Goal: Communication & Community: Answer question/provide support

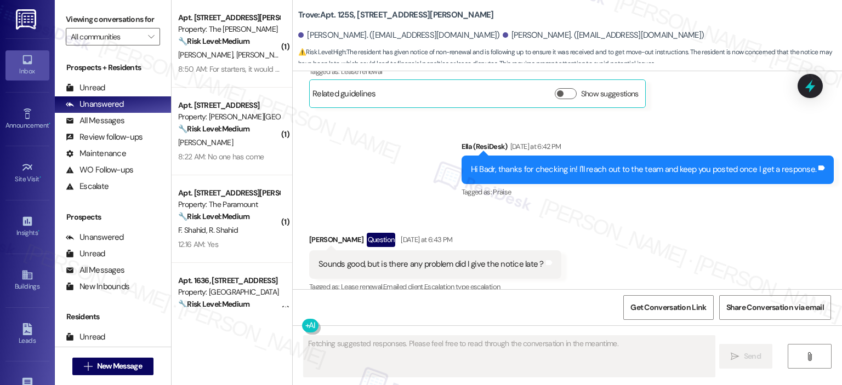
scroll to position [1507, 0]
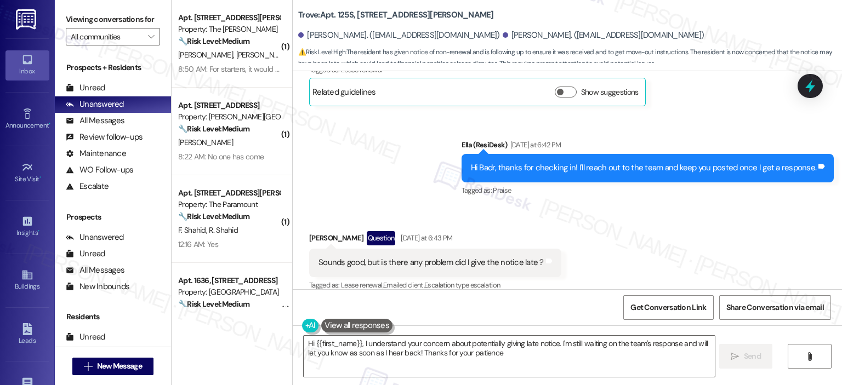
type textarea "Hi {{first_name}}, I understand your concern about potentially giving late noti…"
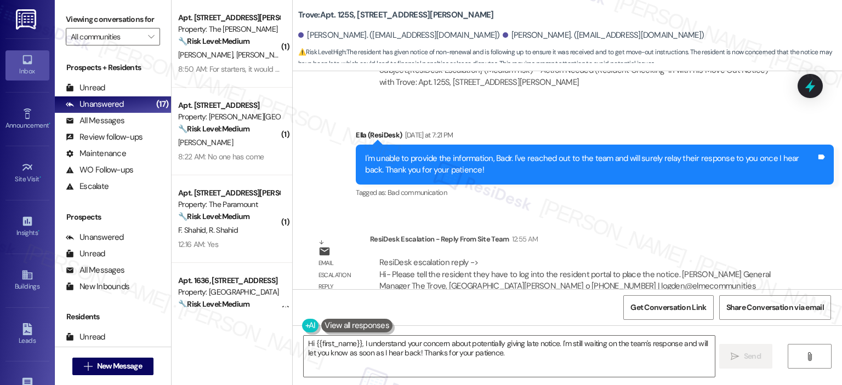
scroll to position [2174, 0]
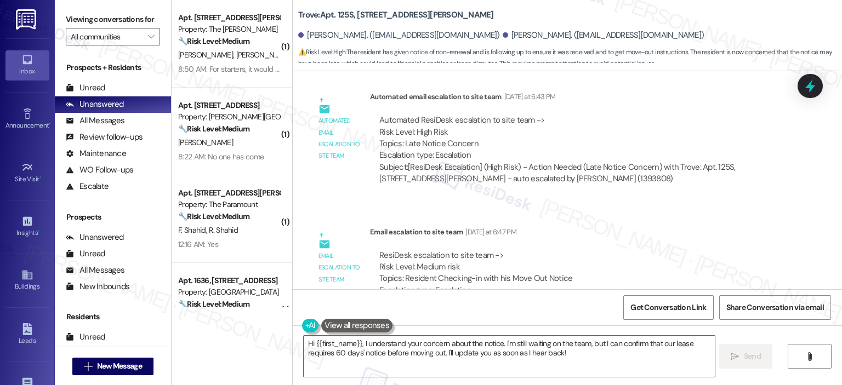
scroll to position [2086, 0]
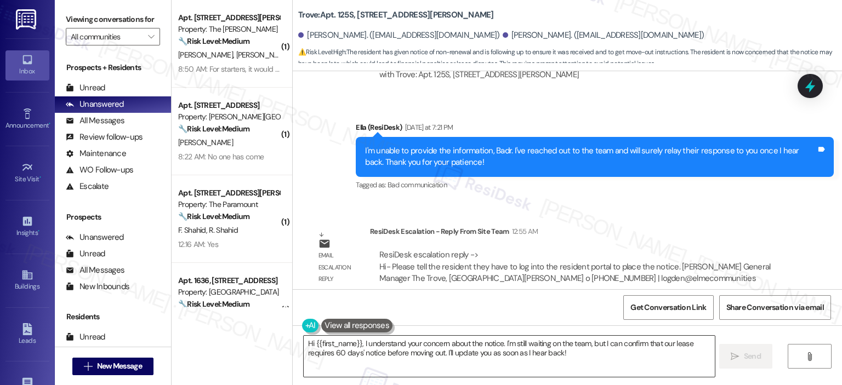
click at [491, 353] on textarea "Hi {{first_name}}, I understand your concern about the notice. I'm still waitin…" at bounding box center [509, 356] width 410 height 41
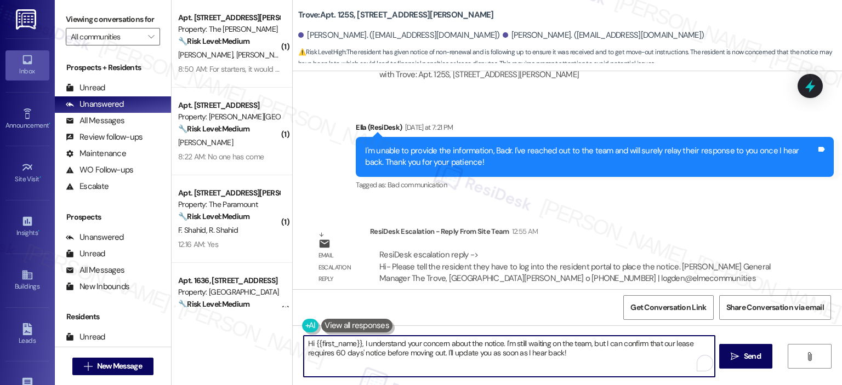
drag, startPoint x: 588, startPoint y: 356, endPoint x: 254, endPoint y: 333, distance: 334.5
click at [254, 333] on div "( 1 ) Apt. [STREET_ADDRESS][PERSON_NAME] Property: The [PERSON_NAME] 🔧 Risk Lev…" at bounding box center [506, 192] width 670 height 385
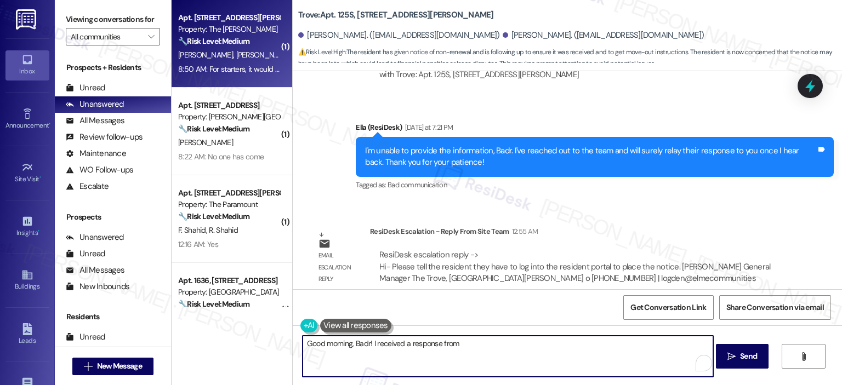
type textarea "Good morning, Badr! I received a response from"
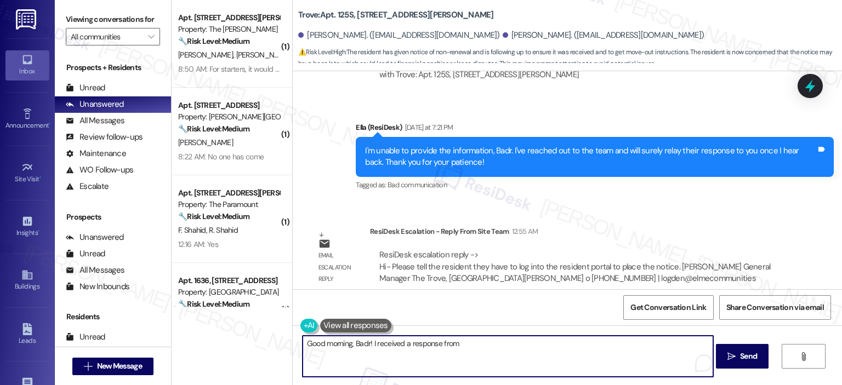
click at [442, 354] on textarea "Good morning, Badr! I received a response from" at bounding box center [507, 356] width 410 height 41
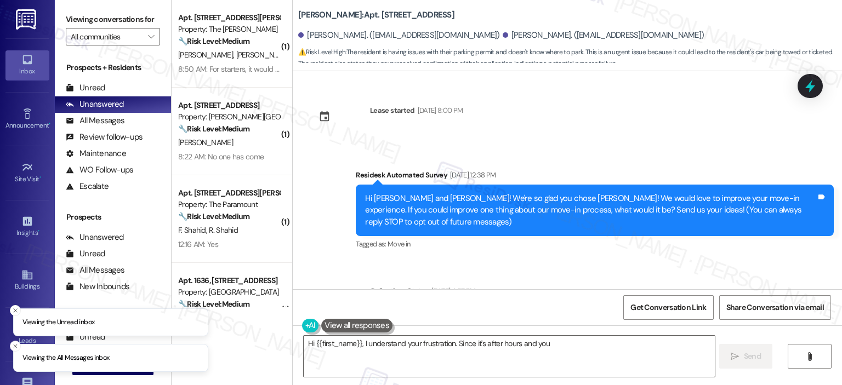
scroll to position [2205, 0]
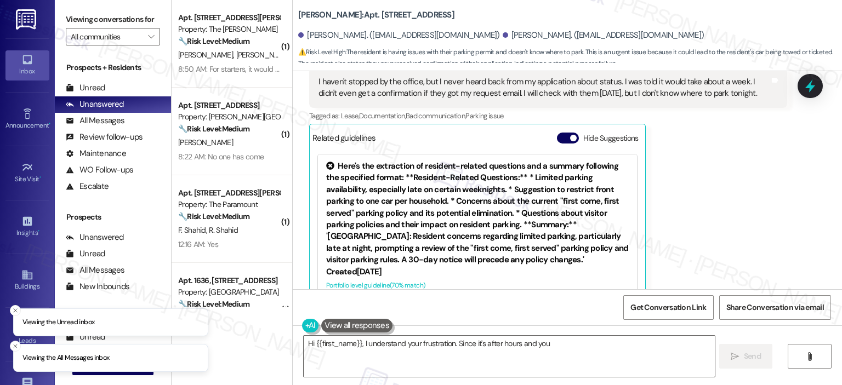
click at [563, 133] on div "Hide Suggestions" at bounding box center [600, 141] width 86 height 16
click at [555, 127] on div "Related guidelines Hide Suggestions" at bounding box center [477, 137] width 330 height 21
click at [557, 133] on button "Hide Suggestions" at bounding box center [568, 138] width 22 height 11
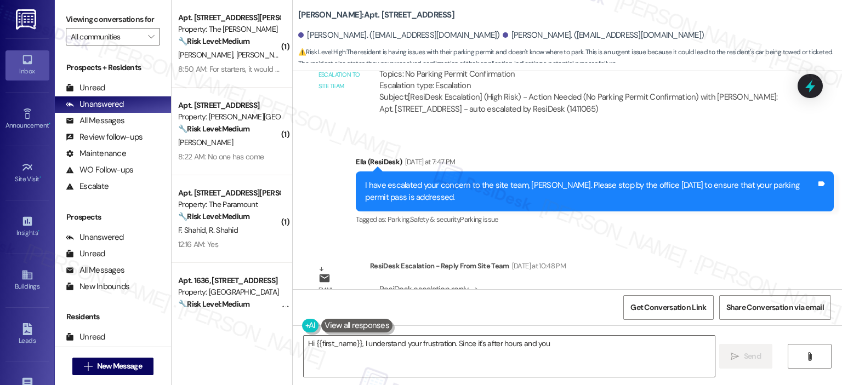
scroll to position [2495, 0]
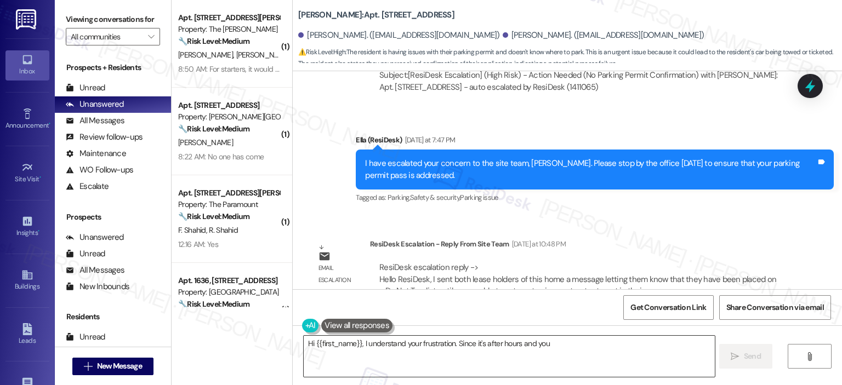
click at [554, 352] on textarea "Hi {{first_name}}, I understand your frustration. Since it's after hours and yo…" at bounding box center [509, 356] width 410 height 41
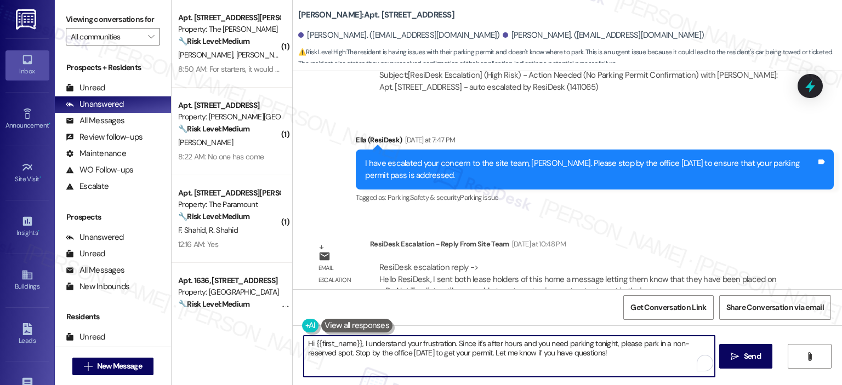
click at [618, 354] on textarea "Hi {{first_name}}, I understand your frustration. Since it's after hours and yo…" at bounding box center [509, 356] width 410 height 41
drag, startPoint x: 620, startPoint y: 354, endPoint x: 302, endPoint y: 336, distance: 318.3
click at [304, 336] on textarea "Hi {{first_name}}, I understand your frustration. Since it's after hours and yo…" at bounding box center [509, 356] width 410 height 41
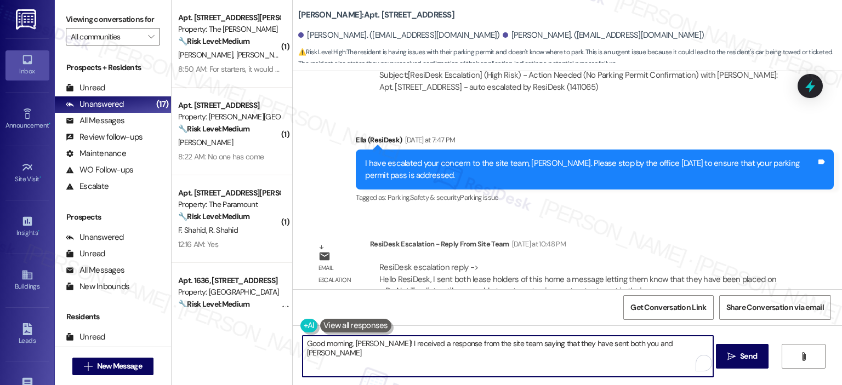
click at [660, 345] on textarea "Good morning, James! I received a response from the site team saying that they …" at bounding box center [507, 356] width 410 height 41
click at [557, 199] on div "Lease started Jun 15, 2025 at 8:00 PM Survey, sent via SMS Residesk Automated S…" at bounding box center [567, 180] width 549 height 218
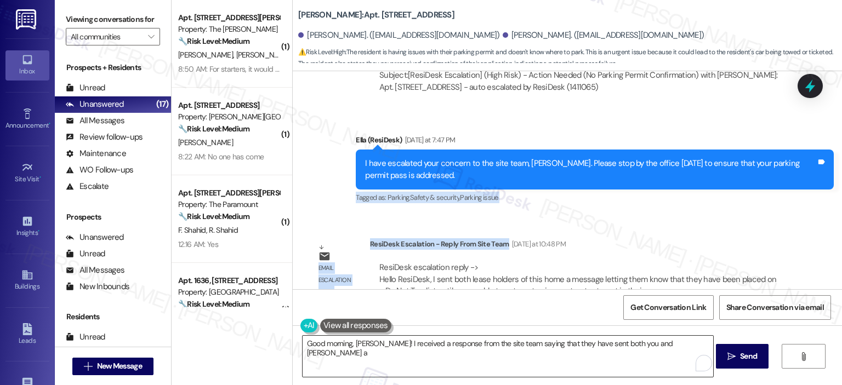
click at [652, 341] on textarea "Good morning, James! I received a response from the site team saying that they …" at bounding box center [507, 356] width 410 height 41
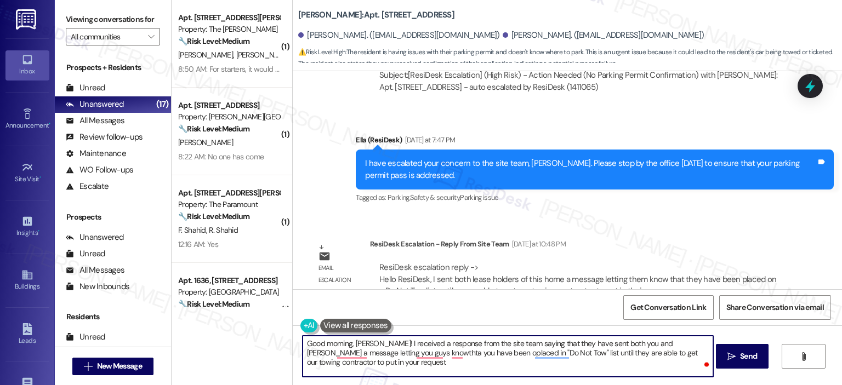
click at [690, 351] on textarea "Good morning, James! I received a response from the site team saying that they …" at bounding box center [507, 356] width 410 height 41
click at [356, 365] on textarea "Good morning, James! I received a response from the site team saying that they …" at bounding box center [507, 356] width 410 height 41
click at [352, 361] on textarea "Good morning, James! I received a response from the site team saying that they …" at bounding box center [507, 356] width 410 height 41
click at [367, 359] on textarea "Good morning, James! I received a response from the site team saying that they …" at bounding box center [507, 356] width 410 height 41
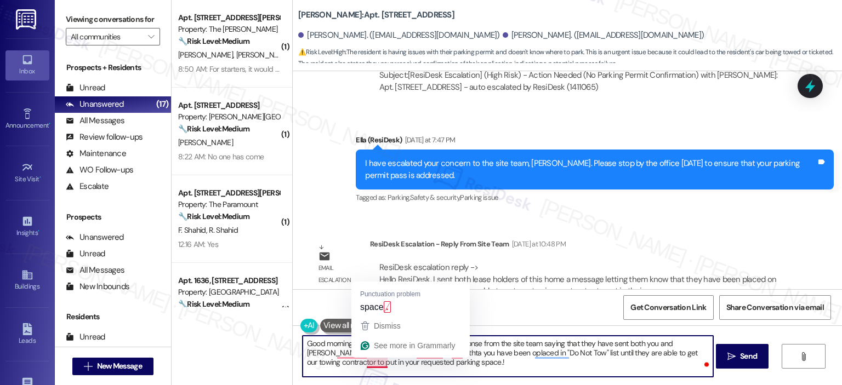
click at [394, 361] on textarea "Good morning, James! I received a response from the site team saying that they …" at bounding box center [507, 356] width 410 height 41
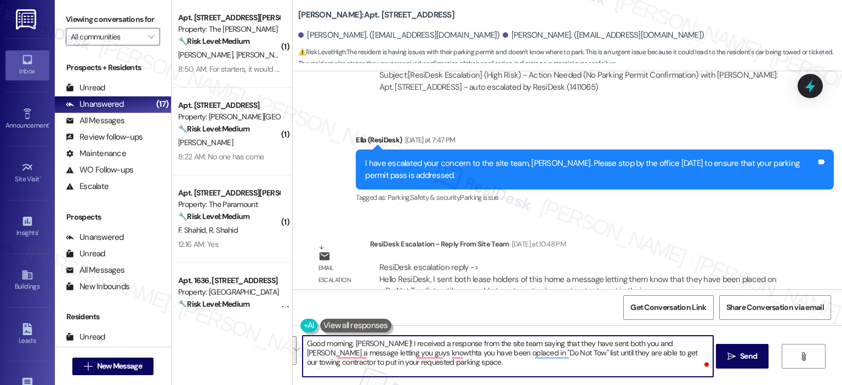
click at [440, 369] on textarea "Good morning, James! I received a response from the site team saying that they …" at bounding box center [507, 356] width 410 height 41
paste textarea "n update from the site team, and they mentioned that both you and Iryna were se…"
click at [564, 368] on textarea "Good morning, James! I received an update from the site team, and they mentione…" at bounding box center [507, 356] width 410 height 41
drag, startPoint x: 364, startPoint y: 352, endPoint x: 331, endPoint y: 357, distance: 32.6
click at [331, 357] on textarea "Good morning, James! I received an update from the site team, and they mentione…" at bounding box center [507, 356] width 410 height 41
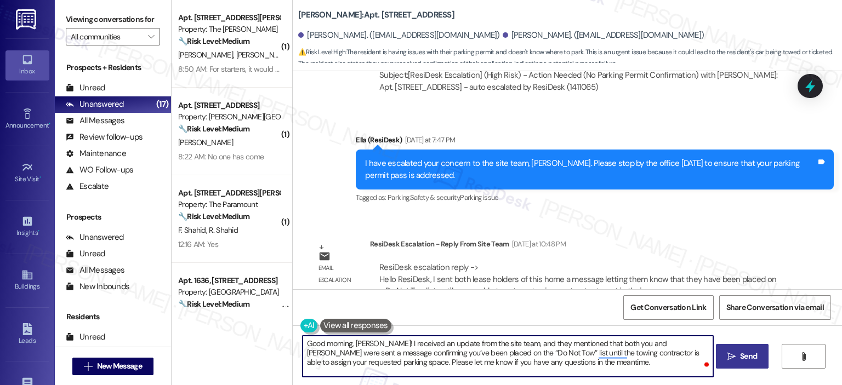
type textarea "Good morning, James! I received an update from the site team, and they mentione…"
click at [759, 359] on button " Send" at bounding box center [742, 356] width 53 height 25
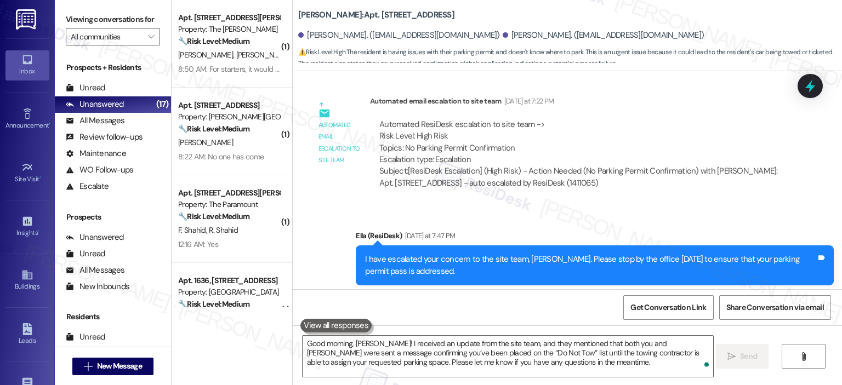
scroll to position [2595, 0]
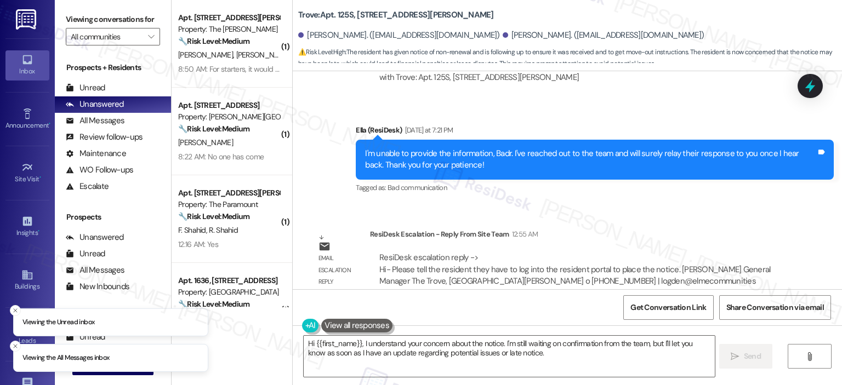
scroll to position [2086, 0]
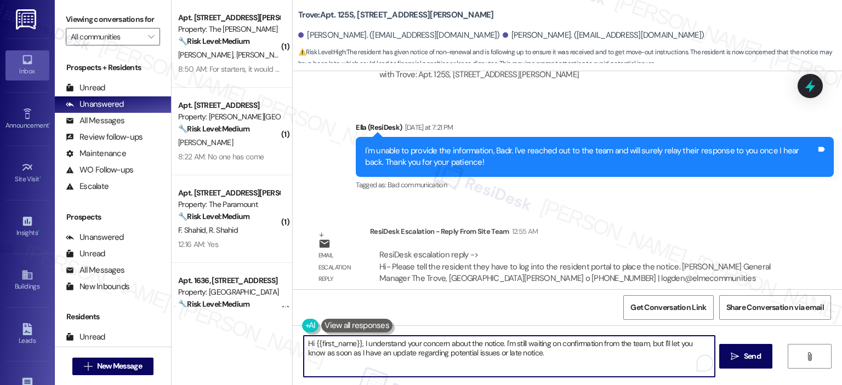
drag, startPoint x: 548, startPoint y: 363, endPoint x: 230, endPoint y: 339, distance: 319.2
click at [230, 339] on div "( 1 ) Apt. [STREET_ADDRESS][PERSON_NAME] Property: The [PERSON_NAME] 🔧 Risk Lev…" at bounding box center [506, 192] width 670 height 385
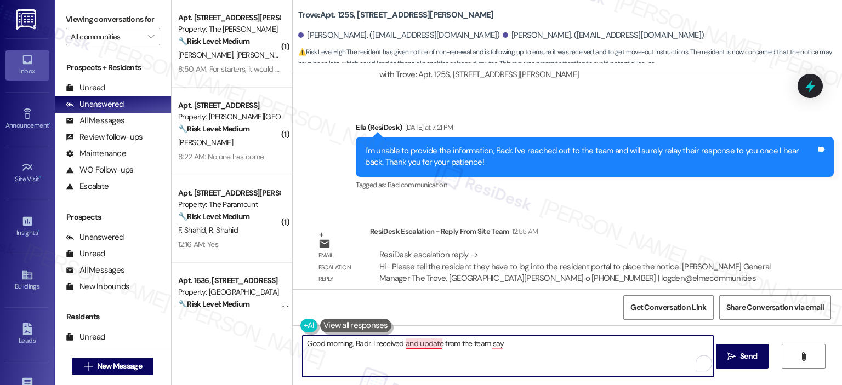
click at [414, 345] on textarea "Good morning, Badr. I received and update from the team say" at bounding box center [507, 356] width 410 height 41
click at [525, 346] on textarea "Good morning, Badr. I received an update from the team say" at bounding box center [507, 356] width 410 height 41
click at [362, 352] on textarea "Good morning, Badr. I received an update from the team saying that you need to …" at bounding box center [507, 356] width 410 height 41
click at [444, 361] on textarea "Good morning, Badr. I received an update from the team saying that you need to …" at bounding box center [507, 356] width 410 height 41
paste textarea ", and they shared that you’ll need to log into the resident portal to place the…"
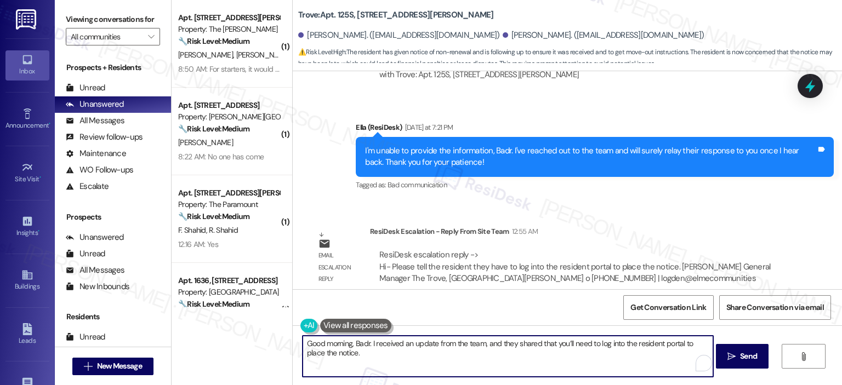
paste textarea "Please let me know if you have any questions in the meantime."
click at [366, 344] on textarea "Good morning, Badr. I received an update from the team, and they shared that yo…" at bounding box center [507, 356] width 410 height 41
type textarea "Good morning, Badr! I received an update from the team, and they shared that yo…"
click at [740, 359] on span "Send" at bounding box center [748, 357] width 17 height 12
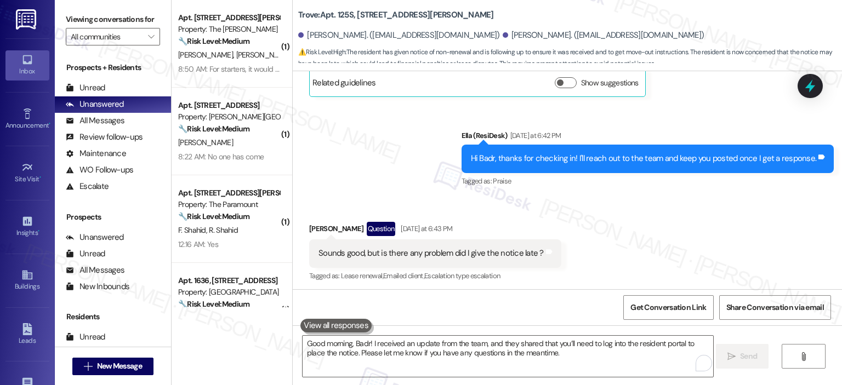
scroll to position [1507, 0]
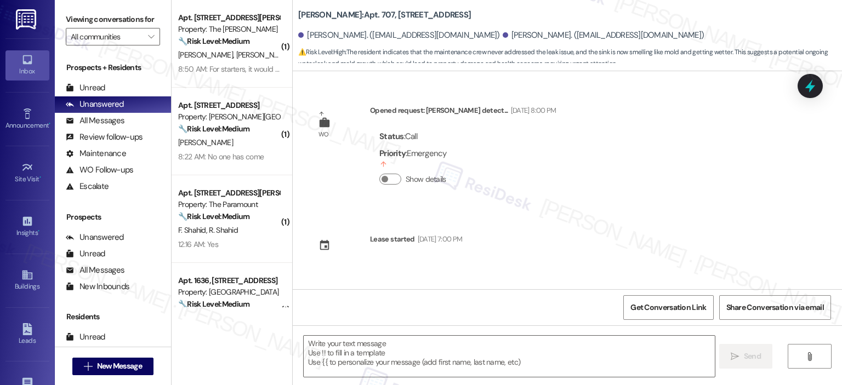
type textarea "Fetching suggested responses. Please feel free to read through the conversation…"
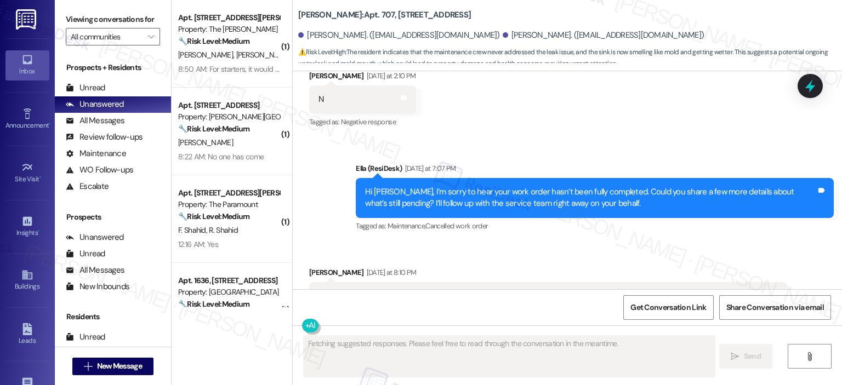
scroll to position [2036, 0]
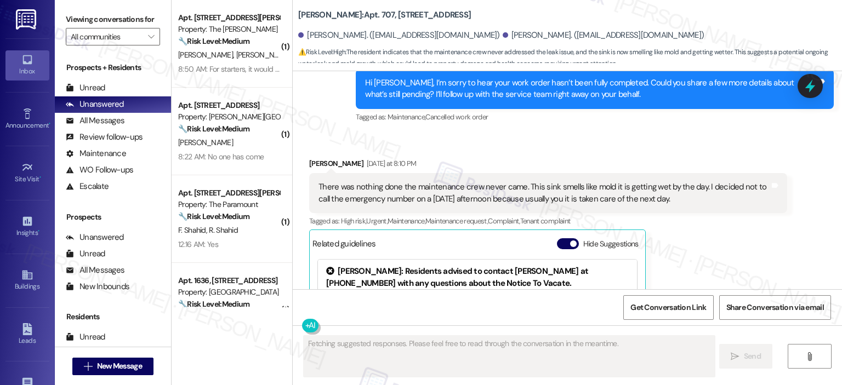
scroll to position [2036, 0]
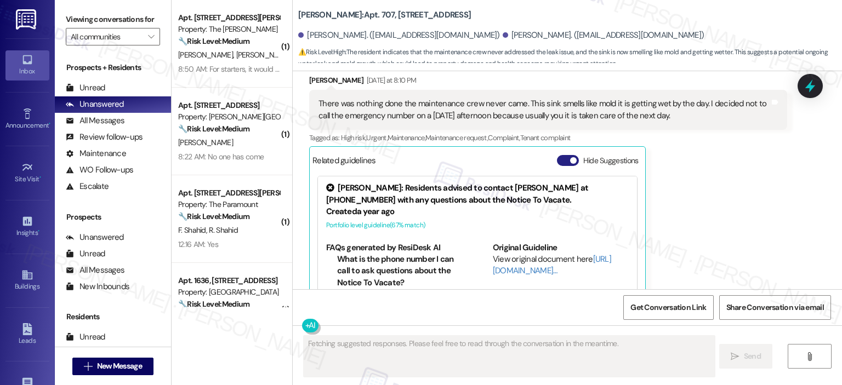
click at [570, 157] on span "button" at bounding box center [573, 160] width 7 height 7
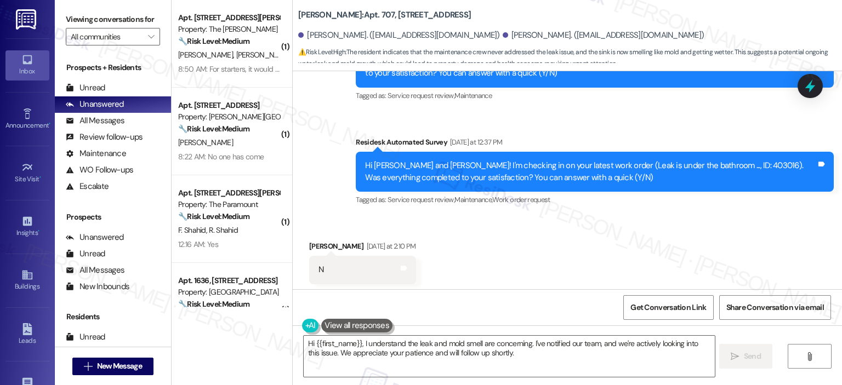
scroll to position [1947, 0]
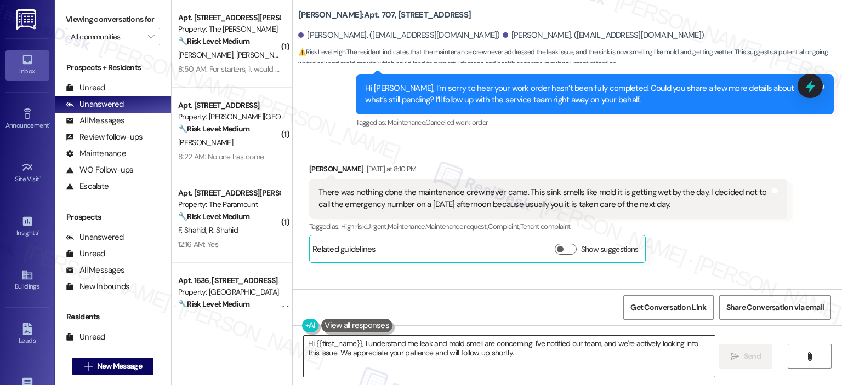
click at [488, 359] on textarea "Hi {{first_name}}, I understand the leak and mold smell are concerning. I've no…" at bounding box center [509, 356] width 410 height 41
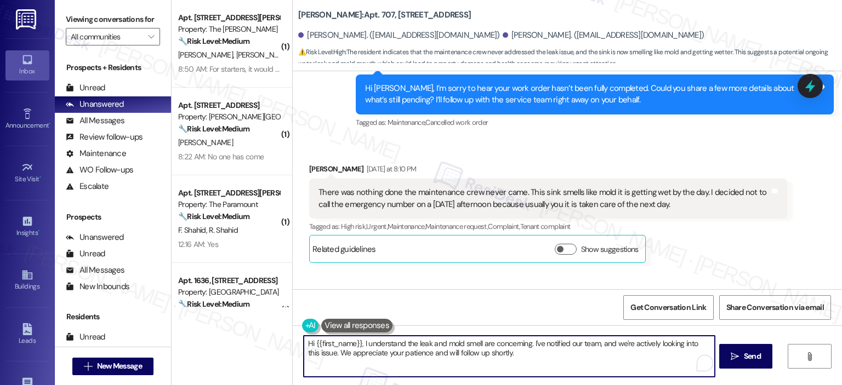
drag, startPoint x: 516, startPoint y: 357, endPoint x: 290, endPoint y: 329, distance: 226.8
click at [293, 329] on div "Hi {{first_name}}, I understand the leak and mold smell are concerning. I've no…" at bounding box center [567, 366] width 549 height 82
click at [406, 348] on textarea "Hi {{first_name}}, I understand the leak and mold smell are concerning. I've no…" at bounding box center [509, 356] width 410 height 41
drag, startPoint x: 355, startPoint y: 344, endPoint x: 296, endPoint y: 346, distance: 59.2
click at [296, 346] on div "Hi {{first_name}}, I understand the leak and mold smell are concerning. I've no…" at bounding box center [567, 366] width 549 height 82
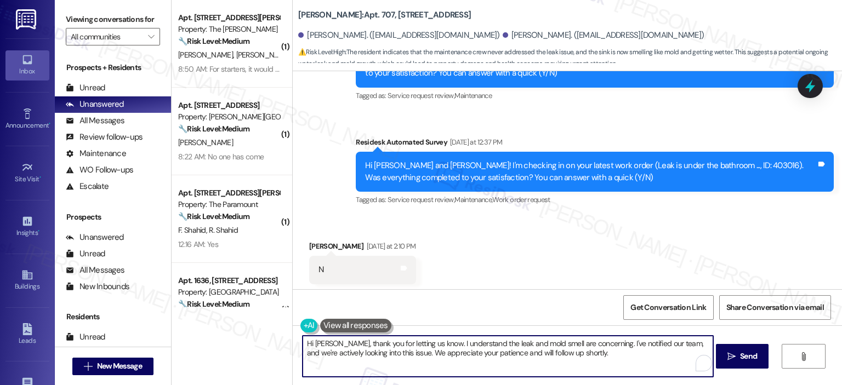
scroll to position [1399, 0]
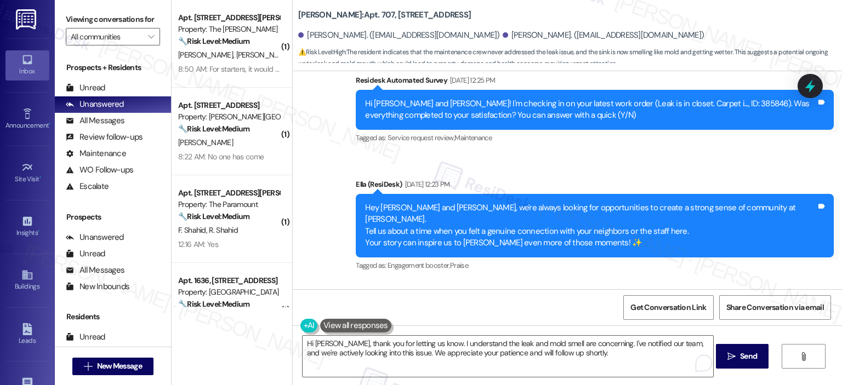
drag, startPoint x: 836, startPoint y: 158, endPoint x: 828, endPoint y: 34, distance: 124.1
click at [828, 34] on input "Start a chat with Grammarly AI" at bounding box center [421, 192] width 842 height 385
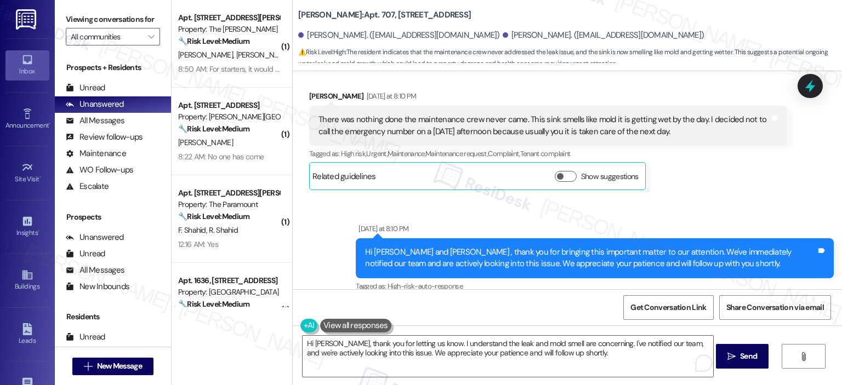
scroll to position [1981, 0]
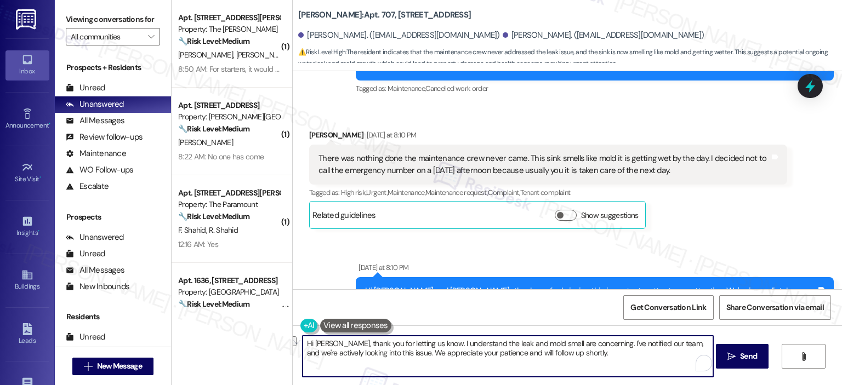
drag, startPoint x: 596, startPoint y: 345, endPoint x: 484, endPoint y: 344, distance: 111.8
click at [484, 344] on textarea "Hi Jenniifer, thank you for letting us know. I understand the leak and mold sme…" at bounding box center [507, 356] width 410 height 41
click at [513, 343] on textarea "Hi Jenniifer, thank you for letting us know. I understand your concern. I've no…" at bounding box center [507, 356] width 410 height 41
drag, startPoint x: 665, startPoint y: 350, endPoint x: 313, endPoint y: 358, distance: 351.3
click at [313, 358] on textarea "Hi Jenniifer, thank you for letting us know. I understand your concern about th…" at bounding box center [507, 356] width 410 height 41
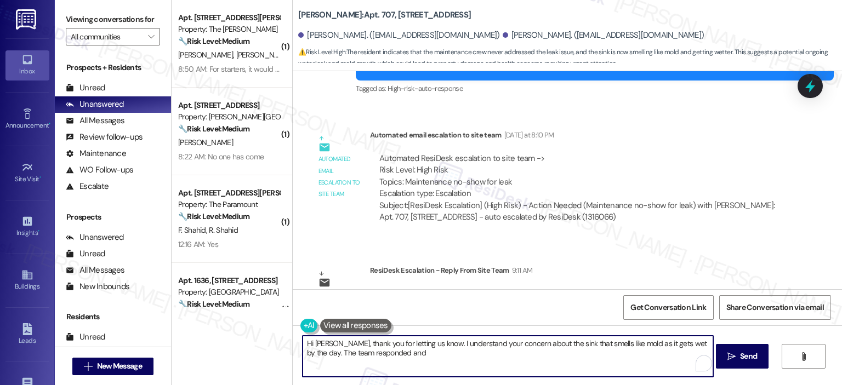
scroll to position [2221, 0]
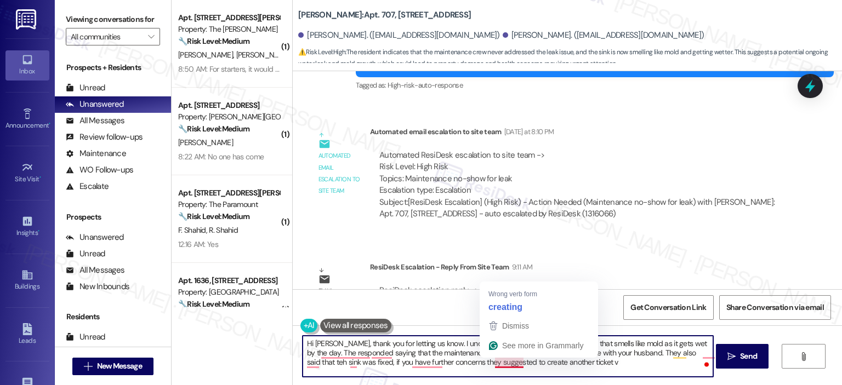
click at [499, 361] on textarea "Hi Jenniifer, thank you for letting us know. I understand your concern about th…" at bounding box center [507, 356] width 410 height 41
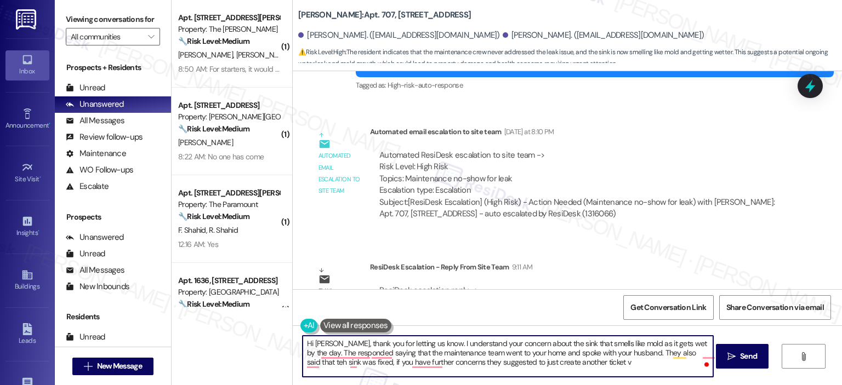
click at [593, 357] on textarea "Hi Jenniifer, thank you for letting us know. I understand your concern about th…" at bounding box center [507, 356] width 410 height 41
click at [592, 358] on textarea "Hi Jenniifer, thank you for letting us know. I understand your concern about th…" at bounding box center [507, 356] width 410 height 41
click at [425, 356] on textarea "Hi Jenniifer, thank you for letting us know. I understand your concern about th…" at bounding box center [507, 356] width 410 height 41
paste textarea "fer, thank you for letting us know. I understand your concern about the sink th…"
drag, startPoint x: 540, startPoint y: 362, endPoint x: 491, endPoint y: 361, distance: 48.8
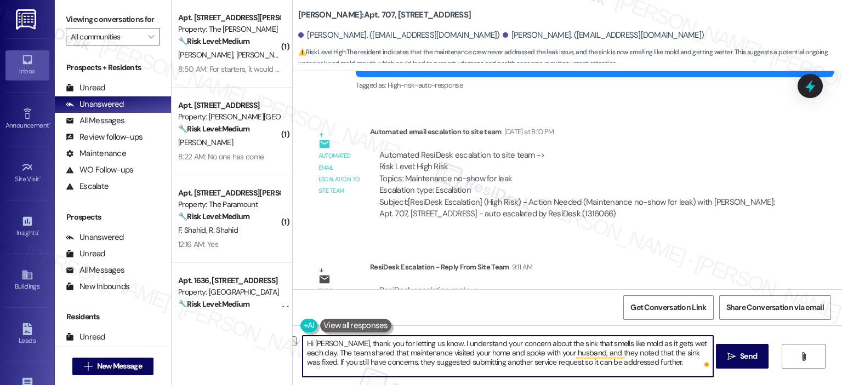
click at [491, 361] on textarea "Hi Jennifer, thank you for letting us know. I understand your concern about the…" at bounding box center [507, 356] width 410 height 41
click at [616, 366] on textarea "Hi Jennifer, thank you for letting us know. I understand your concern about the…" at bounding box center [507, 356] width 410 height 41
click at [639, 365] on textarea "Hi Jennifer, thank you for letting us know. I understand your concern about the…" at bounding box center [507, 356] width 410 height 41
click at [632, 370] on textarea "Hi Jennifer, thank you for letting us know. I understand your concern about the…" at bounding box center [507, 356] width 410 height 41
paste textarea "Please let me know if you have any questions in the meantime."
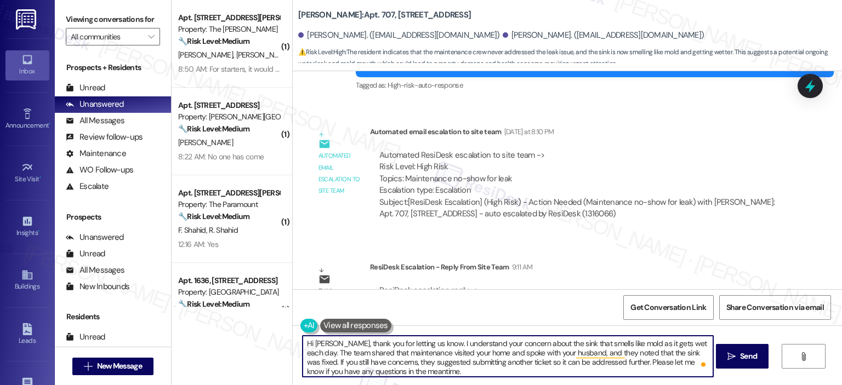
scroll to position [2, 0]
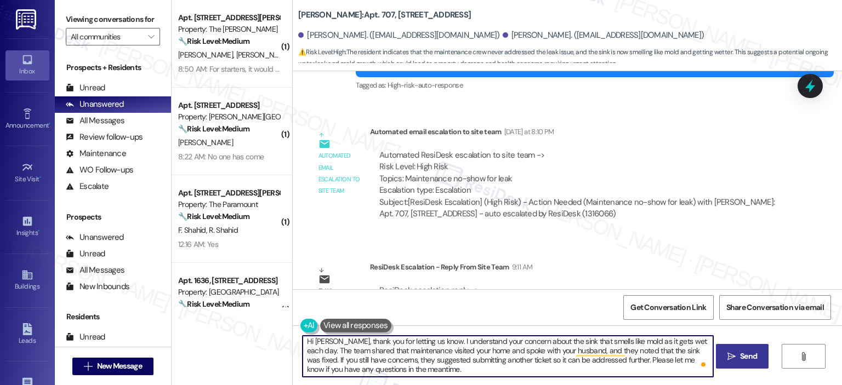
type textarea "Hi Jennifer, thank you for letting us know. I understand your concern about the…"
click at [734, 363] on button " Send" at bounding box center [742, 356] width 53 height 25
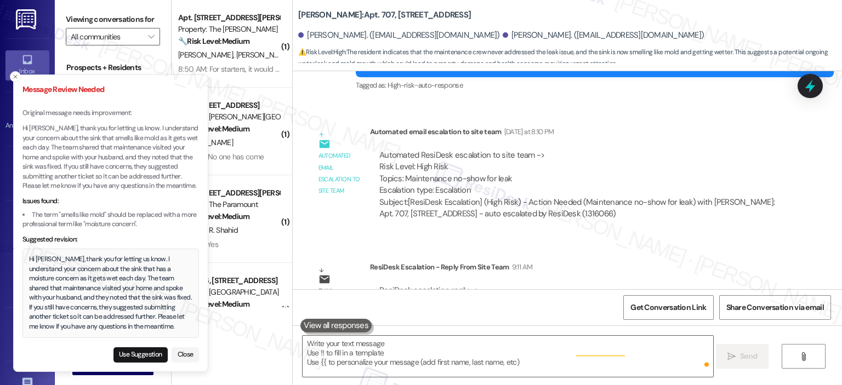
scroll to position [0, 0]
click at [131, 350] on button "Use Suggestion" at bounding box center [140, 354] width 54 height 15
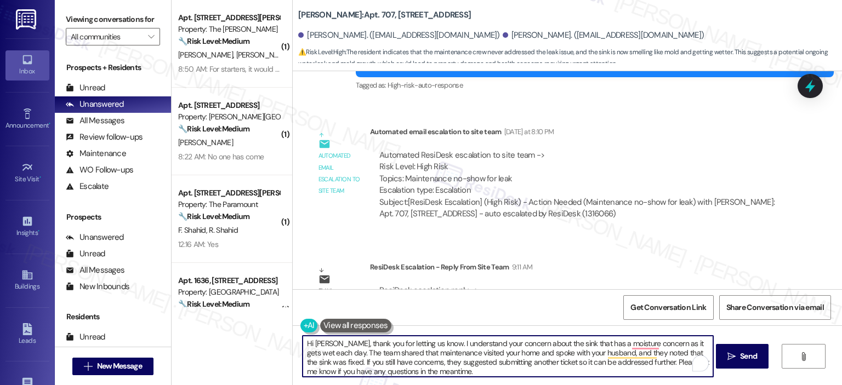
click at [453, 344] on textarea "Hi Jennifer, thank you for letting us know. I understand your concern about the…" at bounding box center [507, 356] width 410 height 41
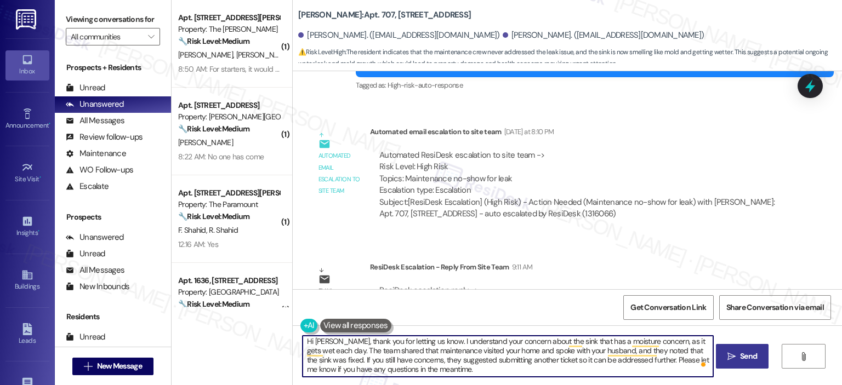
type textarea "Hi Jennifer, thank you for letting us know. I understand your concern about the…"
click at [730, 359] on icon "" at bounding box center [731, 356] width 8 height 9
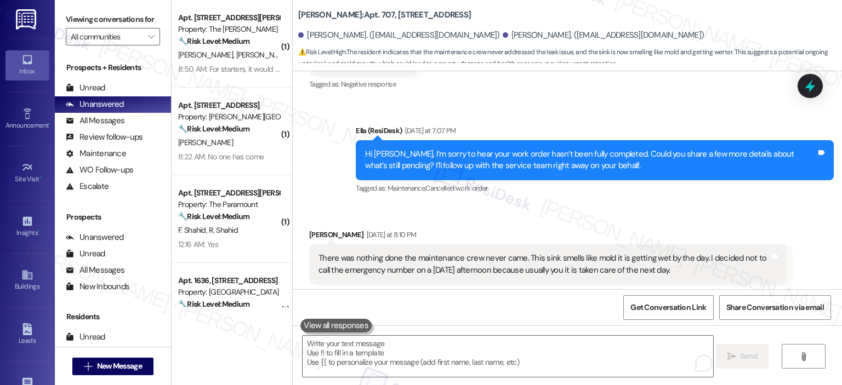
scroll to position [2332, 0]
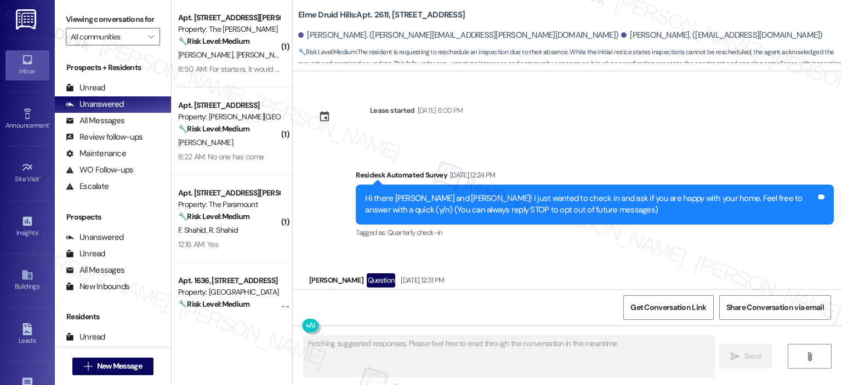
scroll to position [15356, 0]
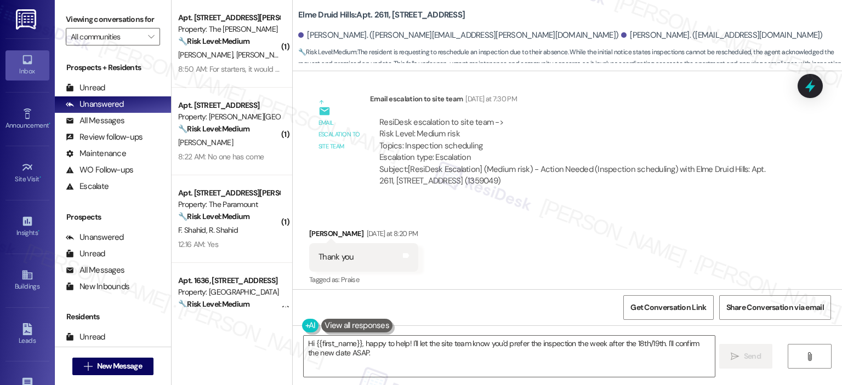
click at [571, 203] on div "Received via SMS [PERSON_NAME] [DATE] at 8:20 PM Thank you Tags and notes Tagge…" at bounding box center [567, 249] width 549 height 93
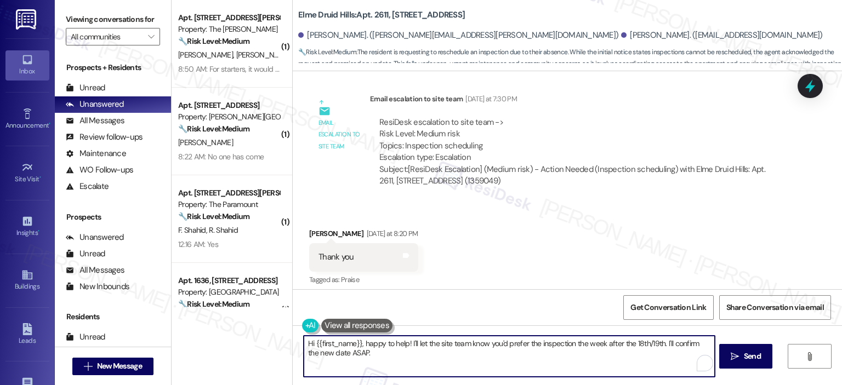
drag, startPoint x: 315, startPoint y: 345, endPoint x: 282, endPoint y: 341, distance: 33.0
click at [283, 341] on div "( 1 ) Apt. [STREET_ADDRESS][PERSON_NAME] Property: The [PERSON_NAME] 🔧 Risk Lev…" at bounding box center [506, 192] width 670 height 385
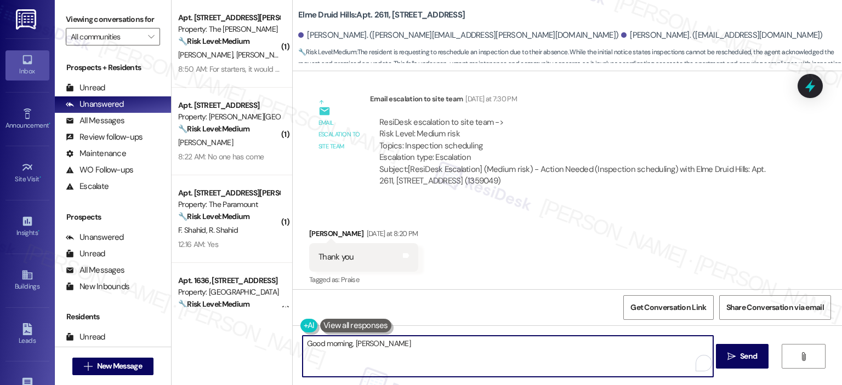
click at [375, 347] on textarea "Good morning, [PERSON_NAME]" at bounding box center [507, 356] width 410 height 41
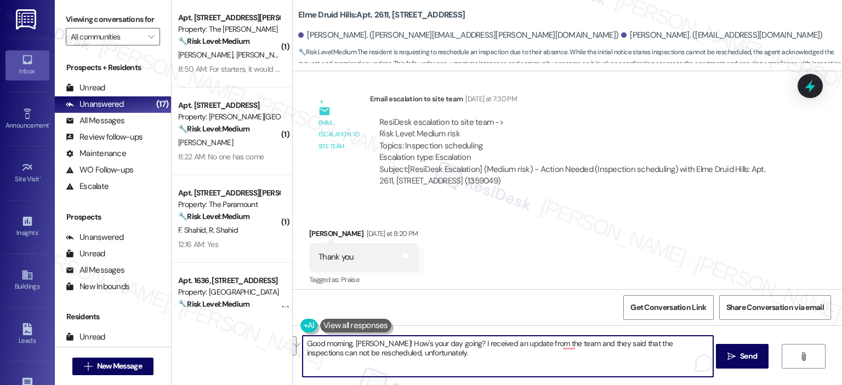
click at [427, 367] on textarea "Good morning, Maria! How's your day going? I received an update from the team a…" at bounding box center [507, 356] width 410 height 41
click at [399, 354] on textarea "Good morning, Maria! How's your day going? I received an update from the team a…" at bounding box center [507, 356] width 410 height 41
paste textarea "I hope your day is going well. I received an update from the team, and unfortun…"
click at [634, 342] on textarea "Good morning, Maria! I hope your day is going well. I received an update from t…" at bounding box center [507, 356] width 410 height 41
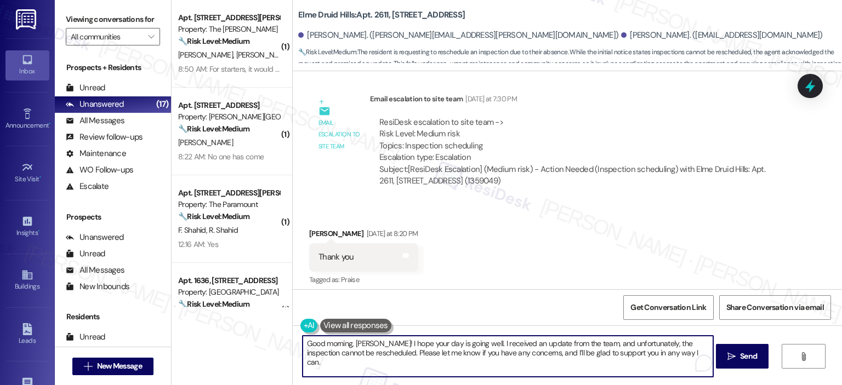
click at [466, 355] on textarea "Good morning, Maria! I hope your day is going well. I received an update from t…" at bounding box center [507, 356] width 410 height 41
type textarea "Good morning, Maria! I hope your day is going well. I received an update from t…"
click at [751, 354] on span "Send" at bounding box center [748, 357] width 17 height 12
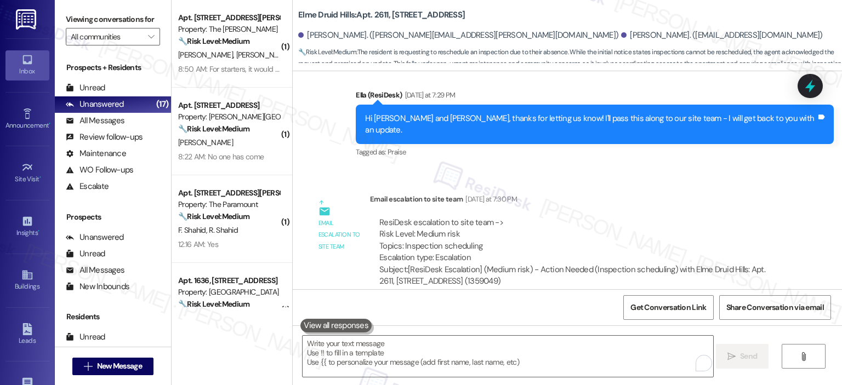
scroll to position [15444, 0]
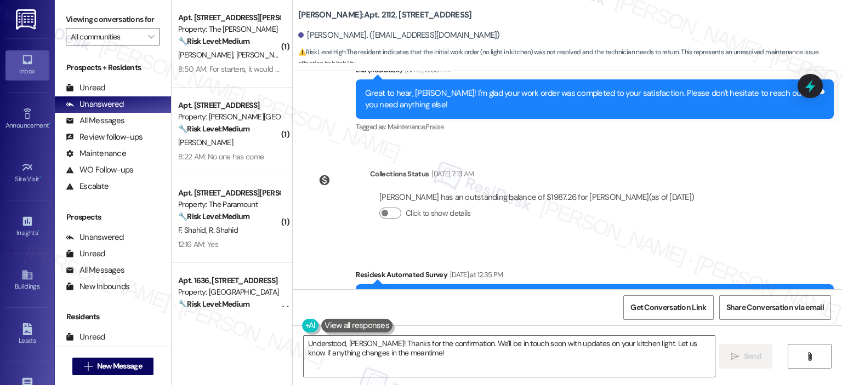
scroll to position [1754, 0]
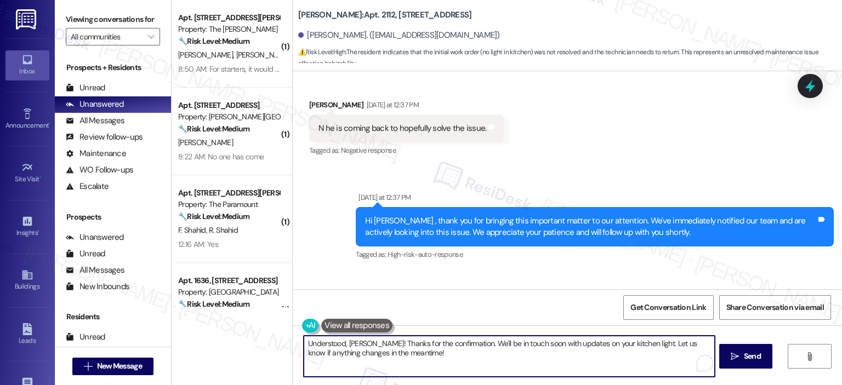
drag, startPoint x: 393, startPoint y: 359, endPoint x: 296, endPoint y: 347, distance: 97.7
click at [304, 347] on textarea "Understood, [PERSON_NAME]! Thanks for the confirmation. We'll be in touch soon …" at bounding box center [509, 356] width 410 height 41
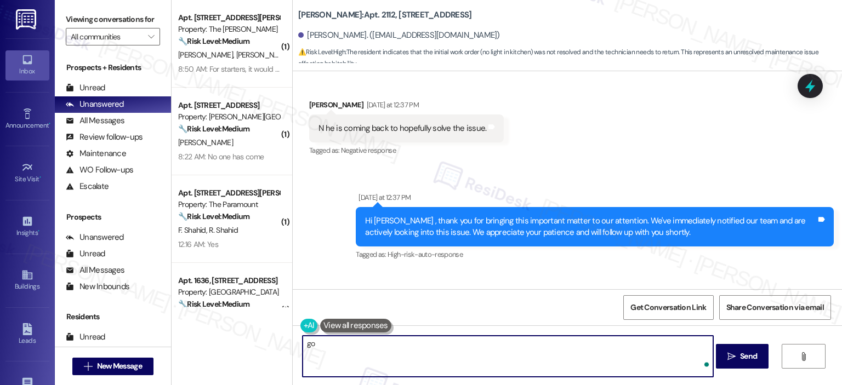
type textarea "g"
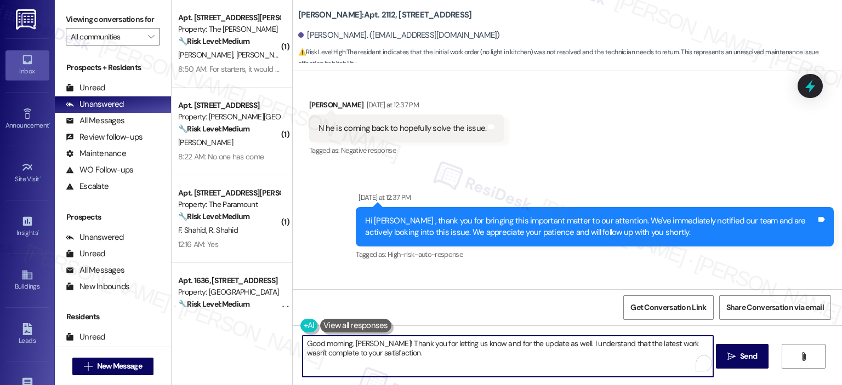
scroll to position [2028, 0]
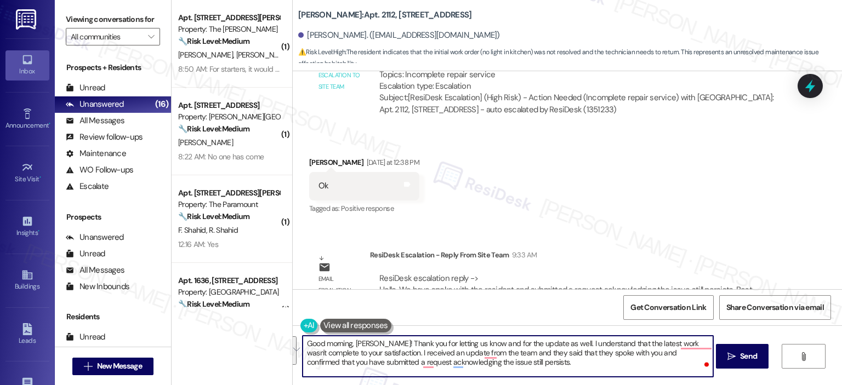
click at [525, 361] on textarea "Good morning, [PERSON_NAME]! Thank you for letting us know and for the update a…" at bounding box center [507, 356] width 410 height 41
paste textarea "your update and for letting us know. I’m sorry to hear that the latest work was…"
drag, startPoint x: 566, startPoint y: 364, endPoint x: 527, endPoint y: 363, distance: 39.5
click at [527, 363] on textarea "Good morning, [PERSON_NAME]! Thank you for your update and for letting us know.…" at bounding box center [507, 356] width 410 height 41
click at [581, 367] on textarea "Good morning, [PERSON_NAME]! Thank you for your update and for letting us know.…" at bounding box center [507, 356] width 410 height 41
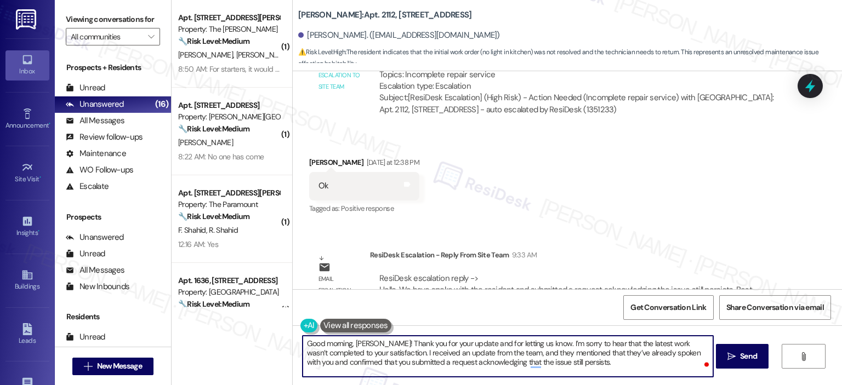
paste textarea "Please let me know if you have any questions in the meantime."
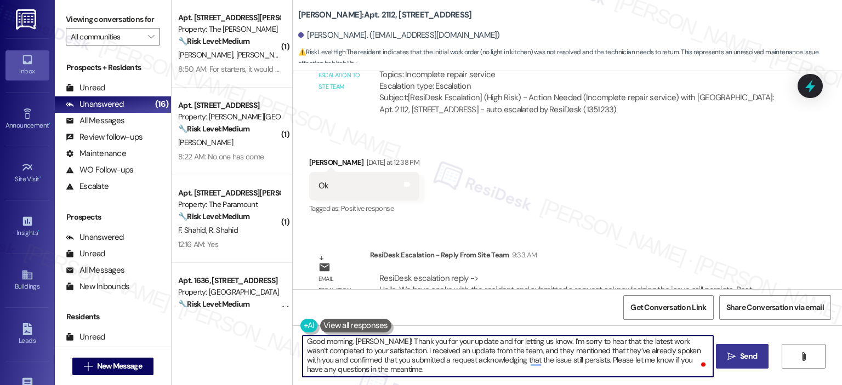
type textarea "Good morning, Kevin! Thank you for your update and for letting us know. I’m sor…"
click at [752, 357] on span "Send" at bounding box center [748, 357] width 17 height 12
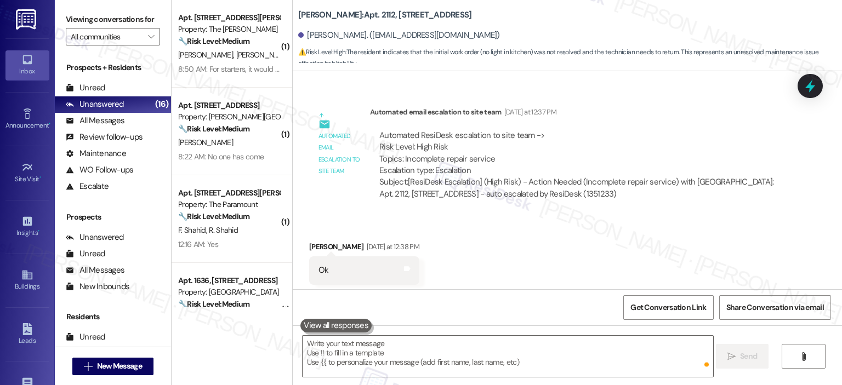
scroll to position [2128, 0]
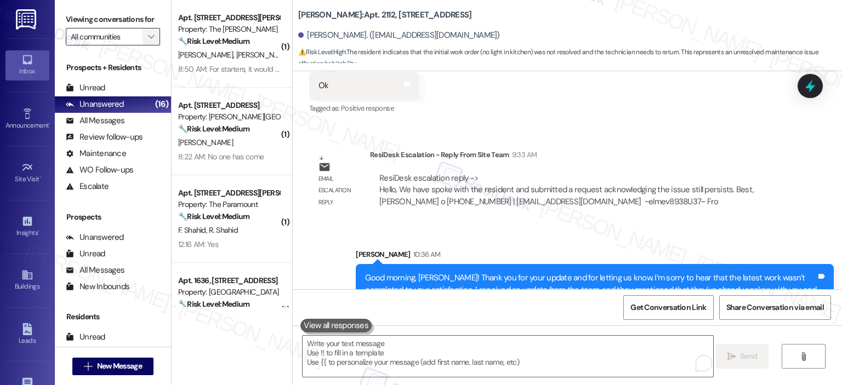
click at [148, 36] on icon "" at bounding box center [151, 36] width 6 height 9
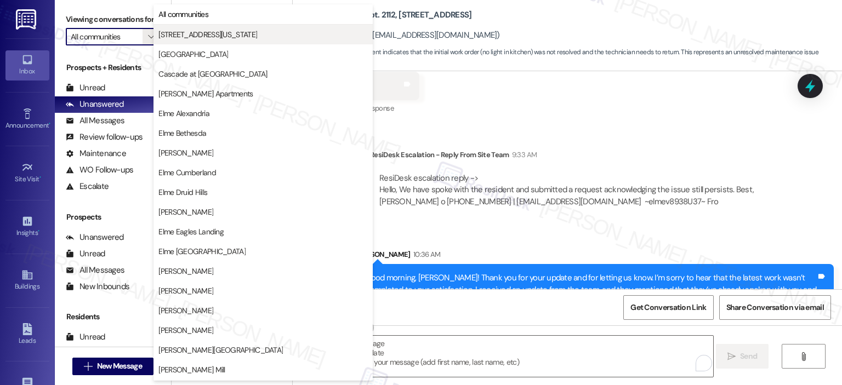
click at [238, 31] on span "[STREET_ADDRESS][US_STATE]" at bounding box center [207, 34] width 99 height 11
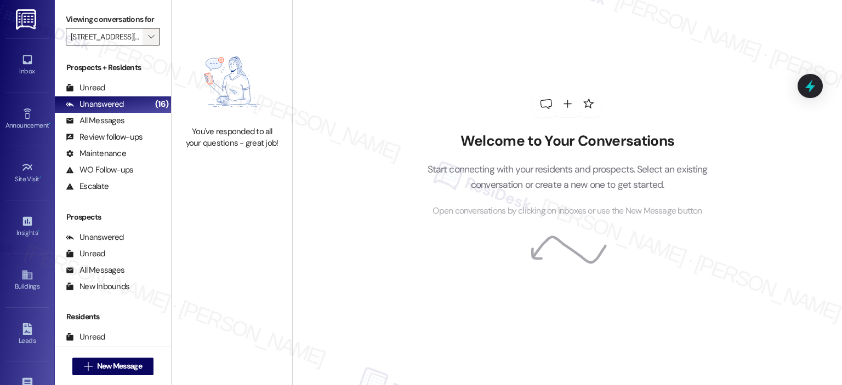
click at [148, 37] on icon "" at bounding box center [151, 36] width 6 height 9
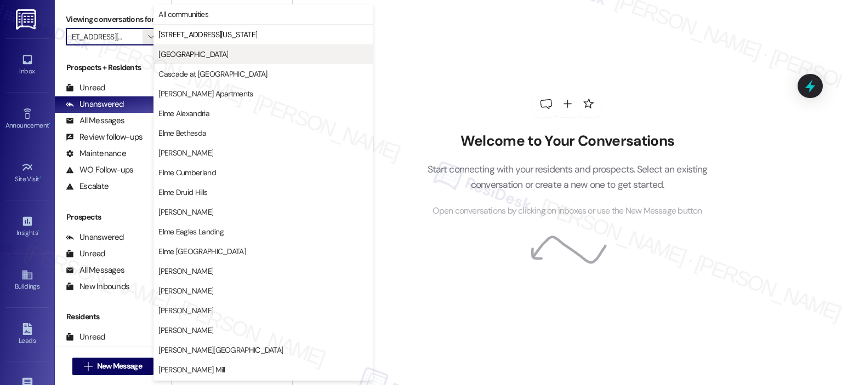
click at [186, 50] on span "[GEOGRAPHIC_DATA]" at bounding box center [193, 54] width 70 height 11
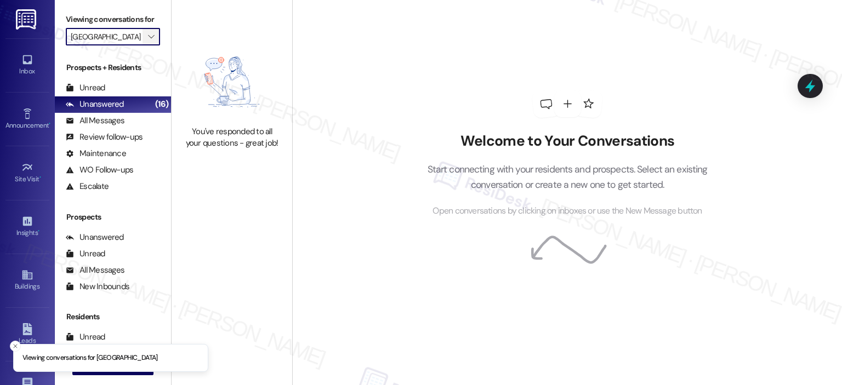
click at [148, 39] on icon "" at bounding box center [151, 36] width 6 height 9
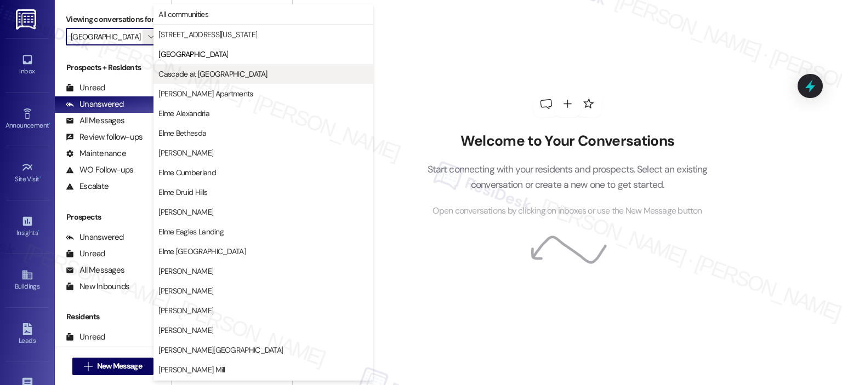
click at [188, 71] on span "Cascade at [GEOGRAPHIC_DATA]" at bounding box center [212, 73] width 108 height 11
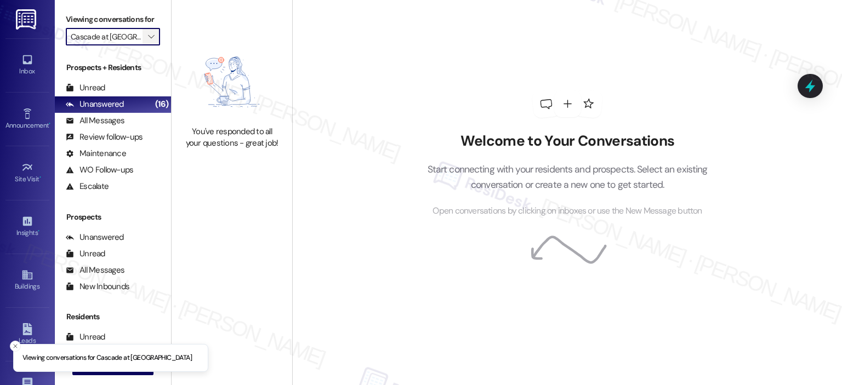
click at [148, 35] on icon "" at bounding box center [151, 36] width 6 height 9
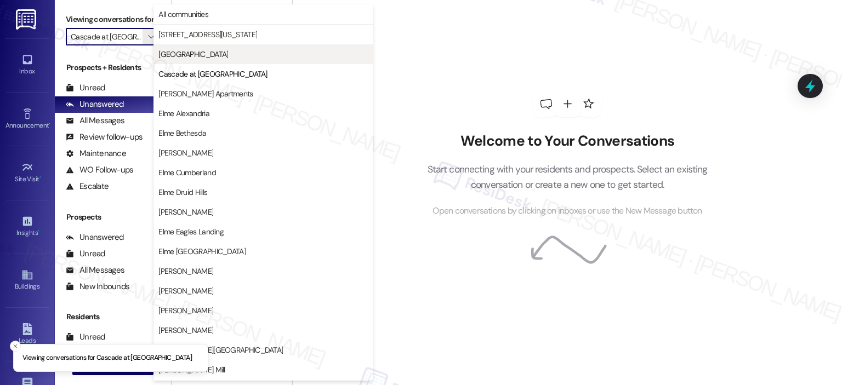
scroll to position [0, 4]
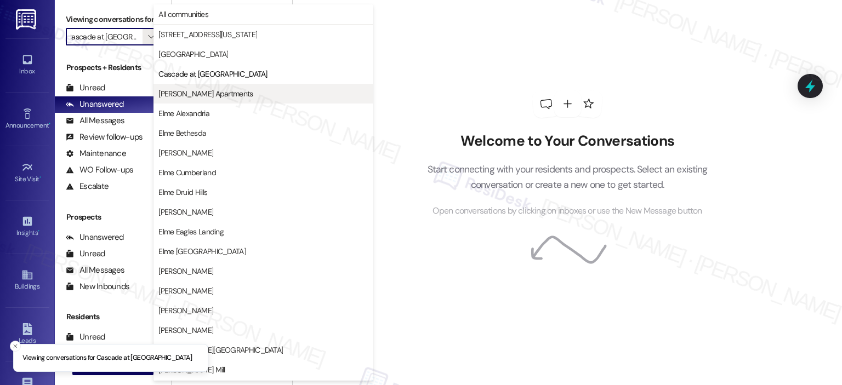
click at [178, 100] on button "Clayborne Apartments" at bounding box center [262, 94] width 219 height 20
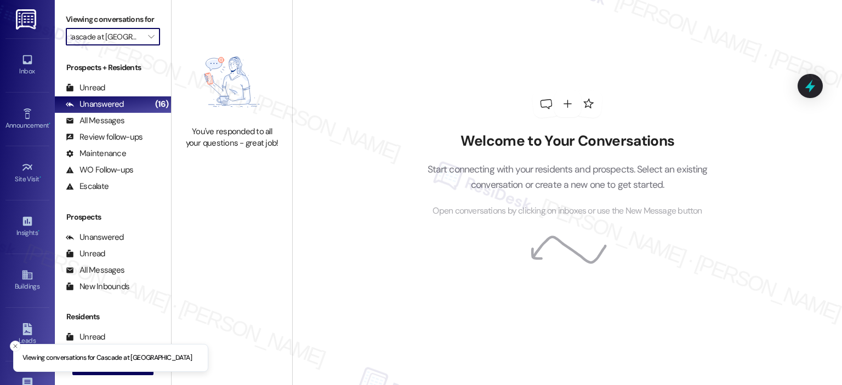
type input "Clayborne Apartments"
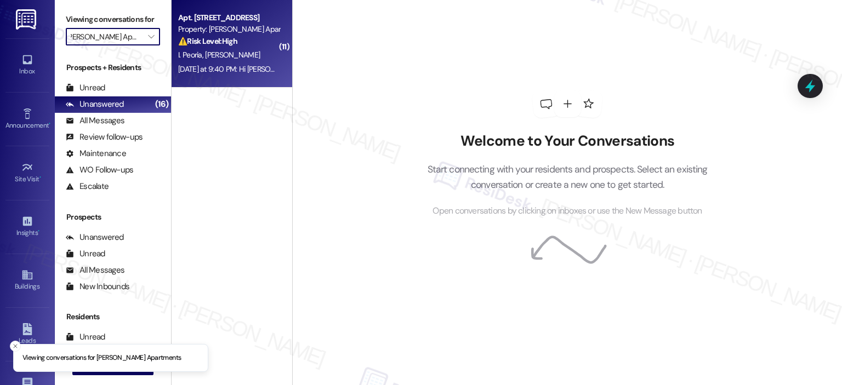
click at [218, 43] on strong "⚠️ Risk Level: High" at bounding box center [207, 41] width 59 height 10
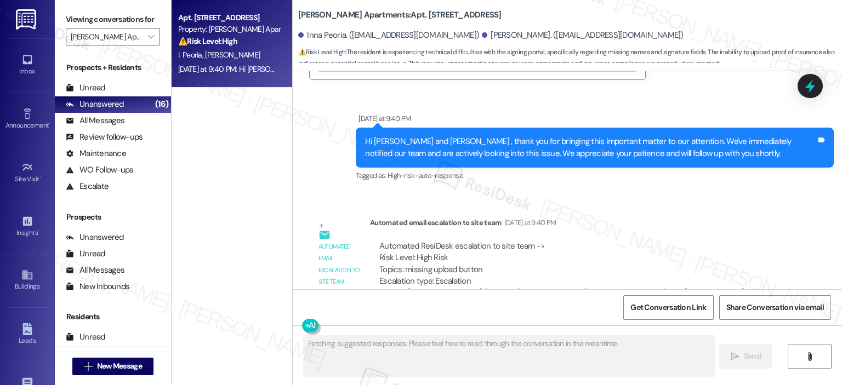
scroll to position [3813, 0]
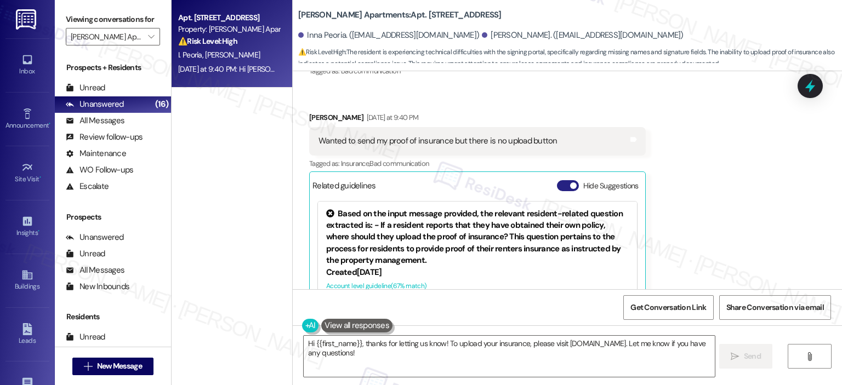
click at [557, 180] on button "Hide Suggestions" at bounding box center [568, 185] width 22 height 11
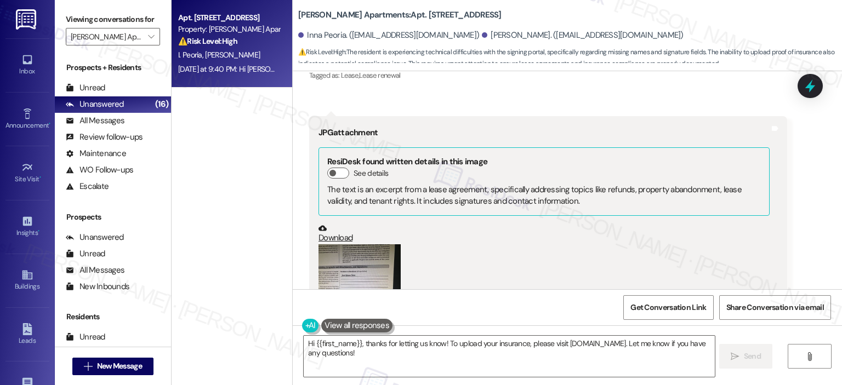
scroll to position [1870, 0]
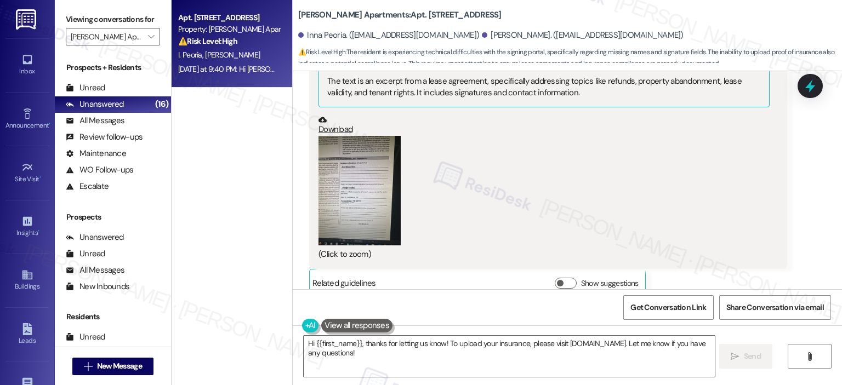
click at [343, 184] on button "Zoom image" at bounding box center [359, 191] width 82 height 110
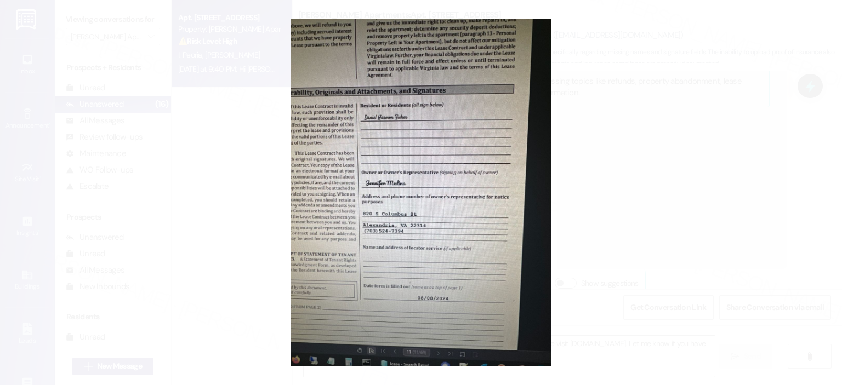
click at [684, 205] on button "Unzoom image" at bounding box center [421, 192] width 842 height 385
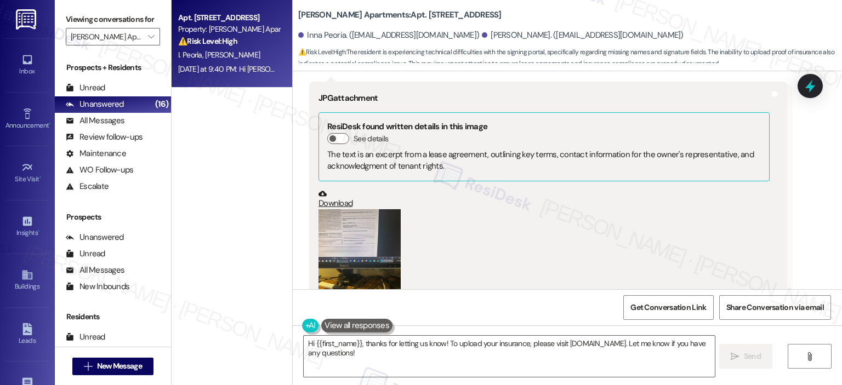
scroll to position [2255, 0]
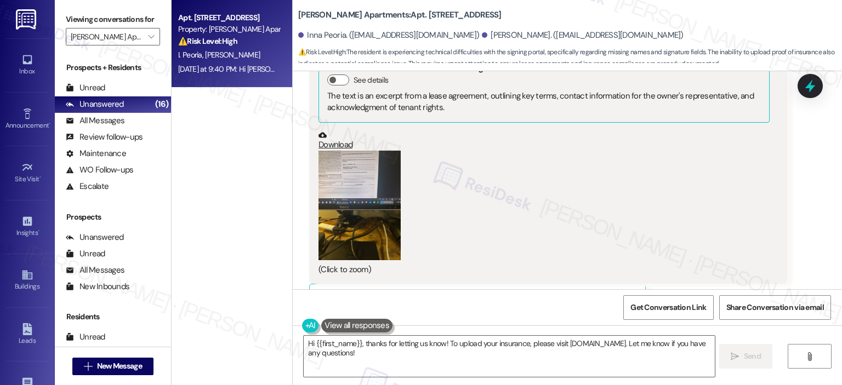
click at [347, 173] on button "Zoom image" at bounding box center [359, 206] width 82 height 110
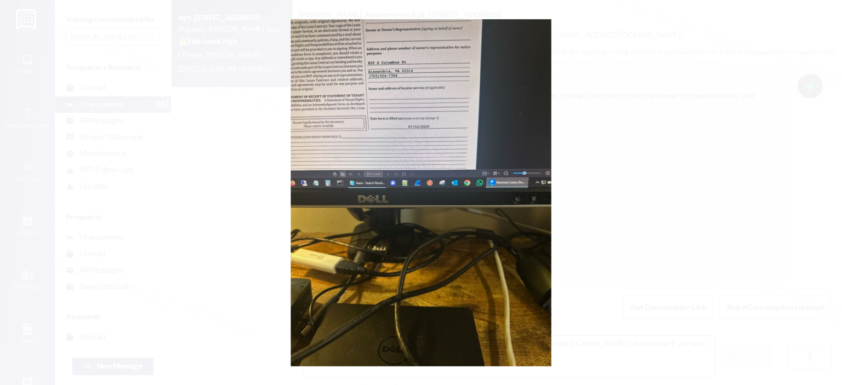
click at [633, 187] on button "Unzoom image" at bounding box center [421, 192] width 842 height 385
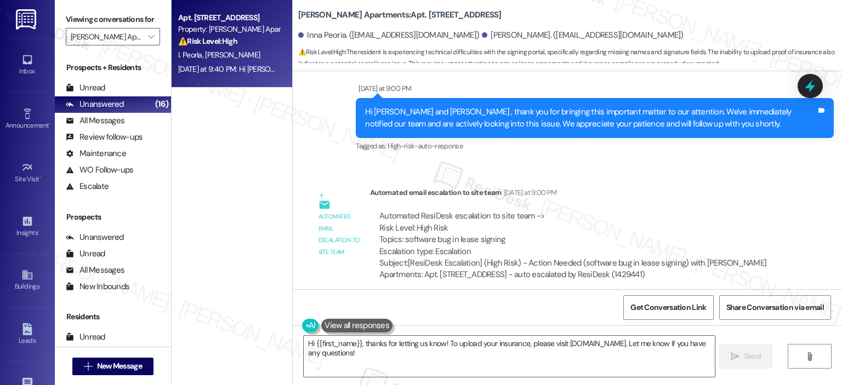
scroll to position [3933, 0]
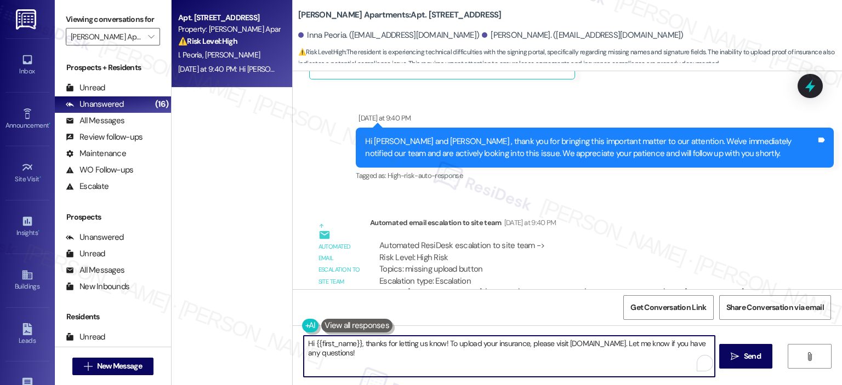
drag, startPoint x: 387, startPoint y: 354, endPoint x: 248, endPoint y: 335, distance: 141.0
click at [248, 335] on div "Apt. 208, 820 South Columbus Street Property: Clayborne Apartments ⚠️ Risk Leve…" at bounding box center [506, 192] width 670 height 385
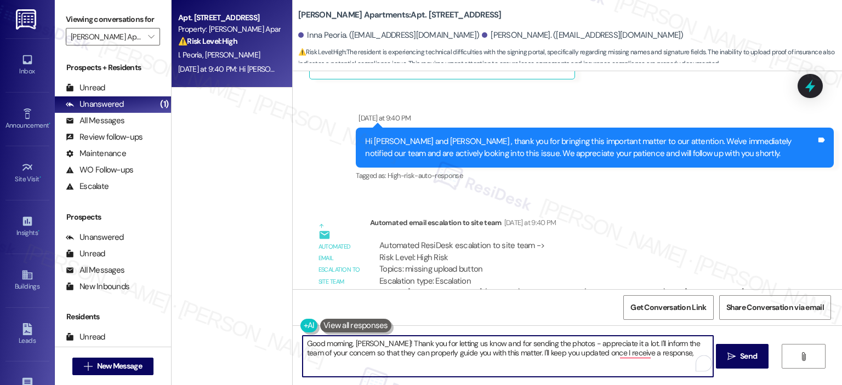
click at [638, 353] on textarea "Good morning, Daniel! Thank you for letting us know and for sending the photos …" at bounding box center [507, 356] width 410 height 41
click at [417, 369] on textarea "Good morning, Daniel! Thank you for letting us know and for sending the photos …" at bounding box center [507, 356] width 410 height 41
paste textarea "—I really appreciate it. I’ll share your concern with the team so they can prov…"
type textarea "Good morning, Daniel! Thank you for letting us know and for sending the photos—…"
click at [500, 364] on textarea "Good morning, Daniel! Thank you for letting us know and for sending the photos—…" at bounding box center [507, 356] width 410 height 41
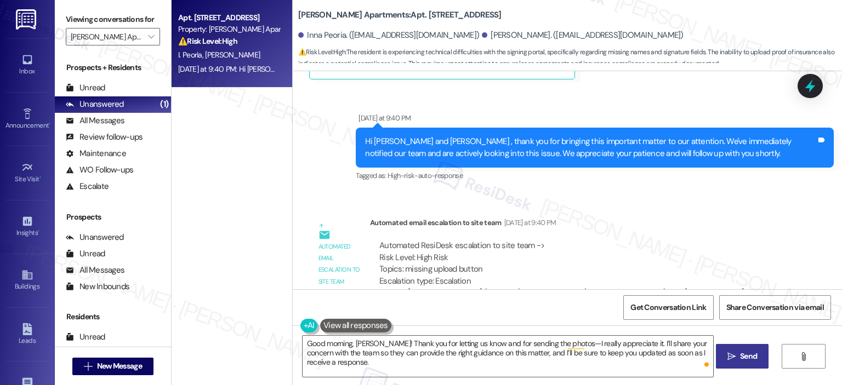
click at [737, 360] on span "Send" at bounding box center [747, 357] width 21 height 12
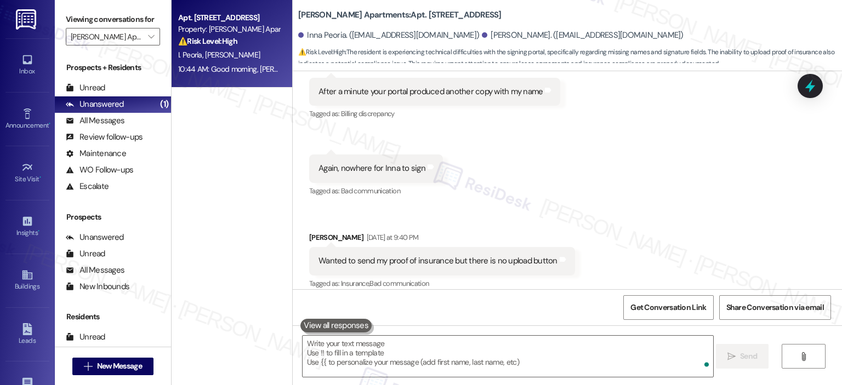
scroll to position [4021, 0]
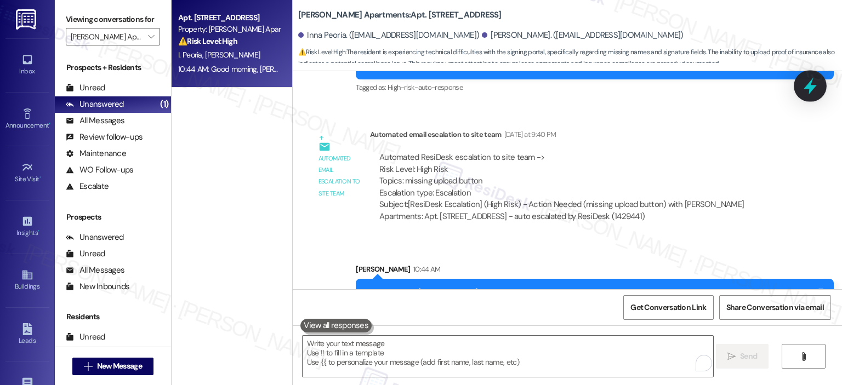
click at [814, 89] on icon at bounding box center [809, 86] width 19 height 19
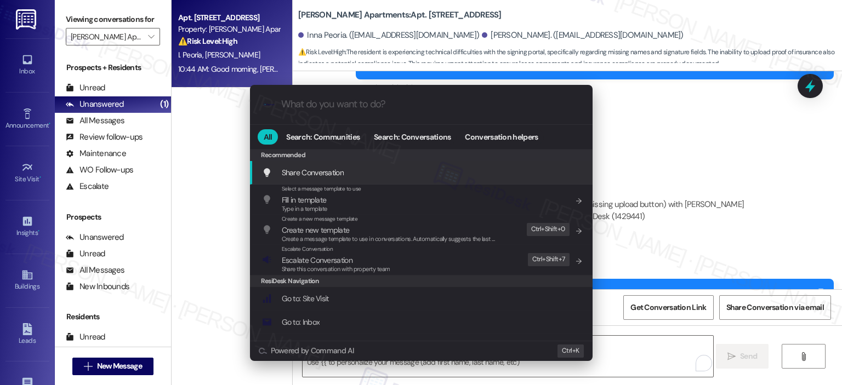
click at [384, 106] on input "What do you want to do?" at bounding box center [430, 105] width 298 height 12
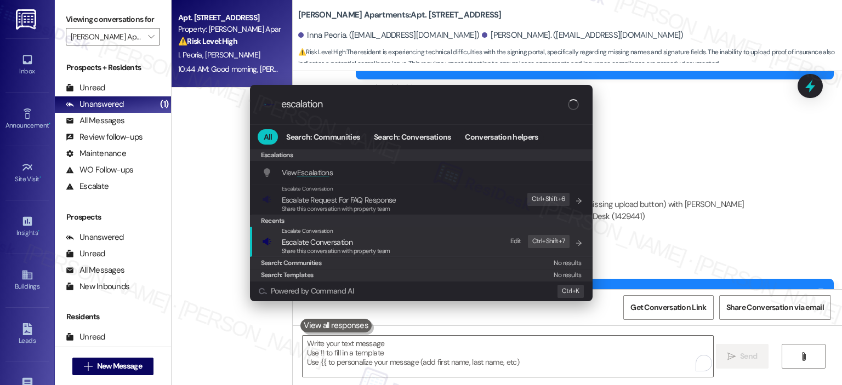
type input "escalation"
click at [379, 248] on span "Share this conversation with property team" at bounding box center [336, 251] width 108 height 8
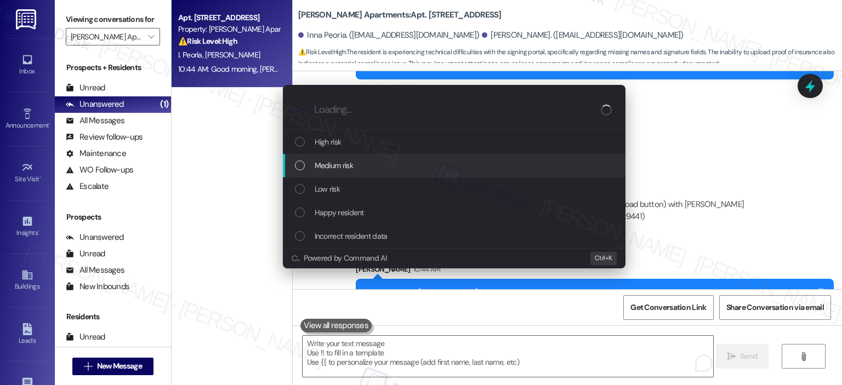
click at [345, 163] on span "Medium risk" at bounding box center [333, 165] width 38 height 12
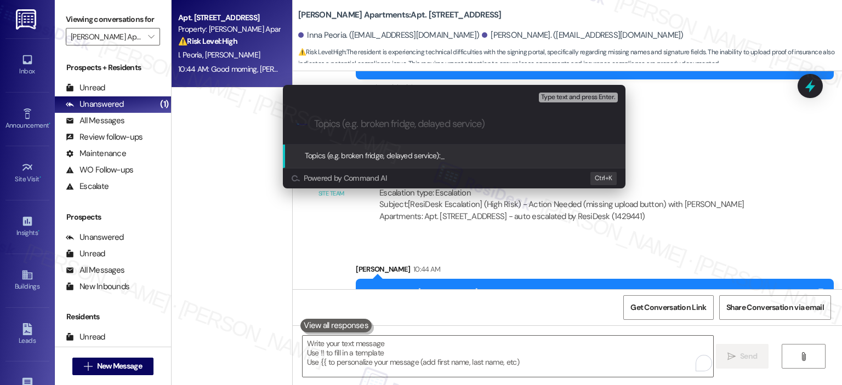
click at [353, 129] on input "Topics (e.g. broken fridge, delayed service)" at bounding box center [463, 124] width 298 height 12
type input "H"
type input "L"
type input "H"
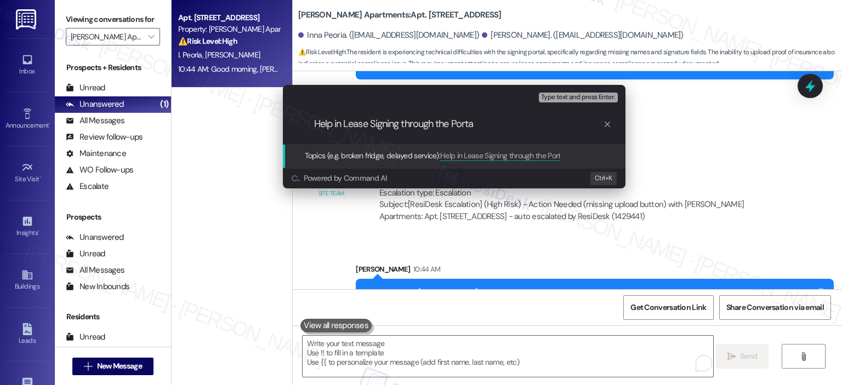
type input "Help in Lease Signing through the Portal"
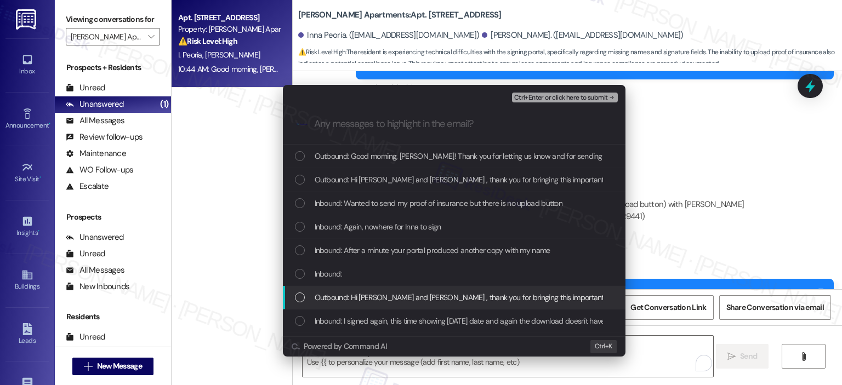
scroll to position [274, 0]
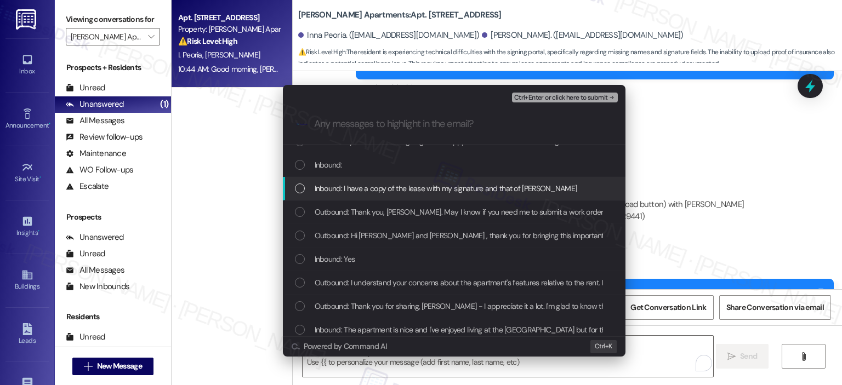
click at [402, 180] on div "Inbound: I have a copy of the lease with my signature and that of Jennifer Medi…" at bounding box center [454, 189] width 342 height 24
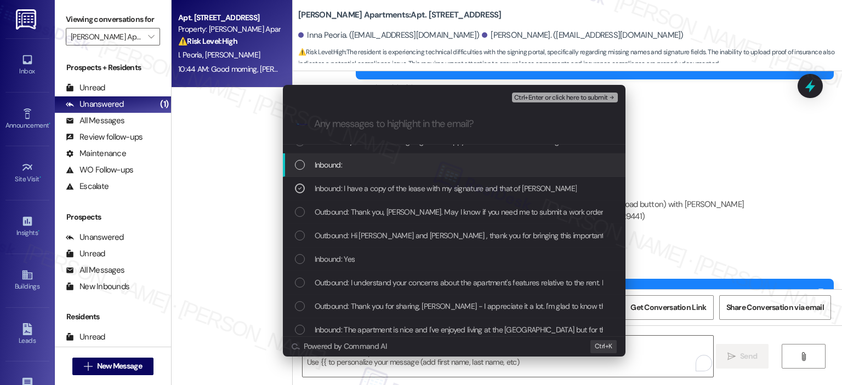
click at [398, 164] on div "Inbound:" at bounding box center [455, 165] width 321 height 12
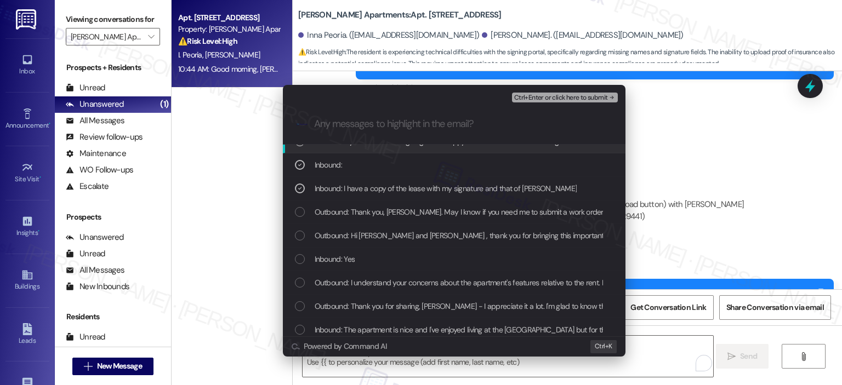
click at [408, 146] on span "Inbound: If you need me to sign again I'm happy to but I will need the Docusign…" at bounding box center [444, 141] width 260 height 12
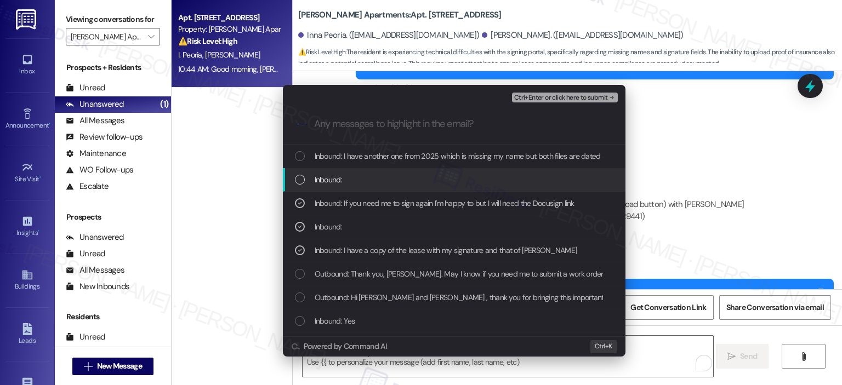
click at [386, 178] on div "Inbound:" at bounding box center [455, 180] width 321 height 12
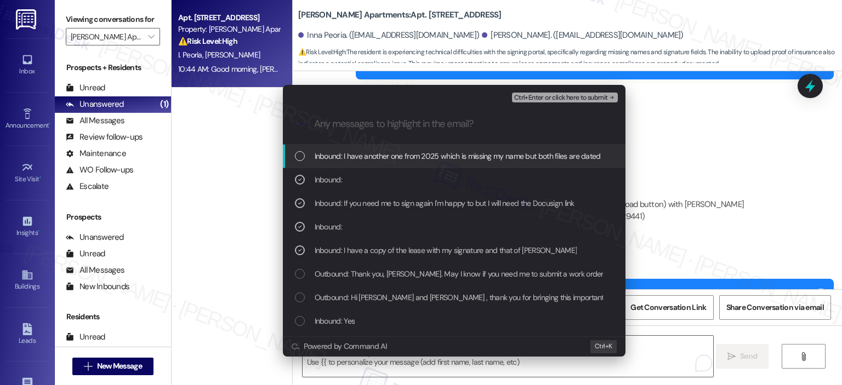
click at [391, 158] on span "Inbound: I have another one from 2025 which is missing my name but both files a…" at bounding box center [570, 156] width 513 height 12
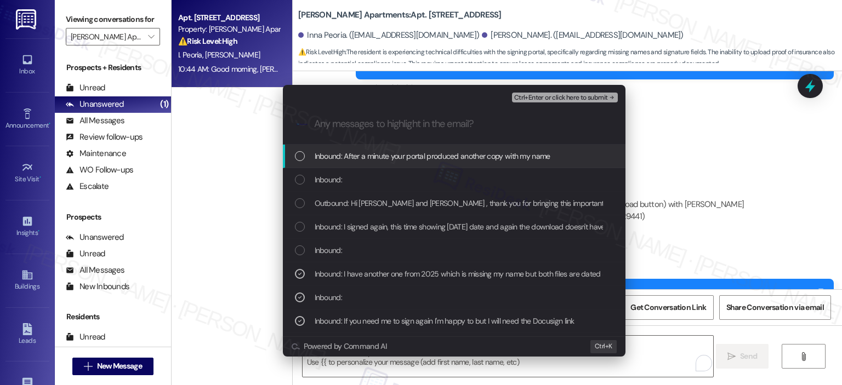
scroll to position [70, 0]
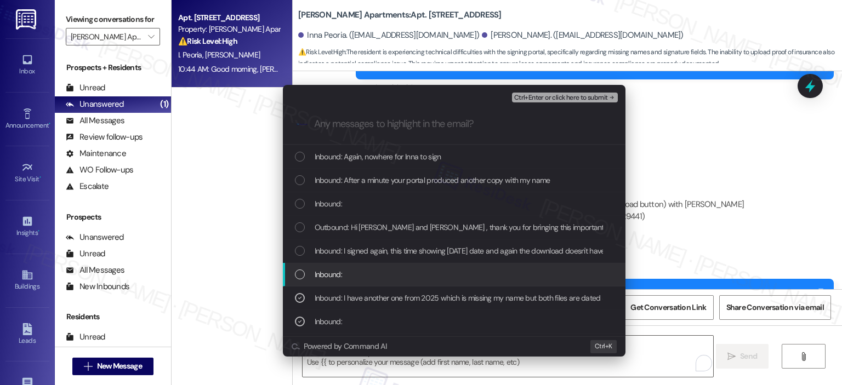
click at [323, 269] on span "Inbound:" at bounding box center [327, 274] width 27 height 12
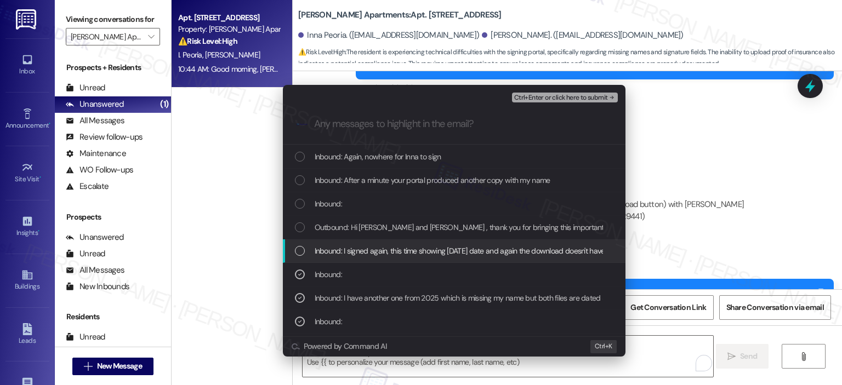
click at [337, 245] on span "Inbound: I signed again, this time showing today's date and again the download …" at bounding box center [768, 251] width 909 height 12
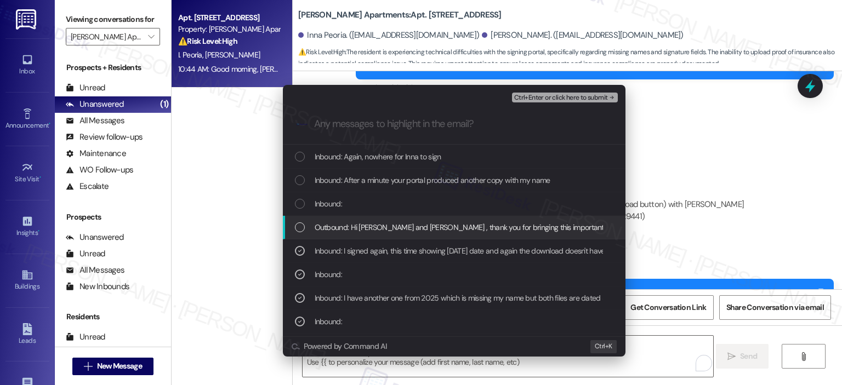
click at [344, 219] on div "Outbound: Hi Inna and Daniel , thank you for bringing this important matter to …" at bounding box center [454, 228] width 342 height 24
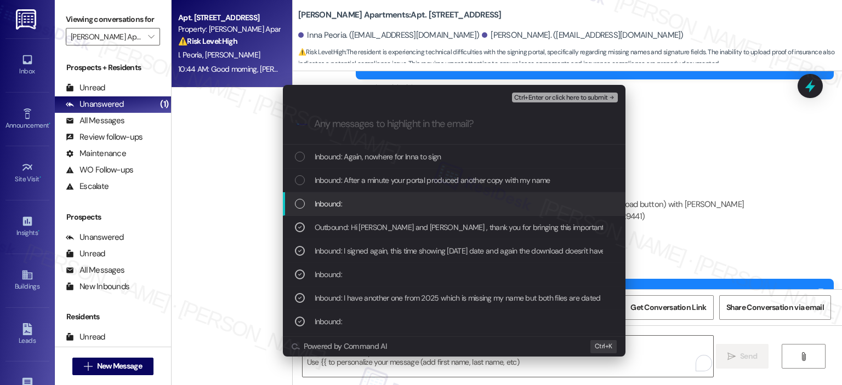
click at [335, 202] on span "Inbound:" at bounding box center [327, 204] width 27 height 12
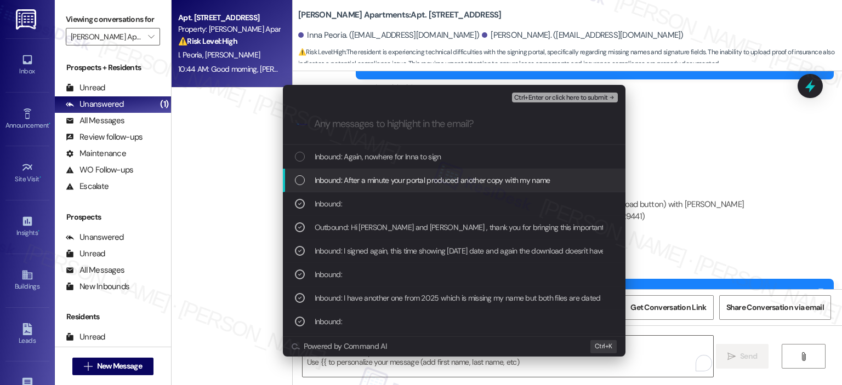
click at [341, 175] on span "Inbound: After a minute your portal produced another copy with my name" at bounding box center [432, 180] width 236 height 12
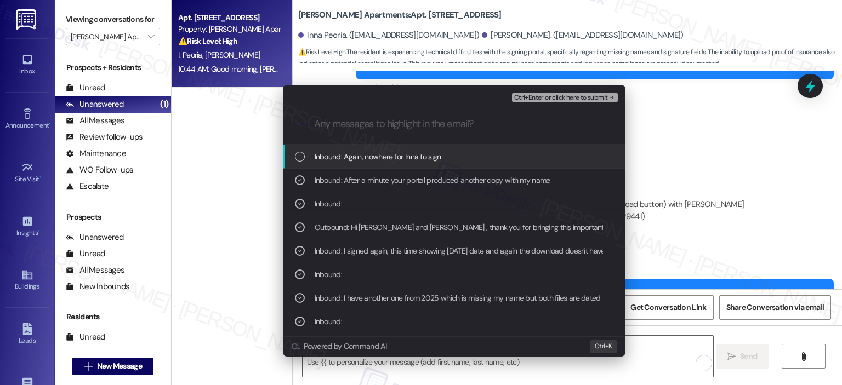
click at [344, 153] on span "Inbound: Again, nowhere for Inna to sign" at bounding box center [377, 157] width 127 height 12
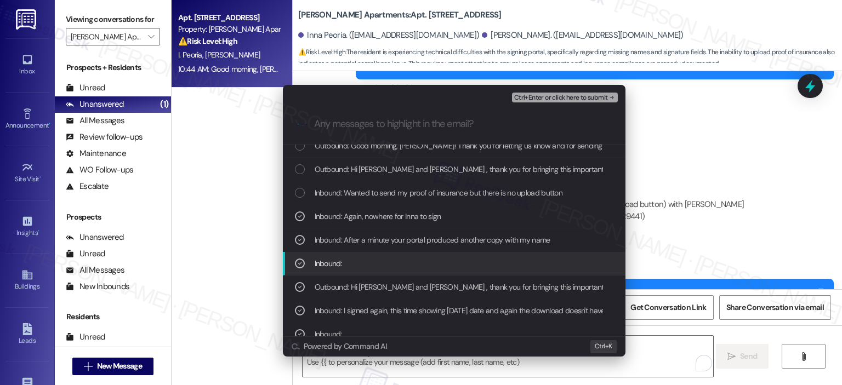
scroll to position [0, 0]
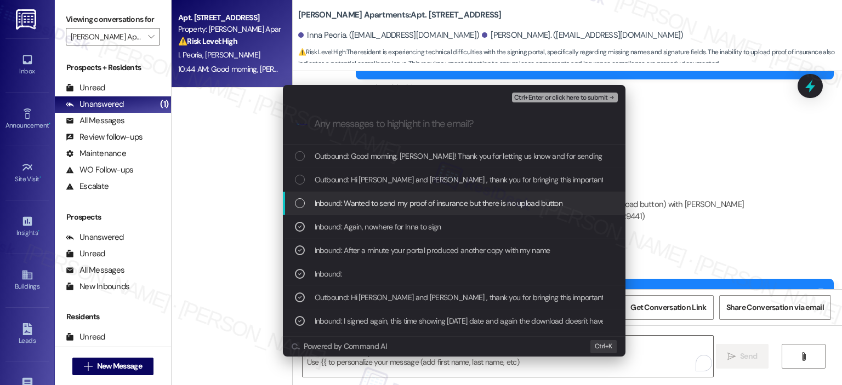
click at [353, 202] on span "Inbound: Wanted to send my proof of insurance but there is no upload button" at bounding box center [438, 203] width 248 height 12
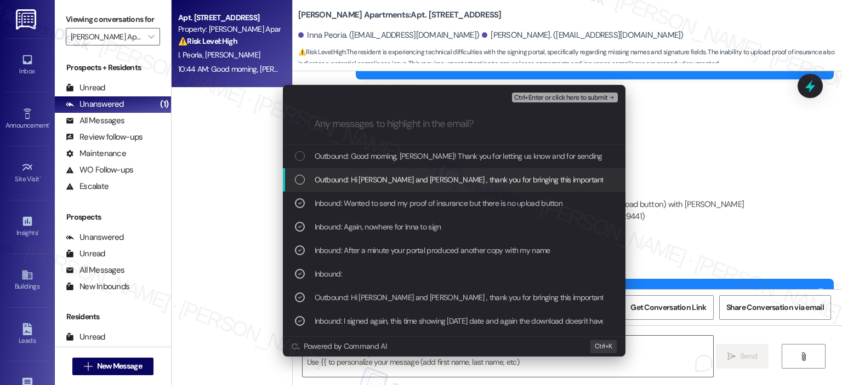
click at [362, 183] on span "Outbound: Hi Inna and Daniel , thank you for bringing this important matter to …" at bounding box center [717, 180] width 807 height 12
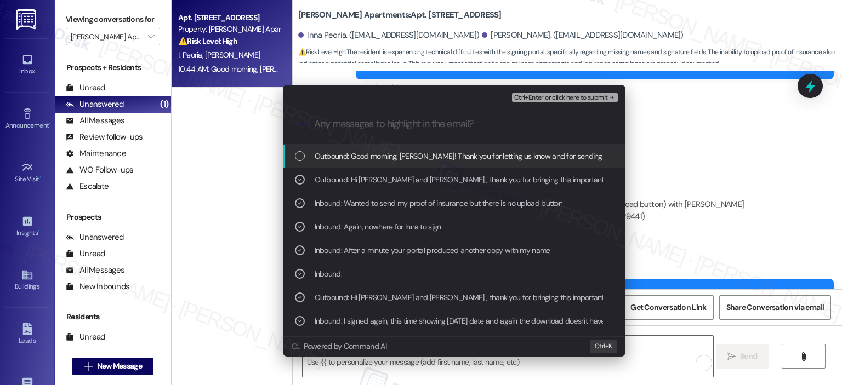
click at [361, 157] on span "Outbound: Good morning, Daniel! Thank you for letting us know and for sending t…" at bounding box center [764, 156] width 900 height 12
click at [548, 100] on span "Ctrl+Enter or click here to submit" at bounding box center [561, 98] width 94 height 8
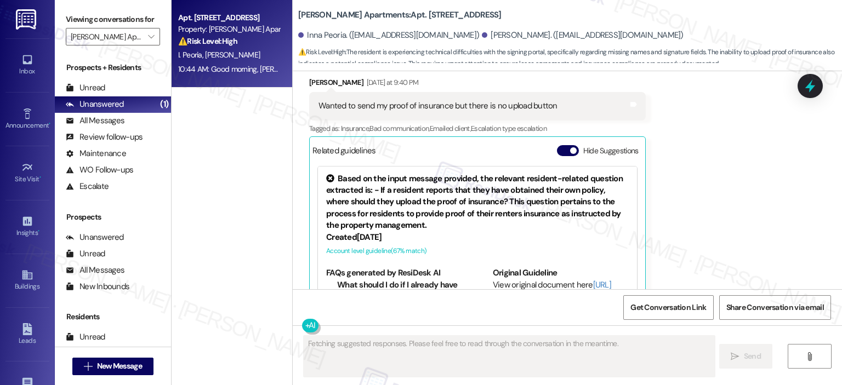
scroll to position [3848, 0]
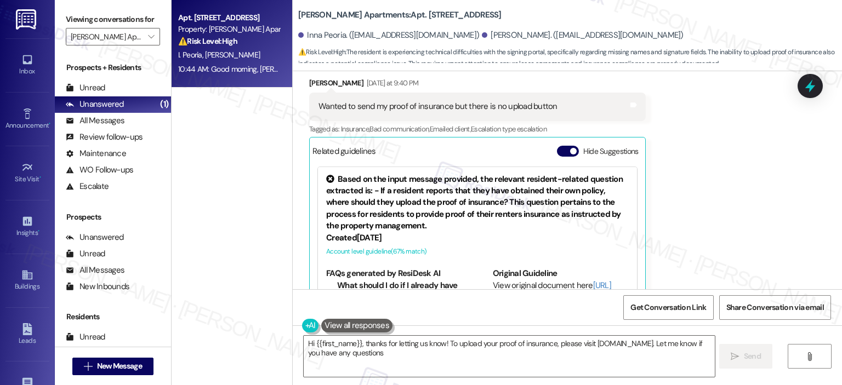
type textarea "Hi {{first_name}}, thanks for letting us know! To upload your proof of insuranc…"
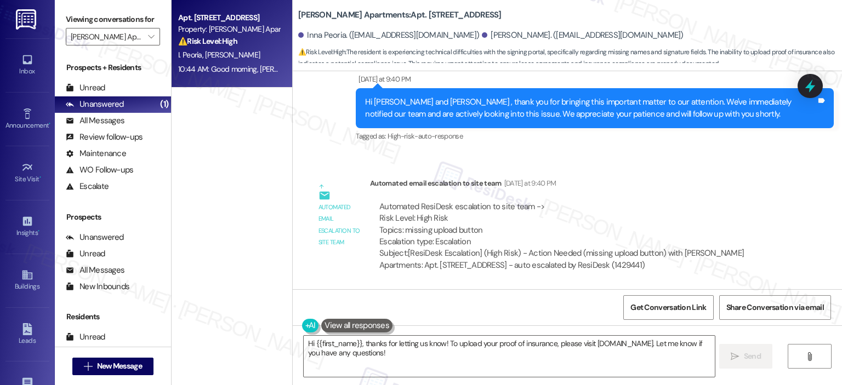
scroll to position [4191, 0]
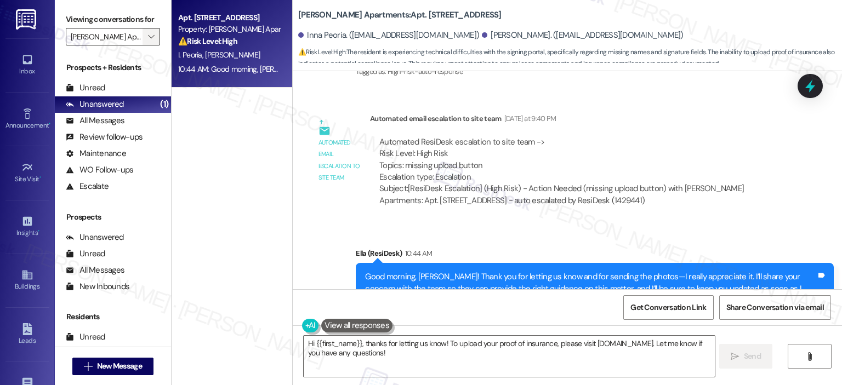
click at [148, 41] on icon "" at bounding box center [151, 36] width 6 height 9
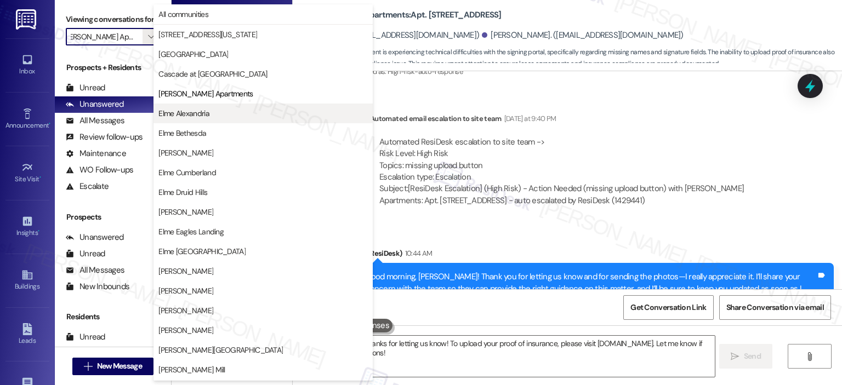
click at [231, 113] on span "Elme Alexandria" at bounding box center [262, 113] width 209 height 11
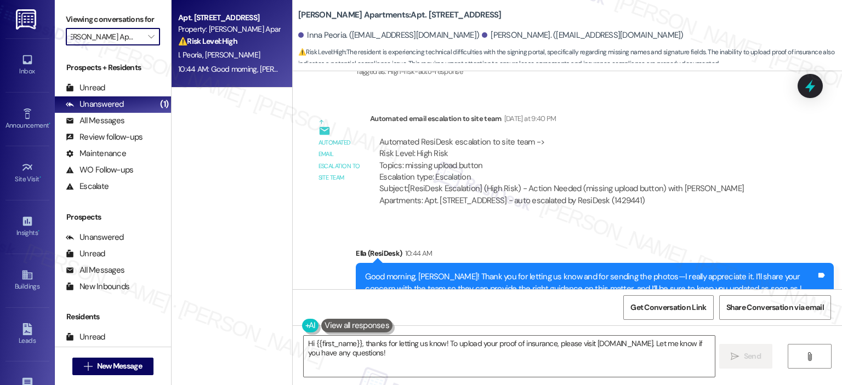
type input "Elme Alexandria"
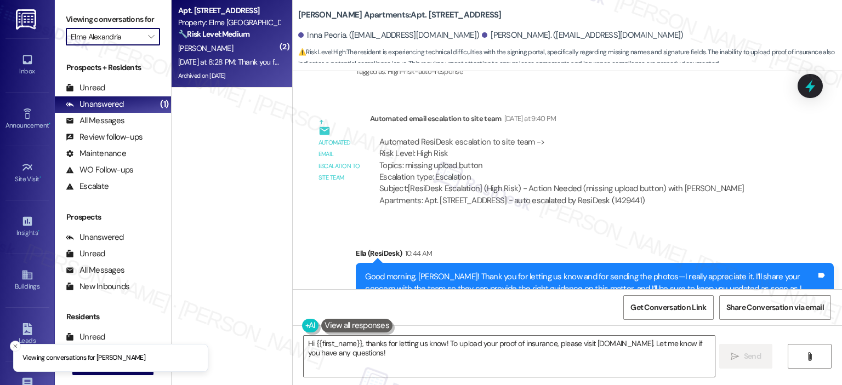
click at [218, 30] on strong "🔧 Risk Level: Medium" at bounding box center [213, 34] width 71 height 10
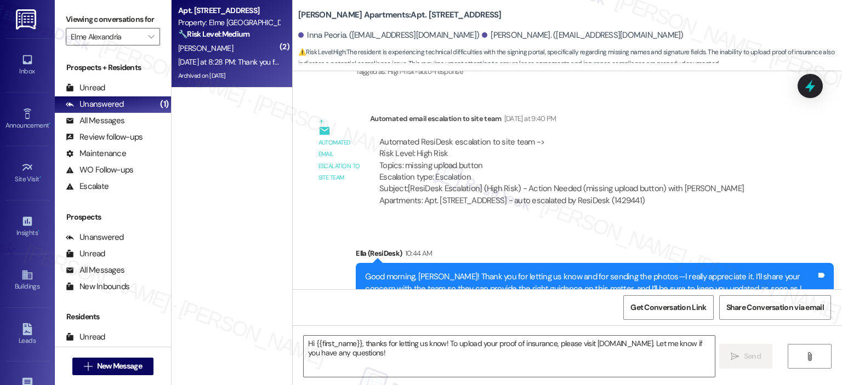
type textarea "Fetching suggested responses. Please feel free to read through the conversation…"
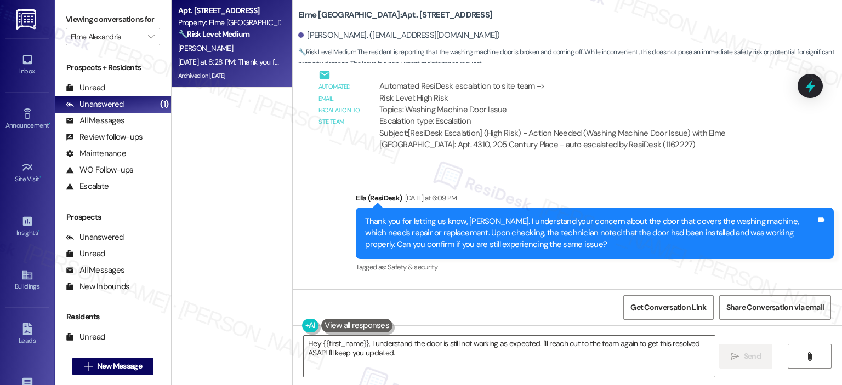
scroll to position [18607, 0]
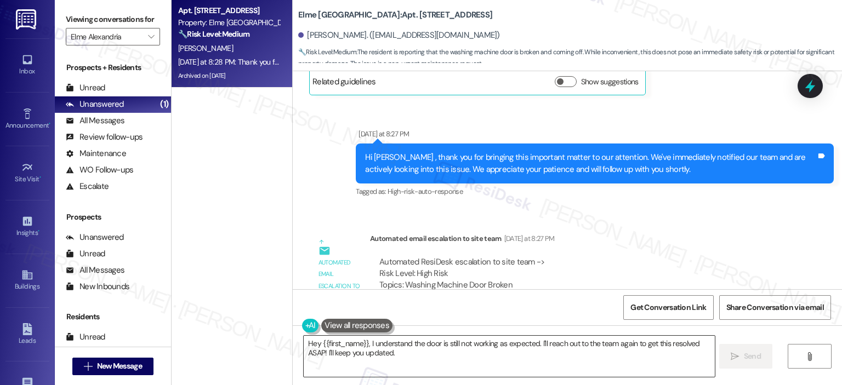
click at [417, 354] on textarea "Hey {{first_name}}, I understand the door is still not working as expected. I'l…" at bounding box center [509, 356] width 410 height 41
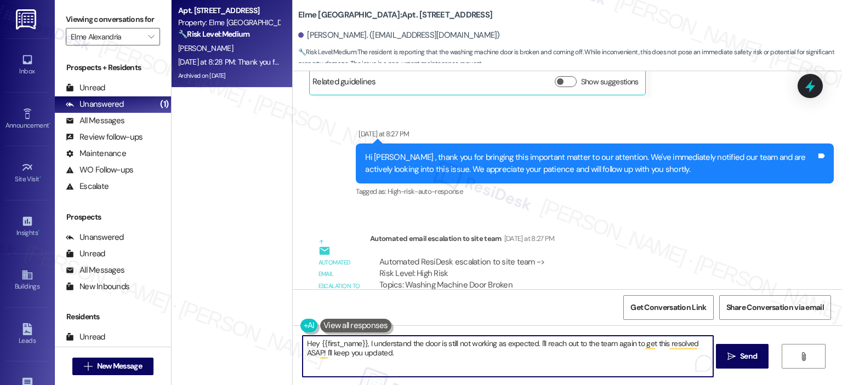
drag, startPoint x: 365, startPoint y: 342, endPoint x: 297, endPoint y: 345, distance: 68.0
click at [302, 345] on textarea "Hey {{first_name}}, I understand the door is still not working as expected. I'l…" at bounding box center [507, 356] width 410 height 41
click at [397, 363] on textarea "Hey {{first_name}}, I understand the door is still not working as expected. I'l…" at bounding box center [507, 356] width 410 height 41
drag, startPoint x: 401, startPoint y: 359, endPoint x: 250, endPoint y: 337, distance: 152.7
click at [250, 337] on div "Apt. 4310, 205 Century Place Property: Elme Alexandria 🔧 Risk Level: Medium The…" at bounding box center [506, 192] width 670 height 385
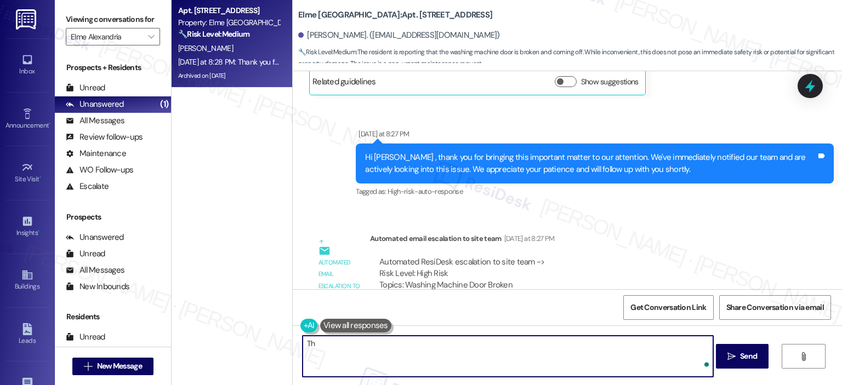
type textarea "T"
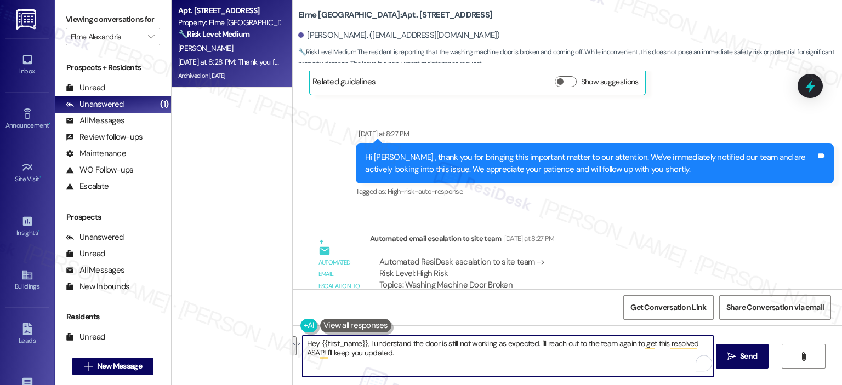
click at [398, 356] on textarea "Hey {{first_name}}, I understand the door is still not working as expected. I'l…" at bounding box center [507, 356] width 410 height 41
drag, startPoint x: 408, startPoint y: 357, endPoint x: 283, endPoint y: 350, distance: 124.6
click at [283, 350] on div "Apt. 4310, 205 Century Place Property: Elme Alexandria 🔧 Risk Level: Medium The…" at bounding box center [506, 192] width 670 height 385
click at [348, 352] on textarea "Hey {{first_name}}, I understand the door is still not working as expected. I'l…" at bounding box center [507, 356] width 410 height 41
drag, startPoint x: 365, startPoint y: 346, endPoint x: 296, endPoint y: 346, distance: 68.5
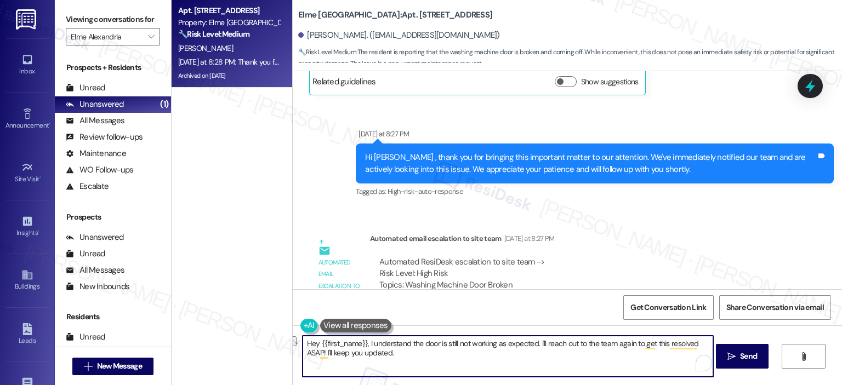
click at [296, 346] on div "Hey {{first_name}}, I understand the door is still not working as expected. I'l…" at bounding box center [567, 366] width 549 height 82
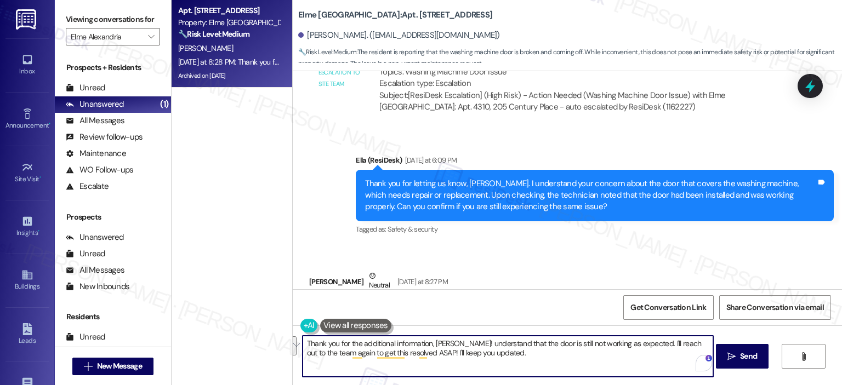
drag, startPoint x: 534, startPoint y: 353, endPoint x: 635, endPoint y: 344, distance: 101.8
click at [635, 344] on textarea "Thank you for the additional information, Daniel! understand that the door is s…" at bounding box center [507, 356] width 410 height 41
click at [384, 352] on textarea "Thank you for the additional information, Daniel! understand that the door is s…" at bounding box center [507, 356] width 410 height 41
paste textarea ". I understand the door is still not working as expected, and I’m sorry for the…"
drag, startPoint x: 335, startPoint y: 351, endPoint x: 298, endPoint y: 353, distance: 36.8
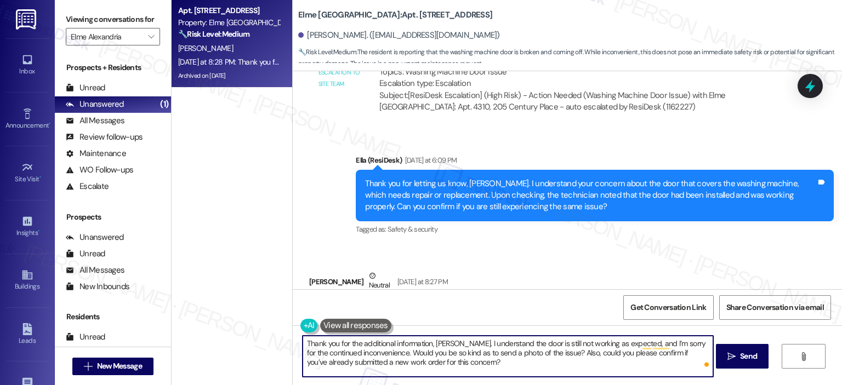
click at [302, 353] on textarea "Thank you for the additional information, Daniel. I understand the door is stil…" at bounding box center [507, 356] width 410 height 41
click at [345, 353] on textarea "Thank you for the additional information, Daniel. I understand the door is stil…" at bounding box center [507, 356] width 410 height 41
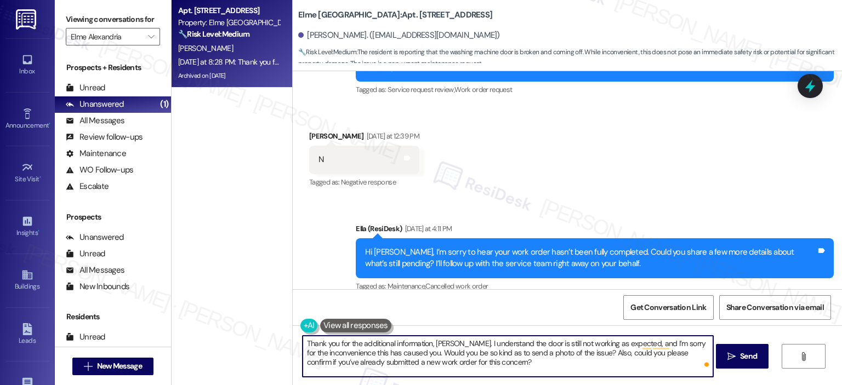
scroll to position [18257, 0]
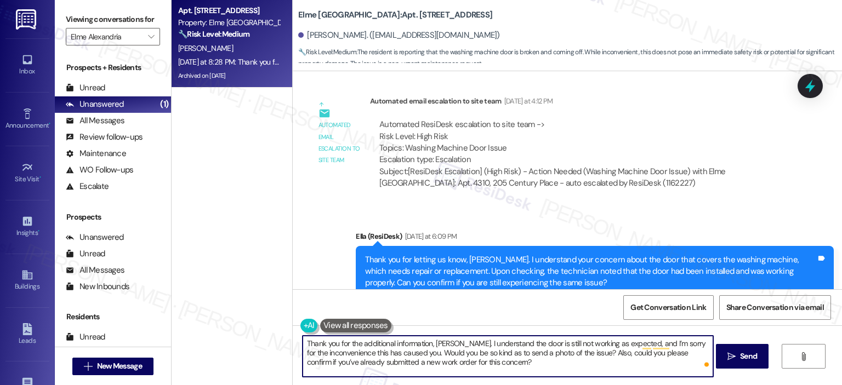
click at [527, 350] on textarea "Thank you for the additional information, Daniel. I understand the door is stil…" at bounding box center [507, 356] width 410 height 41
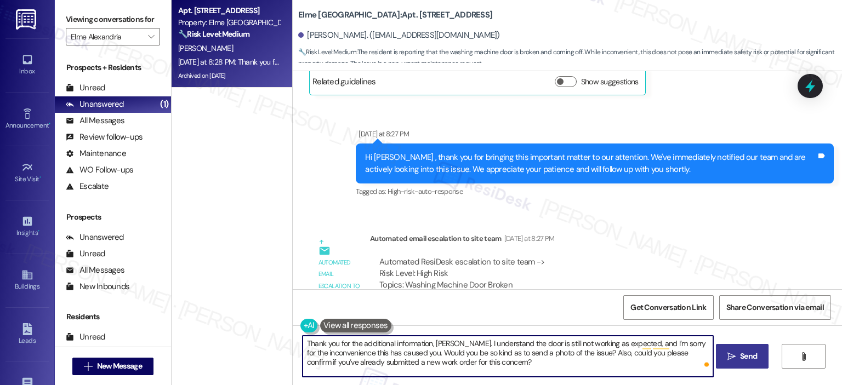
type textarea "Thank you for the additional information, Daniel. I understand the door is stil…"
click at [750, 357] on span "Send" at bounding box center [748, 357] width 17 height 12
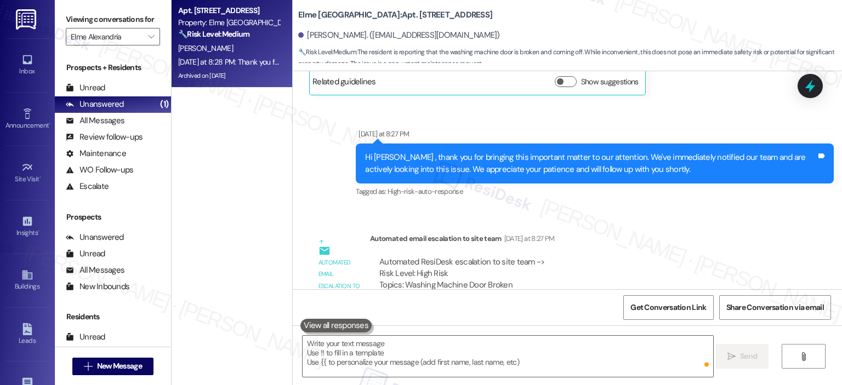
scroll to position [18607, 0]
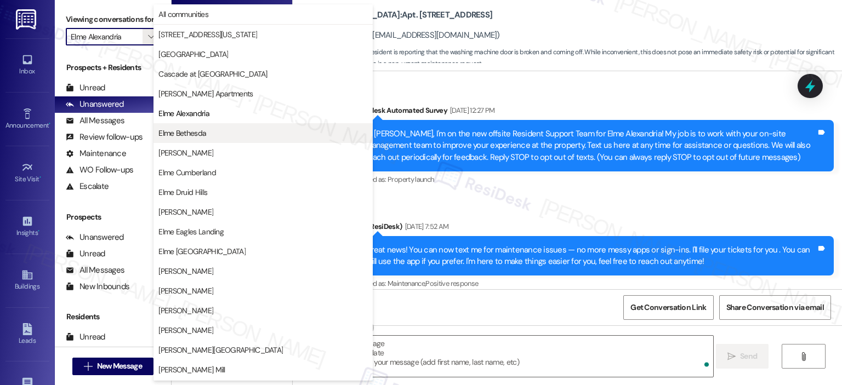
scroll to position [18607, 0]
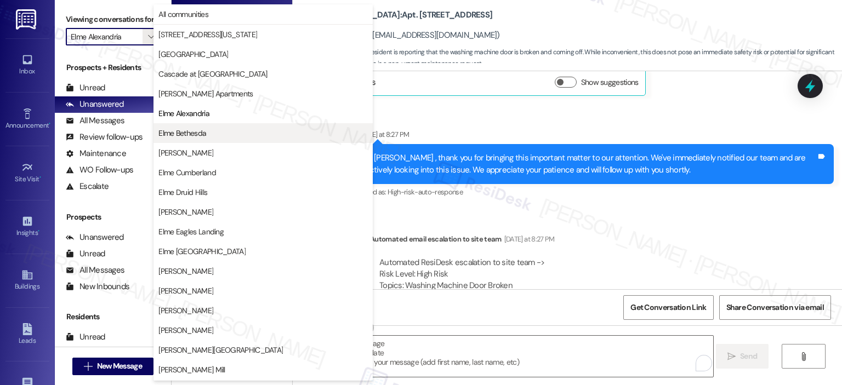
click at [204, 133] on span "Elme Bethesda" at bounding box center [182, 133] width 48 height 11
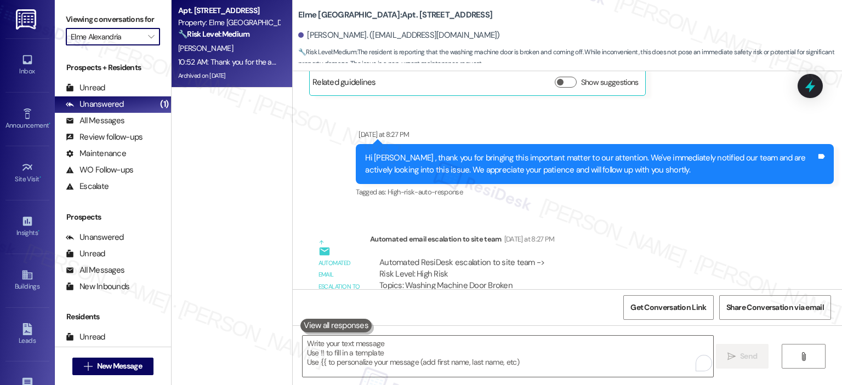
type input "Elme Bethesda"
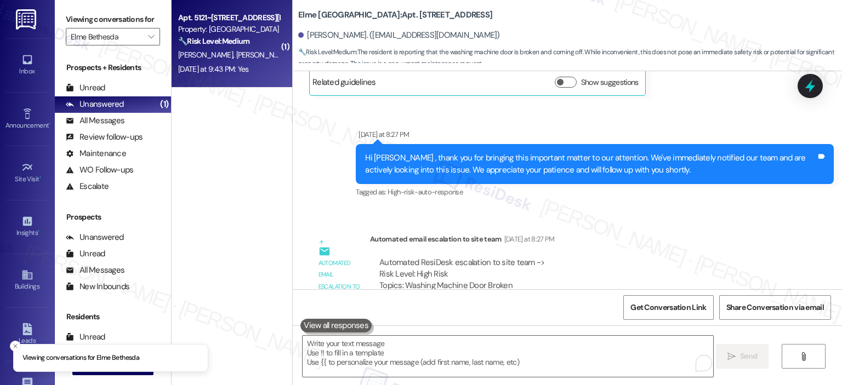
click at [230, 48] on div "[PERSON_NAME] [PERSON_NAME] [PERSON_NAME]" at bounding box center [229, 55] width 104 height 14
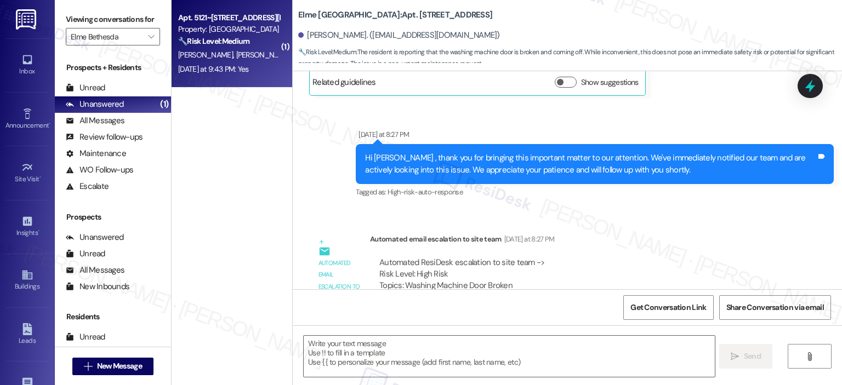
type textarea "Fetching suggested responses. Please feel free to read through the conversation…"
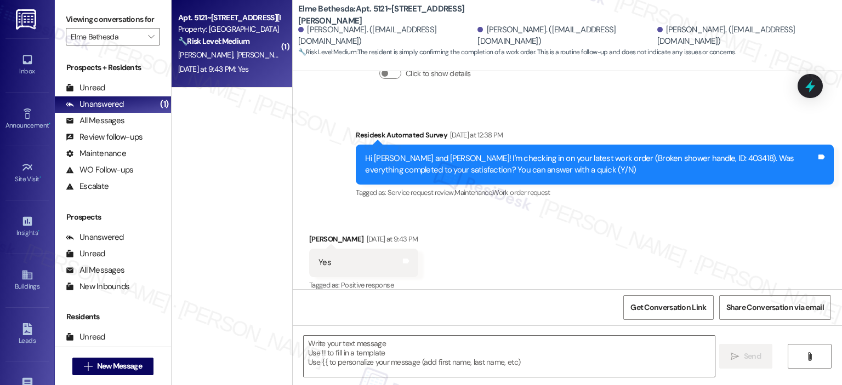
scroll to position [531, 0]
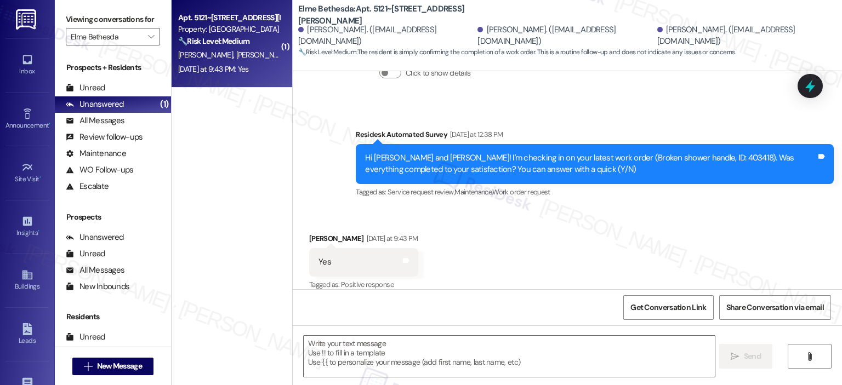
type textarea "Fetching suggested responses. Please feel free to read through the conversation…"
click at [370, 351] on textarea at bounding box center [509, 356] width 410 height 41
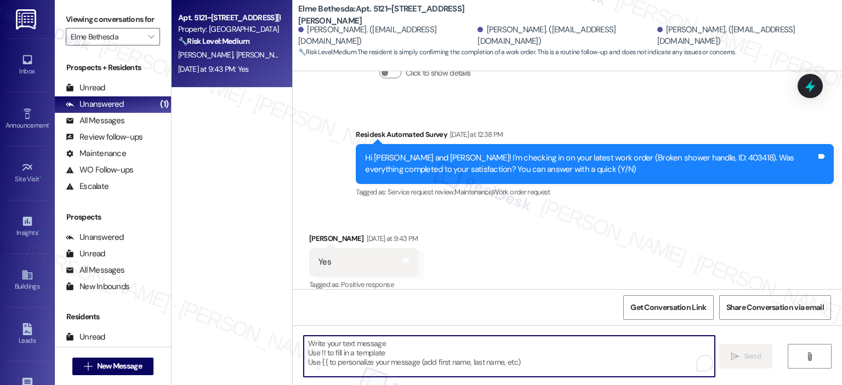
paste textarea "Thank you for your response! Great to know that the latest work order was compl…"
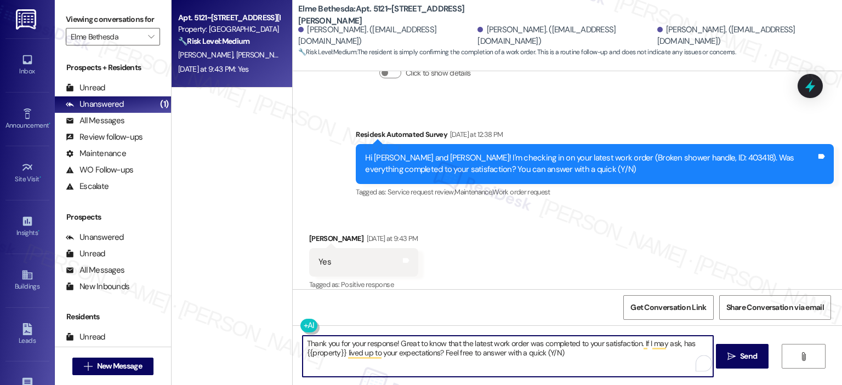
click at [391, 343] on textarea "Thank you for your response! Great to know that the latest work order was compl…" at bounding box center [507, 356] width 410 height 41
type textarea "Thank you for your response, Kassim! Great to know that the latest work order w…"
click at [740, 357] on span "Send" at bounding box center [748, 357] width 17 height 12
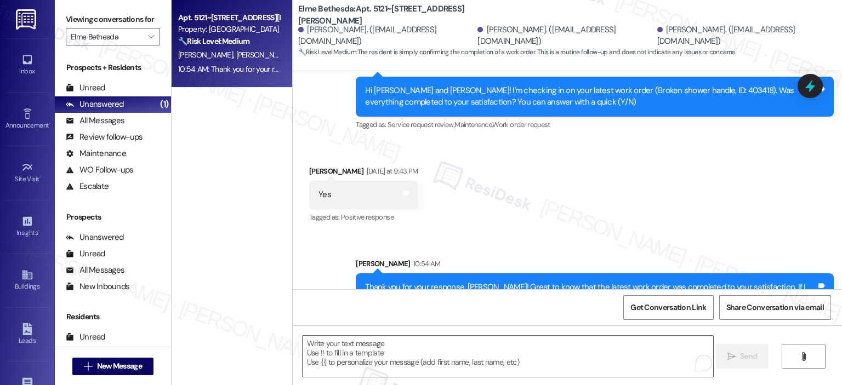
scroll to position [619, 0]
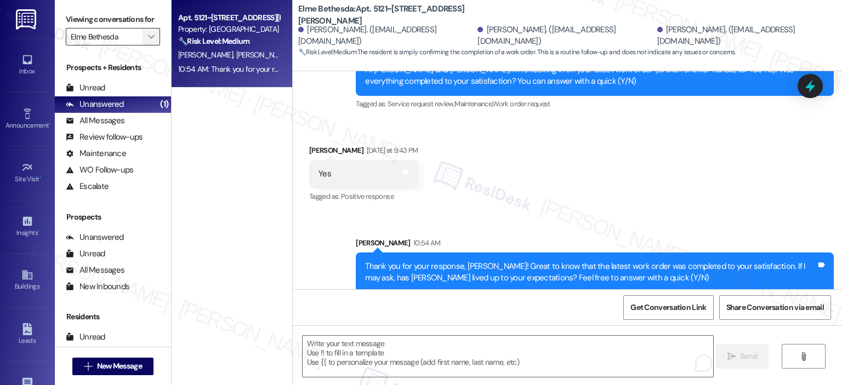
click at [149, 38] on span "" at bounding box center [151, 37] width 10 height 18
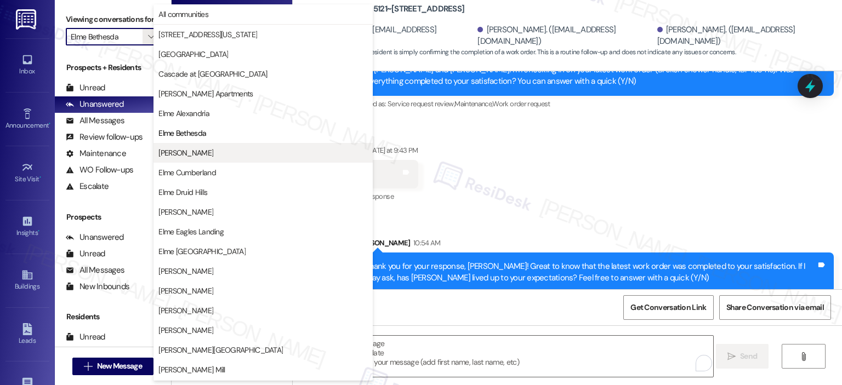
click at [191, 155] on span "Elme Conyers" at bounding box center [185, 152] width 55 height 11
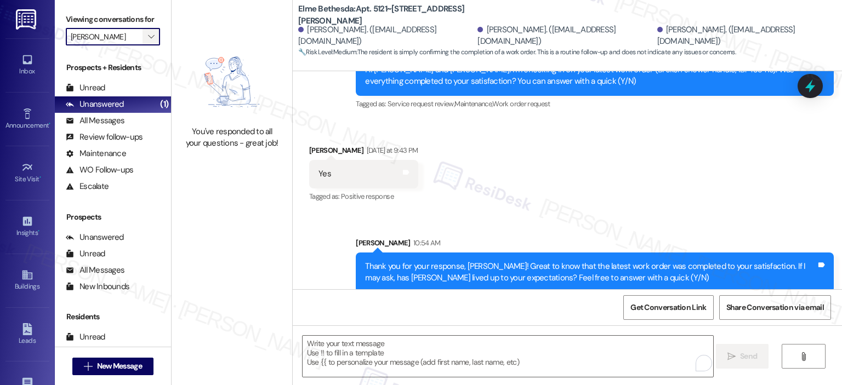
click at [148, 37] on icon "" at bounding box center [151, 36] width 6 height 9
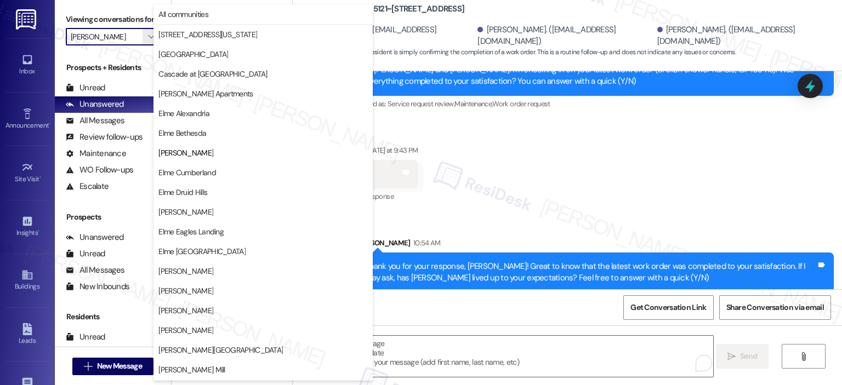
click at [173, 178] on button "Elme Cumberland" at bounding box center [262, 173] width 219 height 20
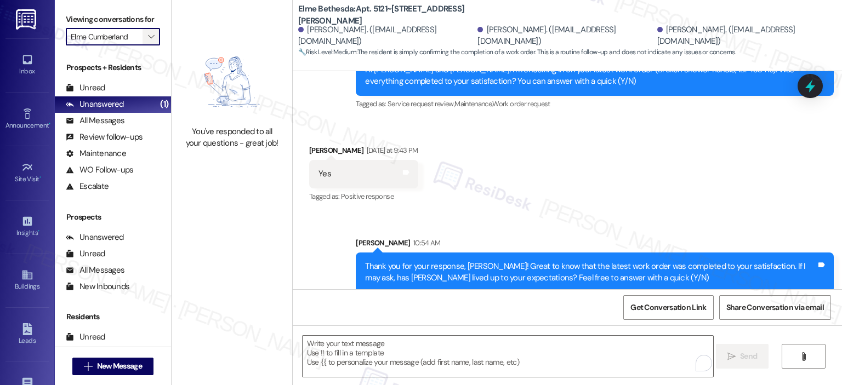
click at [148, 37] on icon "" at bounding box center [151, 36] width 6 height 9
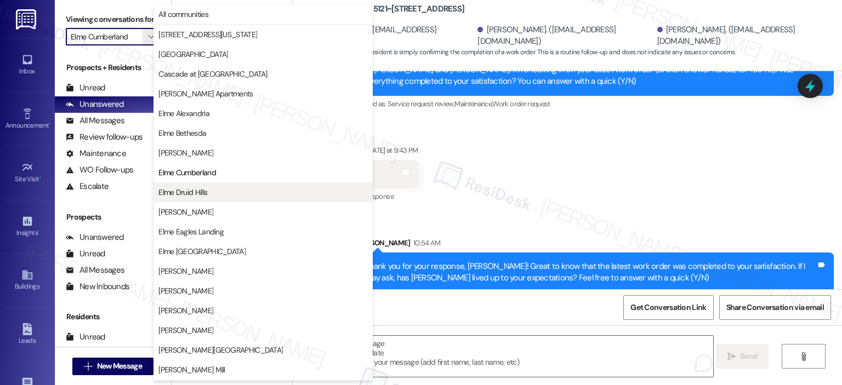
click at [175, 187] on span "Elme Druid Hills" at bounding box center [182, 192] width 49 height 11
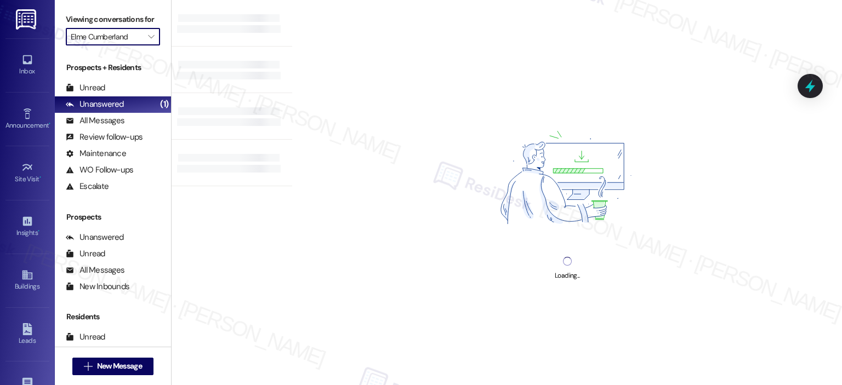
type input "Elme Druid Hills"
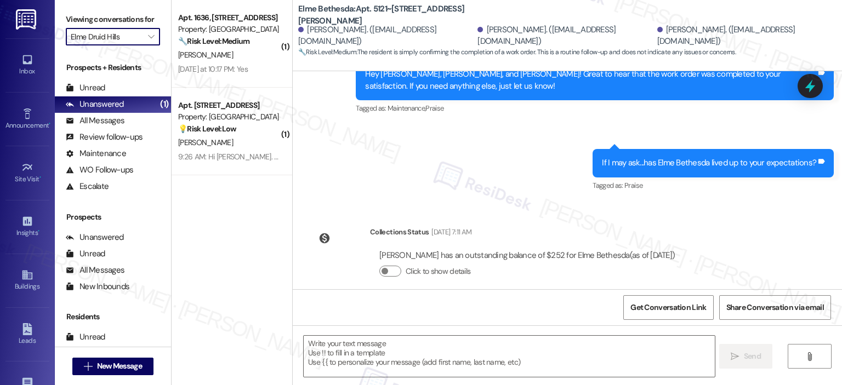
type textarea "Fetching suggested responses. Please feel free to read through the conversation…"
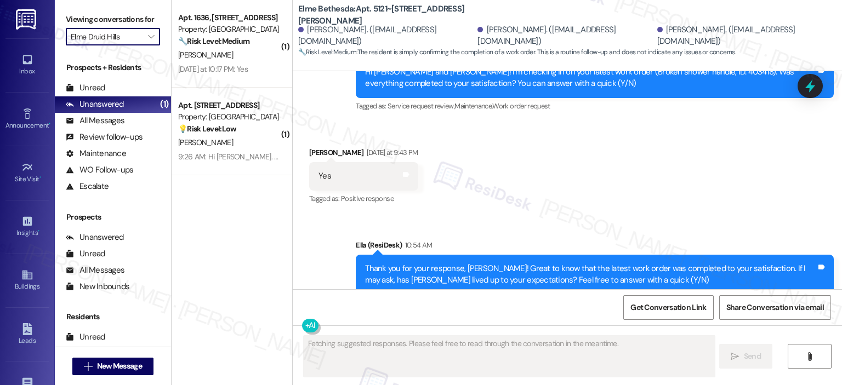
scroll to position [635, 0]
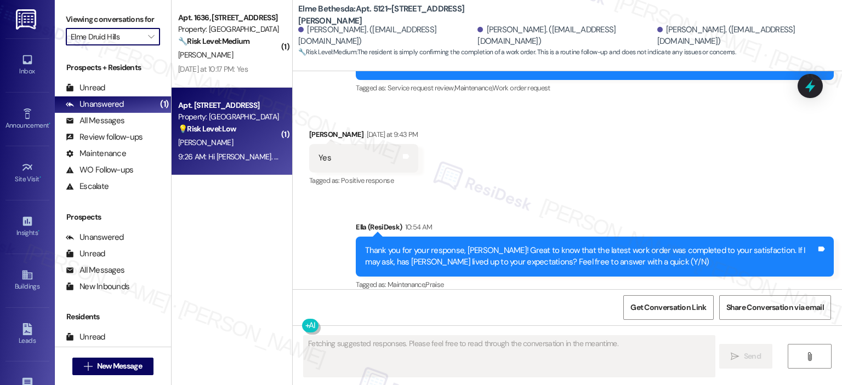
click at [196, 142] on span "K. Stallings" at bounding box center [205, 143] width 55 height 10
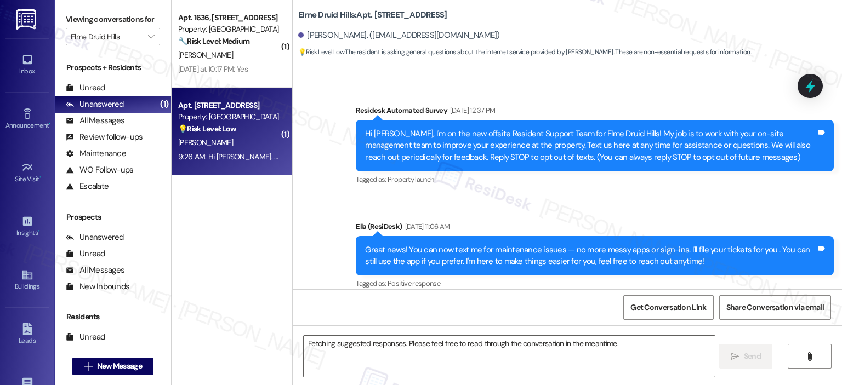
scroll to position [23320, 0]
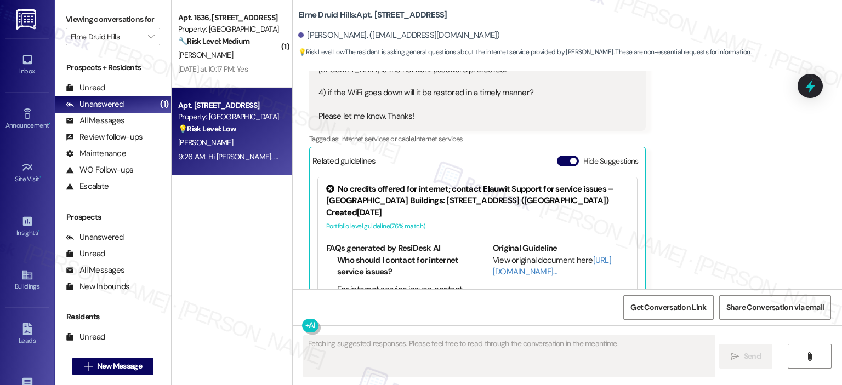
click at [557, 156] on button "Hide Suggestions" at bounding box center [568, 161] width 22 height 11
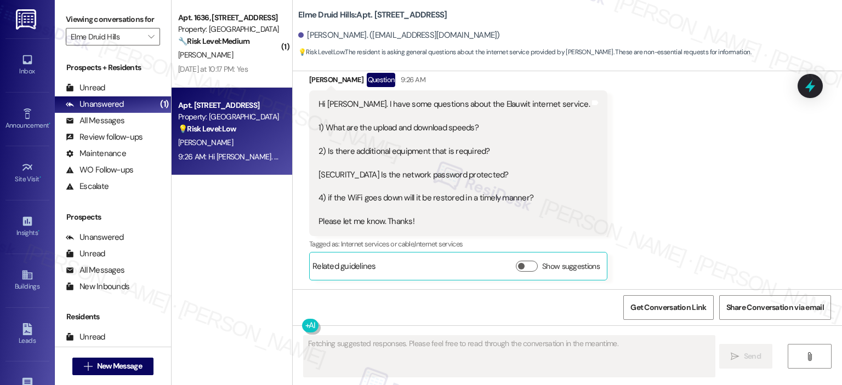
scroll to position [23166, 0]
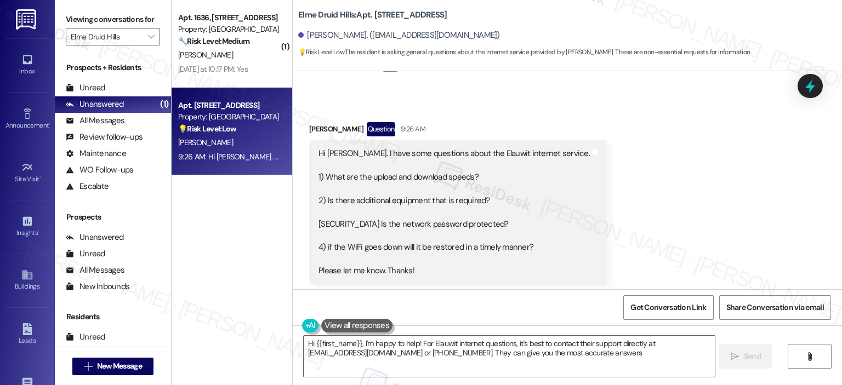
type textarea "Hi {{first_name}}, I'm happy to help! For Elauwit internet questions, it's best…"
click at [685, 305] on span "Get Conversation Link" at bounding box center [668, 308] width 76 height 12
click at [670, 310] on span "Get Conversation Link" at bounding box center [668, 308] width 76 height 12
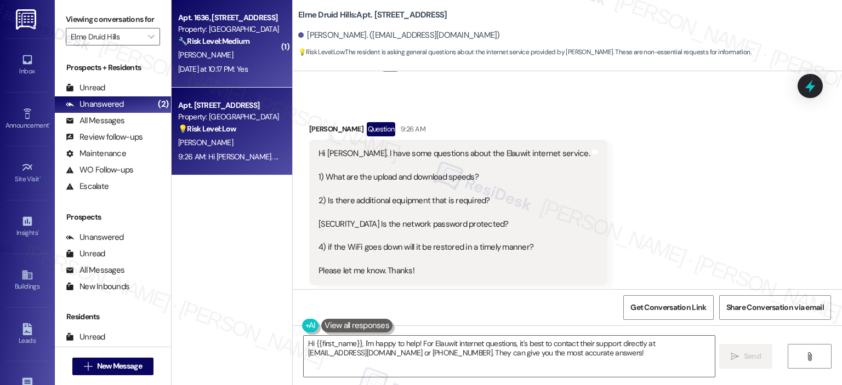
click at [265, 68] on div "Yesterday at 10:17 PM: Yes Yesterday at 10:17 PM: Yes" at bounding box center [229, 69] width 104 height 14
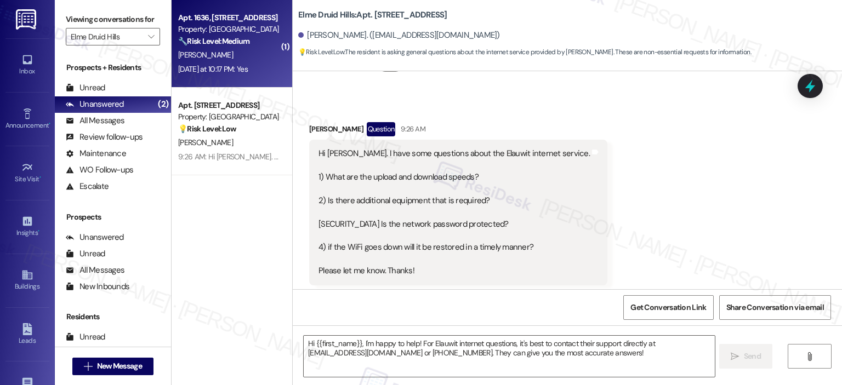
type textarea "Fetching suggested responses. Please feel free to read through the conversation…"
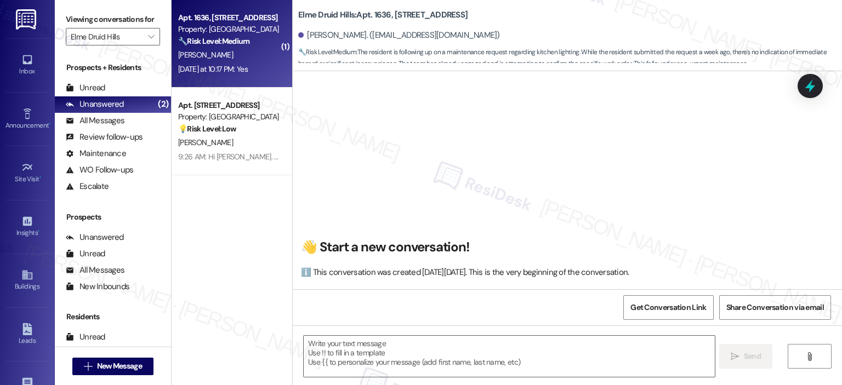
click at [245, 116] on div "Property: Elme Druid Hills" at bounding box center [228, 117] width 101 height 12
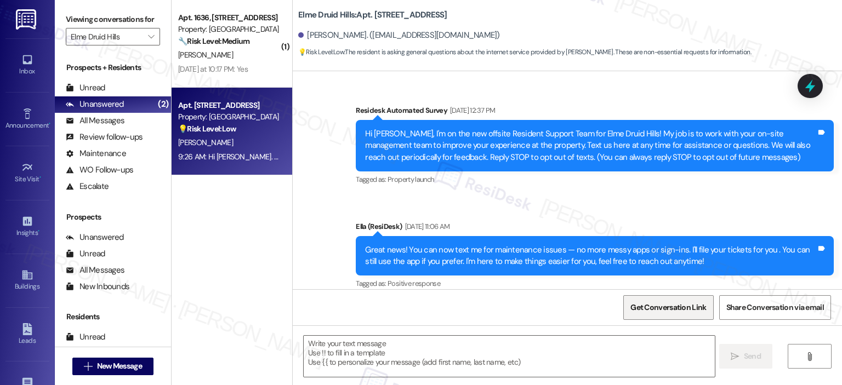
click at [659, 311] on span "Get Conversation Link" at bounding box center [668, 308] width 76 height 12
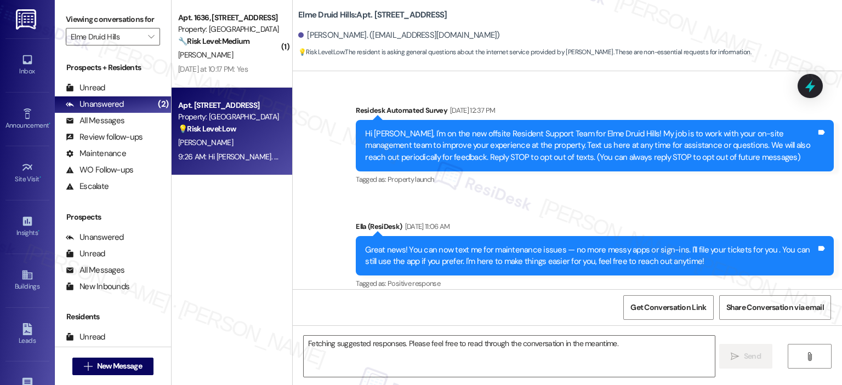
scroll to position [23320, 0]
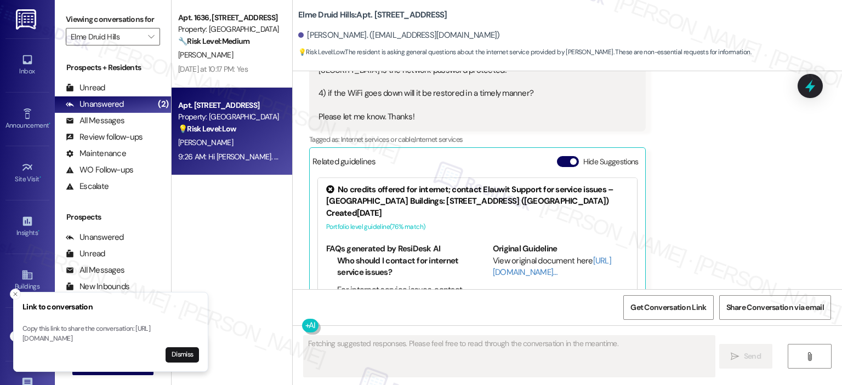
drag, startPoint x: 24, startPoint y: 327, endPoint x: 158, endPoint y: 337, distance: 134.1
click at [158, 337] on p "Copy this link to share the conversation: https://www.theresidesk.com/text/insi…" at bounding box center [110, 333] width 176 height 19
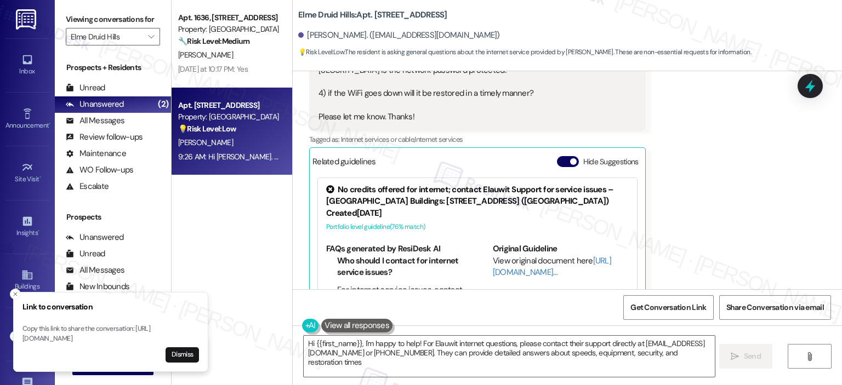
type textarea "Hi {{first_name}}, I'm happy to help! For Elauwit internet questions, please co…"
copy p "https://www.theresidesk.com/text/insights-conversations/1171908/share-conversat…"
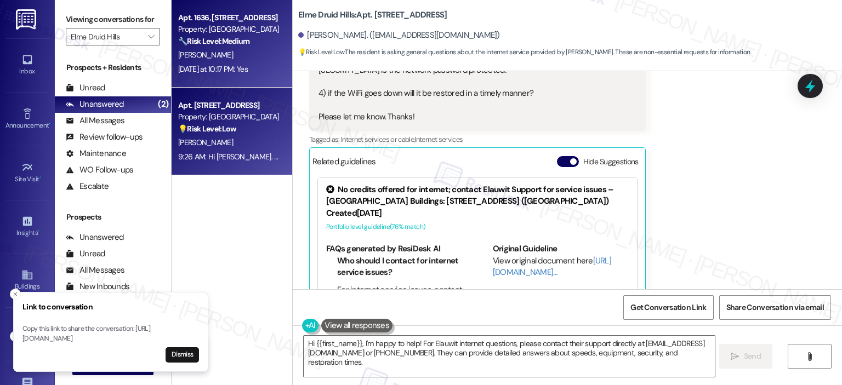
click at [252, 61] on div "P. Fernandez" at bounding box center [229, 55] width 104 height 14
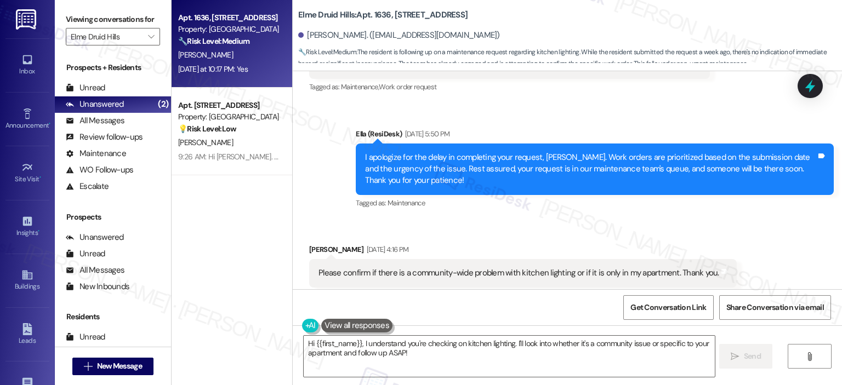
scroll to position [29871, 0]
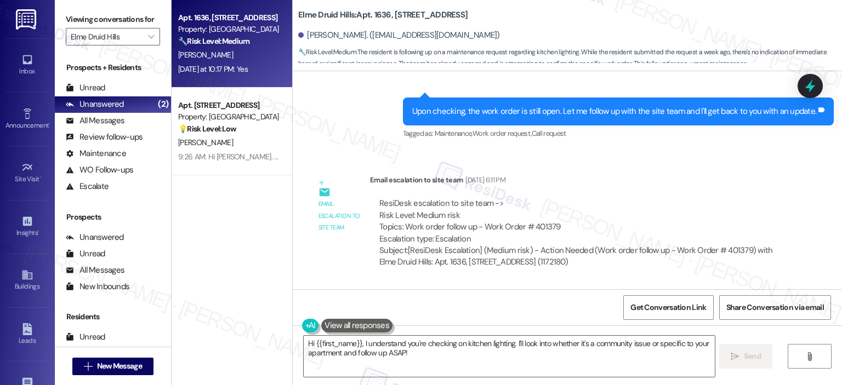
drag, startPoint x: 524, startPoint y: 194, endPoint x: 541, endPoint y: 193, distance: 17.0
click at [541, 333] on div "Hello. I would like to know if you have an update on work order 401379. Thank y…" at bounding box center [505, 339] width 374 height 12
copy div "401379"
drag, startPoint x: 521, startPoint y: 191, endPoint x: 545, endPoint y: 192, distance: 23.6
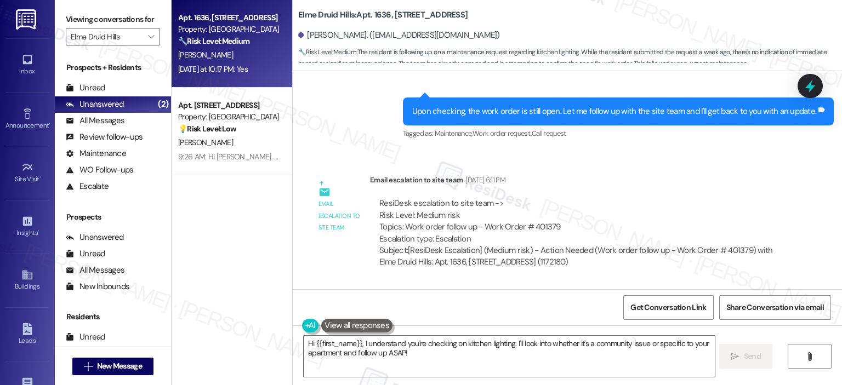
click at [545, 333] on div "Hello. I would like to know if you have an update on work order 401379. Thank y…" at bounding box center [505, 339] width 374 height 12
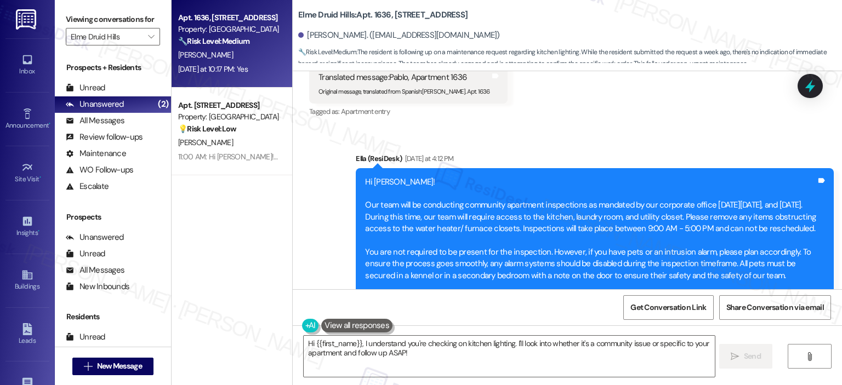
scroll to position [30693, 0]
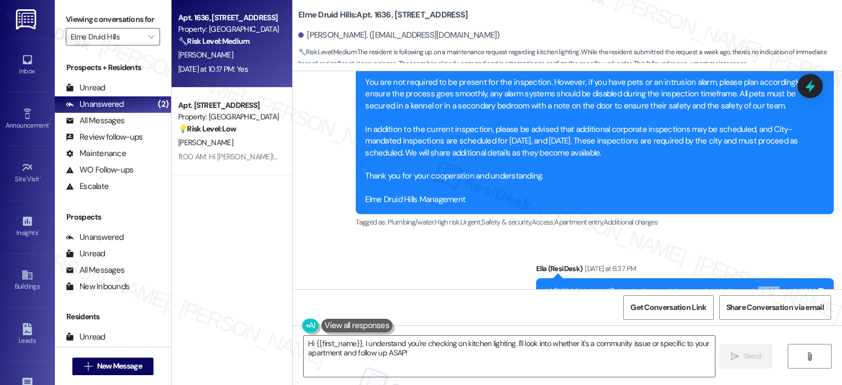
copy div "401379"
drag, startPoint x: 785, startPoint y: 161, endPoint x: 806, endPoint y: 157, distance: 21.7
click at [806, 287] on div "Hi Pablo, thanks for reaching out - is thia for work order # 401379?" at bounding box center [680, 293] width 271 height 12
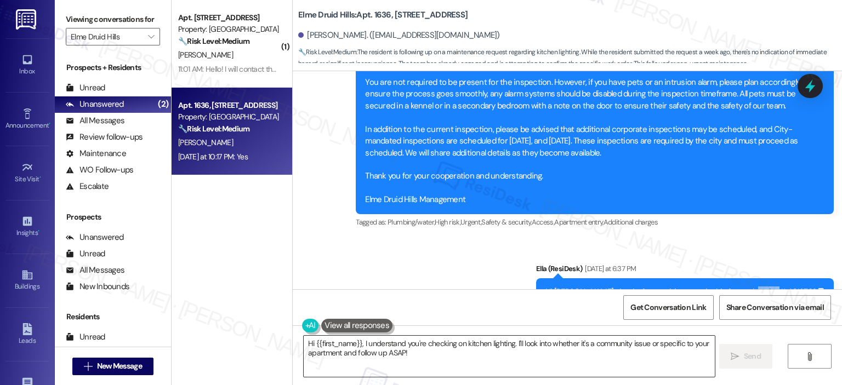
click at [404, 349] on textarea "Hi {{first_name}}, I understand you're checking on kitchen lighting. I'll look …" at bounding box center [509, 356] width 410 height 41
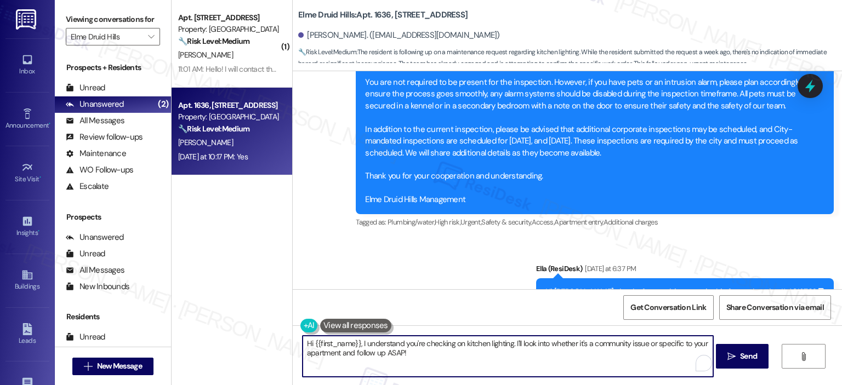
click at [357, 344] on textarea "Hi {{first_name}}, I understand you're checking on kitchen lighting. I'll look …" at bounding box center [507, 356] width 410 height 41
click at [463, 342] on textarea "Thank you for the confirmation, Pablo. I understand you're checking on kitchen …" at bounding box center [507, 356] width 410 height 41
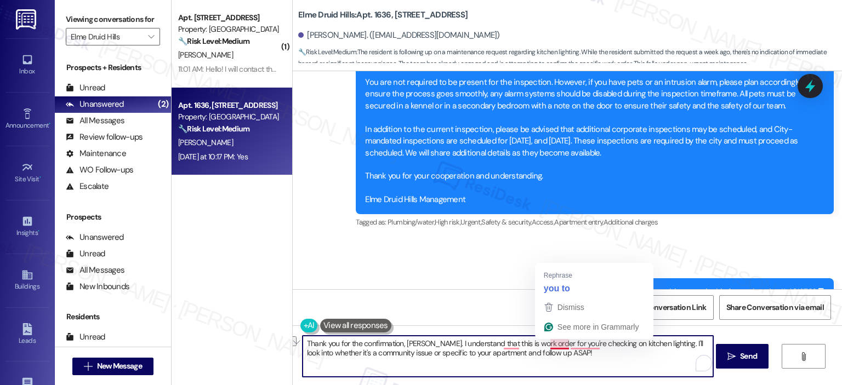
drag, startPoint x: 602, startPoint y: 344, endPoint x: 541, endPoint y: 339, distance: 60.4
click at [541, 339] on textarea "Thank you for the confirmation, Pablo. I understand that this is work order for…" at bounding box center [507, 356] width 410 height 41
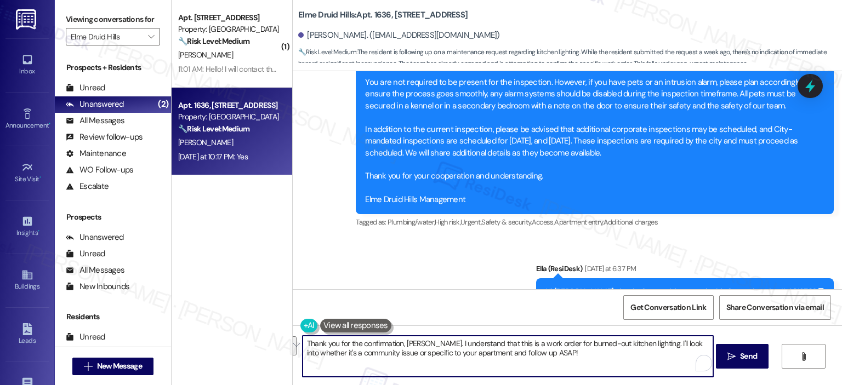
drag, startPoint x: 600, startPoint y: 358, endPoint x: 638, endPoint y: 339, distance: 42.9
click at [638, 339] on textarea "Thank you for the confirmation, Pablo. I understand that this is a work order f…" at bounding box center [507, 356] width 410 height 41
click at [643, 343] on textarea "Thank you for the confirmation, Pablo. I understand that this is a work order f…" at bounding box center [507, 356] width 410 height 41
drag, startPoint x: 544, startPoint y: 352, endPoint x: 645, endPoint y: 335, distance: 102.8
click at [645, 336] on textarea "Thank you for the confirmation, Pablo. I understand that this is a work order f…" at bounding box center [507, 356] width 410 height 41
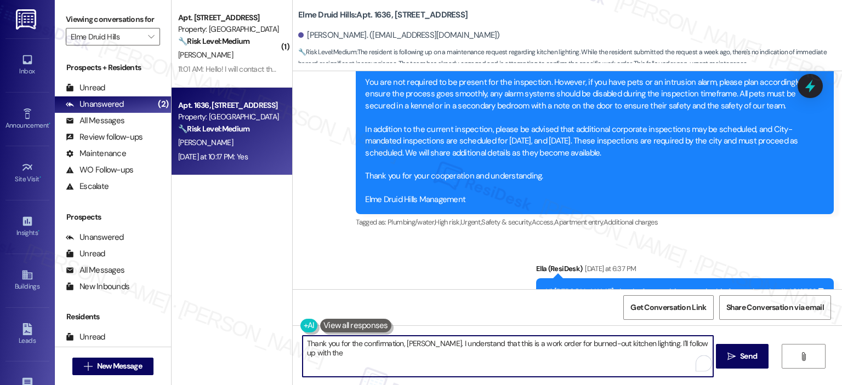
click at [703, 341] on textarea "Thank you for the confirmation, Pablo. I understand that this is a work order f…" at bounding box center [507, 356] width 410 height 41
type textarea "Thank you for the confirmation, Pablo. I understand that this is a work order f…"
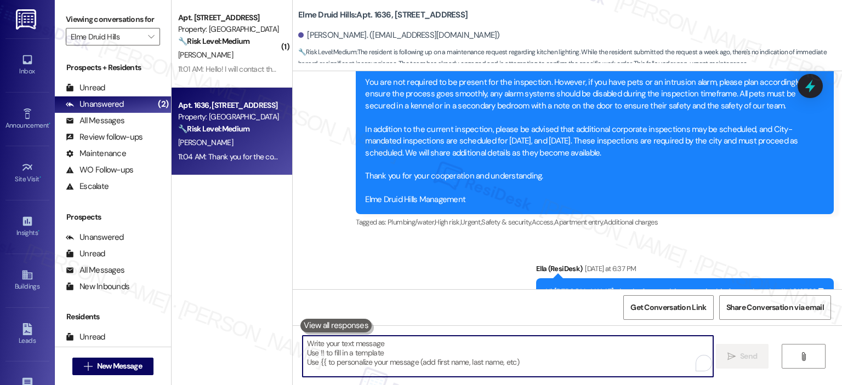
scroll to position [30781, 0]
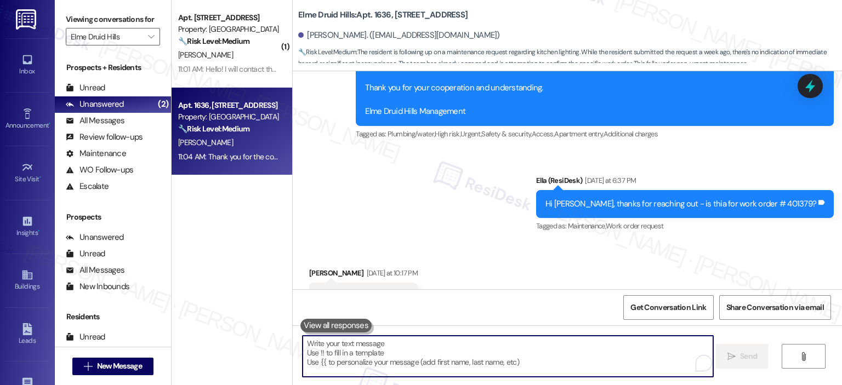
click at [803, 86] on icon at bounding box center [810, 86] width 14 height 14
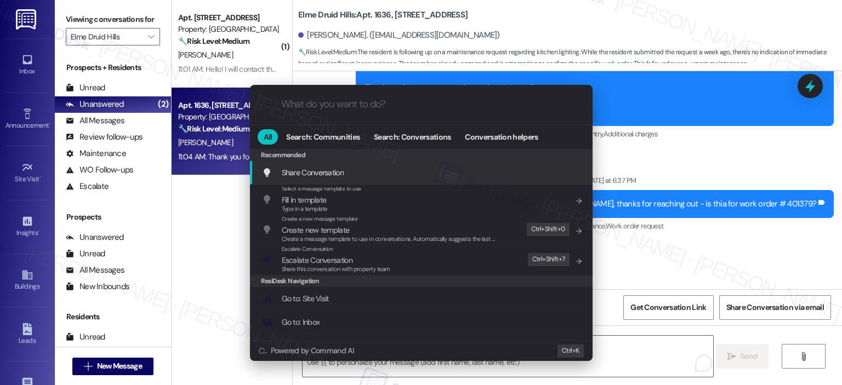
click at [315, 97] on div ".cls-1{fill:#0a055f;}.cls-2{fill:#0cc4c4;} resideskLogoBlueOrange" at bounding box center [421, 104] width 342 height 39
click at [350, 105] on input "What do you want to do?" at bounding box center [430, 105] width 298 height 12
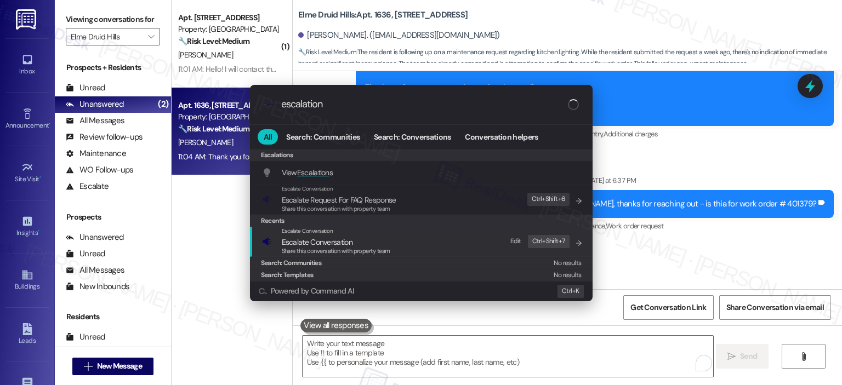
type input "escalation"
click at [364, 247] on div "Share this conversation with property team" at bounding box center [336, 252] width 108 height 10
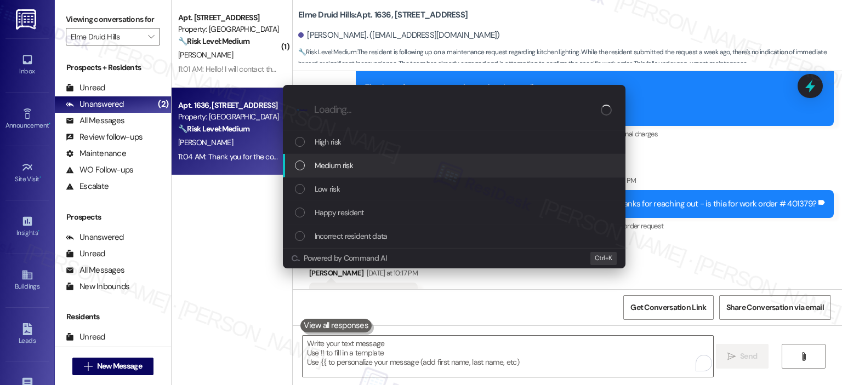
click at [364, 160] on div "Medium risk" at bounding box center [455, 165] width 321 height 12
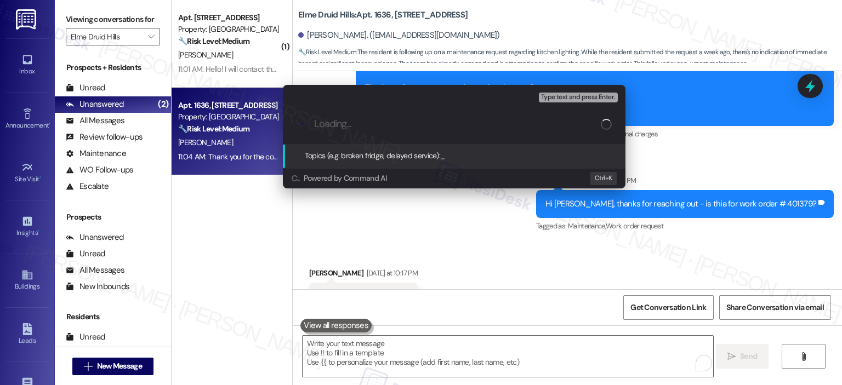
click at [356, 123] on input "Loading..." at bounding box center [457, 124] width 287 height 12
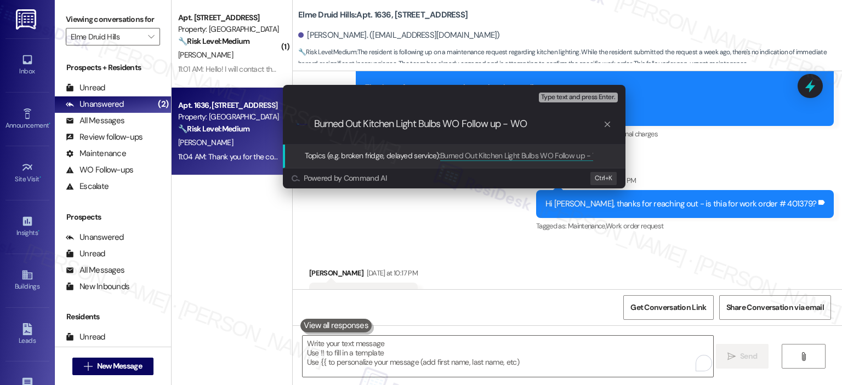
paste input "401379"
type input "Burned Out Kitchen Light Bulbs WO Follow up - WO 401379"
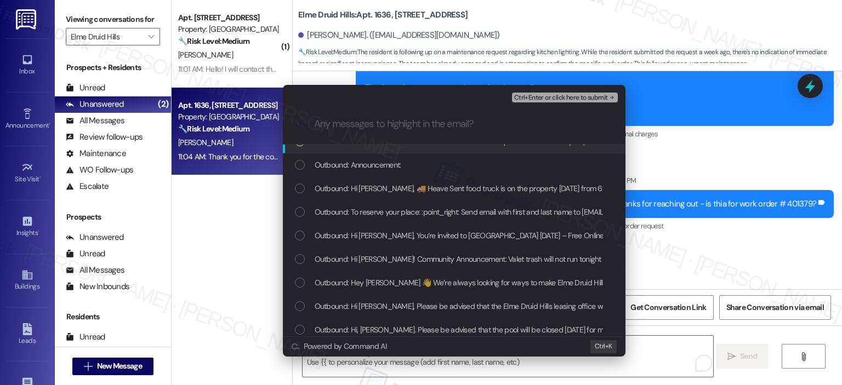
scroll to position [236, 0]
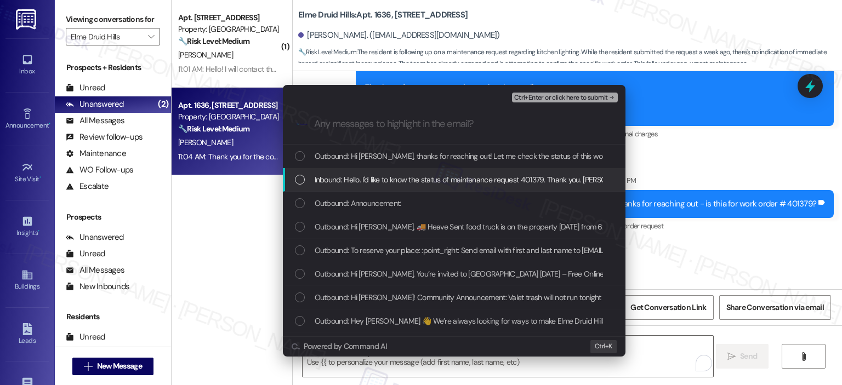
click at [397, 179] on span "Inbound: Hello. I'd like to know the status of maintenance request 401379. Than…" at bounding box center [492, 180] width 356 height 12
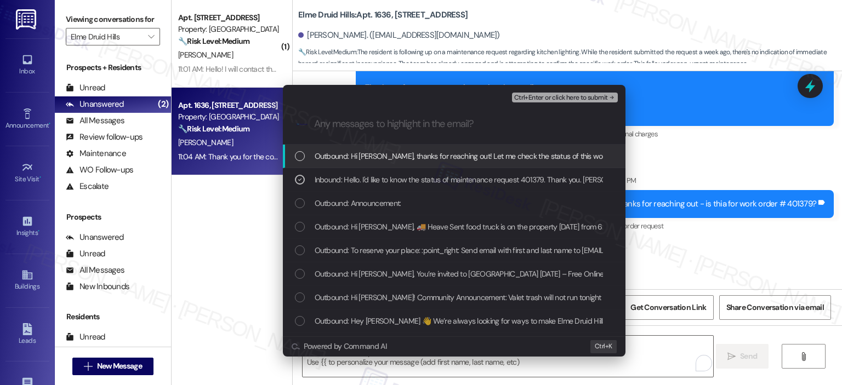
click at [389, 156] on span "Outbound: Hi Pablo, thanks for reaching out! Let me check the status of this wo…" at bounding box center [483, 156] width 338 height 12
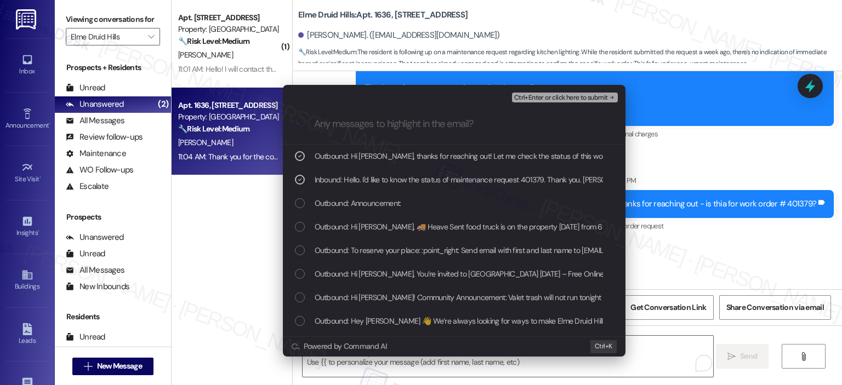
scroll to position [188, 0]
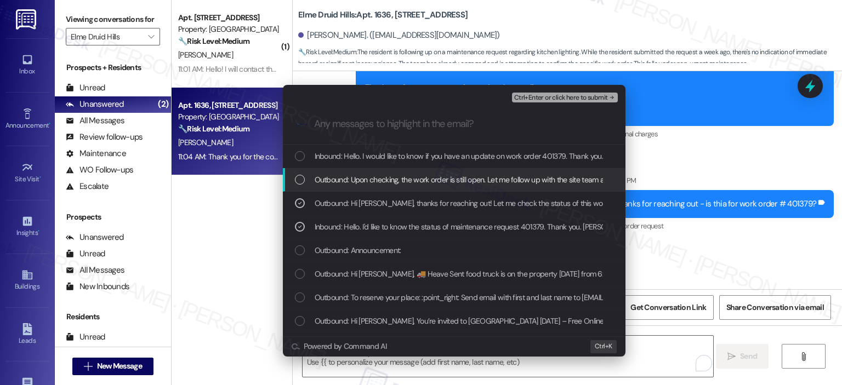
click at [388, 175] on span "Outbound: Upon checking, the work order is still open. Let me follow up with th…" at bounding box center [517, 180] width 407 height 12
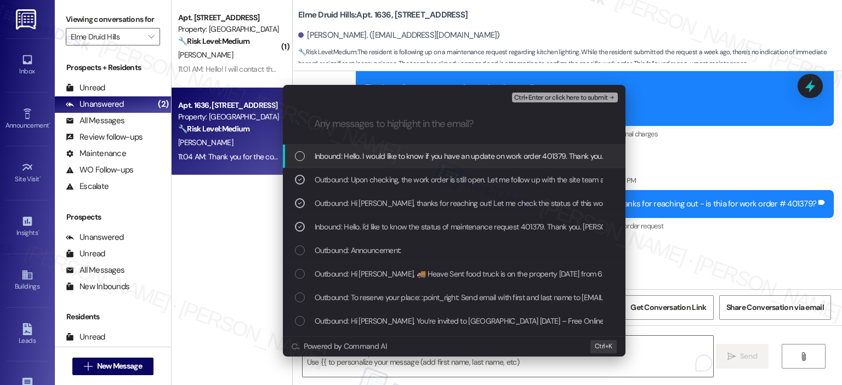
click at [388, 155] on span "Inbound: Hello. I would like to know if you have an update on work order 401379…" at bounding box center [502, 156] width 377 height 12
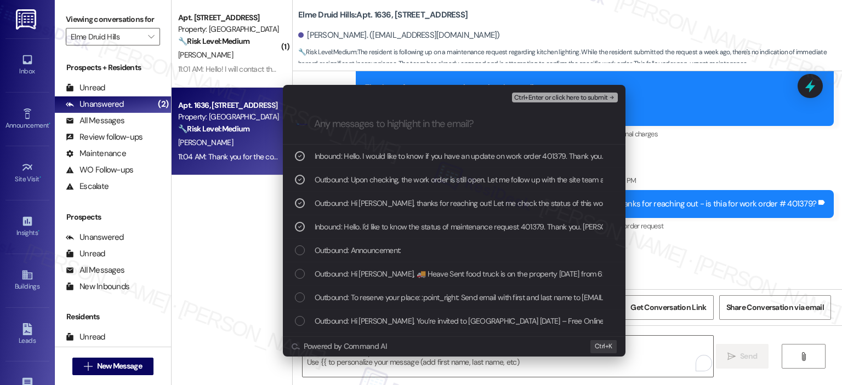
scroll to position [141, 0]
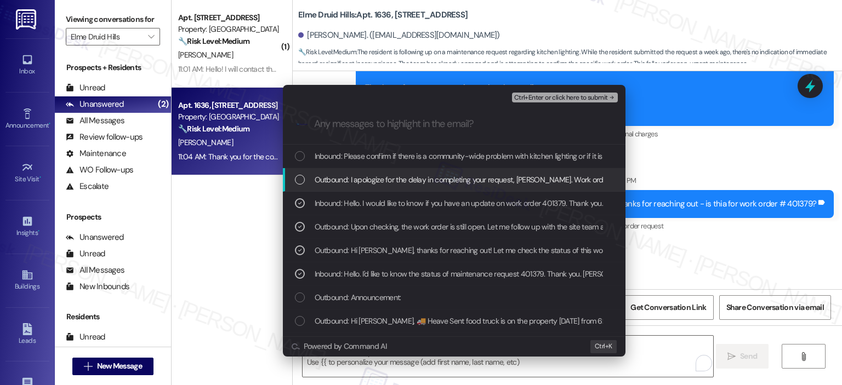
click at [388, 182] on span "Outbound: I apologize for the delay in completing your request, Pablo. Work ord…" at bounding box center [781, 180] width 935 height 12
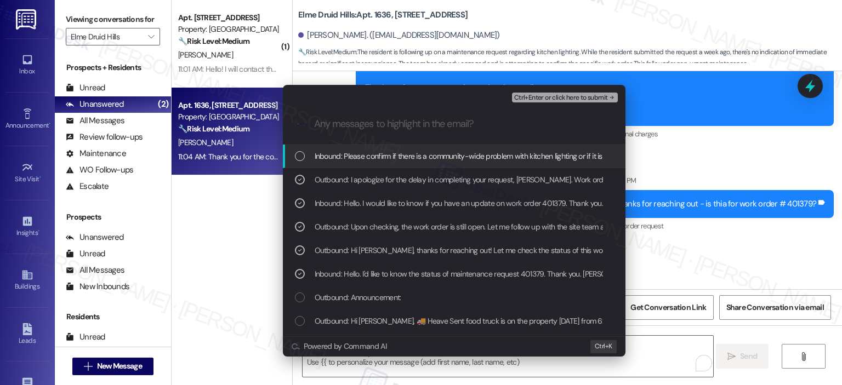
scroll to position [118, 0]
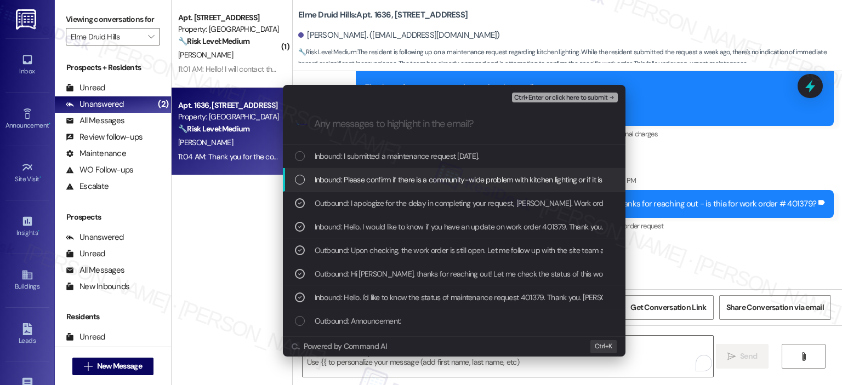
click at [388, 187] on div "Inbound: Please confirm if there is a community-wide problem with kitchen light…" at bounding box center [454, 180] width 342 height 24
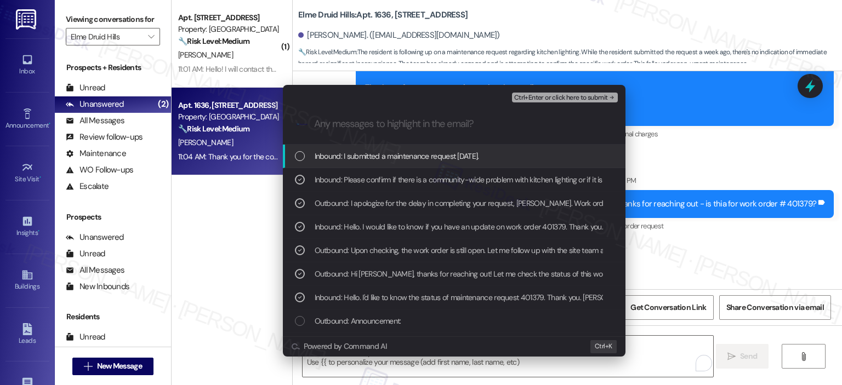
click at [384, 159] on span "Inbound: I submitted a maintenance request one week ago." at bounding box center [396, 156] width 164 height 12
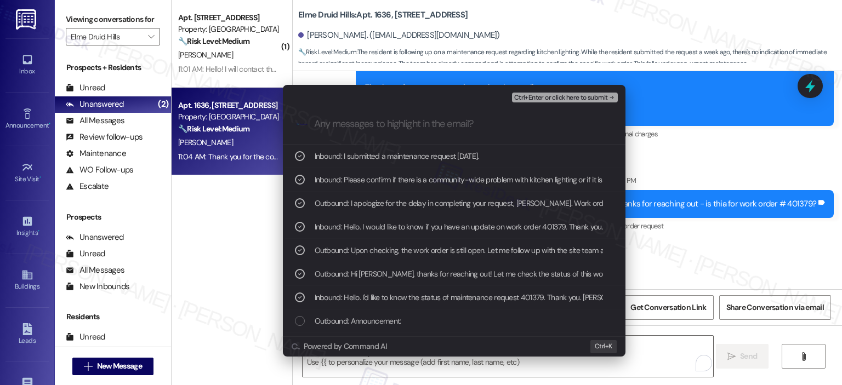
scroll to position [70, 0]
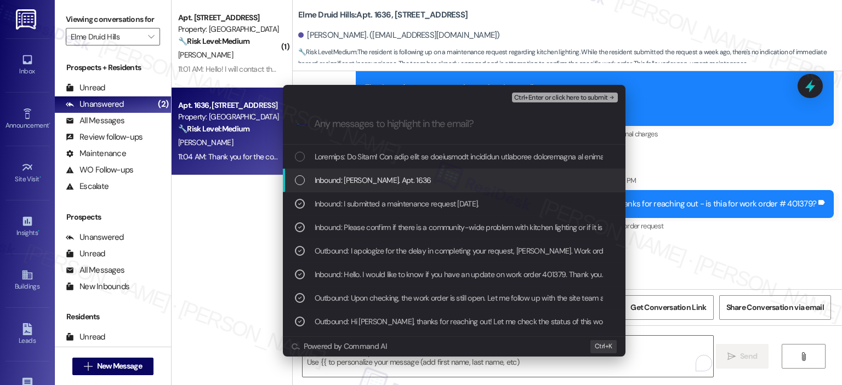
click at [373, 184] on span "Inbound: Pablo. Apt. 1636" at bounding box center [372, 180] width 117 height 12
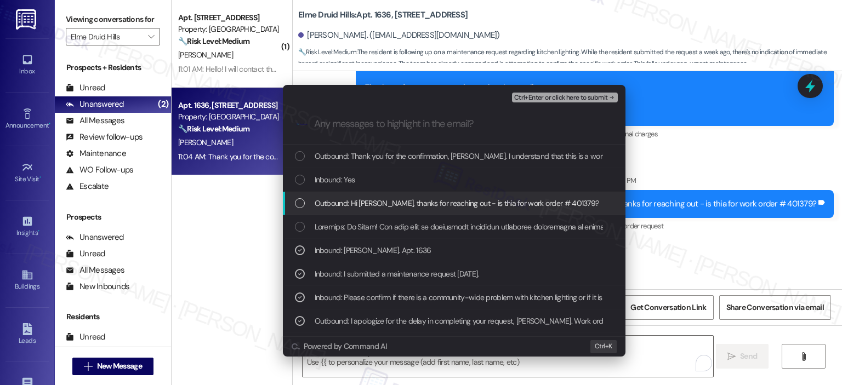
click at [382, 203] on span "Outbound: Hi Pablo, thanks for reaching out - is thia for work order # 401379?" at bounding box center [456, 203] width 284 height 12
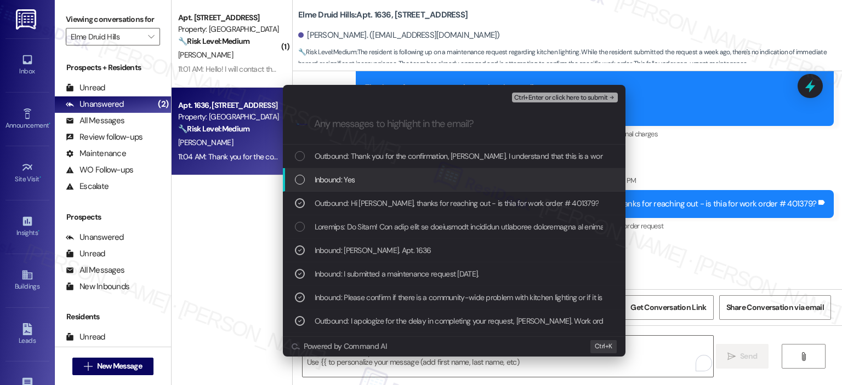
click at [330, 184] on span "Inbound: Yes" at bounding box center [334, 180] width 41 height 12
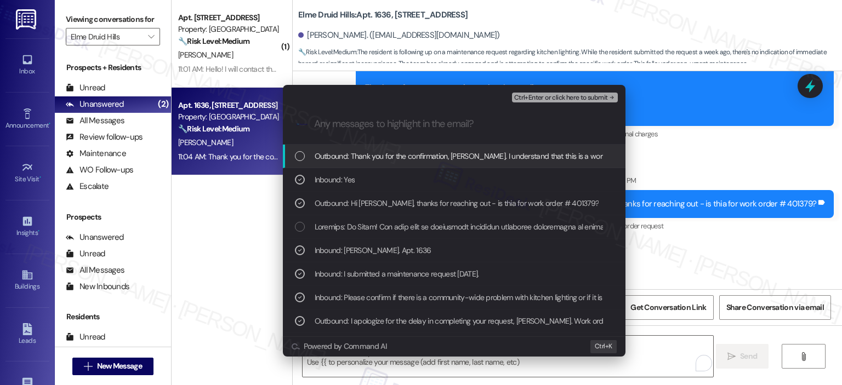
click at [377, 151] on span "Outbound: Thank you for the confirmation, Pablo. I understand that this is a wo…" at bounding box center [700, 156] width 773 height 12
click at [545, 98] on span "Ctrl+Enter or click here to submit" at bounding box center [561, 98] width 94 height 8
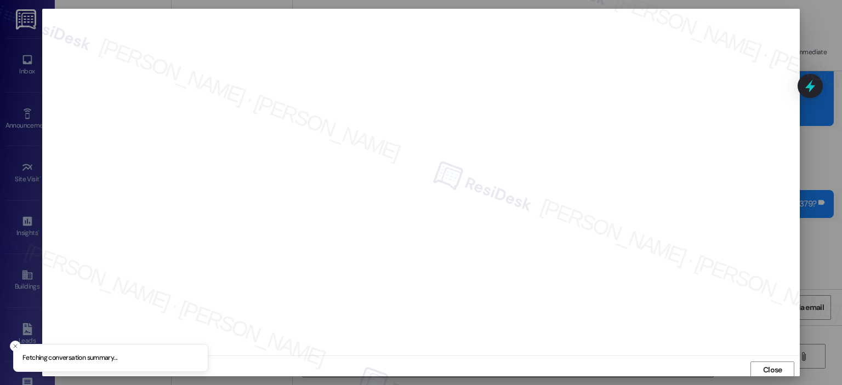
scroll to position [2, 0]
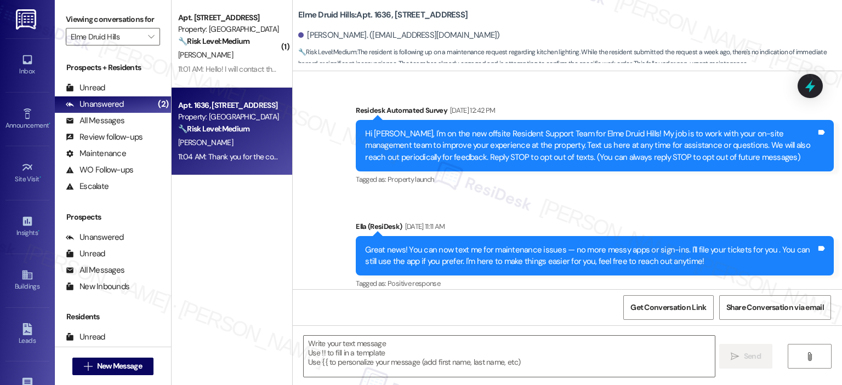
type textarea "Fetching suggested responses. Please feel free to read through the conversation…"
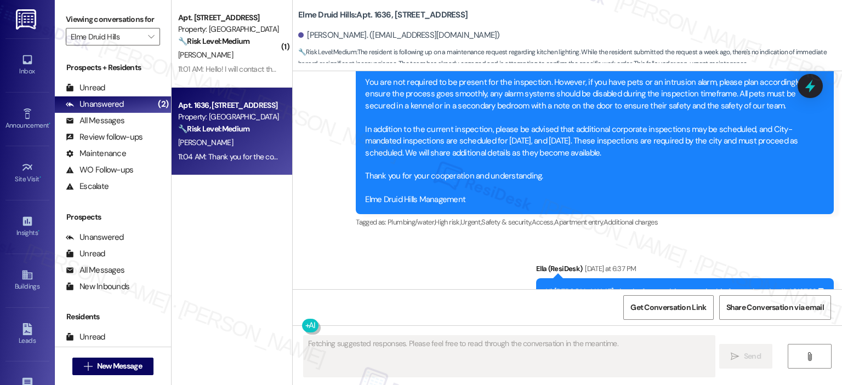
scroll to position [30797, 0]
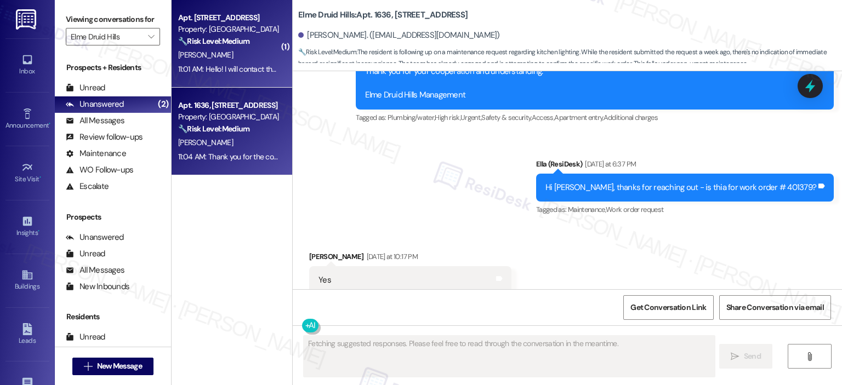
click at [248, 58] on div "K. Stallings" at bounding box center [229, 55] width 104 height 14
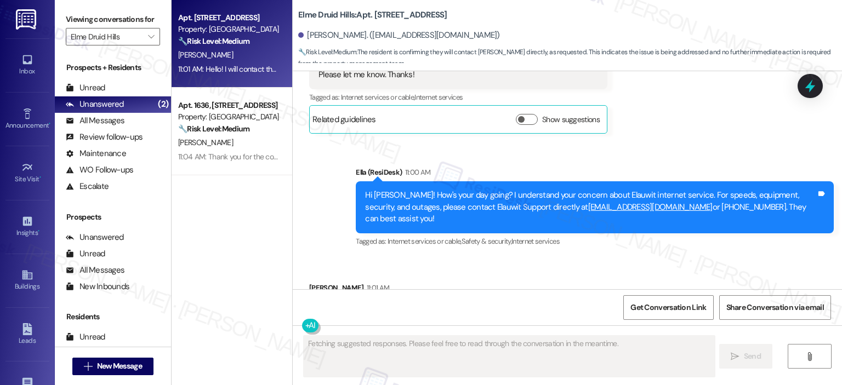
scroll to position [23362, 0]
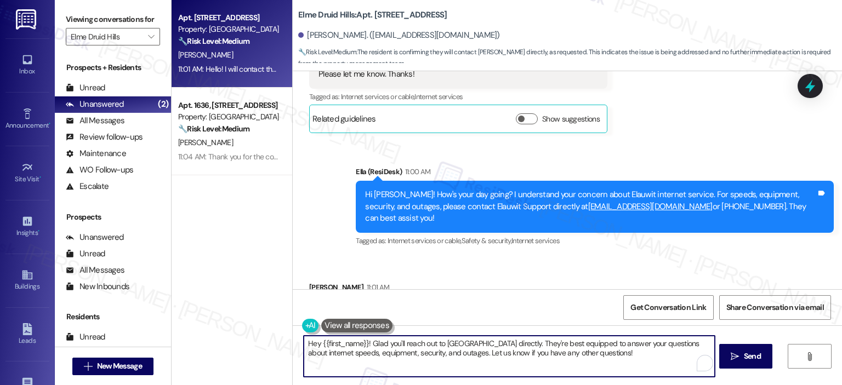
drag, startPoint x: 365, startPoint y: 344, endPoint x: 267, endPoint y: 346, distance: 98.1
click at [267, 346] on div "Apt. 2415, 2696 N Druid Hills Rd Property: Elme Druid Hills 🔧 Risk Level: Mediu…" at bounding box center [506, 192] width 670 height 385
drag, startPoint x: 369, startPoint y: 354, endPoint x: 289, endPoint y: 340, distance: 81.3
click at [293, 340] on div "Glad you'll reach out to Elauwit directly. They're best equipped to answer your…" at bounding box center [567, 366] width 549 height 82
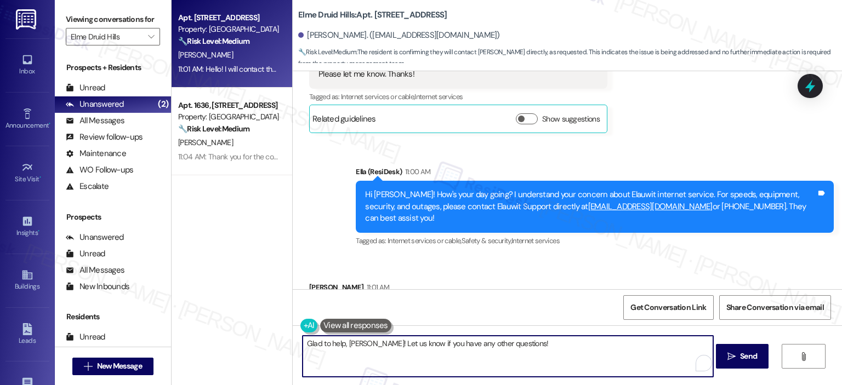
click at [518, 350] on textarea "Glad to help, Katie! Let us know if you have any other questions!" at bounding box center [507, 356] width 410 height 41
type textarea "Glad to help, Katie! Let us know if you have any other questions or concerns. H…"
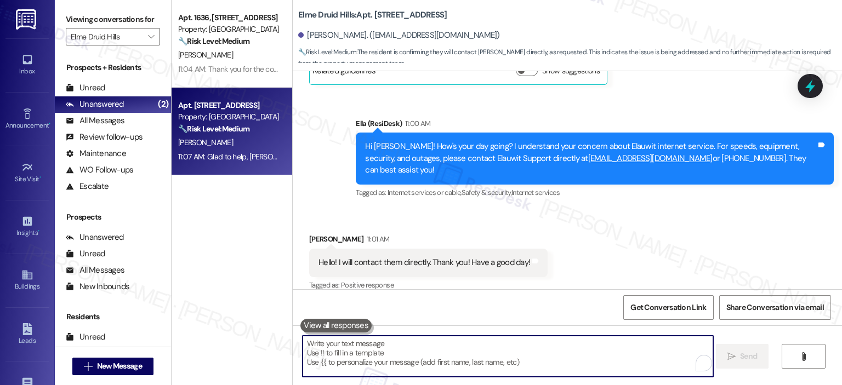
scroll to position [23439, 0]
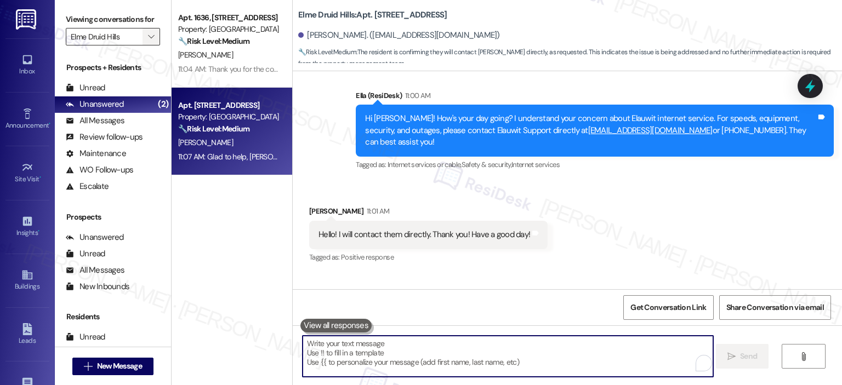
click at [146, 35] on span "" at bounding box center [151, 37] width 10 height 18
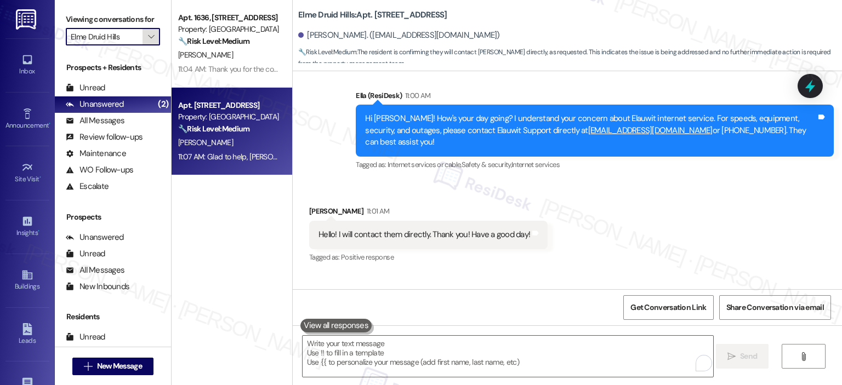
scroll to position [178, 0]
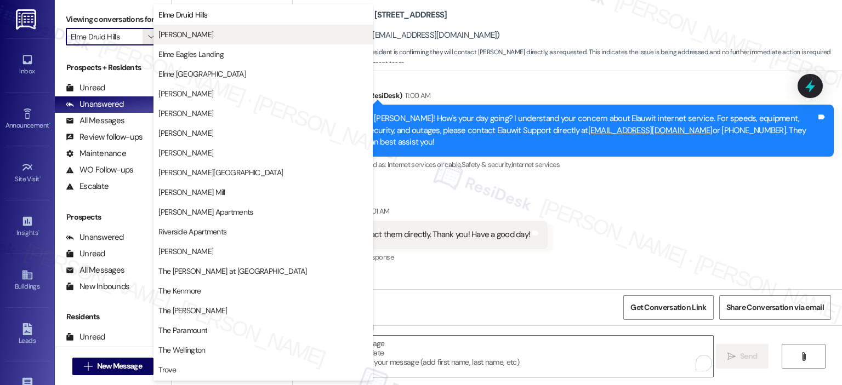
click at [209, 29] on span "[PERSON_NAME]" at bounding box center [262, 34] width 209 height 11
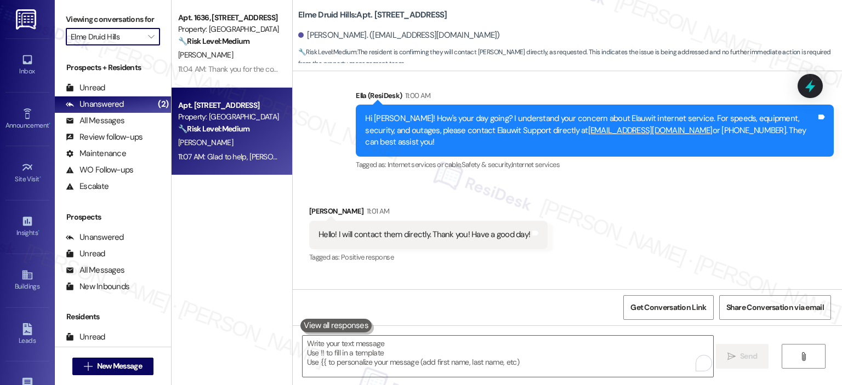
type input "[PERSON_NAME]"
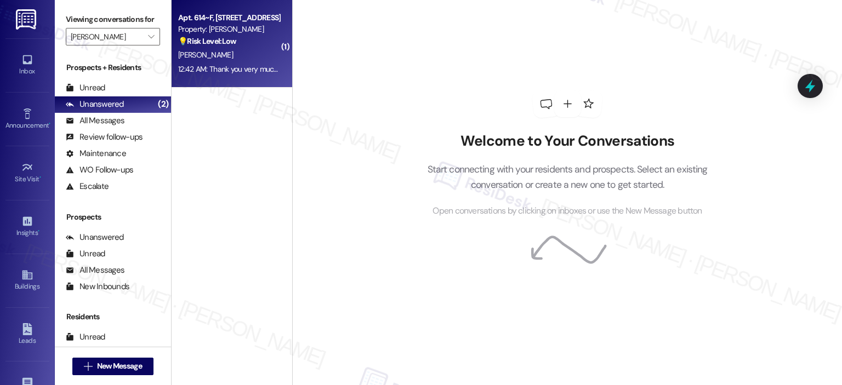
click at [217, 47] on div "💡 Risk Level: Low The resident is expressing gratitude for the completed mainte…" at bounding box center [228, 42] width 101 height 12
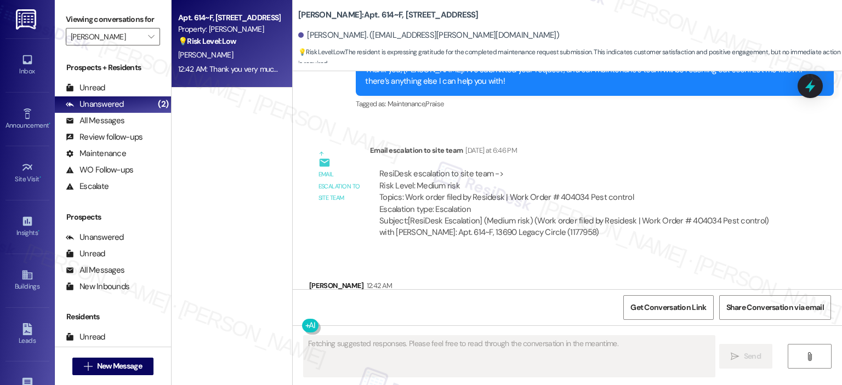
scroll to position [5100, 0]
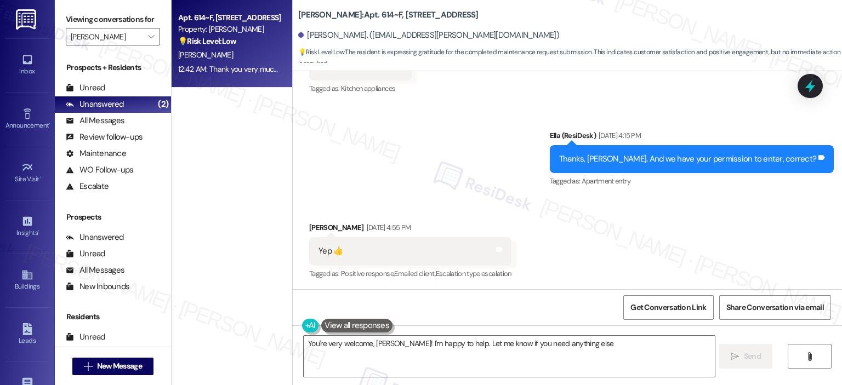
type textarea "You're very welcome, Suresh! I'm happy to help. Let me know if you need anythin…"
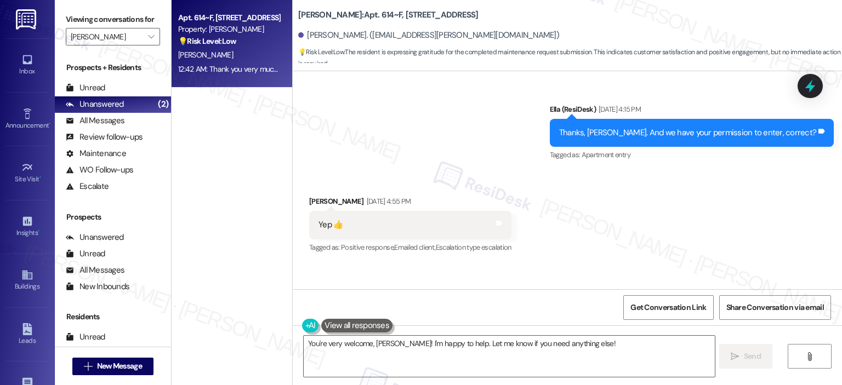
scroll to position [5374, 0]
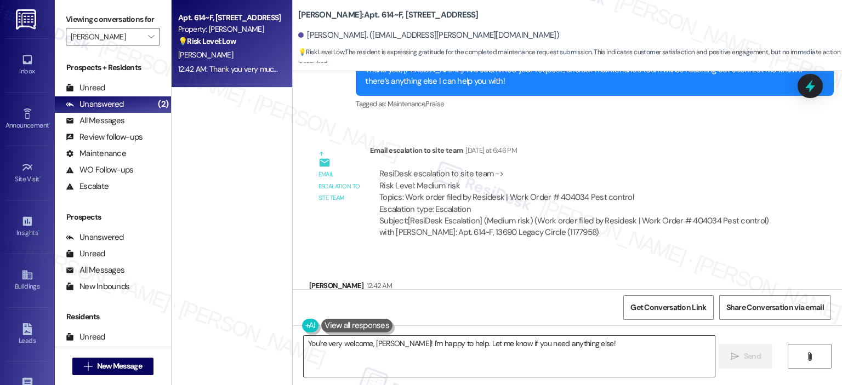
click at [452, 357] on textarea "You're very welcome, Suresh! I'm happy to help. Let me know if you need anythin…" at bounding box center [509, 356] width 410 height 41
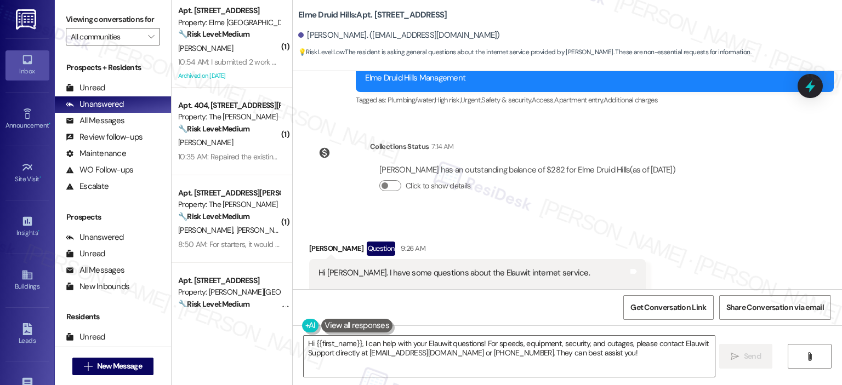
scroll to position [23320, 0]
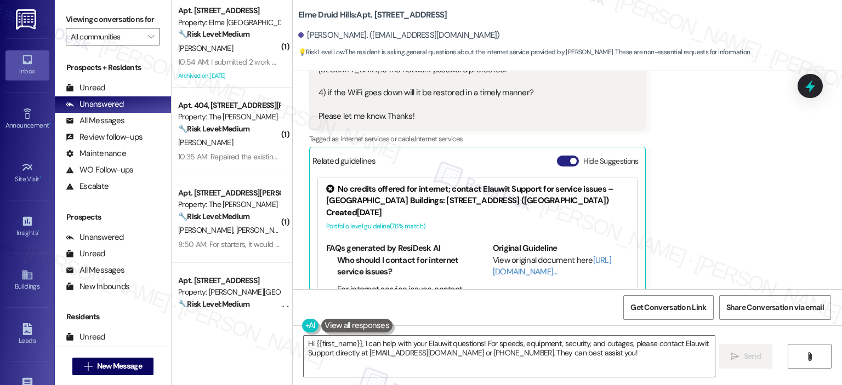
click at [558, 156] on button "Hide Suggestions" at bounding box center [568, 161] width 22 height 11
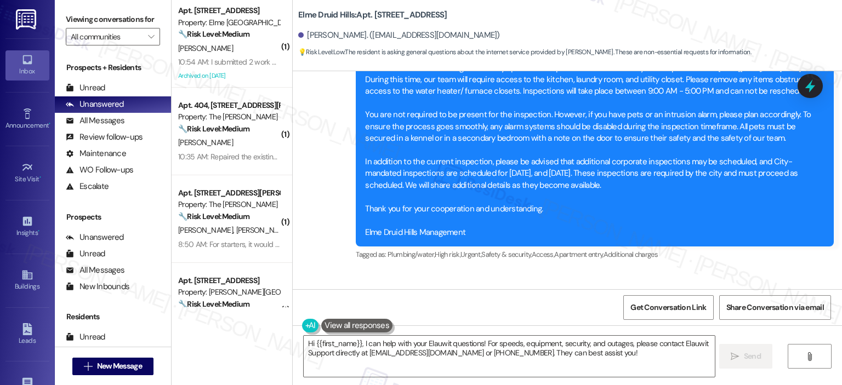
scroll to position [23166, 0]
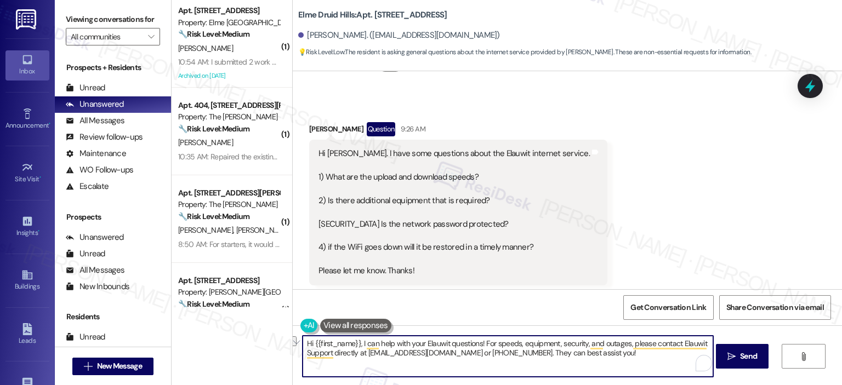
drag, startPoint x: 359, startPoint y: 342, endPoint x: 471, endPoint y: 339, distance: 112.4
click at [471, 339] on textarea "Hi {{first_name}}, I can help with your Elauwit questions! For speeds, equipmen…" at bounding box center [507, 356] width 410 height 41
click at [356, 341] on textarea "Hi {{first_name}}, I can help with your Elauwit questions! For speeds, equipmen…" at bounding box center [507, 356] width 410 height 41
drag, startPoint x: 552, startPoint y: 342, endPoint x: 430, endPoint y: 336, distance: 122.9
click at [430, 336] on textarea "Hi {{first_name}}! How's your day going? I can help with your Elauwit questions…" at bounding box center [507, 356] width 410 height 41
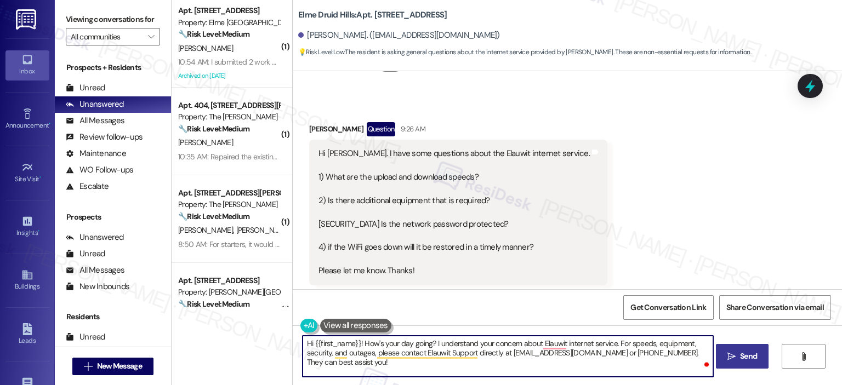
type textarea "Hi {{first_name}}! How's your day going? I understand your concern about Elauwi…"
click at [750, 352] on span "Send" at bounding box center [748, 357] width 17 height 12
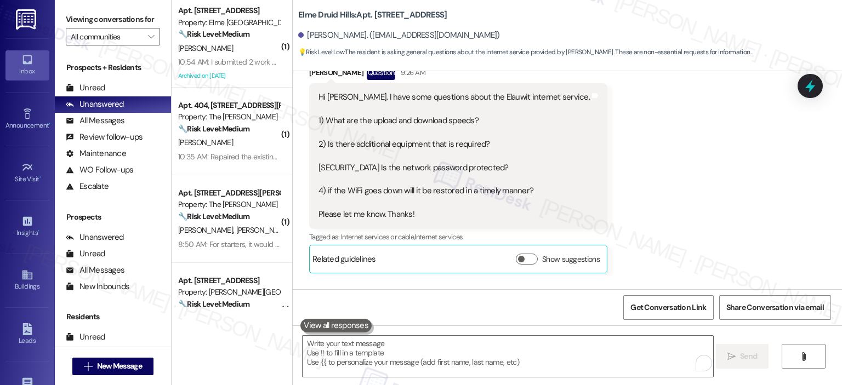
scroll to position [23254, 0]
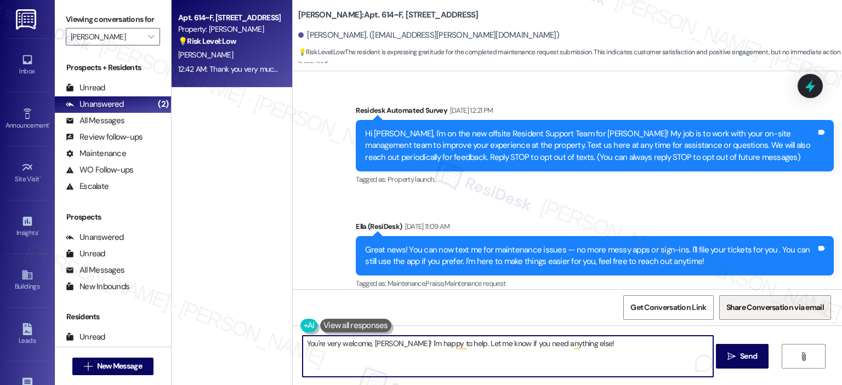
scroll to position [5374, 0]
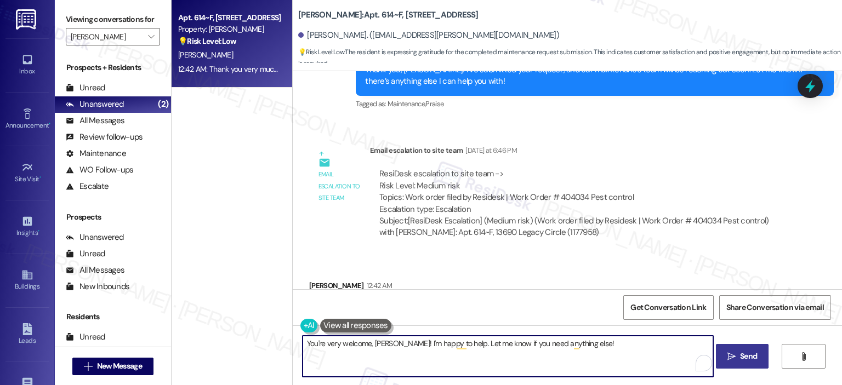
click at [750, 353] on span "Send" at bounding box center [748, 357] width 17 height 12
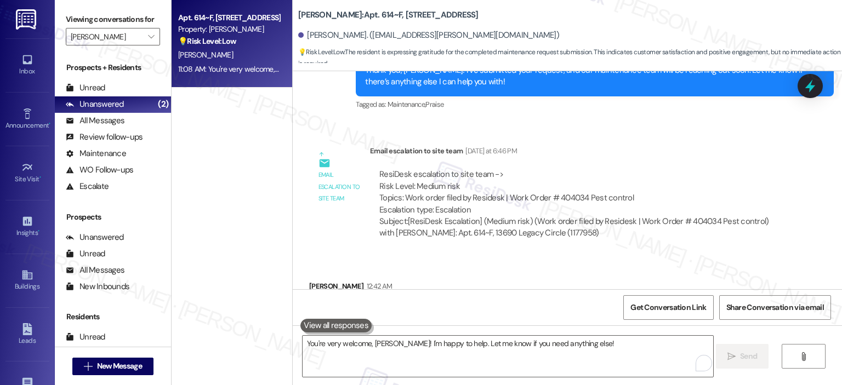
scroll to position [5450, 0]
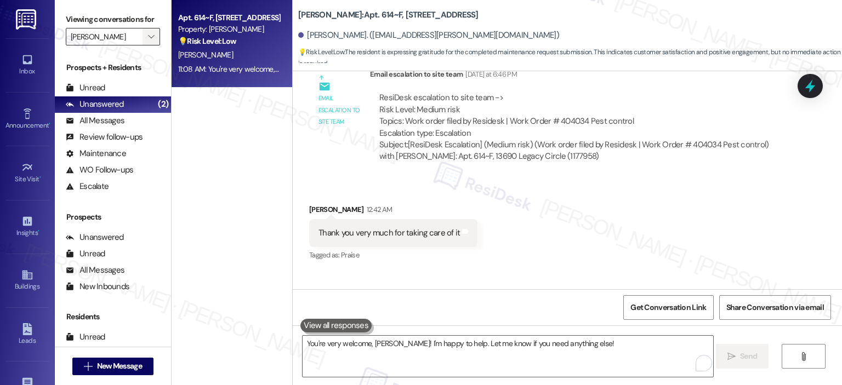
click at [148, 37] on icon "" at bounding box center [151, 36] width 6 height 9
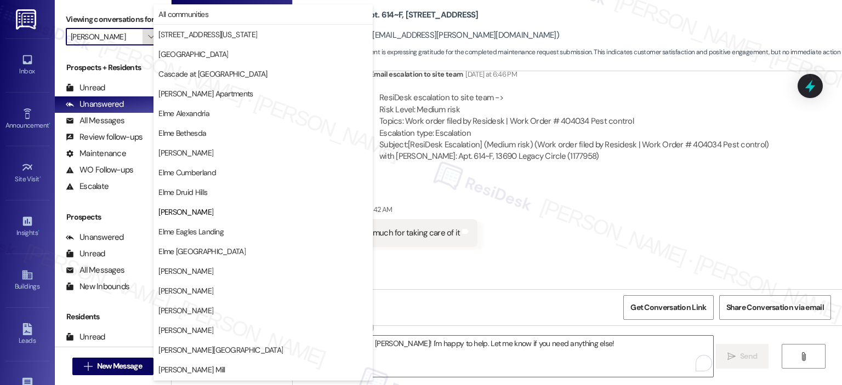
scroll to position [178, 0]
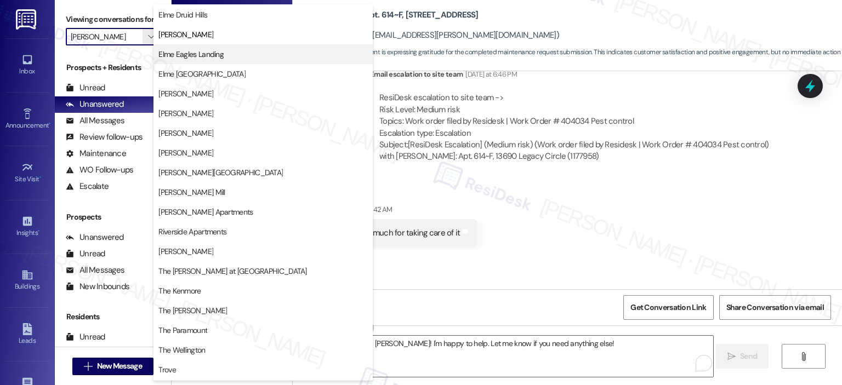
click at [204, 58] on span "Elme Eagles Landing" at bounding box center [190, 54] width 65 height 11
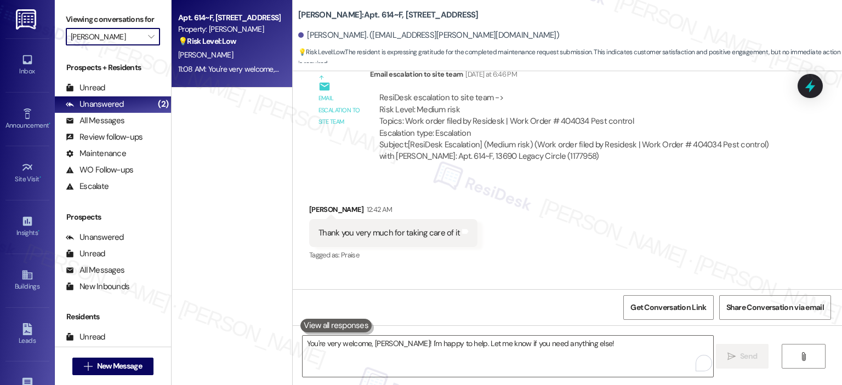
type input "Elme Eagles Landing"
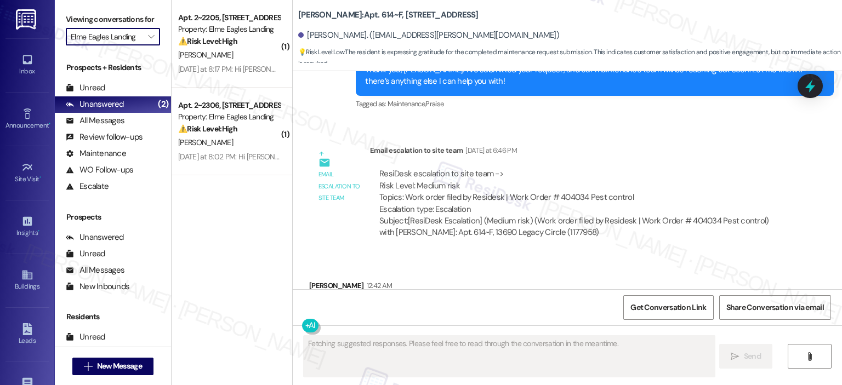
scroll to position [5373, 0]
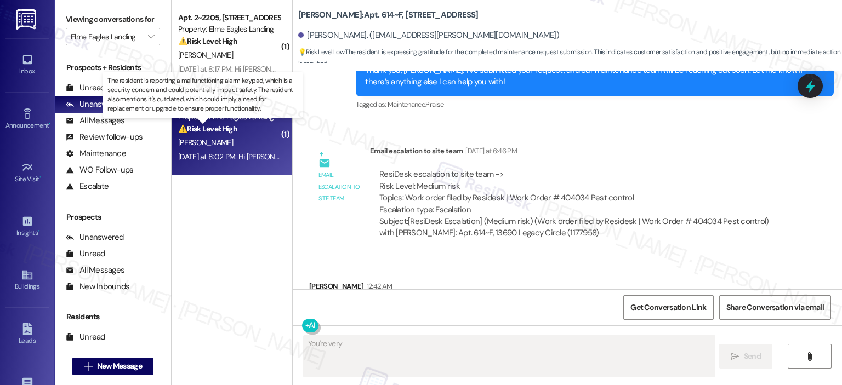
type textarea "You're very"
click at [219, 124] on strong "⚠️ Risk Level: High" at bounding box center [207, 129] width 59 height 10
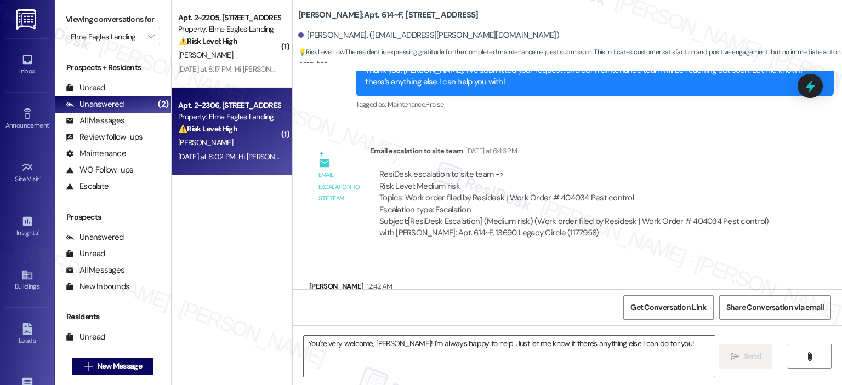
type textarea "Fetching suggested responses. Please feel free to read through the conversation…"
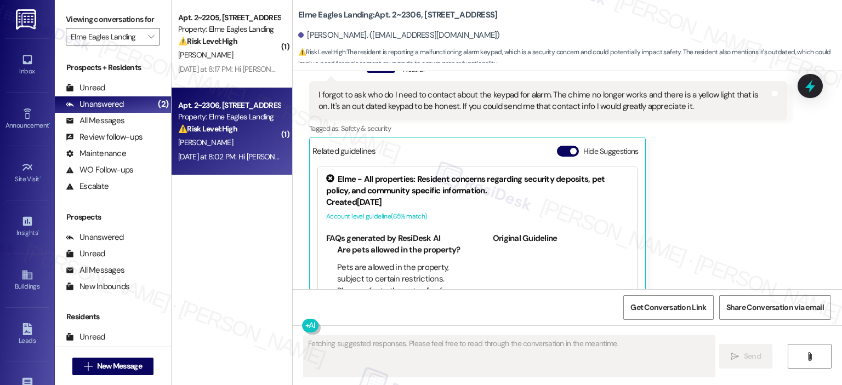
scroll to position [2585, 0]
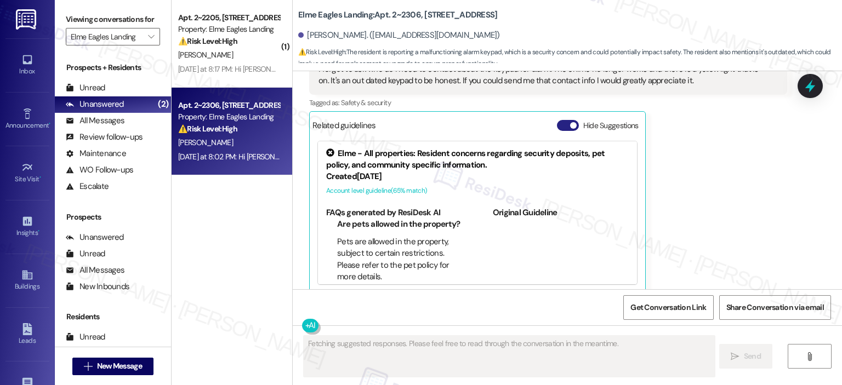
click at [559, 120] on button "Hide Suggestions" at bounding box center [568, 125] width 22 height 11
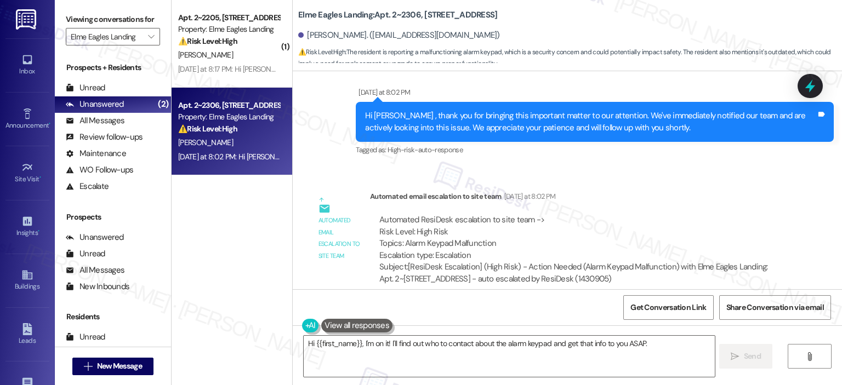
scroll to position [2396, 0]
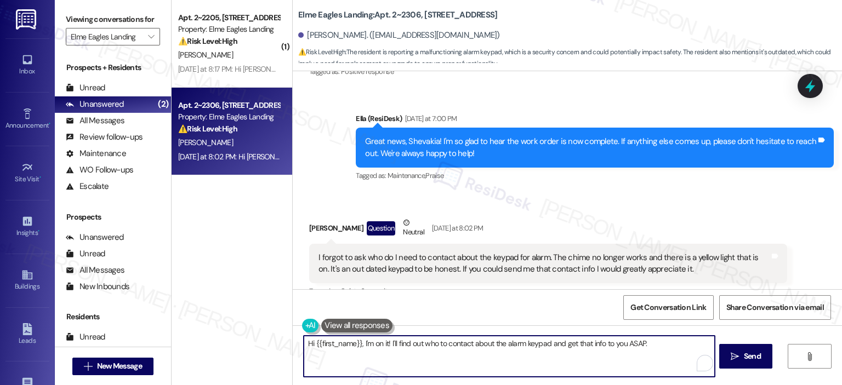
drag, startPoint x: 652, startPoint y: 345, endPoint x: 278, endPoint y: 331, distance: 373.9
click at [278, 331] on div "( 1 ) Apt. 2~2205, [STREET_ADDRESS] Property: [GEOGRAPHIC_DATA] ⚠️ Risk Level: …" at bounding box center [506, 192] width 670 height 385
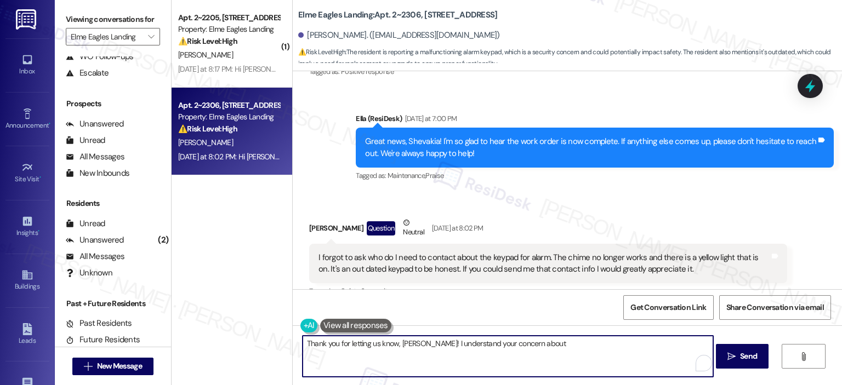
click at [565, 340] on textarea "Thank you for letting us know, [PERSON_NAME]! I understand your concern about" at bounding box center [507, 356] width 410 height 41
click at [630, 341] on textarea "Thank you for letting us know, [PERSON_NAME]! I understand your concern about t…" at bounding box center [507, 356] width 410 height 41
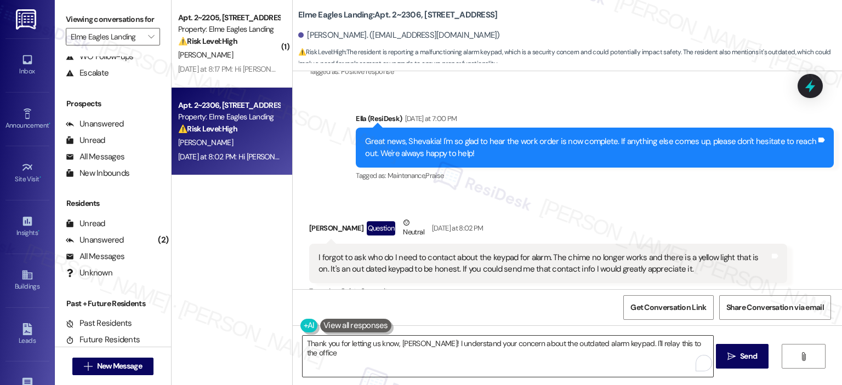
click at [699, 346] on textarea "Thank you for letting us know, [PERSON_NAME]! I understand your concern about t…" at bounding box center [507, 356] width 410 height 41
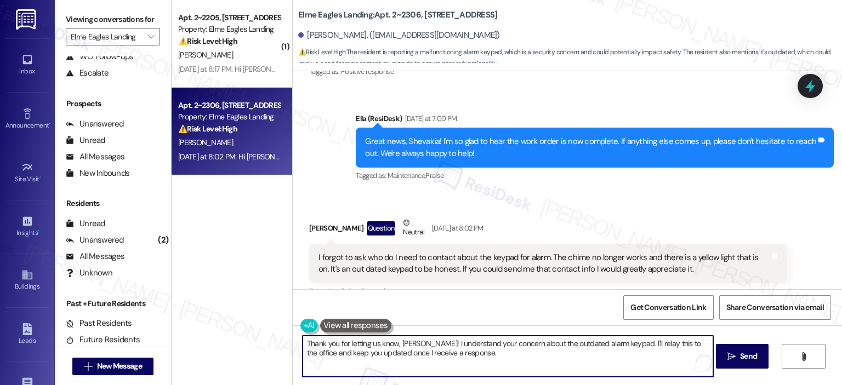
drag, startPoint x: 545, startPoint y: 345, endPoint x: 533, endPoint y: 345, distance: 12.1
click at [533, 345] on textarea "Thank you for letting us know, [PERSON_NAME]! I understand your concern about t…" at bounding box center [507, 356] width 410 height 41
type textarea "Thank you for letting us know, [PERSON_NAME]! I understand your concern about w…"
click at [753, 356] on span "Send" at bounding box center [748, 357] width 17 height 12
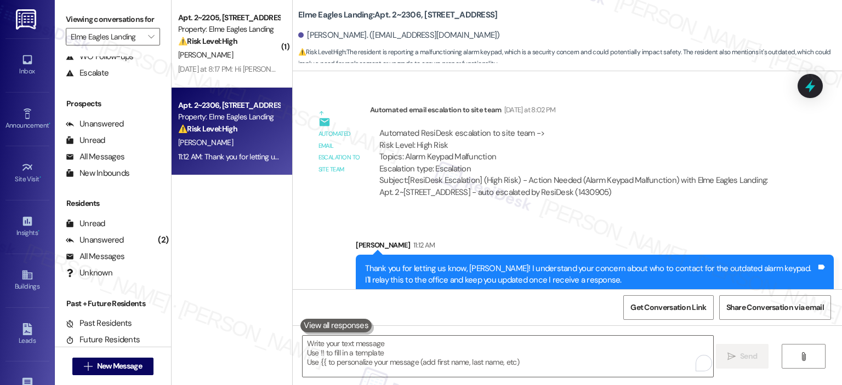
scroll to position [2759, 0]
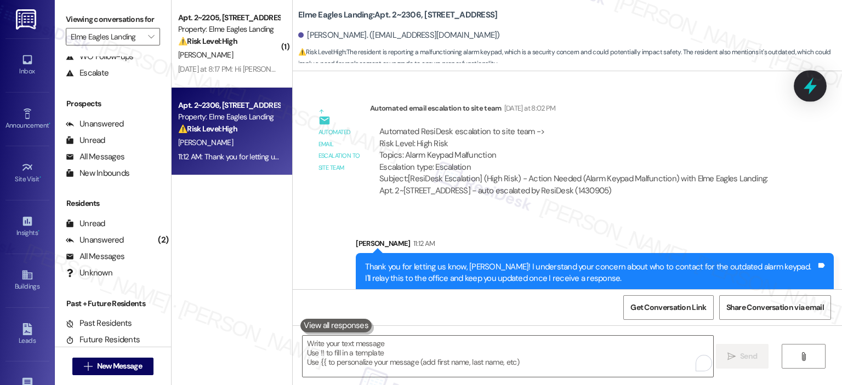
click at [804, 94] on icon at bounding box center [809, 86] width 19 height 19
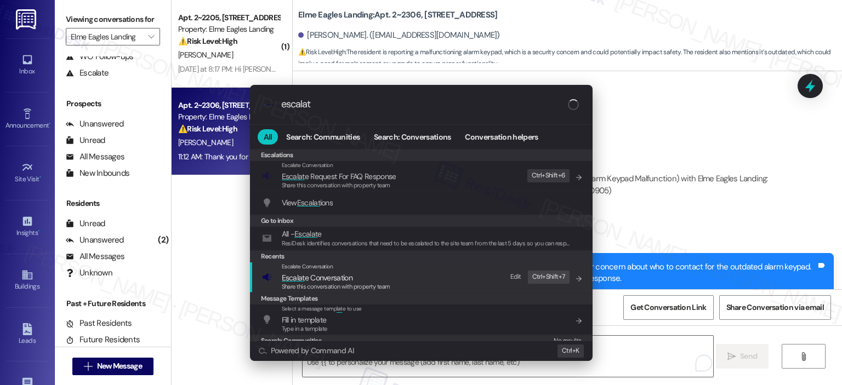
type input "escalat"
click at [348, 286] on span "Share this conversation with property team" at bounding box center [336, 287] width 108 height 8
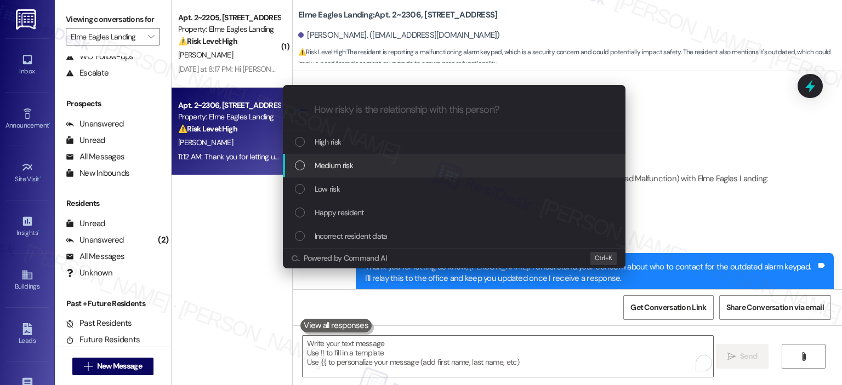
click at [351, 170] on span "Medium risk" at bounding box center [333, 165] width 38 height 12
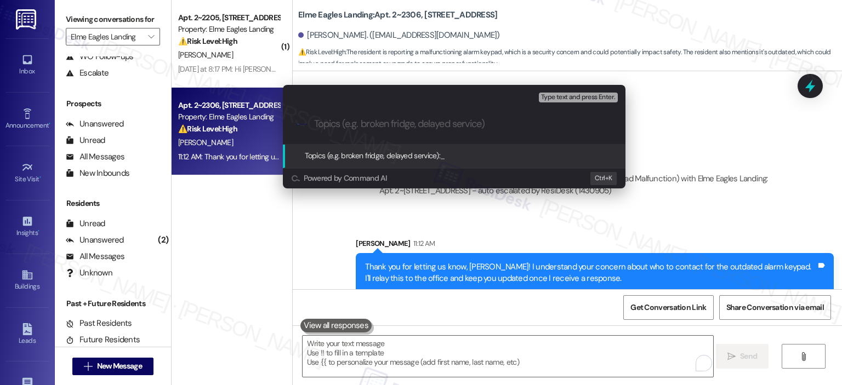
click at [353, 123] on input "Topics (e.g. broken fridge, delayed service)" at bounding box center [463, 124] width 298 height 12
type input "Contact Information for Keypad Alarm"
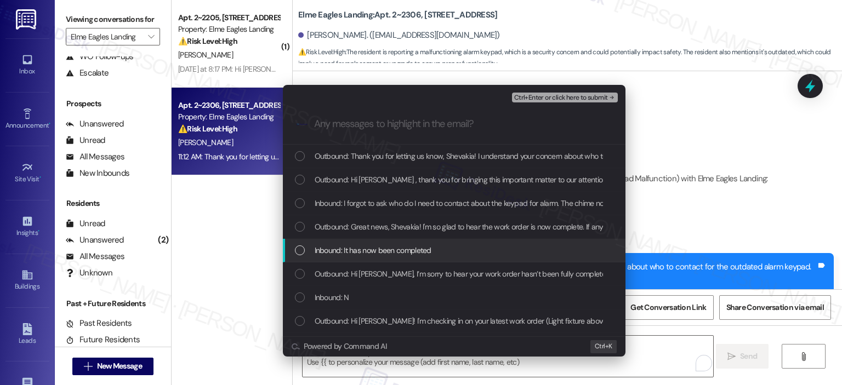
click at [388, 257] on div "Inbound: It has now been completed" at bounding box center [454, 251] width 342 height 24
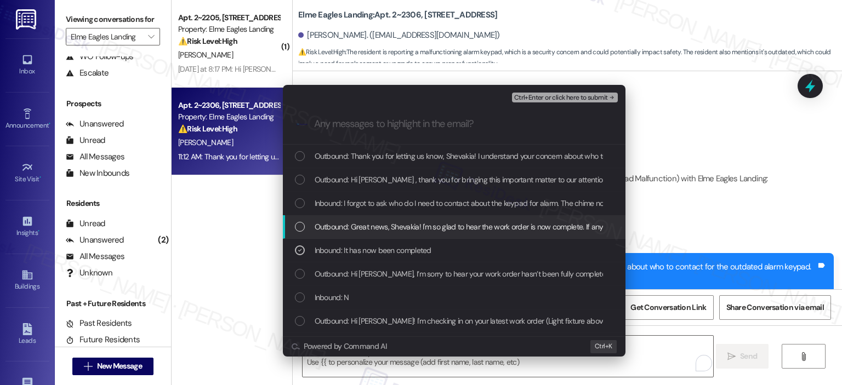
click at [397, 221] on span "Outbound: Great news, Shevakia! I'm so glad to hear the work order is now compl…" at bounding box center [591, 227] width 554 height 12
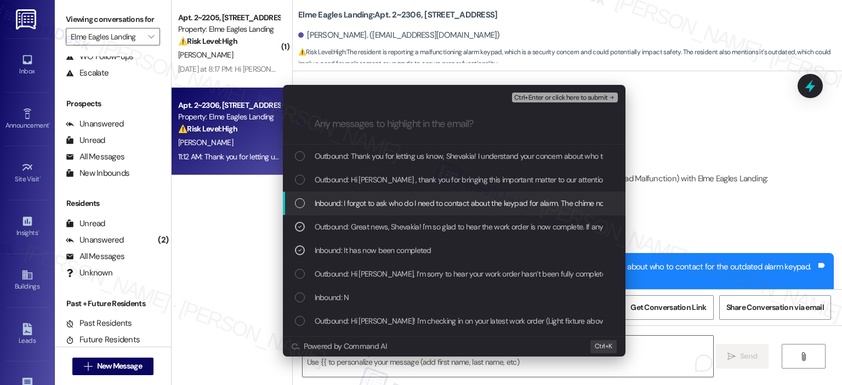
click at [401, 205] on span "Inbound: I forgot to ask who do I need to contact about the keypad for alarm. T…" at bounding box center [704, 203] width 781 height 12
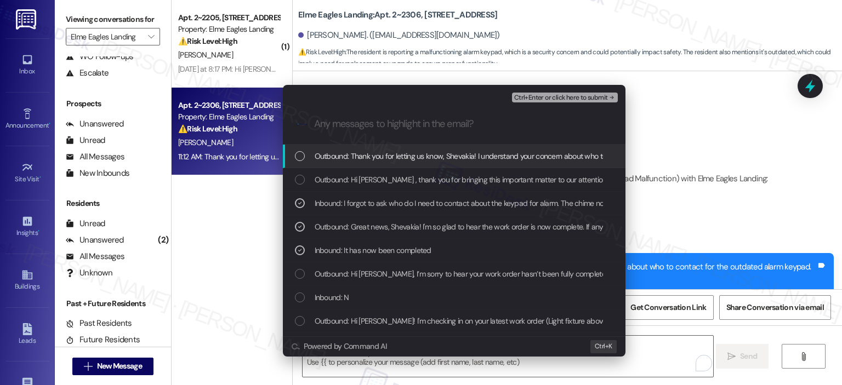
click at [394, 155] on span "Outbound: Thank you for letting us know, Shevakia! I understand your concern ab…" at bounding box center [641, 156] width 655 height 12
click at [586, 89] on div "Escalate Conversation Medium risk Contact Information for Keypad Alarm Inbound:…" at bounding box center [454, 95] width 342 height 20
click at [582, 99] on span "Ctrl+Enter or click here to submit" at bounding box center [561, 98] width 94 height 8
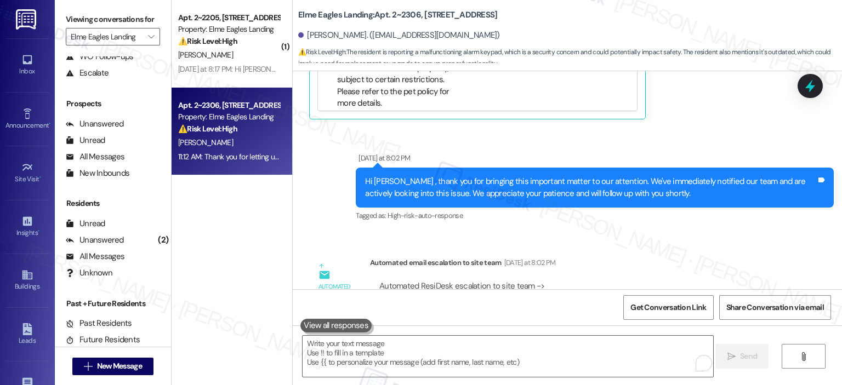
scroll to position [2586, 0]
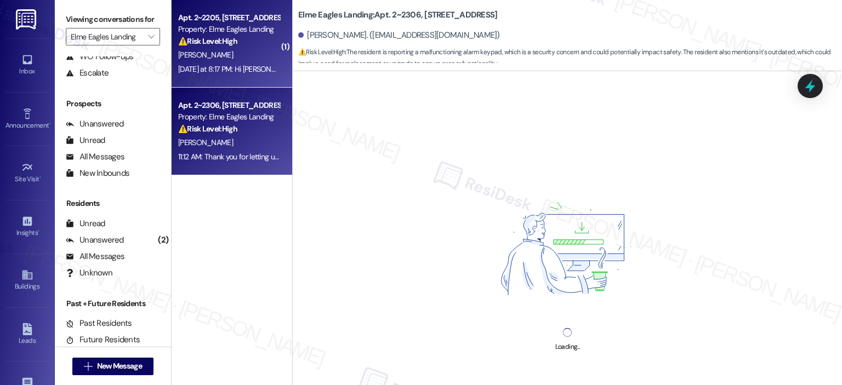
click at [243, 39] on div "⚠️ Risk Level: High The resident is unable to access their lease renewal, which…" at bounding box center [228, 42] width 101 height 12
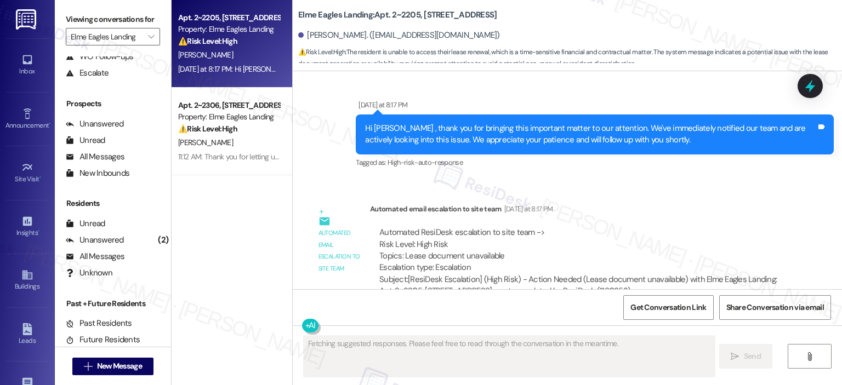
scroll to position [7211, 0]
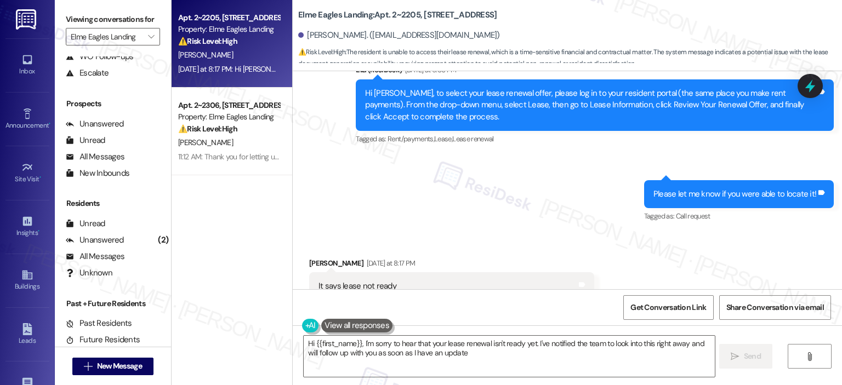
type textarea "Hi {{first_name}}, I'm sorry to hear that your lease renewal isn't ready yet. I…"
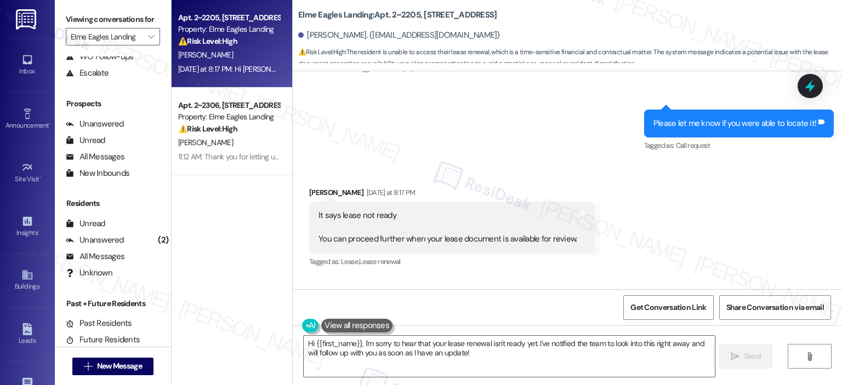
scroll to position [7359, 0]
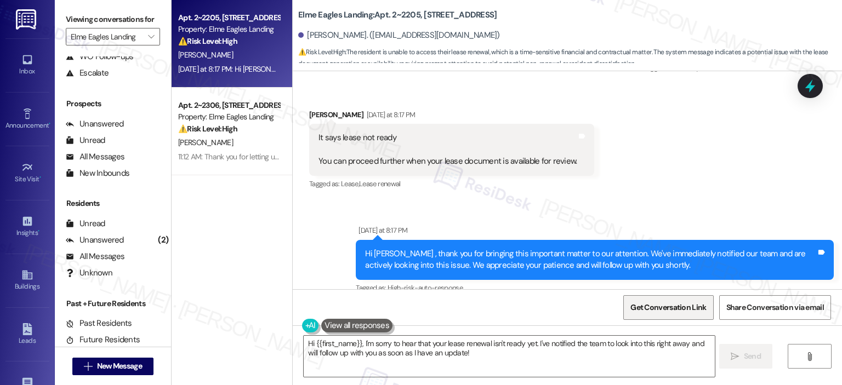
click at [684, 306] on span "Get Conversation Link" at bounding box center [668, 308] width 76 height 12
click at [653, 308] on span "Get Conversation Link" at bounding box center [668, 308] width 76 height 12
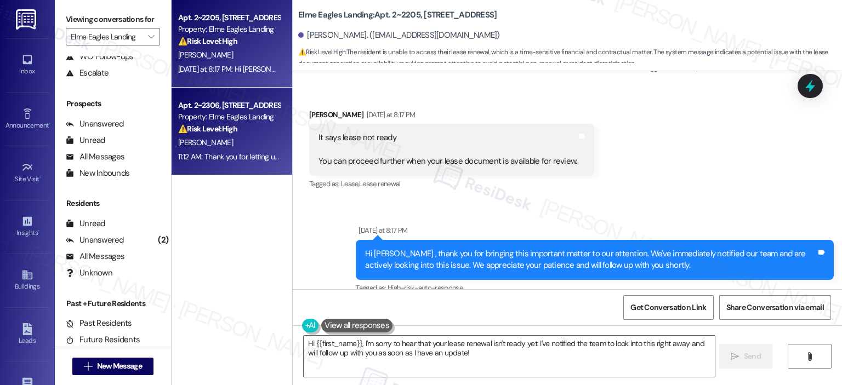
click at [260, 130] on div "⚠️ Risk Level: High The resident is reporting a malfunctioning alarm keypad, wh…" at bounding box center [228, 129] width 101 height 12
type textarea "Fetching suggested responses. Please feel free to read through the conversation…"
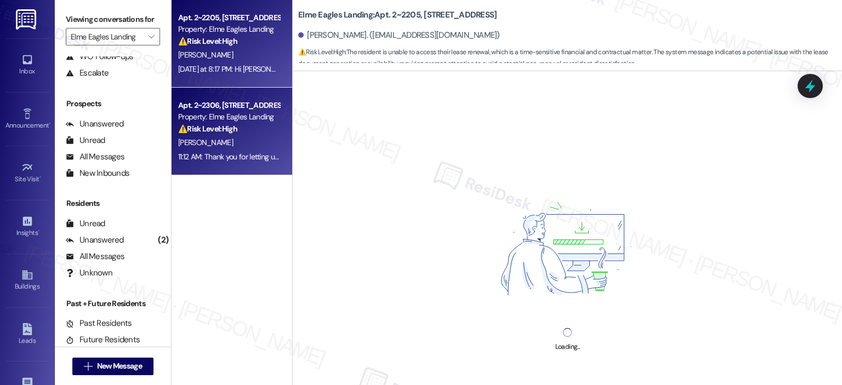
click at [249, 53] on div "[PERSON_NAME]" at bounding box center [229, 55] width 104 height 14
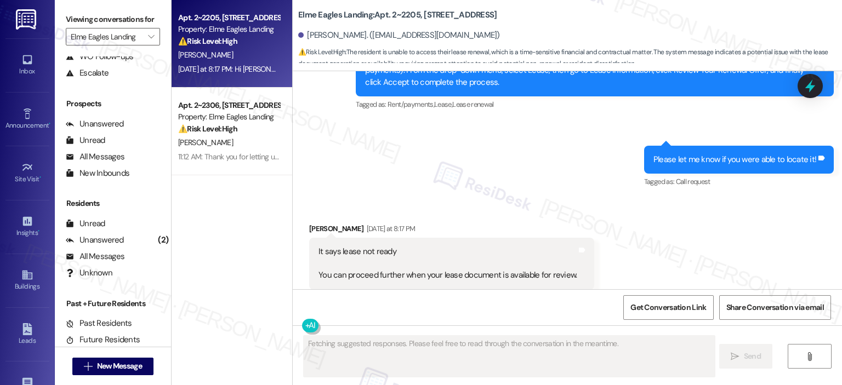
scroll to position [7485, 0]
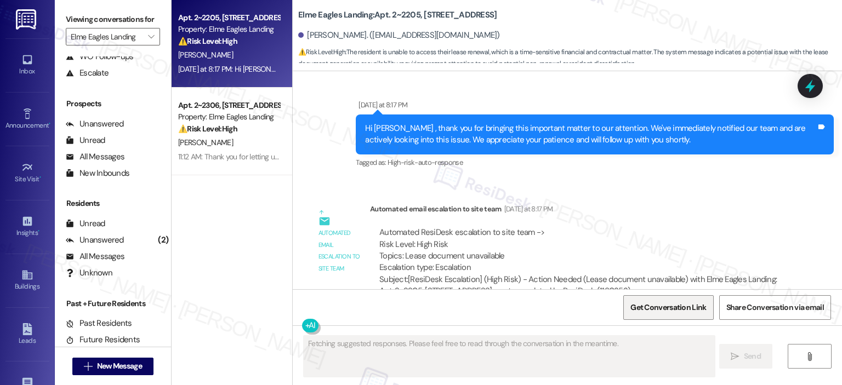
click at [663, 306] on span "Get Conversation Link" at bounding box center [668, 308] width 76 height 12
click at [679, 314] on span "Get Conversation Link" at bounding box center [668, 308] width 80 height 24
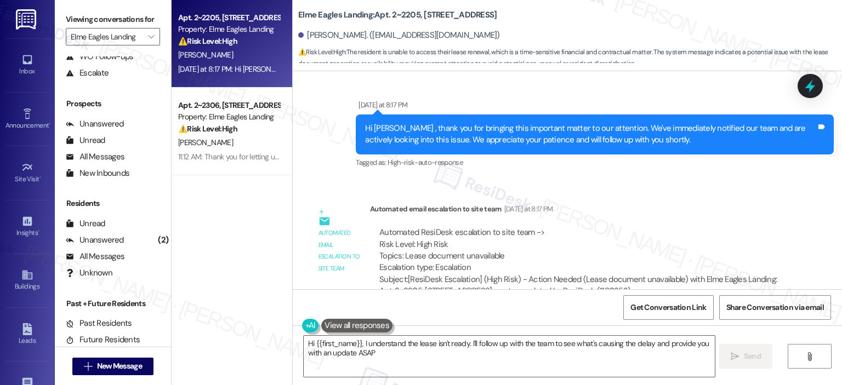
type textarea "Hi {{first_name}}, I understand the lease isn't ready. I'll follow up with the …"
click at [681, 302] on span "Get Conversation Link" at bounding box center [668, 308] width 76 height 12
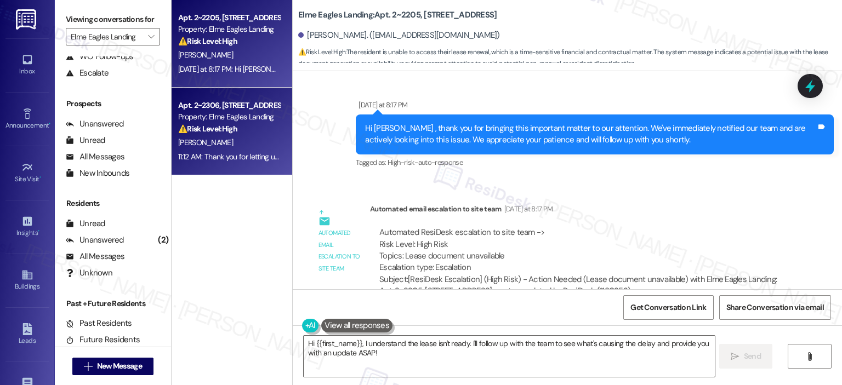
click at [237, 113] on div "Property: Elme Eagles Landing" at bounding box center [228, 117] width 101 height 12
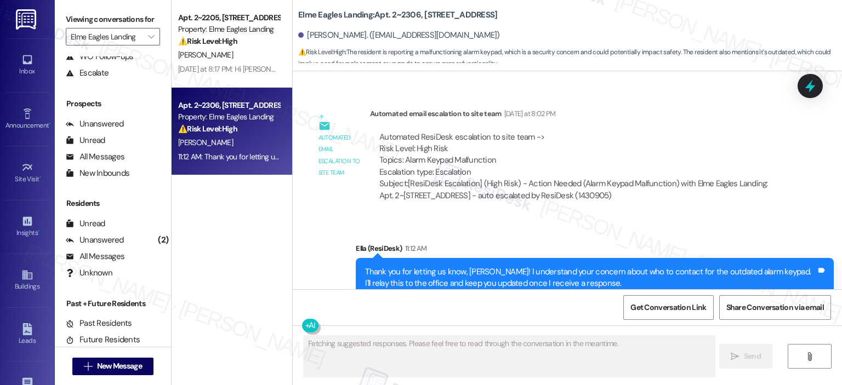
scroll to position [3064, 0]
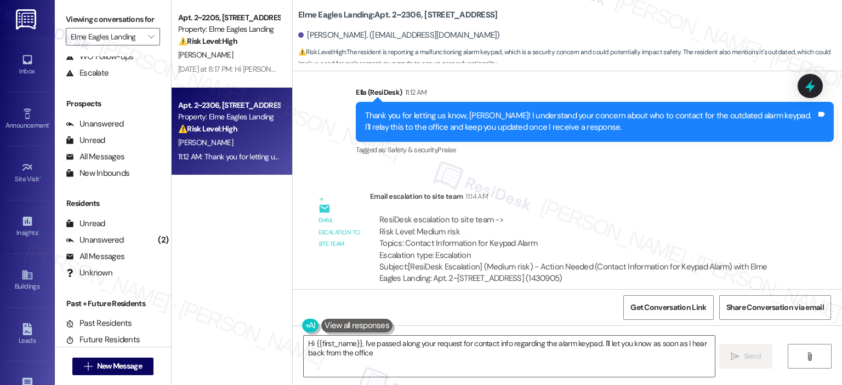
type textarea "Hi {{first_name}}, I've passed along your request for contact info regarding th…"
click at [231, 136] on div "S. Barnett" at bounding box center [229, 143] width 104 height 14
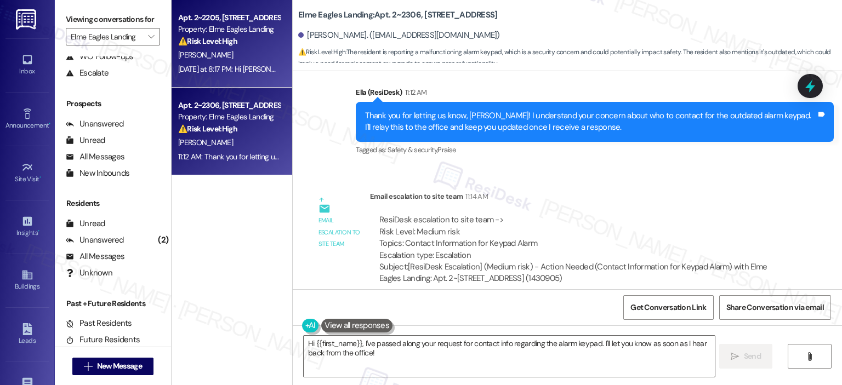
click at [241, 41] on div "⚠️ Risk Level: High The resident is unable to access their lease renewal, which…" at bounding box center [228, 42] width 101 height 12
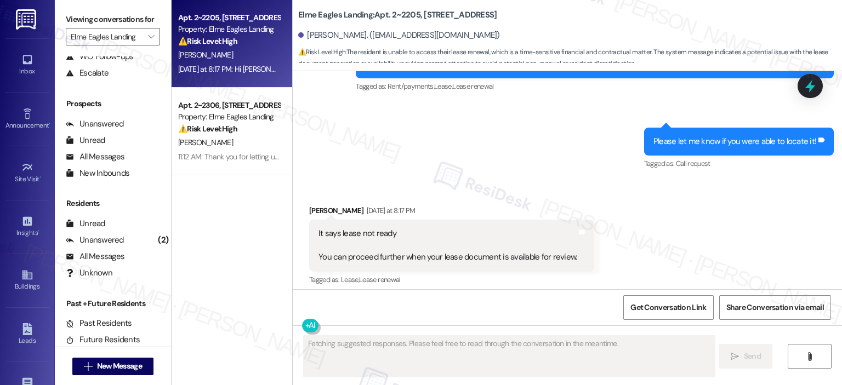
scroll to position [7485, 0]
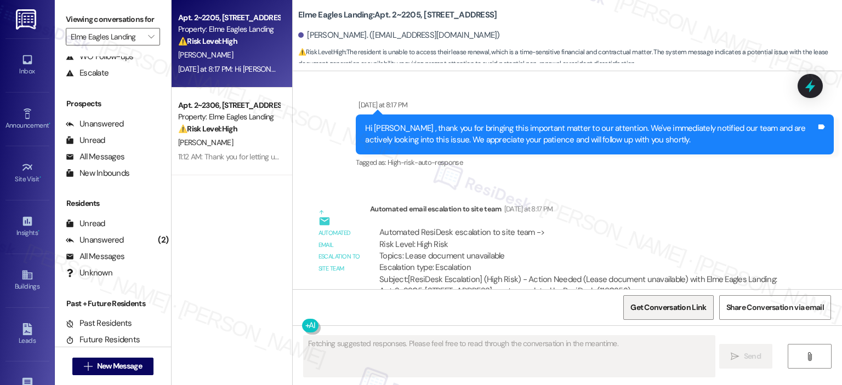
click at [667, 306] on span "Get Conversation Link" at bounding box center [668, 308] width 76 height 12
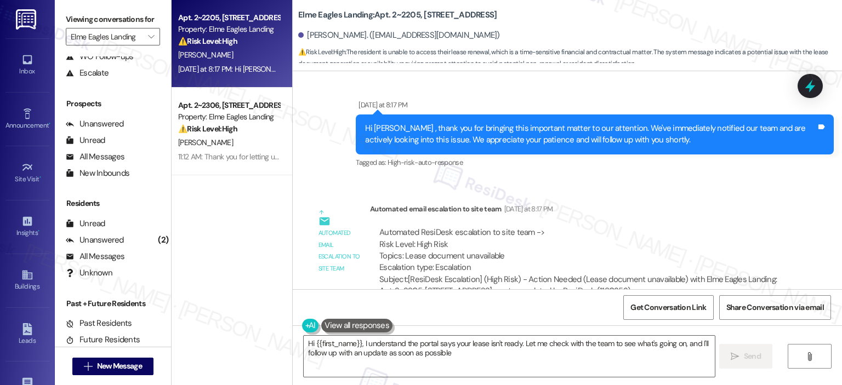
type textarea "Hi {{first_name}}, I understand the portal says your lease isn't ready. Let me …"
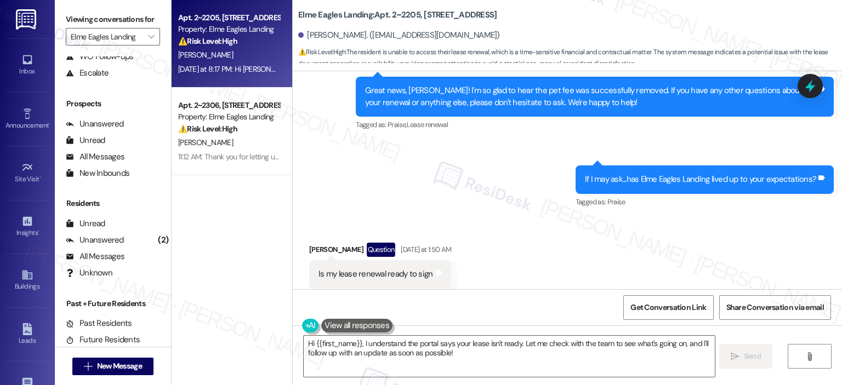
scroll to position [7211, 0]
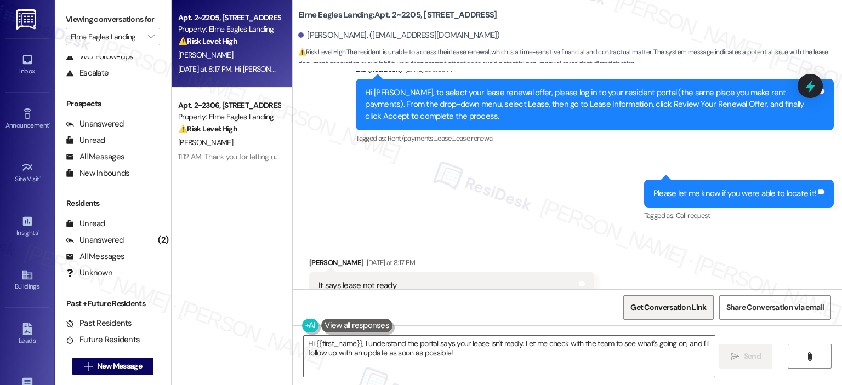
click at [681, 313] on span "Get Conversation Link" at bounding box center [668, 308] width 76 height 12
click at [661, 306] on span "Get Conversation Link" at bounding box center [668, 308] width 76 height 12
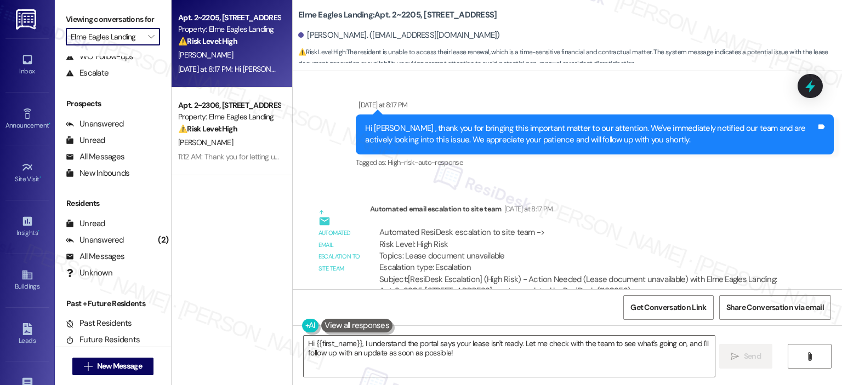
click at [134, 35] on input "Elme Eagles Landing" at bounding box center [107, 37] width 72 height 18
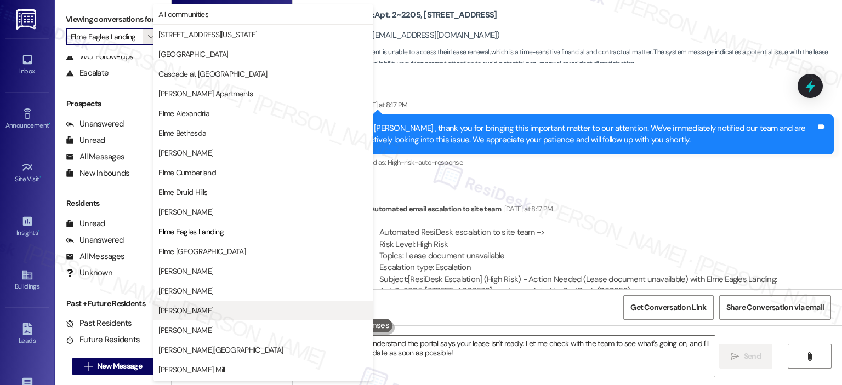
scroll to position [178, 0]
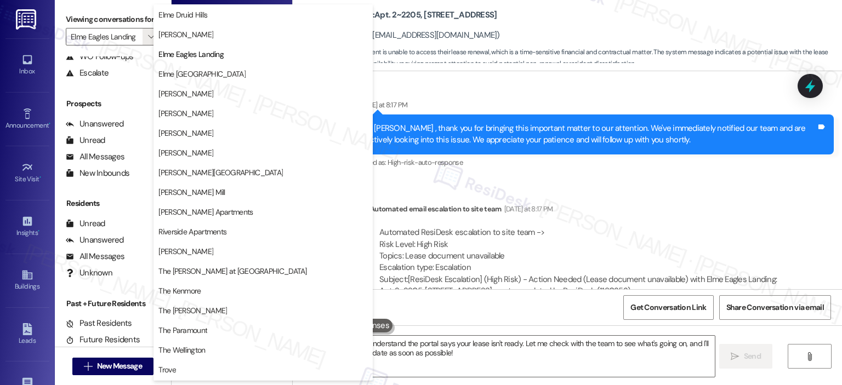
click at [540, 235] on div "Automated ResiDesk escalation to site team -> Risk Level: High Risk Topics: Lea…" at bounding box center [578, 250] width 398 height 47
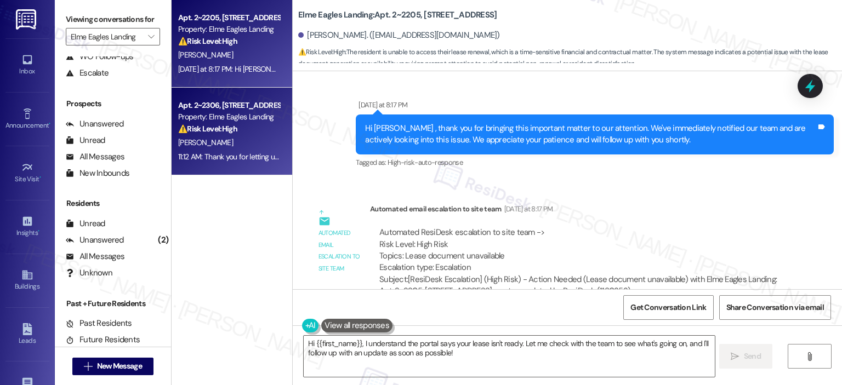
click at [219, 134] on div "⚠️ Risk Level: High The resident is reporting a malfunctioning alarm keypad, wh…" at bounding box center [228, 129] width 101 height 12
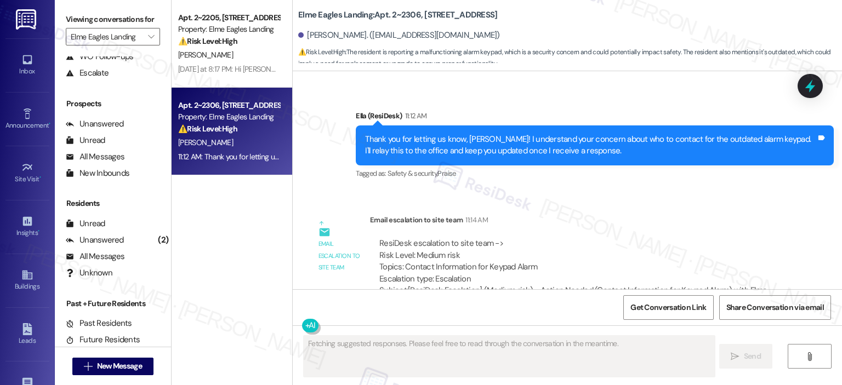
scroll to position [3064, 0]
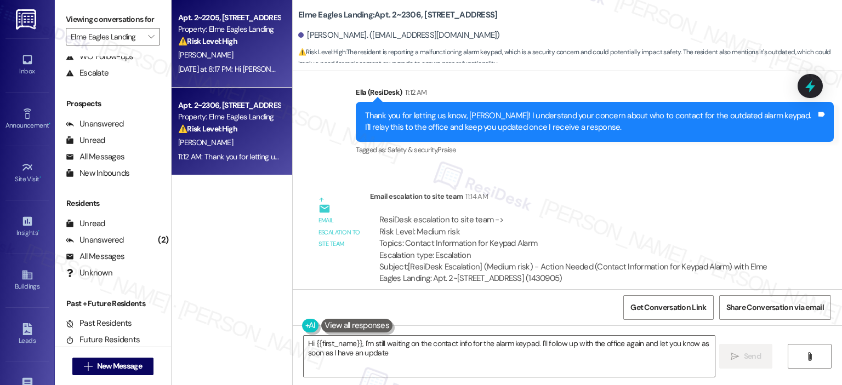
type textarea "Hi {{first_name}}, I'm still waiting on the contact info for the alarm keypad. …"
click at [218, 67] on div "Yesterday at 8:17 PM: Hi Wendi , thank you for bringing this important matter t…" at bounding box center [556, 69] width 756 height 10
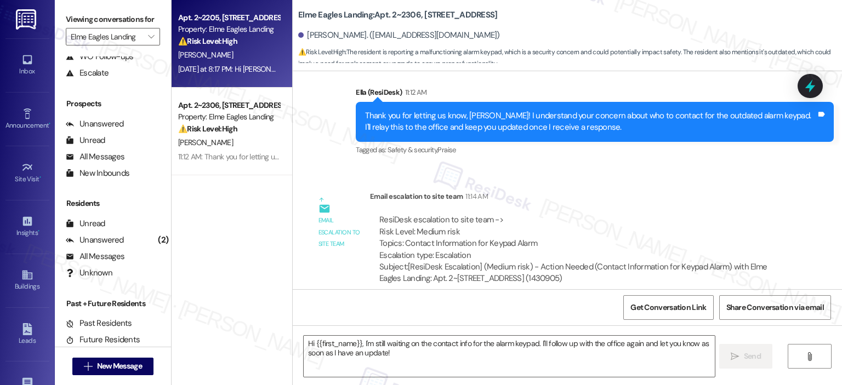
type textarea "Fetching suggested responses. Please feel free to read through the conversation…"
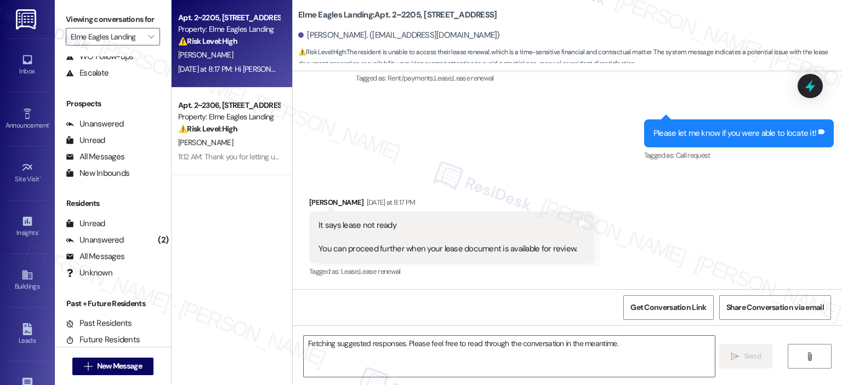
scroll to position [7245, 0]
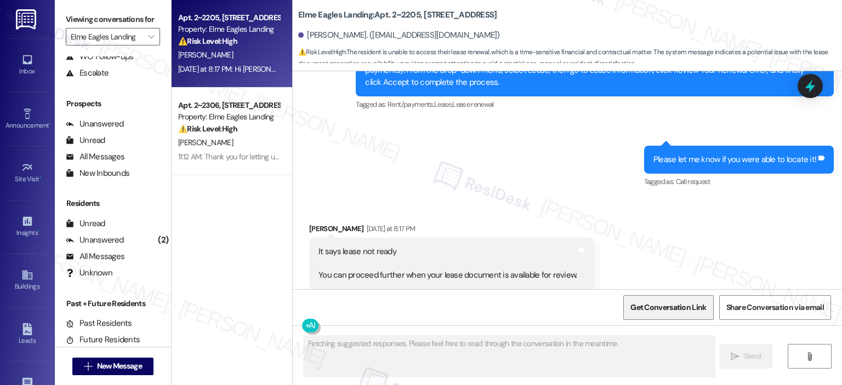
click at [671, 301] on span "Get Conversation Link" at bounding box center [668, 308] width 80 height 24
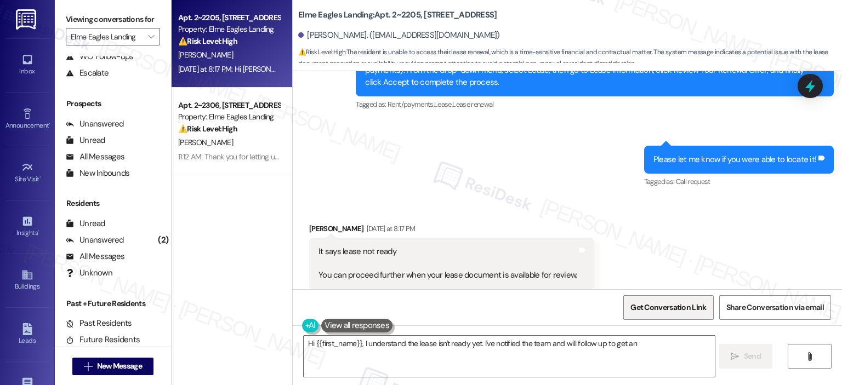
click at [671, 301] on span "Get Conversation Link" at bounding box center [668, 308] width 80 height 24
type textarea "Hi {{first_name}}, I understand the lease isn't ready yet. I've notified the te…"
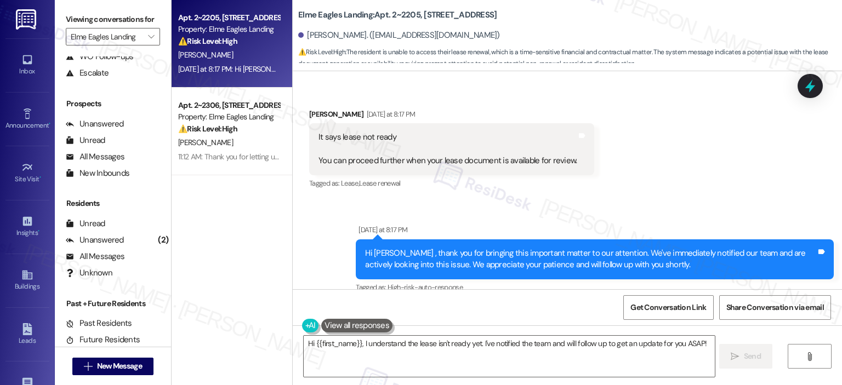
scroll to position [7344, 0]
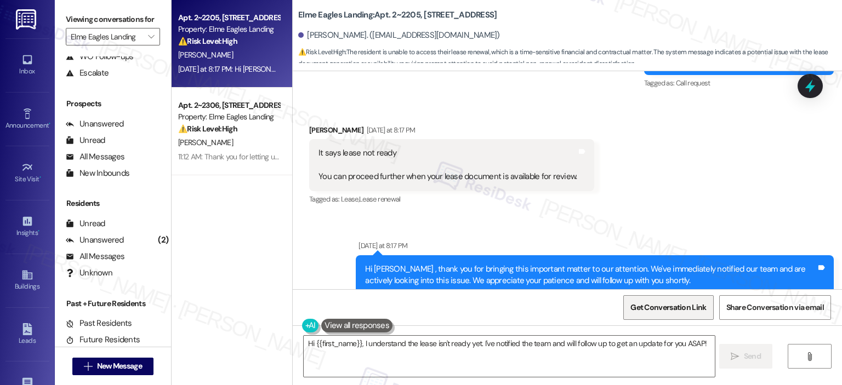
click at [673, 303] on span "Get Conversation Link" at bounding box center [668, 308] width 76 height 12
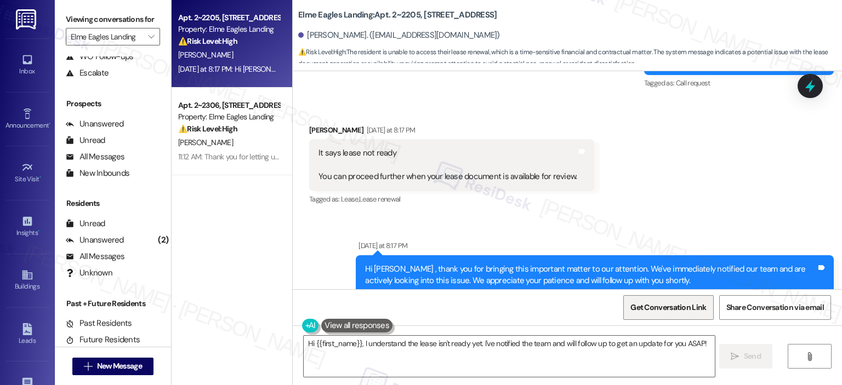
click at [673, 303] on span "Get Conversation Link" at bounding box center [668, 308] width 76 height 12
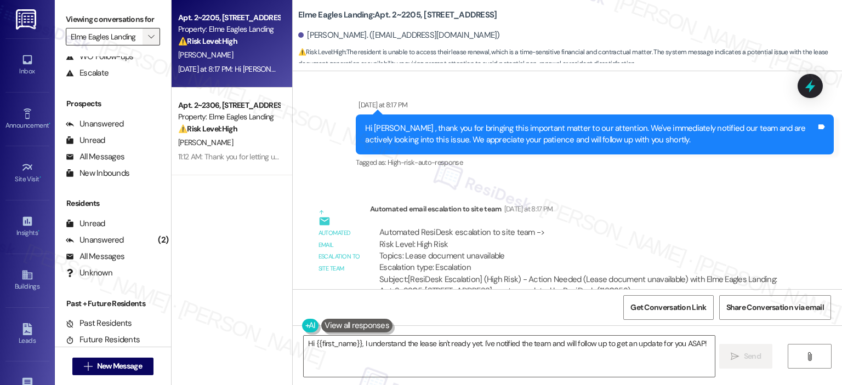
click at [148, 37] on icon "" at bounding box center [151, 36] width 6 height 9
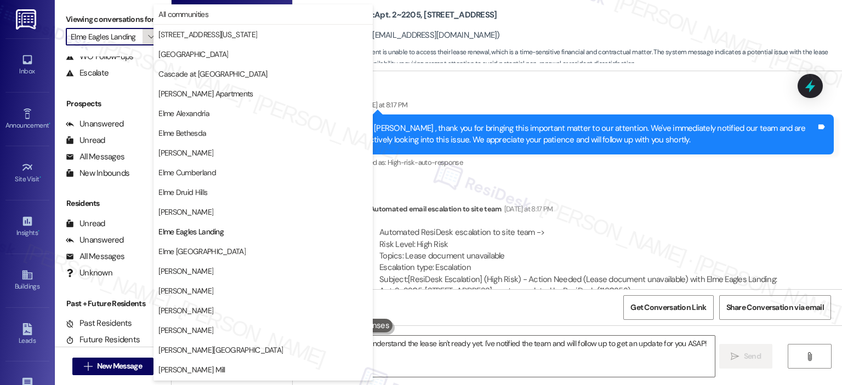
scroll to position [178, 0]
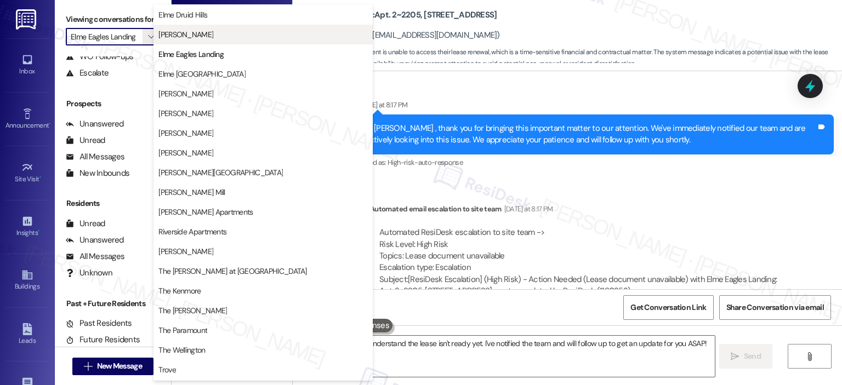
click at [226, 37] on span "[PERSON_NAME]" at bounding box center [262, 34] width 209 height 11
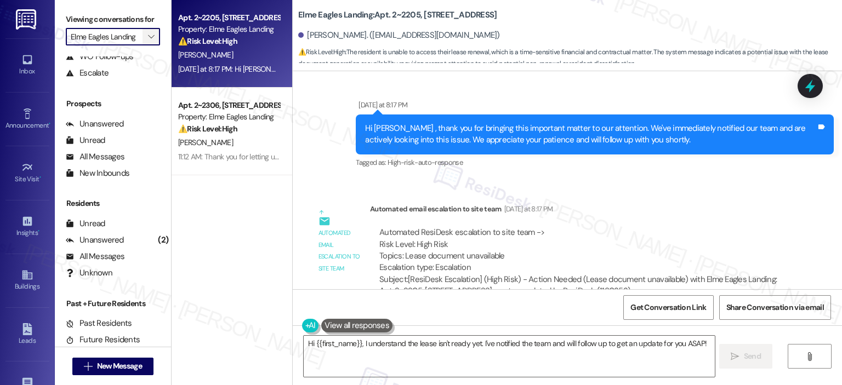
type input "[PERSON_NAME]"
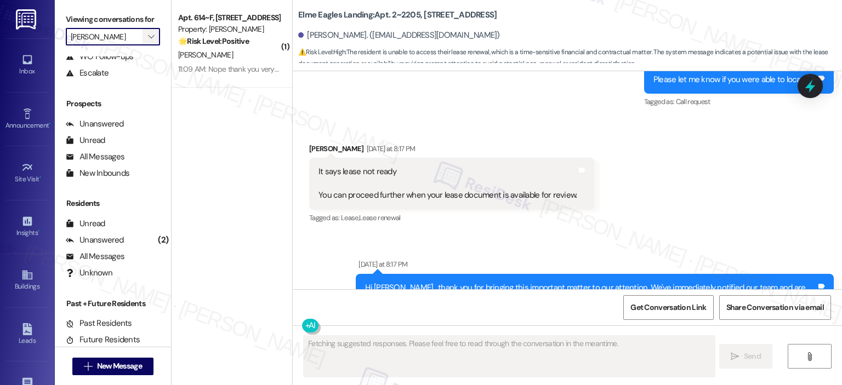
type textarea "Fetching suggested responses. Please feel free to read through the conversation…"
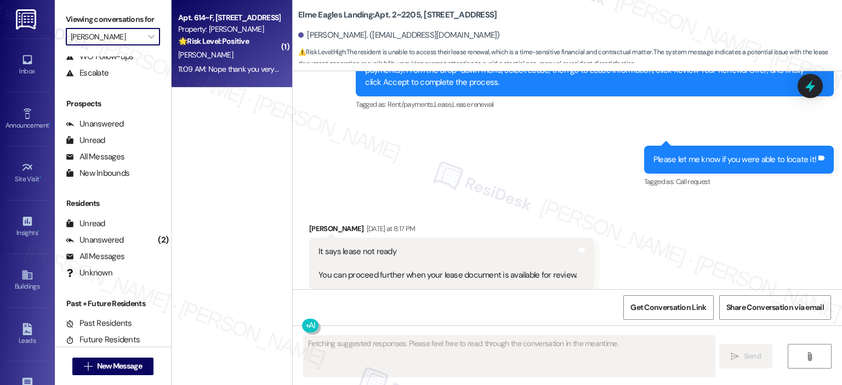
click at [183, 46] on div "🌟 Risk Level: Positive The resident is expressing gratitude for the assistance …" at bounding box center [228, 42] width 101 height 12
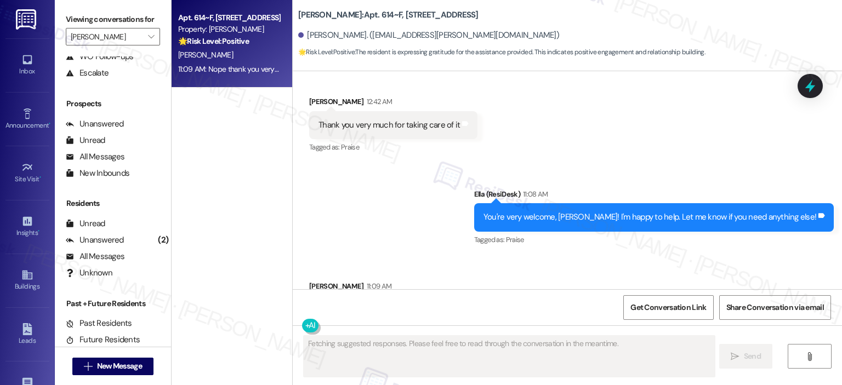
scroll to position [5558, 0]
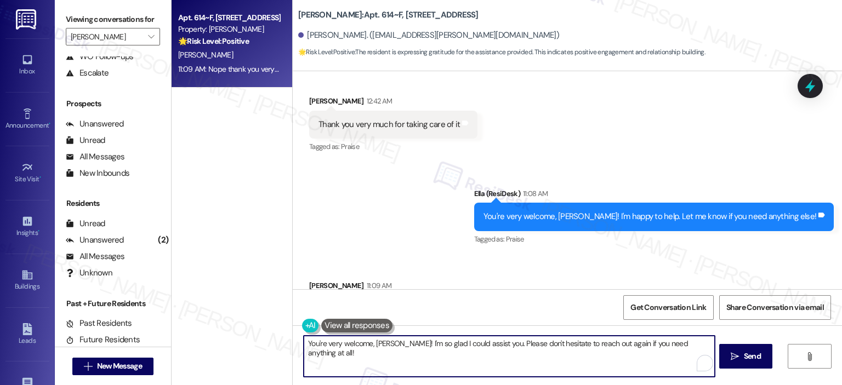
drag, startPoint x: 295, startPoint y: 350, endPoint x: 239, endPoint y: 349, distance: 55.3
click at [239, 349] on div "Apt. 614~F, 13690 Legacy Circle Property: Elme Dulles 🌟 Risk Level: Positive Th…" at bounding box center [506, 192] width 670 height 385
drag, startPoint x: 598, startPoint y: 345, endPoint x: 565, endPoint y: 345, distance: 32.9
click at [565, 345] on textarea "I'm so glad I could assist you. Please don't hesitate to reach out again if you…" at bounding box center [507, 356] width 410 height 41
click at [552, 343] on textarea "I'm so glad I could assist you. Please don't hesitate to reach out again if you…" at bounding box center [507, 356] width 410 height 41
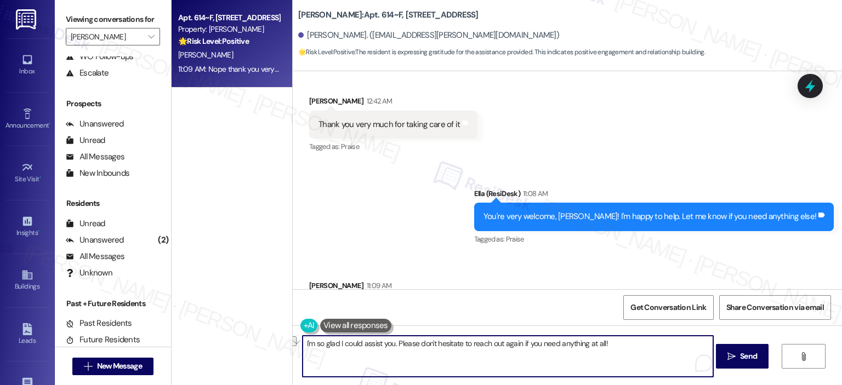
drag, startPoint x: 613, startPoint y: 344, endPoint x: 387, endPoint y: 348, distance: 225.2
click at [387, 348] on textarea "I'm so glad I could assist you. Please don't hesitate to reach out again if you…" at bounding box center [507, 356] width 410 height 41
type textarea "I'm so glad I could assist you. Have a great day!"
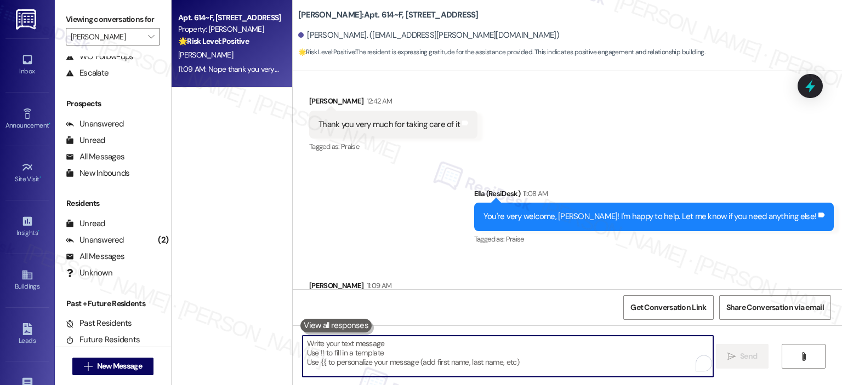
scroll to position [5558, 0]
click at [145, 22] on label "Viewing conversations for" at bounding box center [113, 19] width 94 height 17
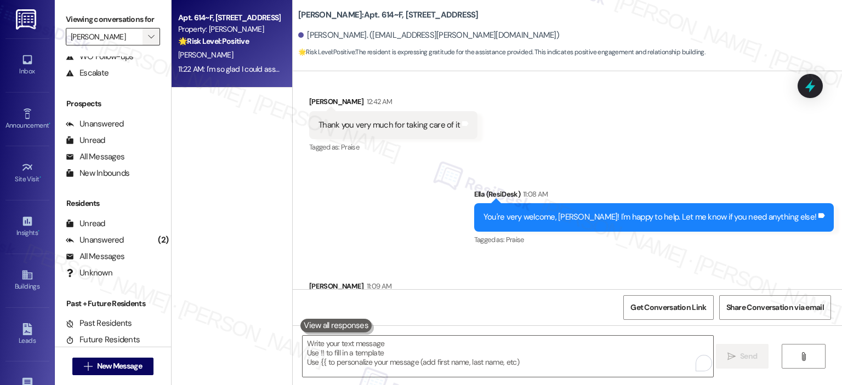
click at [146, 30] on span "" at bounding box center [151, 37] width 10 height 18
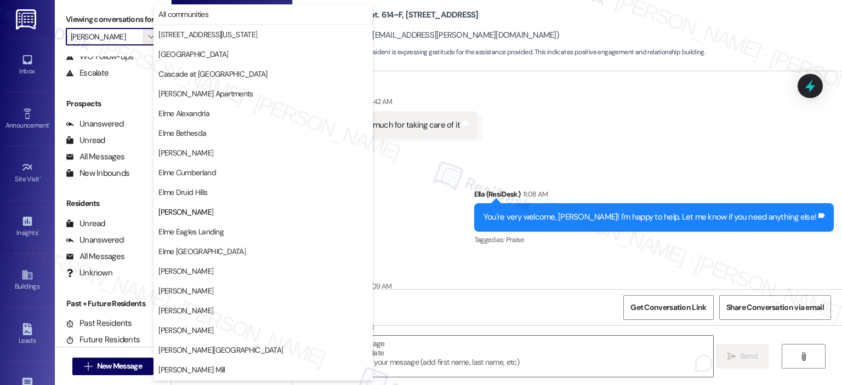
scroll to position [178, 0]
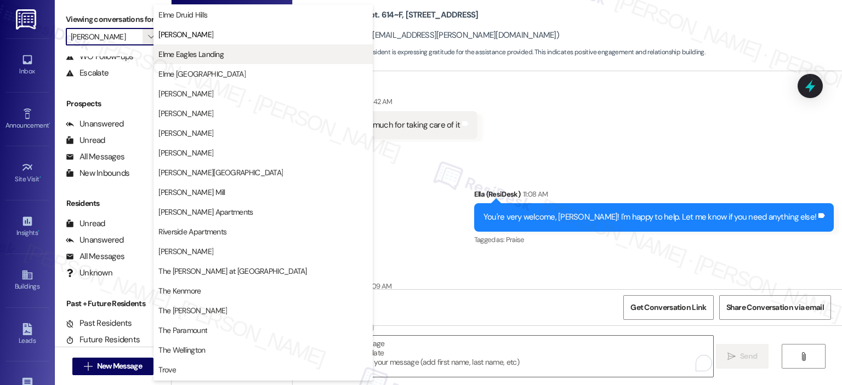
click at [198, 53] on span "Elme Eagles Landing" at bounding box center [190, 54] width 65 height 11
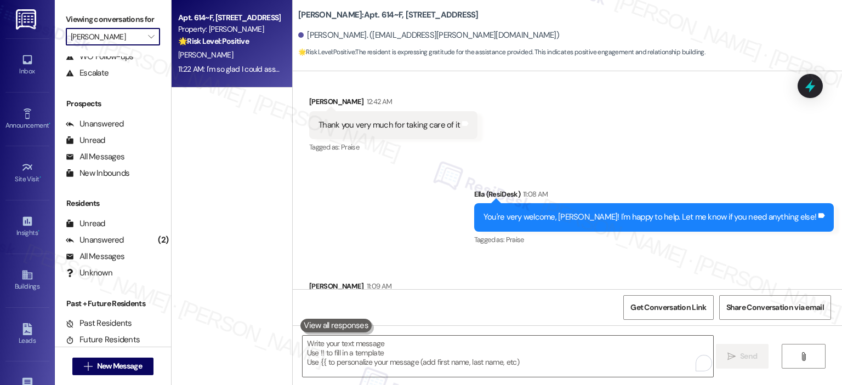
type input "Elme Eagles Landing"
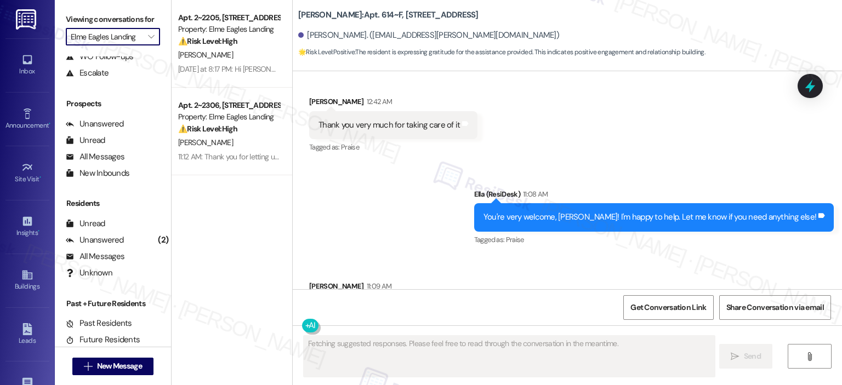
scroll to position [5651, 0]
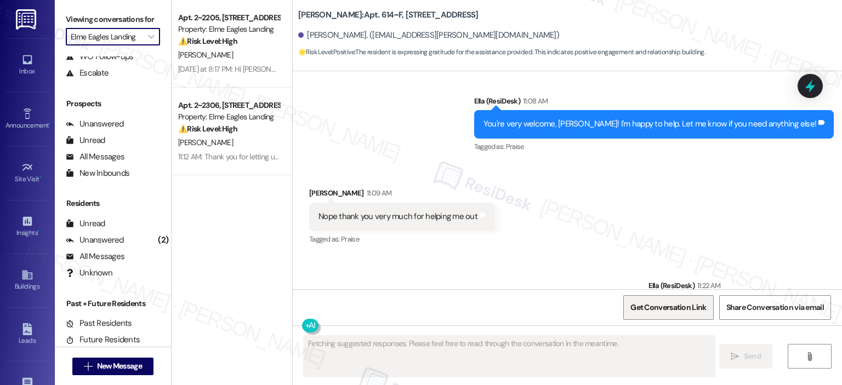
click at [643, 300] on span "Get Conversation Link" at bounding box center [668, 308] width 80 height 24
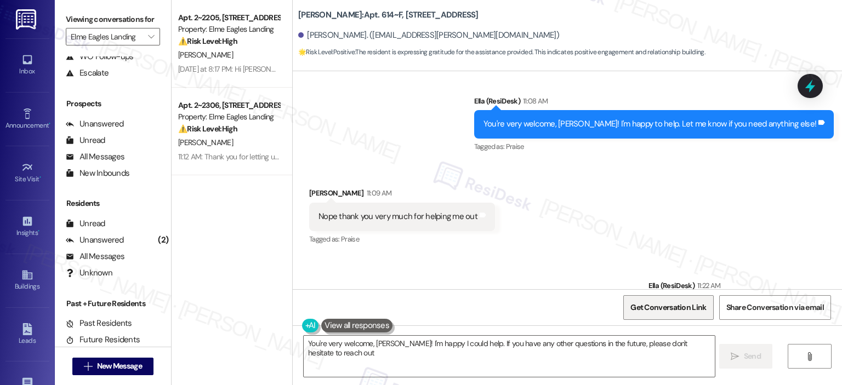
type textarea "You're very welcome, Suresh! I'm happy I could help. If you have any other ques…"
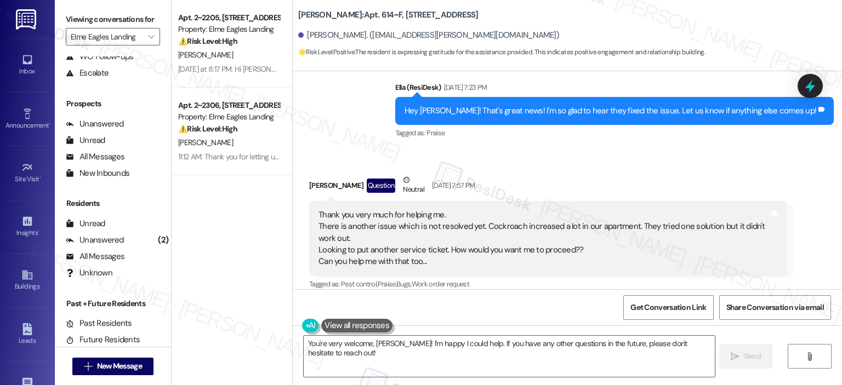
scroll to position [4007, 0]
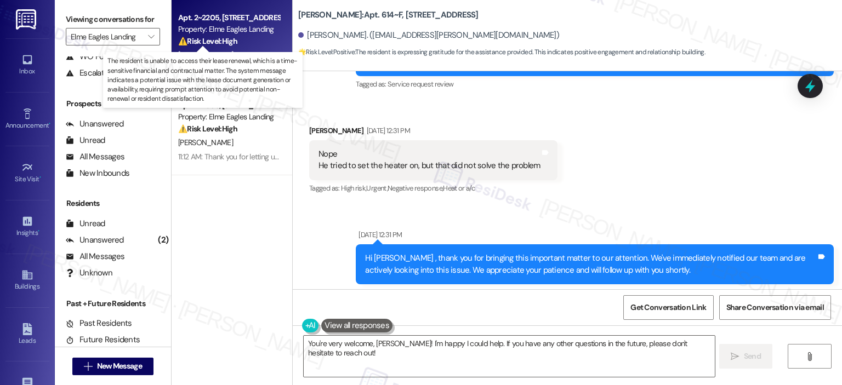
click at [215, 41] on strong "⚠️ Risk Level: High" at bounding box center [207, 41] width 59 height 10
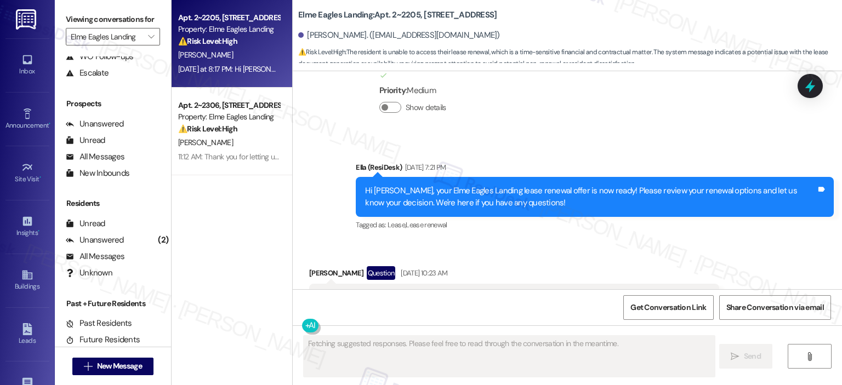
scroll to position [7485, 0]
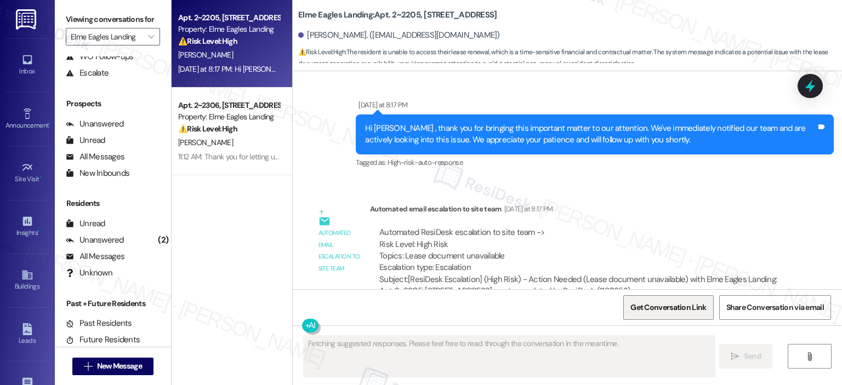
click at [688, 306] on span "Get Conversation Link" at bounding box center [668, 308] width 76 height 12
click at [668, 302] on span "Get Conversation Link" at bounding box center [668, 308] width 76 height 12
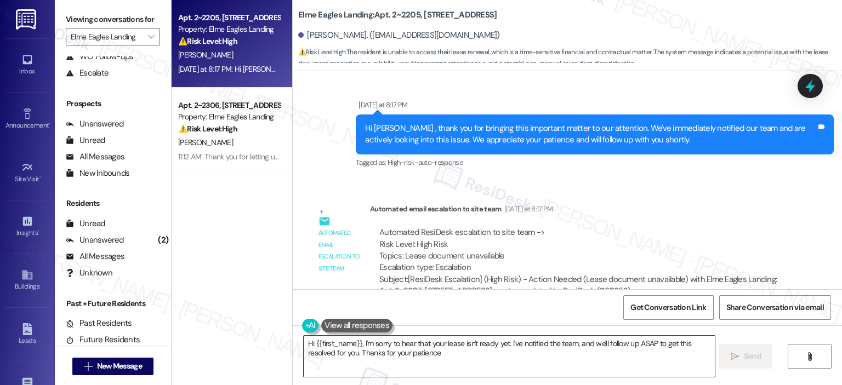
type textarea "Hi {{first_name}}, I'm sorry to hear that your lease isn't ready yet. I've noti…"
click at [655, 301] on span "Get Conversation Link" at bounding box center [668, 308] width 80 height 24
click at [659, 305] on span "Get Conversation Link" at bounding box center [668, 308] width 76 height 12
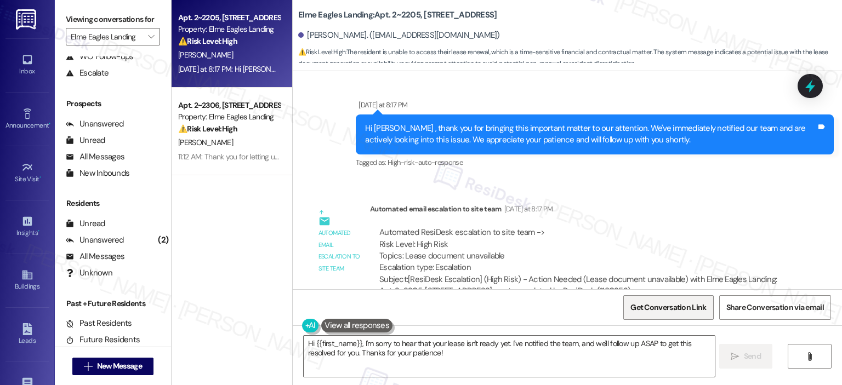
click at [659, 305] on span "Get Conversation Link" at bounding box center [668, 308] width 76 height 12
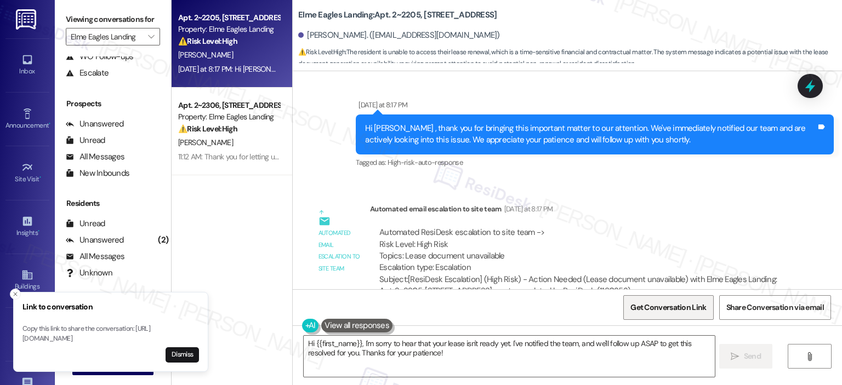
click at [659, 305] on span "Get Conversation Link" at bounding box center [668, 308] width 76 height 12
copy p "https://www.theresidesk.com/text/insights-conversations/1180353/share-conversat…"
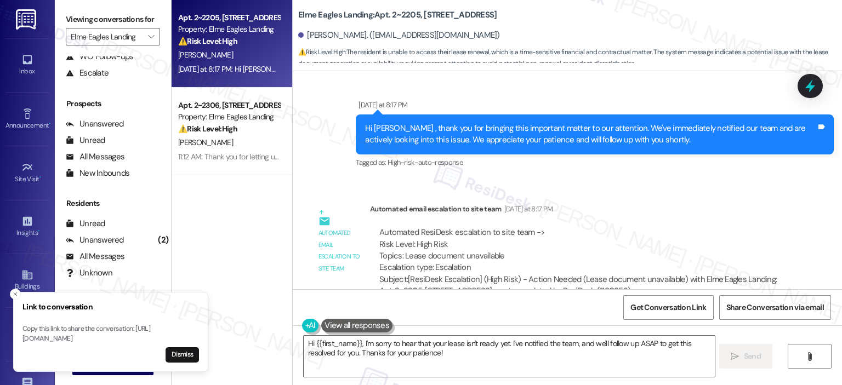
drag, startPoint x: 24, startPoint y: 327, endPoint x: 160, endPoint y: 335, distance: 136.1
click at [160, 335] on p "Copy this link to share the conversation: https://www.theresidesk.com/text/insi…" at bounding box center [110, 333] width 176 height 19
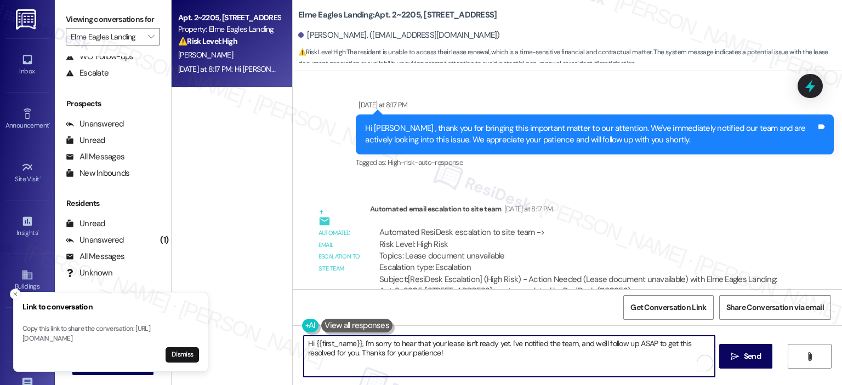
drag, startPoint x: 469, startPoint y: 360, endPoint x: 300, endPoint y: 347, distance: 169.2
click at [304, 347] on textarea "Hi {{first_name}}, I'm sorry to hear that your lease isn't ready yet. I've noti…" at bounding box center [509, 356] width 410 height 41
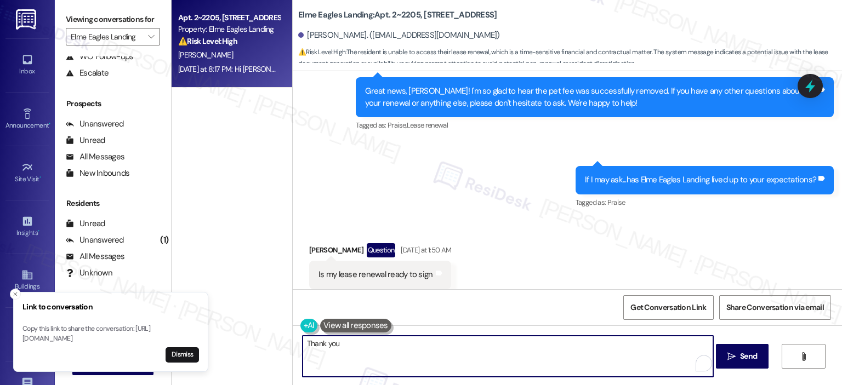
scroll to position [7211, 0]
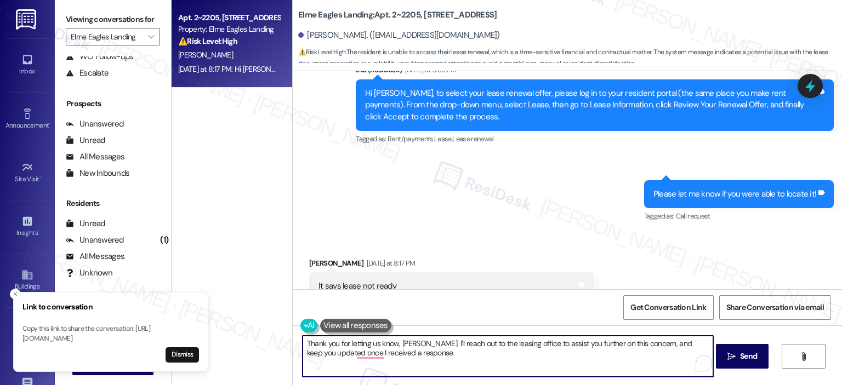
click at [438, 363] on textarea "Thank you for letting us know, Wendi. I'll reach out to the leasing office to a…" at bounding box center [507, 356] width 410 height 41
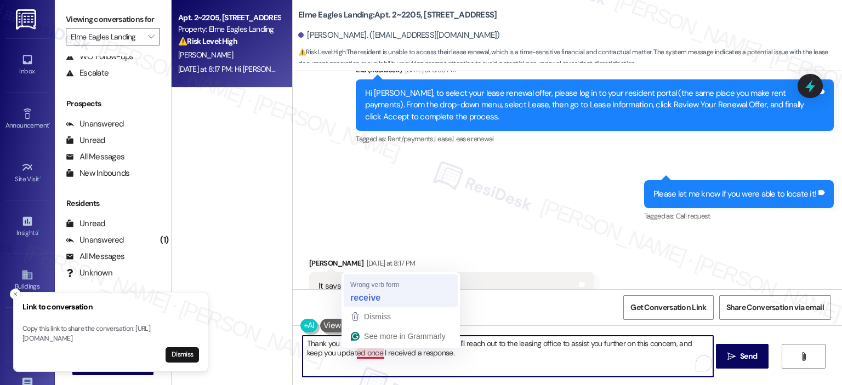
type textarea "Thank you for letting us know, Wendi. I'll reach out to the leasing office to a…"
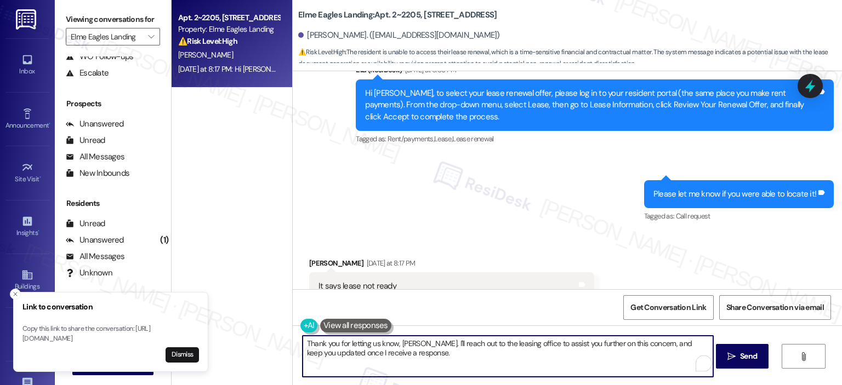
scroll to position [7485, 0]
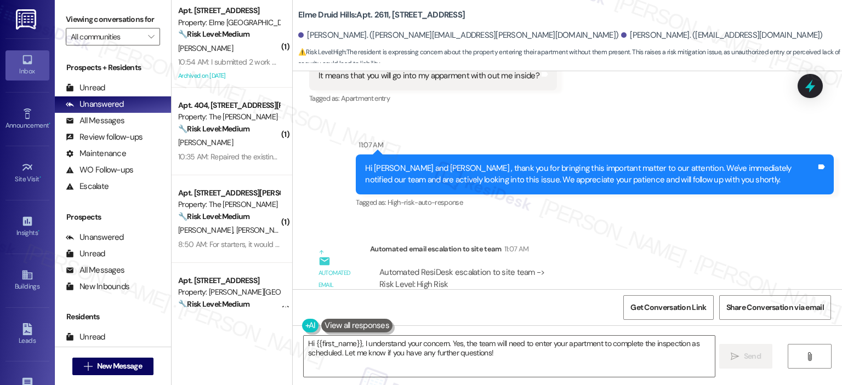
scroll to position [15894, 0]
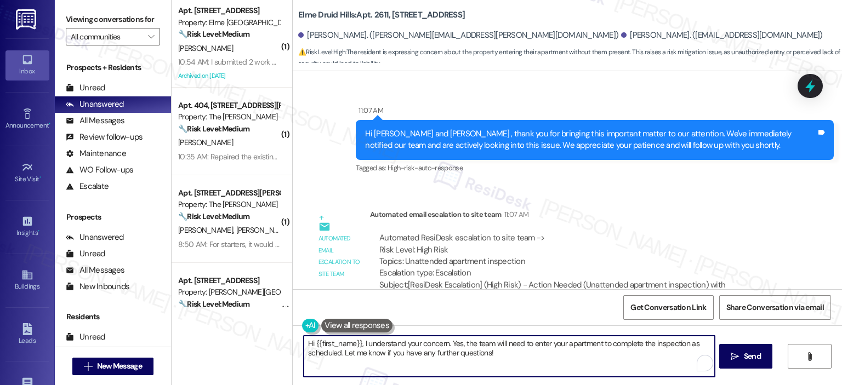
drag, startPoint x: 497, startPoint y: 357, endPoint x: 290, endPoint y: 341, distance: 208.3
click at [293, 341] on div "Hi {{first_name}}, I understand your concern. Yes, the team will need to enter …" at bounding box center [567, 366] width 549 height 82
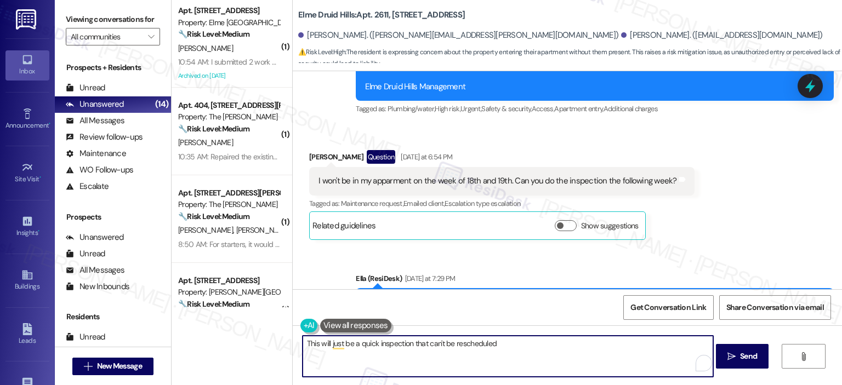
scroll to position [14798, 0]
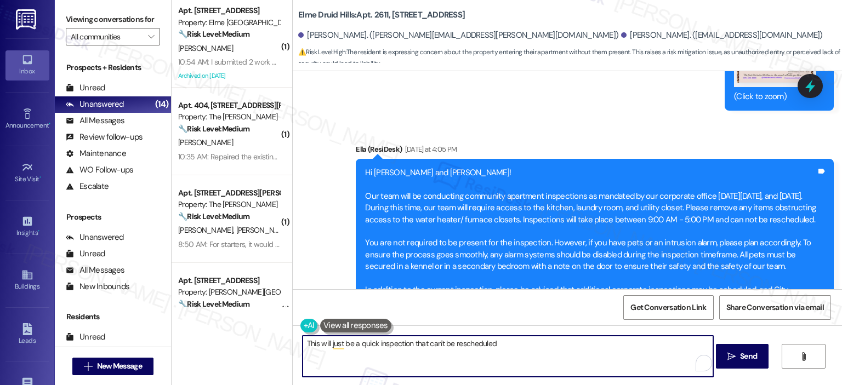
click at [302, 343] on textarea "This will just be a quick inspection that can't be rescheduled" at bounding box center [507, 356] width 410 height 41
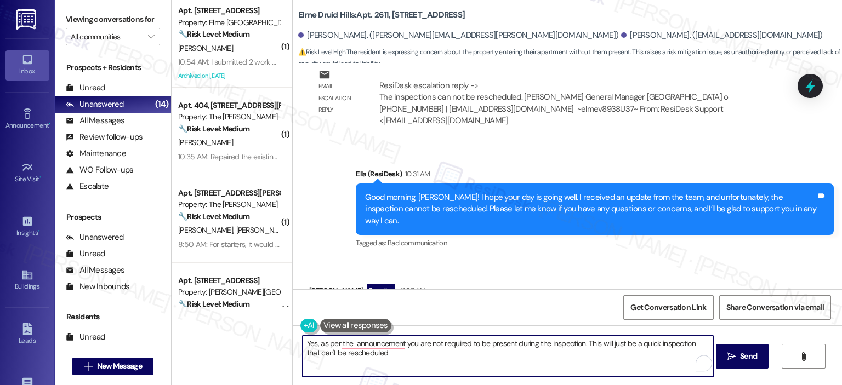
scroll to position [15894, 0]
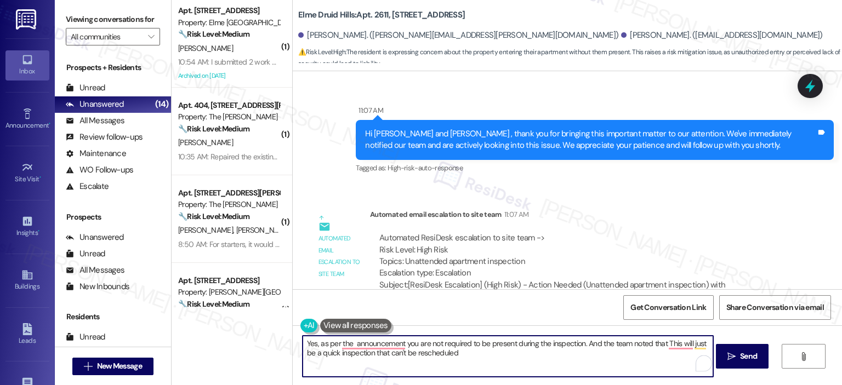
click at [489, 357] on textarea "Yes, as per the announcement you are not required to be present during the insp…" at bounding box center [507, 356] width 410 height 41
click at [393, 363] on textarea "Yes, as per the announcement you are not required to be present during the insp…" at bounding box center [507, 356] width 410 height 41
paste textarea "yes, as noted in the announcement, you are not required to be present during th…"
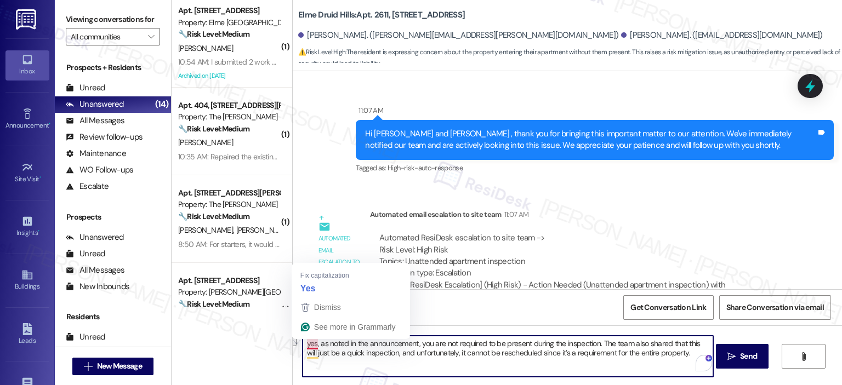
drag, startPoint x: 317, startPoint y: 344, endPoint x: 301, endPoint y: 344, distance: 15.9
click at [302, 344] on textarea "yes, as noted in the announcement, you are not required to be present during th…" at bounding box center [507, 356] width 410 height 41
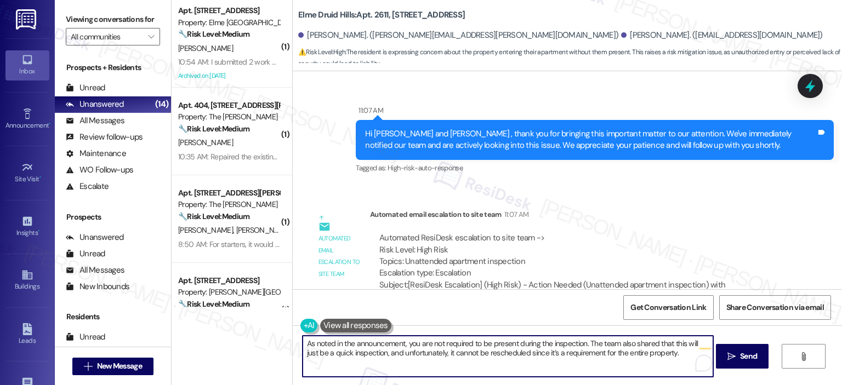
type textarea "As noted in the announcement, you are not required to be present during the ins…"
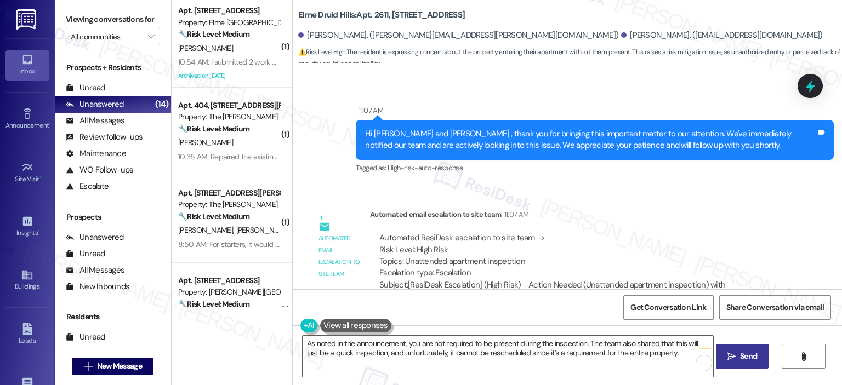
click at [753, 353] on span "Send" at bounding box center [748, 357] width 17 height 12
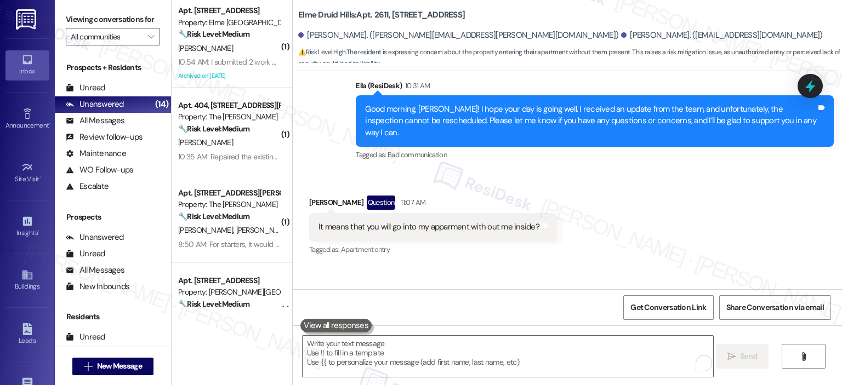
scroll to position [15982, 0]
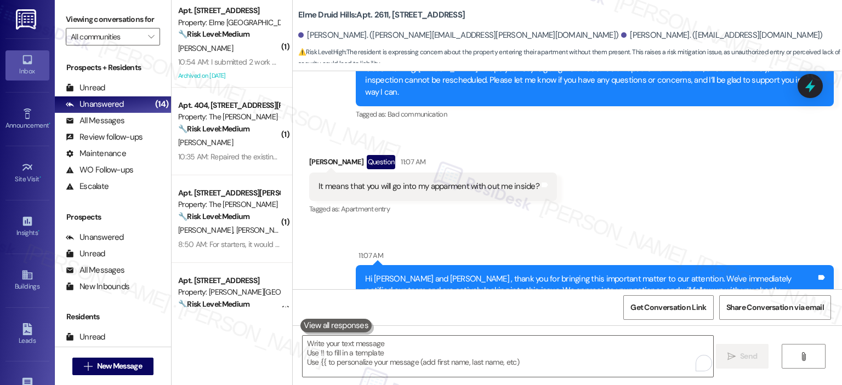
drag, startPoint x: 549, startPoint y: 191, endPoint x: 517, endPoint y: 175, distance: 36.0
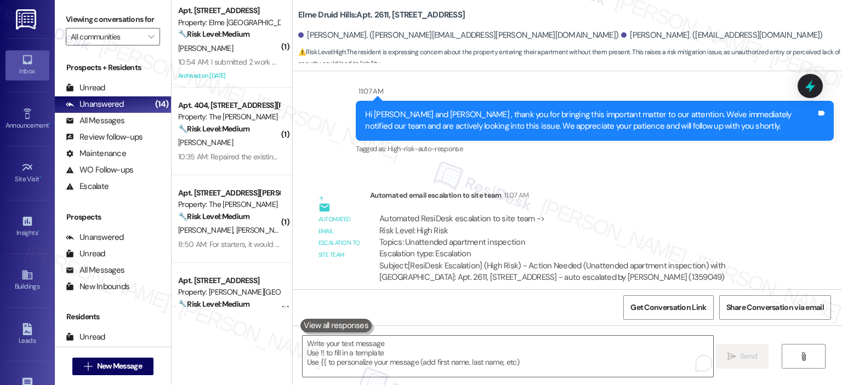
scroll to position [15913, 0]
drag, startPoint x: 517, startPoint y: 175, endPoint x: 640, endPoint y: 163, distance: 123.8
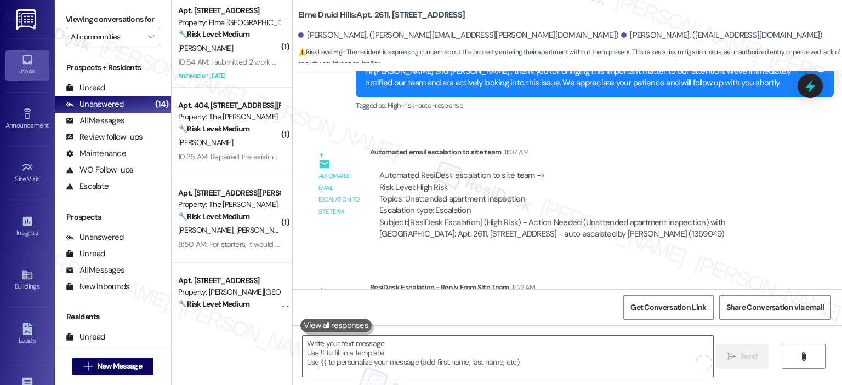
scroll to position [15982, 0]
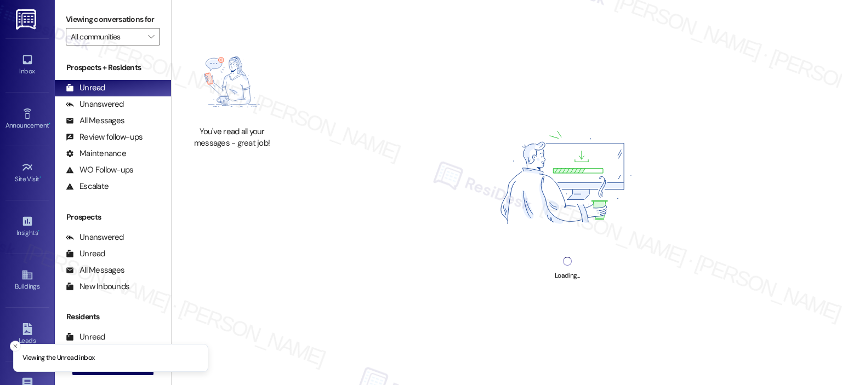
type input "Elme Eagles Landing"
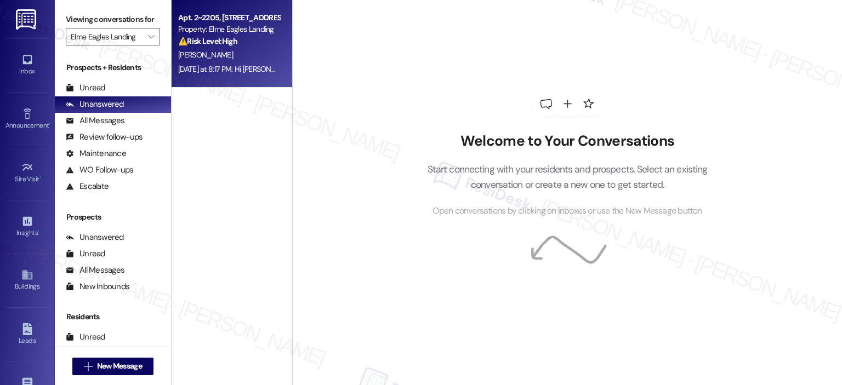
click at [222, 28] on div "Property: Elme Eagles Landing" at bounding box center [228, 30] width 101 height 12
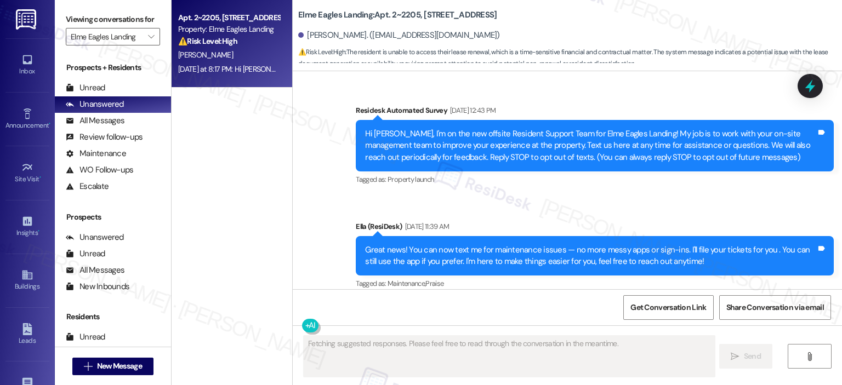
scroll to position [7485, 0]
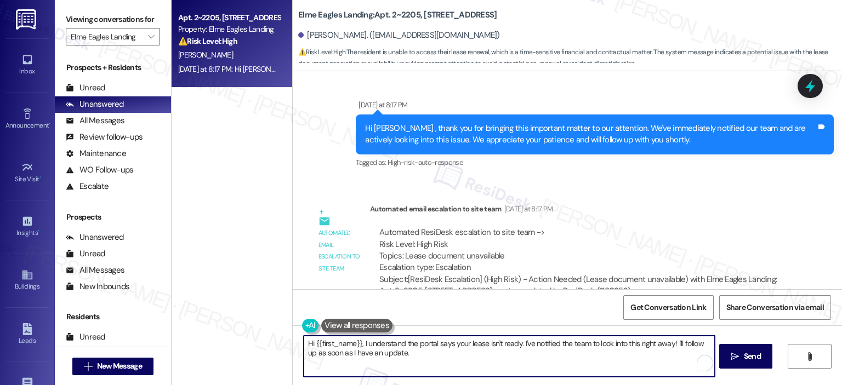
drag, startPoint x: 323, startPoint y: 339, endPoint x: 295, endPoint y: 341, distance: 28.0
click at [298, 341] on div "Hi {{first_name}}, I understand the portal says your lease isn't ready. I've no…" at bounding box center [503, 356] width 411 height 42
click at [421, 342] on textarea "Thank you for letting us know, Wendi! I'll reach out to the leasing office, the…" at bounding box center [507, 356] width 410 height 41
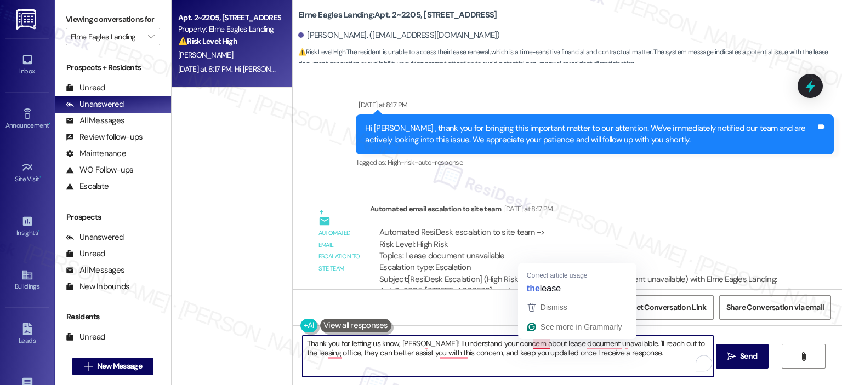
click at [537, 348] on textarea "Thank you for letting us know, Wendi! II understand your concern about lease do…" at bounding box center [507, 356] width 410 height 41
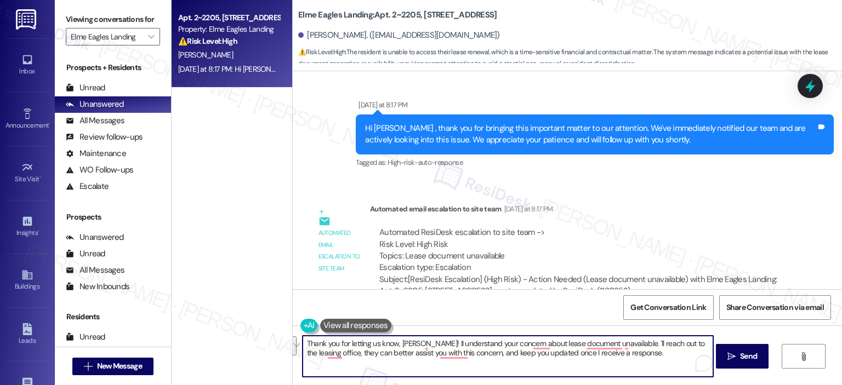
click at [461, 358] on textarea "Thank you for letting us know, Wendi! II understand your concern about lease do…" at bounding box center [507, 356] width 410 height 41
paste textarea "understand your concern about the lease document being unavailable. I’ll reach …"
type textarea "Thank you for letting us know, Wendi! I understand your concern about the lease…"
click at [746, 361] on span "Send" at bounding box center [748, 357] width 17 height 12
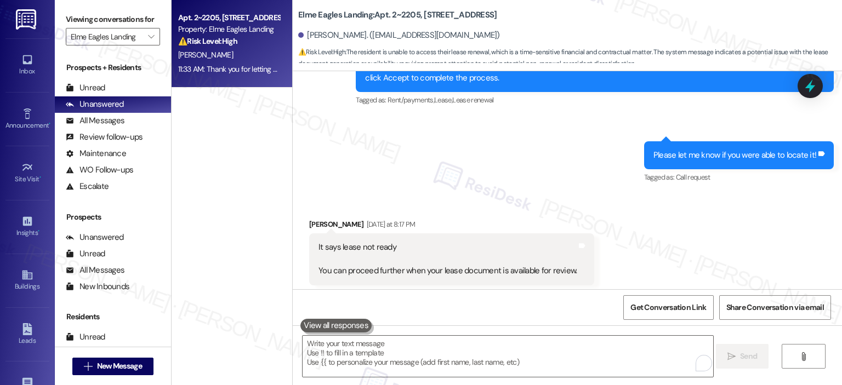
scroll to position [7245, 0]
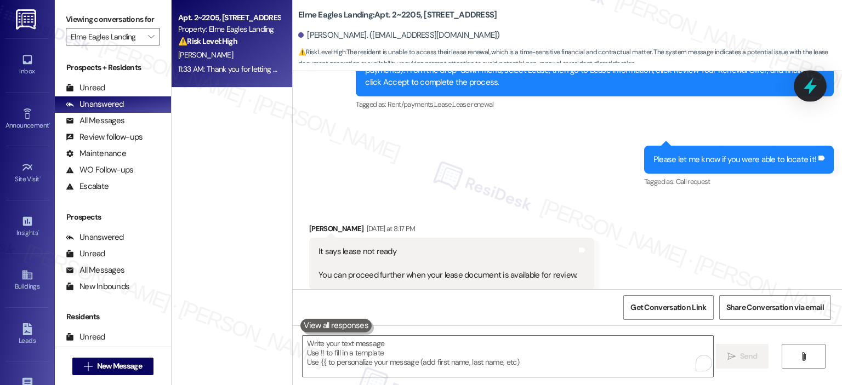
click at [816, 89] on icon at bounding box center [809, 86] width 19 height 19
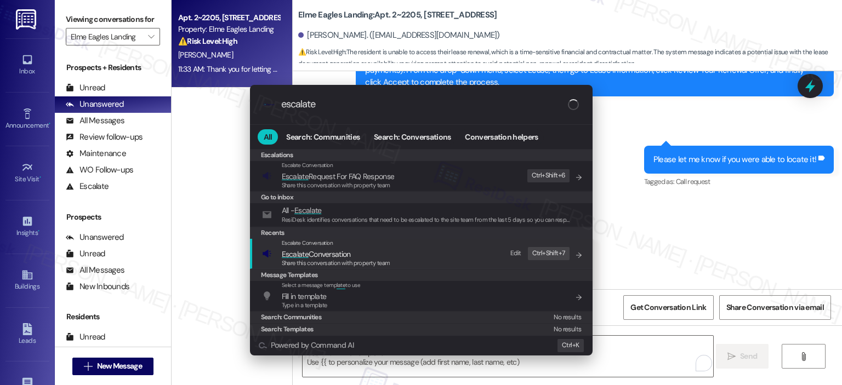
type input "escalate"
click at [355, 256] on span "Escalate Conversation" at bounding box center [336, 254] width 108 height 12
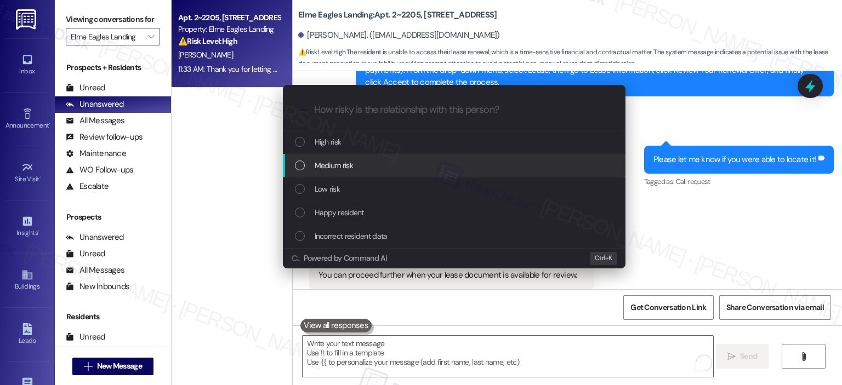
click at [340, 155] on div "Medium risk" at bounding box center [454, 166] width 342 height 24
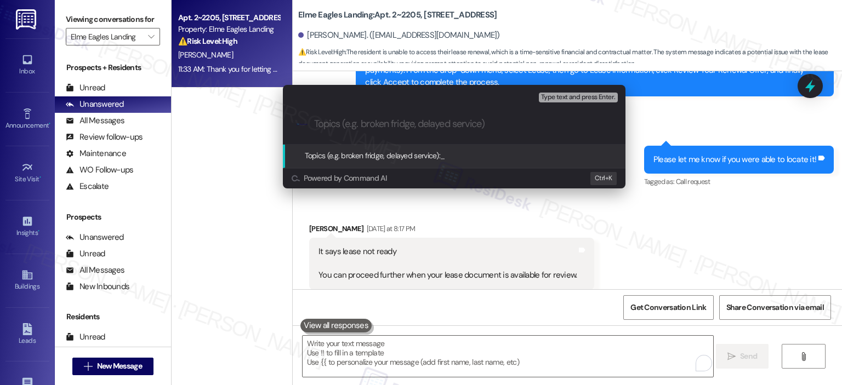
click at [352, 124] on input "Topics (e.g. broken fridge, delayed service)" at bounding box center [463, 124] width 298 height 12
type input "Lease Renewal Follow Up"
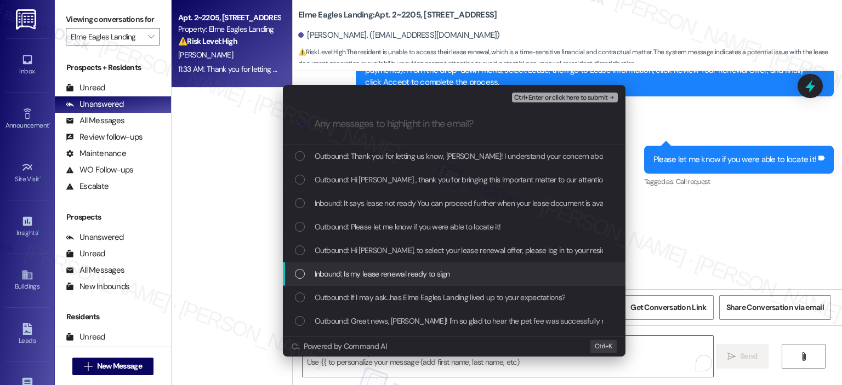
click at [364, 269] on span "Inbound: Is my lease renewal ready to sign" at bounding box center [381, 274] width 135 height 12
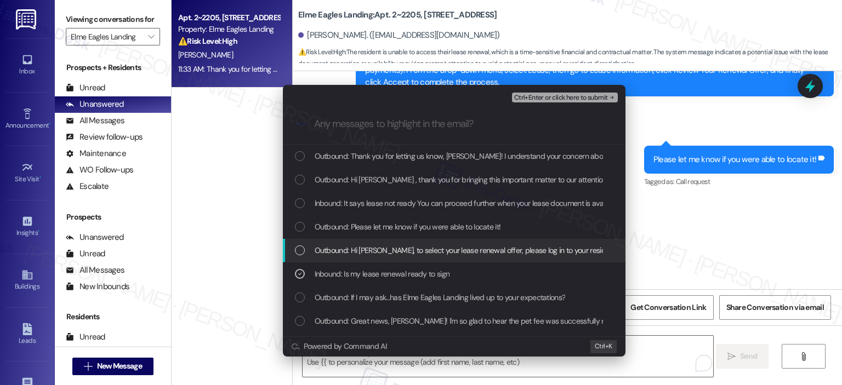
click at [366, 251] on span "Outbound: Hi Wendi, to select your lease renewal offer, please log in to your r…" at bounding box center [788, 250] width 948 height 12
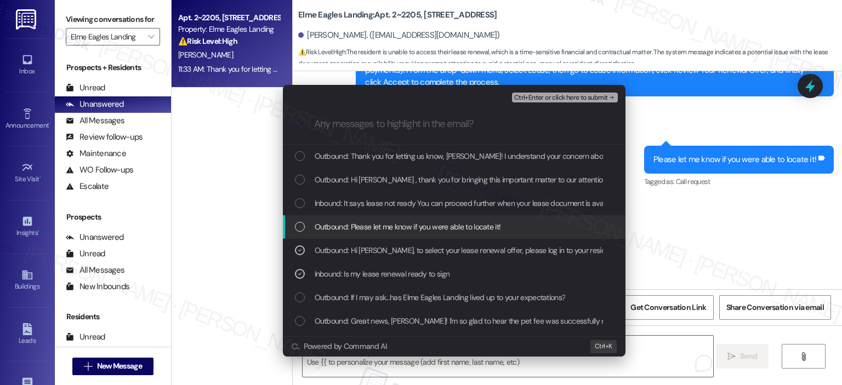
click at [373, 223] on span "Outbound: Please let me know if you were able to locate it!" at bounding box center [407, 227] width 186 height 12
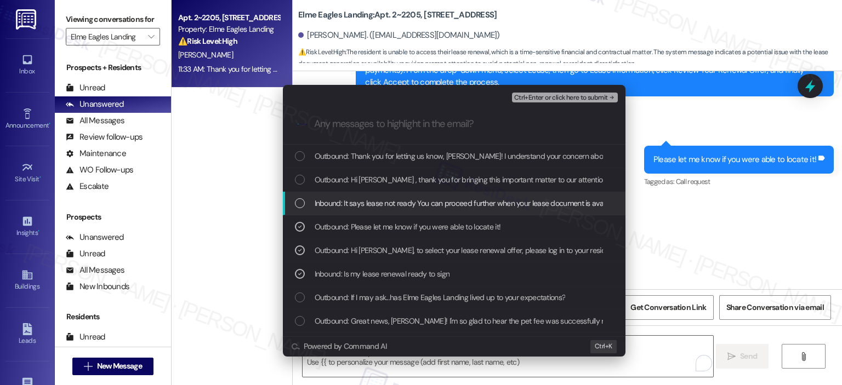
click at [378, 204] on span "Inbound: It says lease not ready You can proceed further when your lease docume…" at bounding box center [484, 203] width 340 height 12
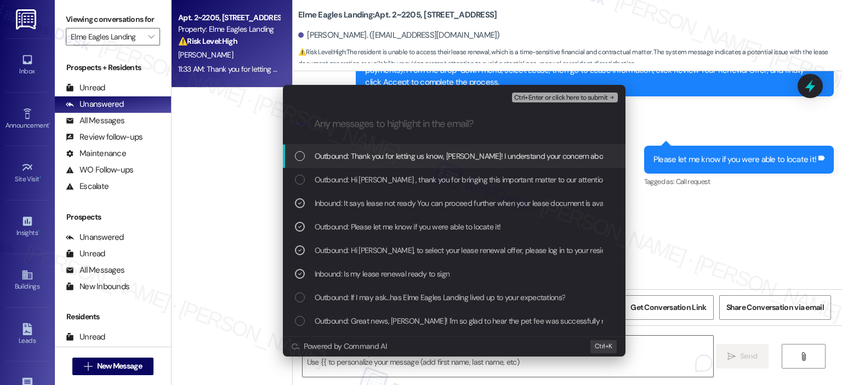
click at [382, 158] on span "Outbound: Thank you for letting us know, Wendi! I understand your concern about…" at bounding box center [741, 156] width 854 height 12
click at [551, 96] on span "Ctrl+Enter or click here to submit" at bounding box center [561, 98] width 94 height 8
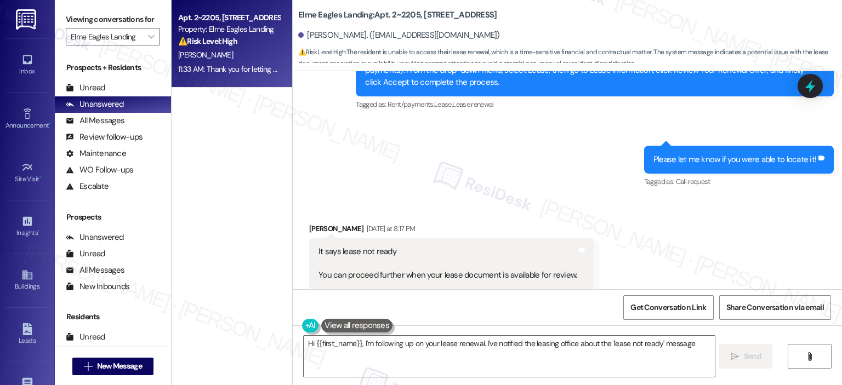
scroll to position [7589, 0]
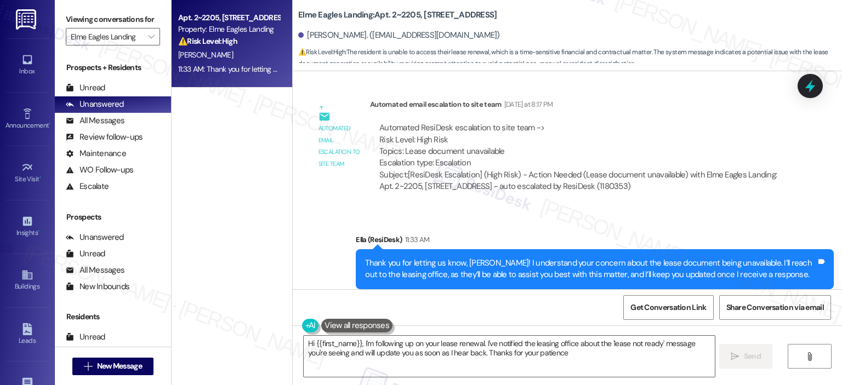
type textarea "Hi {{first_name}}, I'm following up on your lease renewal. I've notified the le…"
click at [153, 32] on button "" at bounding box center [151, 37] width 18 height 18
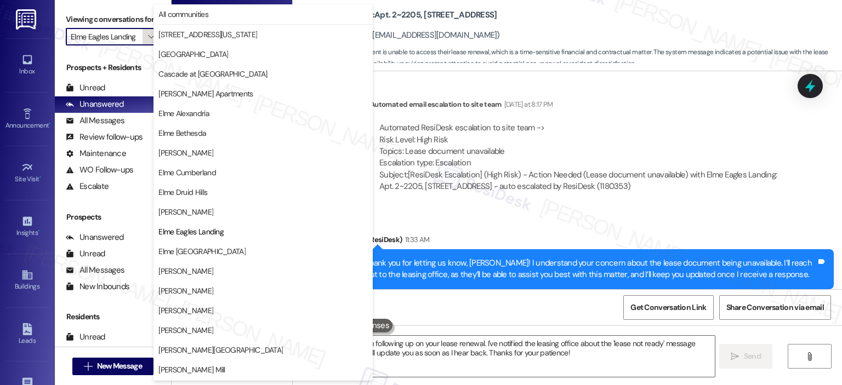
scroll to position [178, 0]
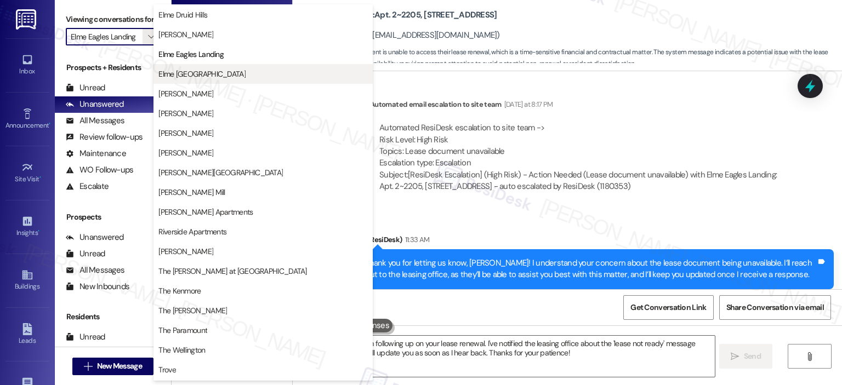
click at [234, 74] on span "Elme [GEOGRAPHIC_DATA]" at bounding box center [262, 73] width 209 height 11
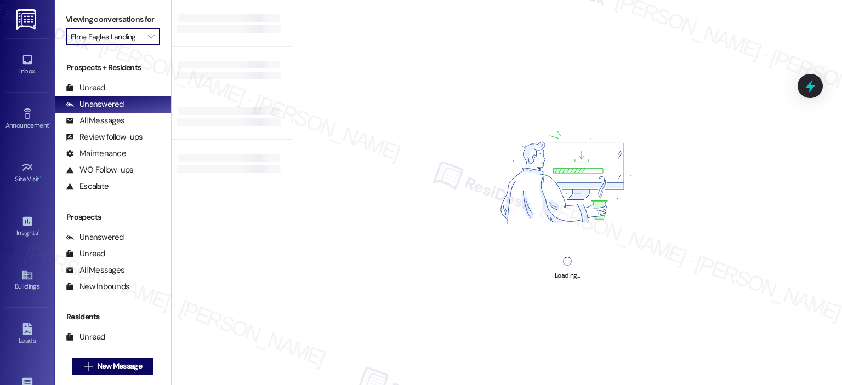
type input "Elme [GEOGRAPHIC_DATA]"
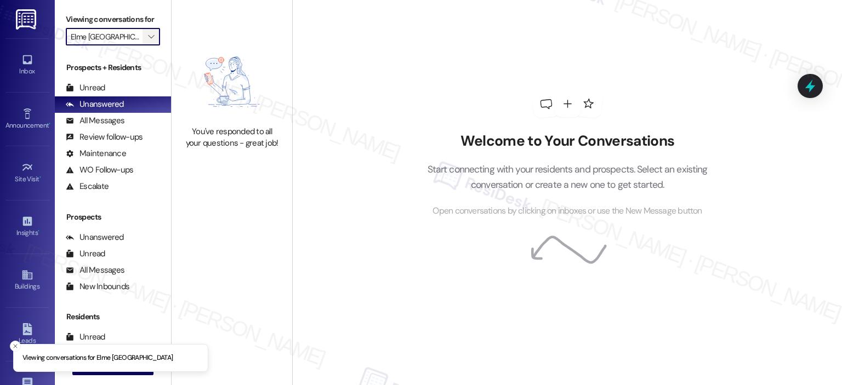
click at [148, 34] on icon "" at bounding box center [151, 36] width 6 height 9
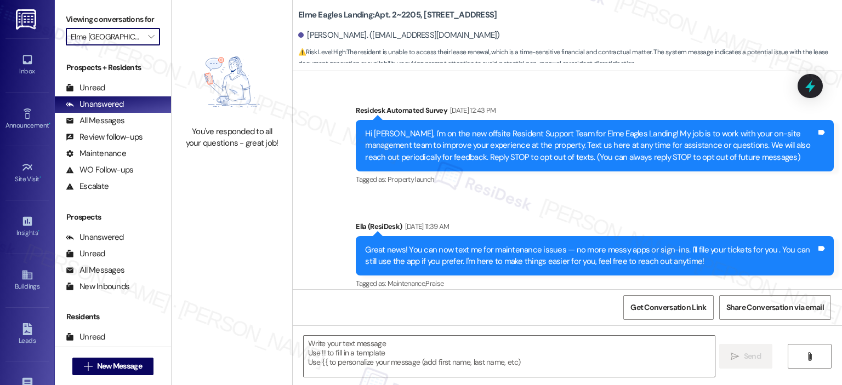
type textarea "Fetching suggested responses. Please feel free to read through the conversation…"
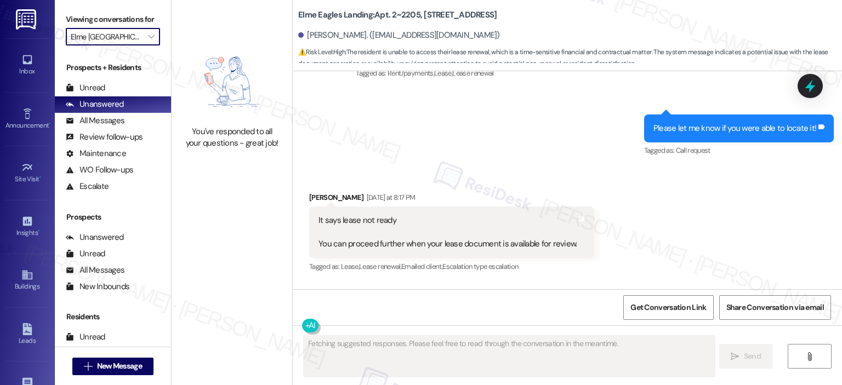
scroll to position [7245, 0]
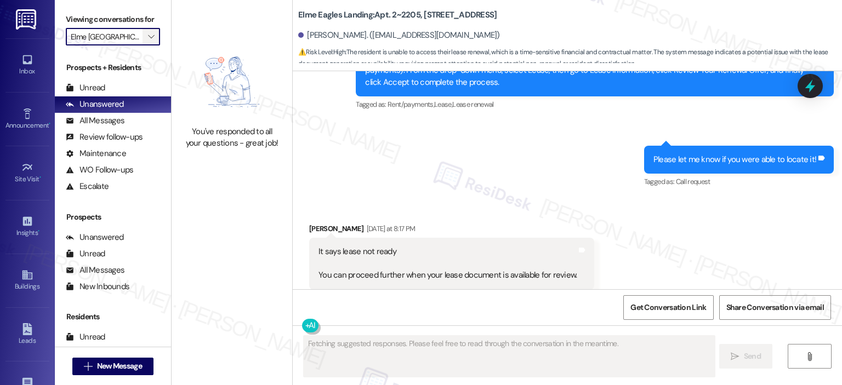
click at [151, 35] on button "" at bounding box center [151, 37] width 18 height 18
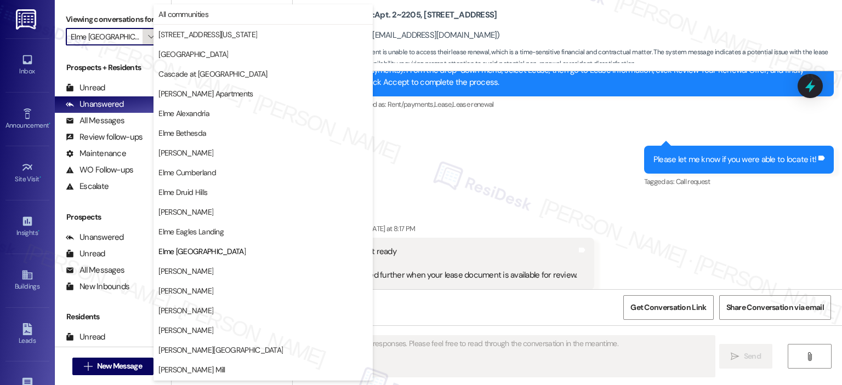
scroll to position [178, 0]
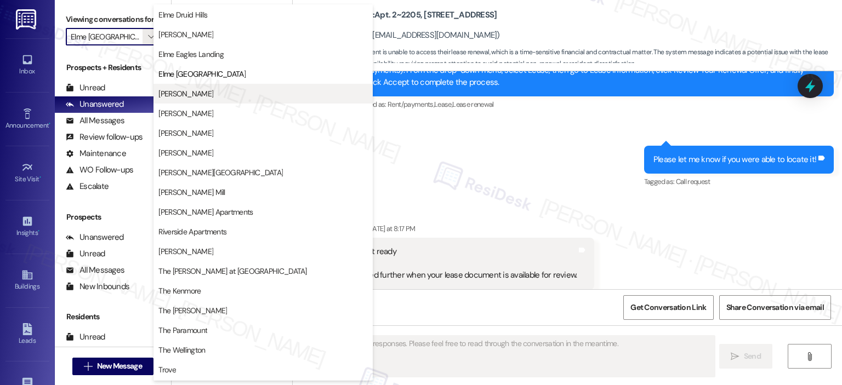
click at [197, 96] on span "[PERSON_NAME]" at bounding box center [185, 93] width 55 height 11
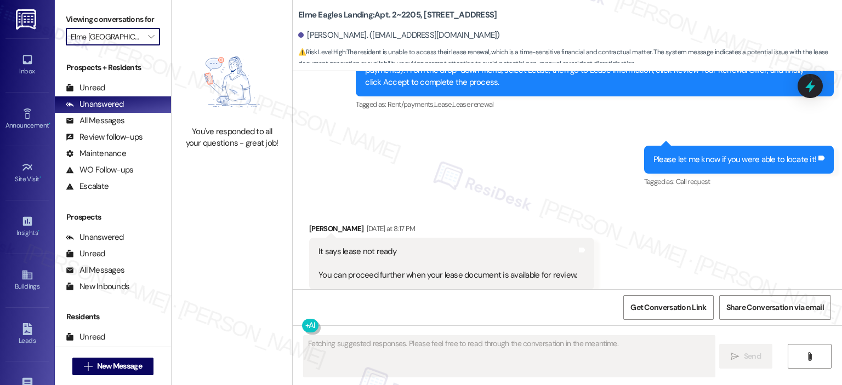
type input "[PERSON_NAME]"
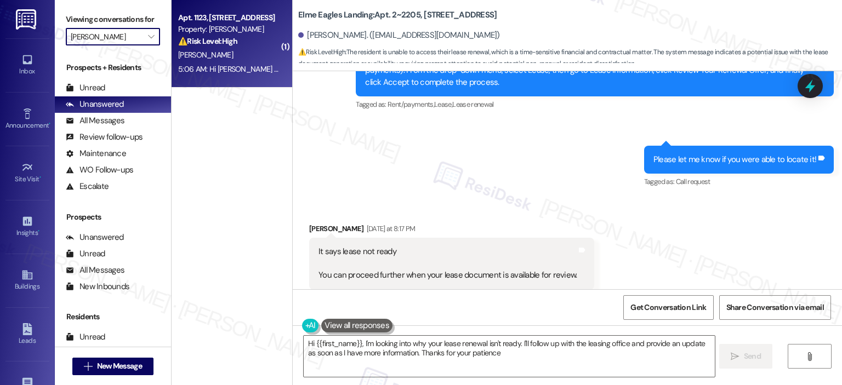
type textarea "Hi {{first_name}}, I'm looking into why your lease renewal isn't ready. I'll fo…"
click at [235, 52] on div "C. Horil" at bounding box center [229, 55] width 104 height 14
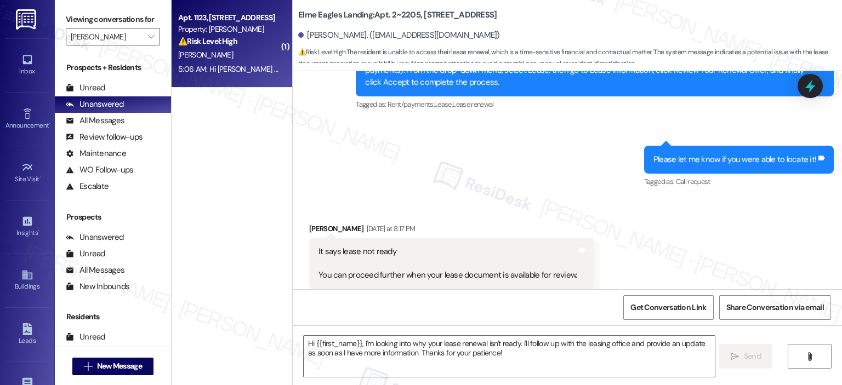
type textarea "Fetching suggested responses. Please feel free to read through the conversation…"
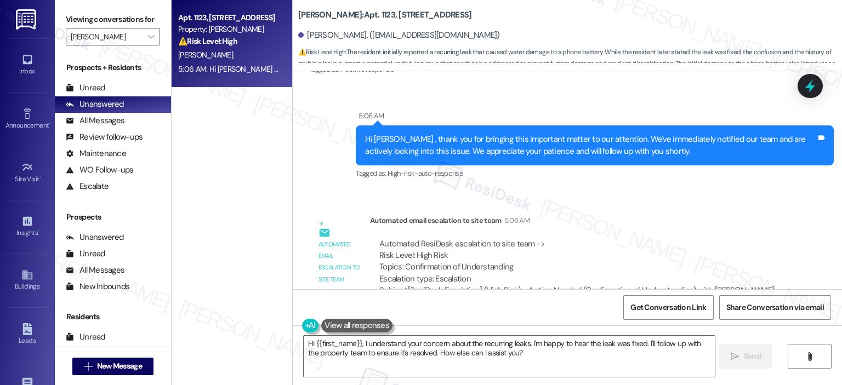
scroll to position [5587, 0]
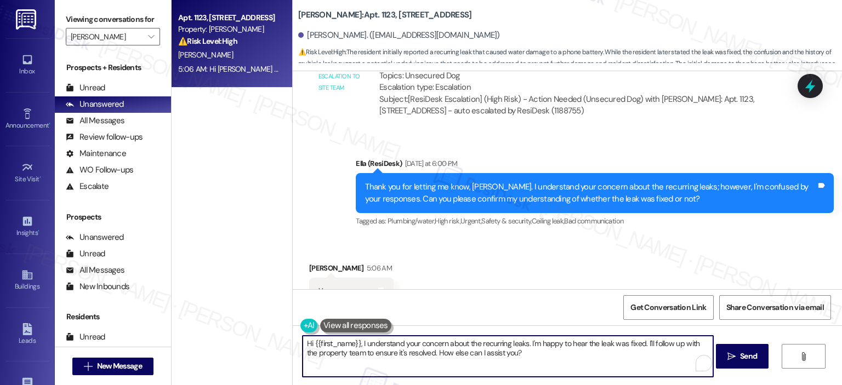
drag, startPoint x: 488, startPoint y: 345, endPoint x: 302, endPoint y: 344, distance: 185.2
click at [302, 344] on textarea "Hi {{first_name}}, I understand your concern about the recurring leaks. I'm hap…" at bounding box center [507, 356] width 410 height 41
click at [414, 344] on textarea "I'm happy to hear the leak was fixed. I'll follow up with the property team to …" at bounding box center [507, 356] width 410 height 41
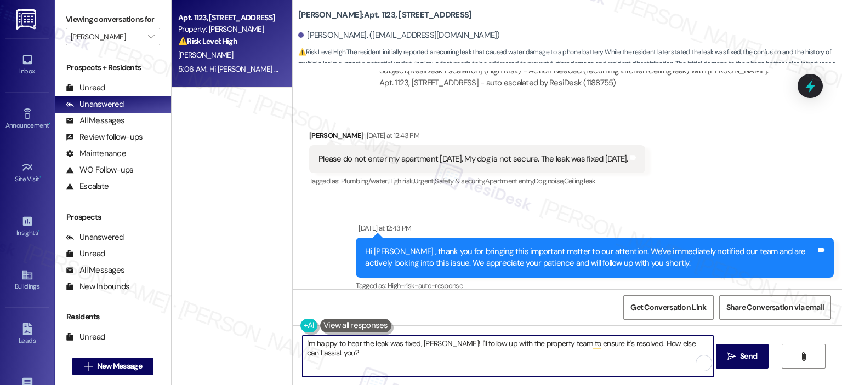
scroll to position [5009, 0]
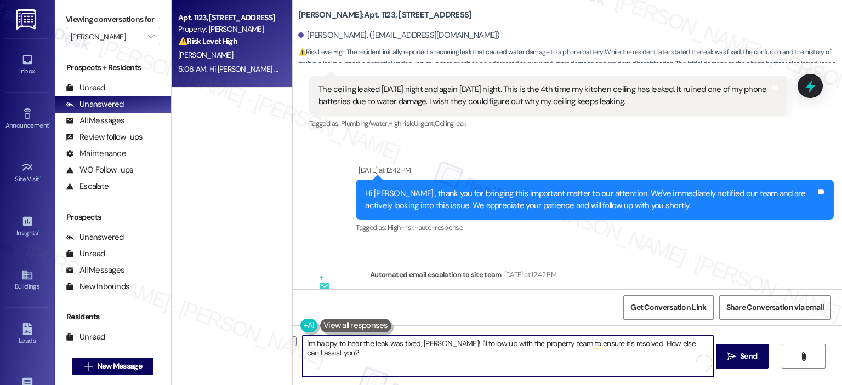
drag, startPoint x: 439, startPoint y: 341, endPoint x: 678, endPoint y: 346, distance: 238.4
click at [678, 346] on textarea "I'm happy to hear the leak was fixed, Connie! I'll follow up with the property …" at bounding box center [507, 356] width 410 height 41
click at [447, 358] on textarea "I'm happy to hear the leak was fixed, Connie! I'll follow up with the property …" at bounding box center [507, 356] width 410 height 41
drag, startPoint x: 416, startPoint y: 348, endPoint x: 441, endPoint y: 339, distance: 25.7
click at [441, 339] on textarea "I'm happy to hear the leak was fixed, Connie! I'll follow up with the property …" at bounding box center [507, 356] width 410 height 41
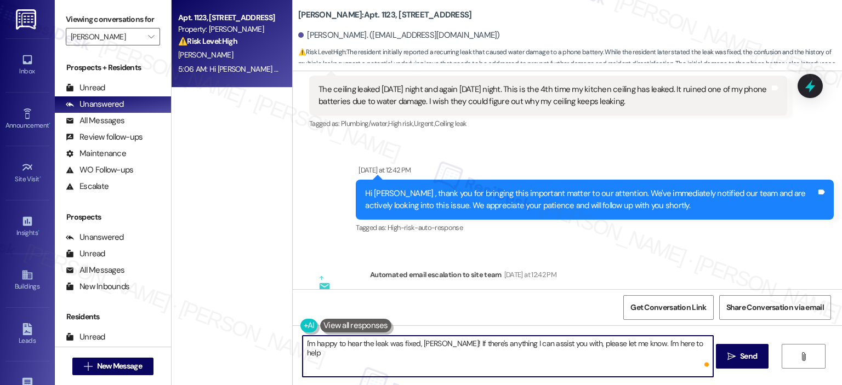
type textarea "I'm happy to hear the leak was fixed, Connie! If there's anything I can assist …"
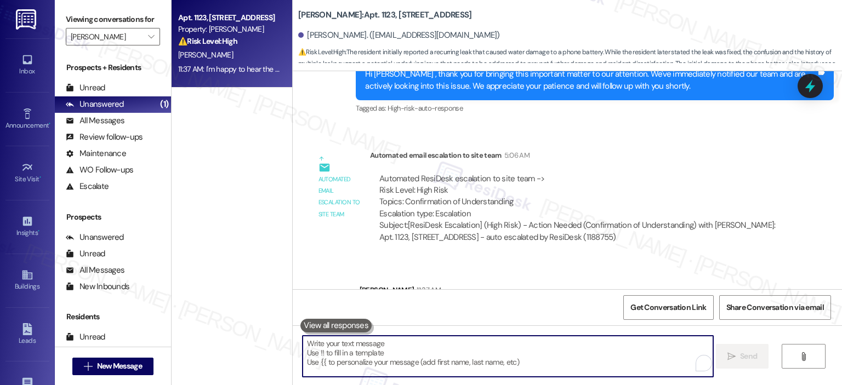
scroll to position [5908, 0]
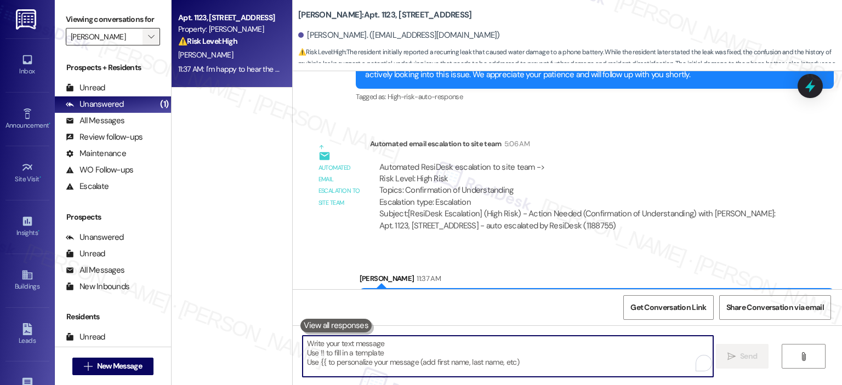
click at [148, 35] on span "" at bounding box center [151, 37] width 10 height 18
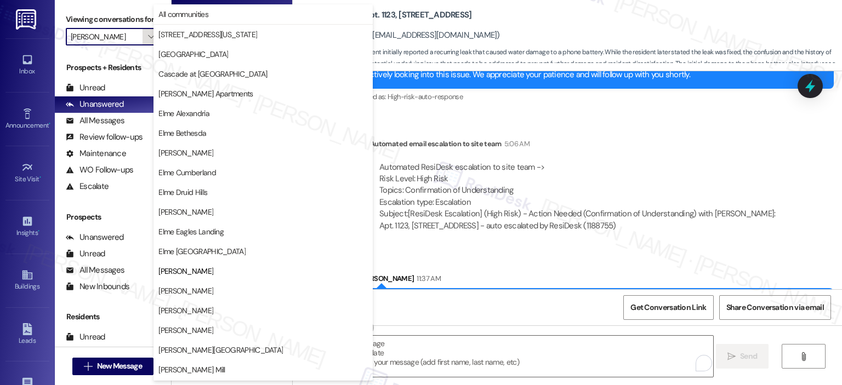
scroll to position [178, 0]
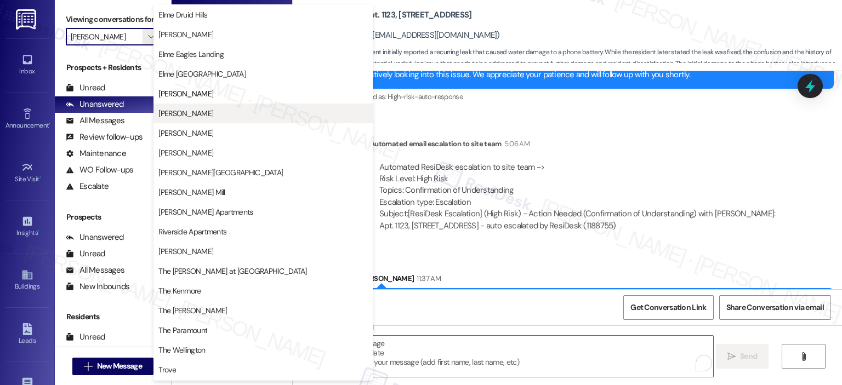
click at [213, 107] on button "[PERSON_NAME]" at bounding box center [262, 114] width 219 height 20
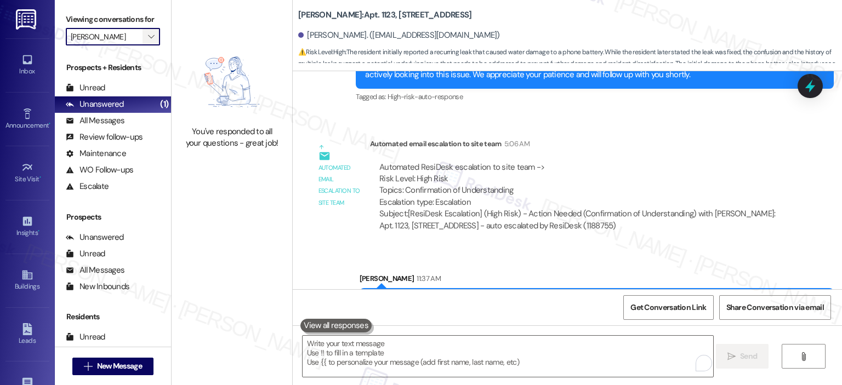
click at [148, 33] on icon "" at bounding box center [151, 36] width 6 height 9
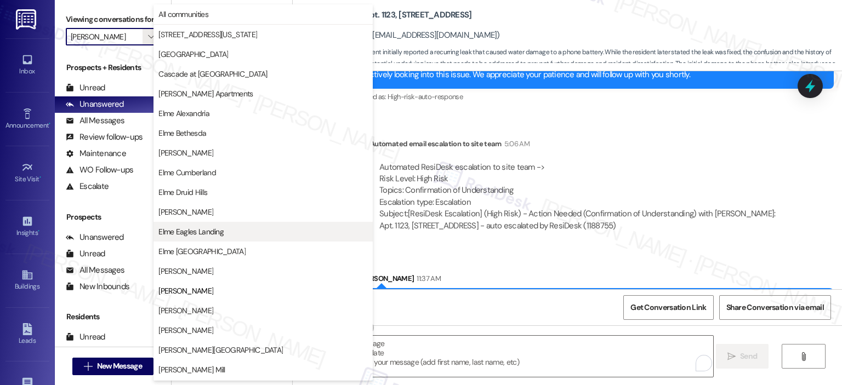
scroll to position [178, 0]
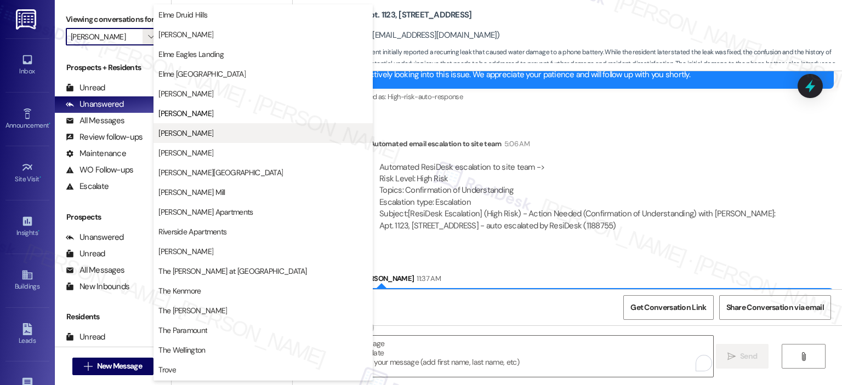
click at [204, 138] on span "[PERSON_NAME]" at bounding box center [185, 133] width 55 height 11
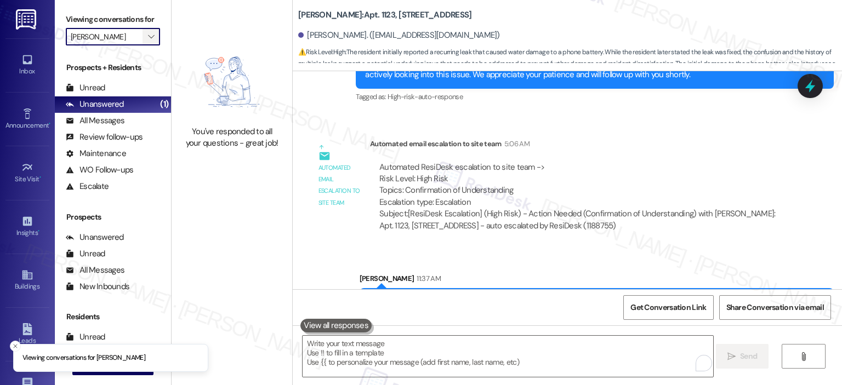
click at [148, 35] on icon "" at bounding box center [151, 36] width 6 height 9
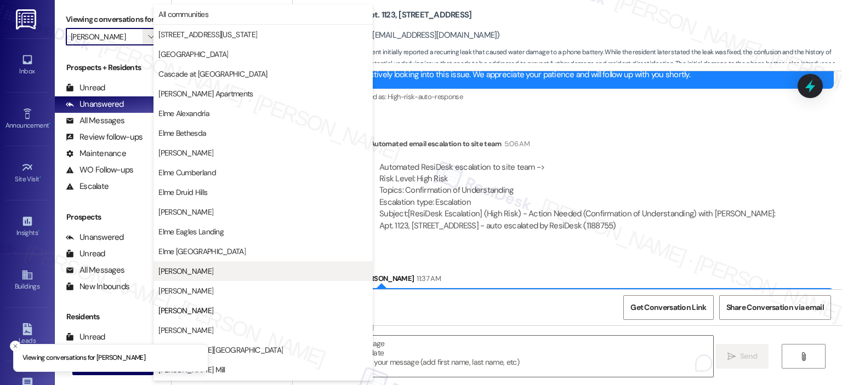
scroll to position [178, 0]
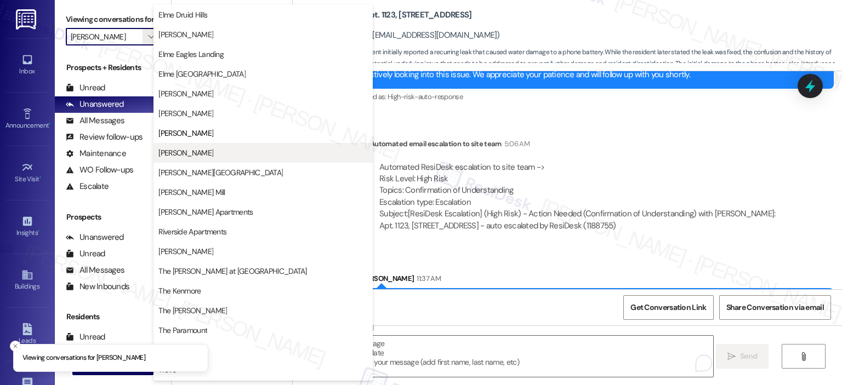
click at [250, 151] on span "[PERSON_NAME]" at bounding box center [262, 152] width 209 height 11
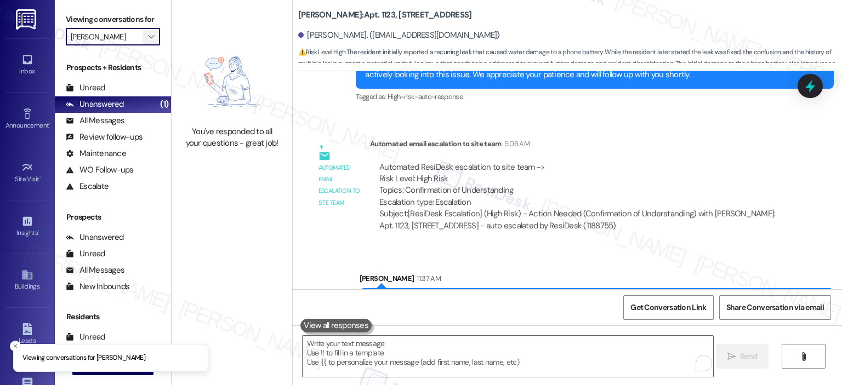
click at [146, 28] on span "" at bounding box center [151, 37] width 10 height 18
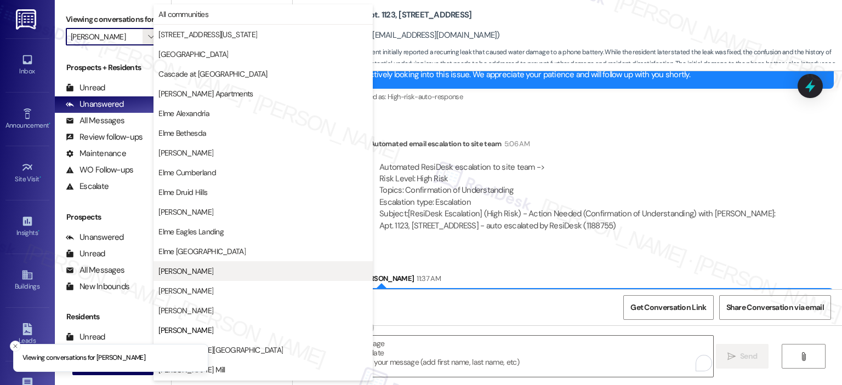
scroll to position [178, 0]
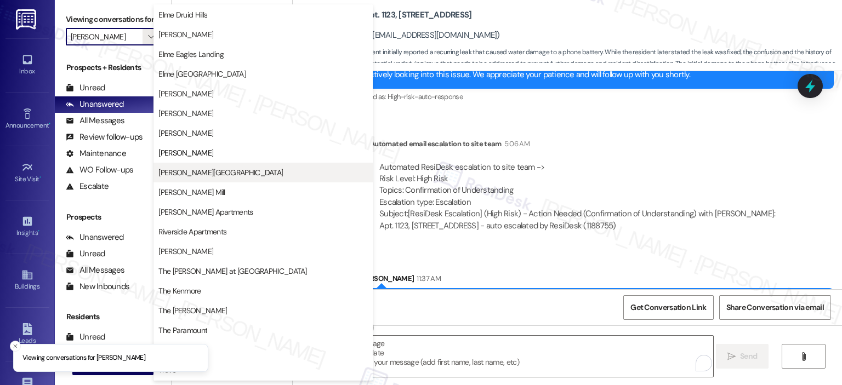
click at [222, 164] on button "[PERSON_NAME][GEOGRAPHIC_DATA]" at bounding box center [262, 173] width 219 height 20
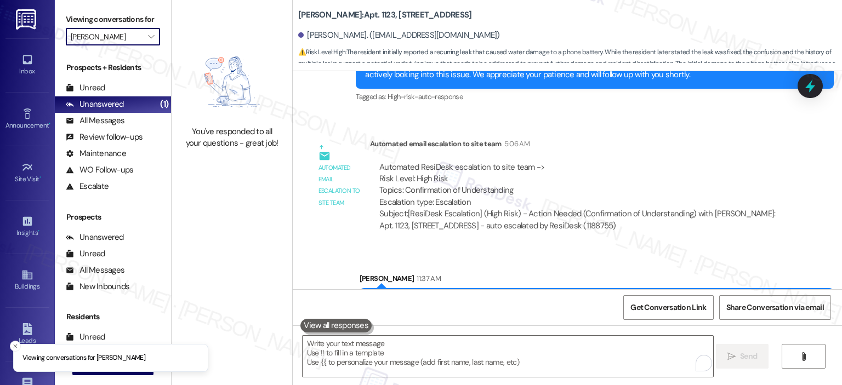
type input "[PERSON_NAME][GEOGRAPHIC_DATA]"
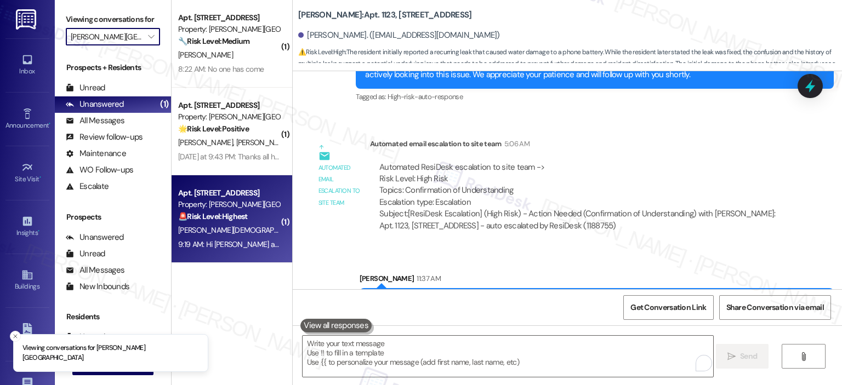
click at [262, 212] on div "🚨 Risk Level: Highest The resident indicates they had a stroke and had to downs…" at bounding box center [228, 217] width 101 height 12
type textarea "Fetching suggested responses. Please feel free to read through the conversation…"
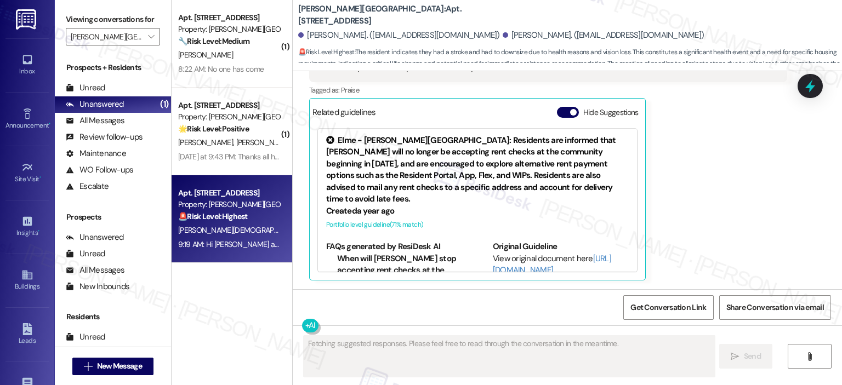
scroll to position [15094, 0]
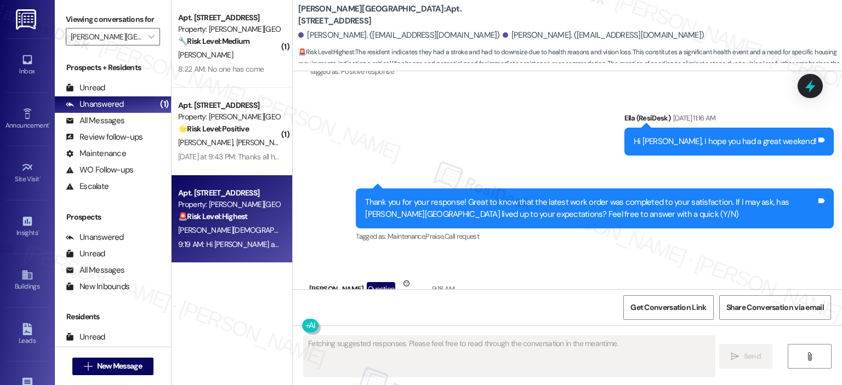
click at [557, 381] on button "Hide Suggestions" at bounding box center [568, 386] width 22 height 11
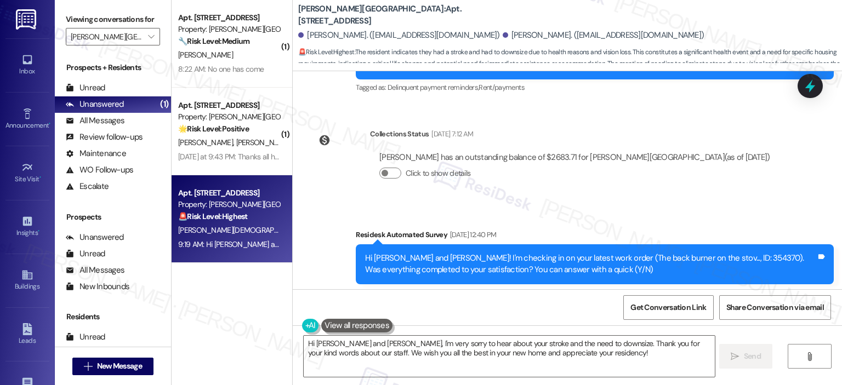
scroll to position [15055, 0]
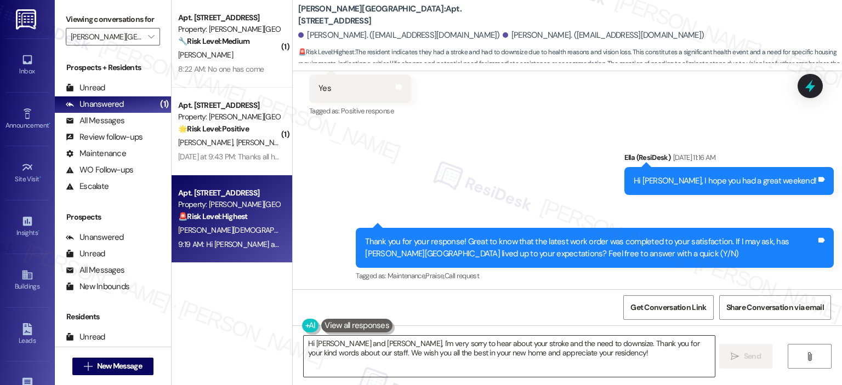
click at [571, 354] on textarea "Hi Ann and Christine, I'm very sorry to hear about your stroke and the need to …" at bounding box center [509, 356] width 410 height 41
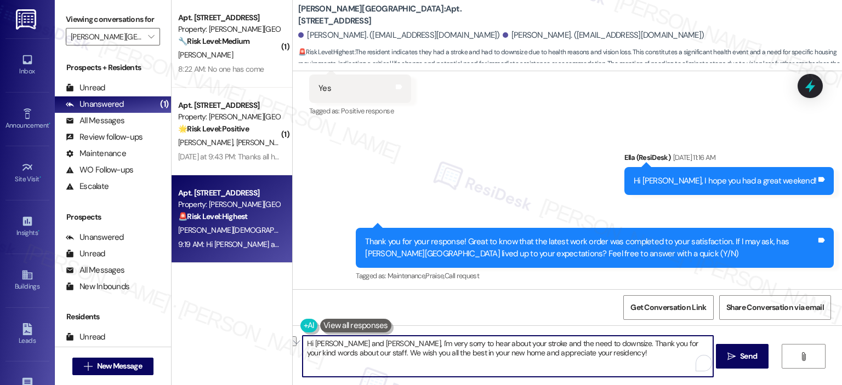
drag, startPoint x: 365, startPoint y: 343, endPoint x: 319, endPoint y: 339, distance: 46.8
click at [319, 339] on textarea "Hi Ann and Christine, I'm very sorry to hear about your stroke and the need to …" at bounding box center [507, 356] width 410 height 41
click at [402, 362] on textarea "Hi Ann and Christine, I'm very sorry to hear about your stroke and the need to …" at bounding box center [507, 356] width 410 height 41
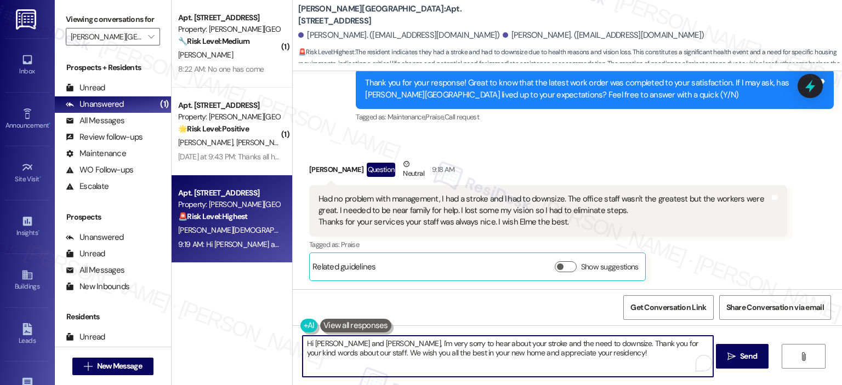
scroll to position [14940, 0]
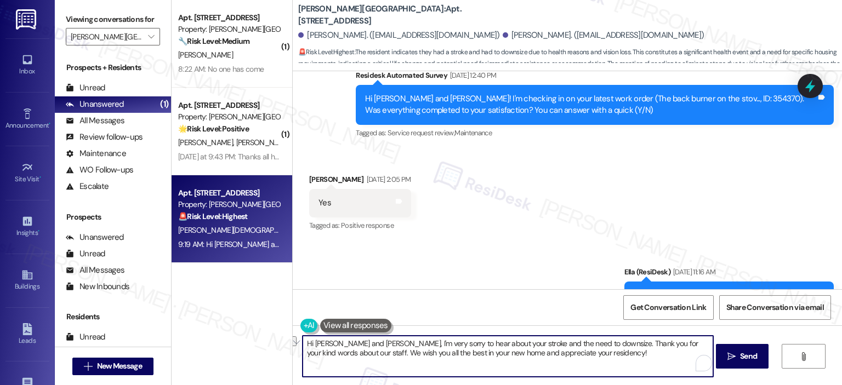
drag, startPoint x: 366, startPoint y: 346, endPoint x: 325, endPoint y: 344, distance: 40.6
click at [325, 344] on textarea "Hi Ann and Christine, I'm very sorry to hear about your stroke and the need to …" at bounding box center [507, 356] width 410 height 41
click at [513, 341] on textarea "I'm very sorry to hear about your stroke and the need to downsize. Thank you fo…" at bounding box center [507, 356] width 410 height 41
click at [675, 346] on textarea "I'm very sorry to hear about your stroke and the need to downsize, Ann! Thank y…" at bounding box center [507, 356] width 410 height 41
drag, startPoint x: 555, startPoint y: 356, endPoint x: 359, endPoint y: 353, distance: 195.6
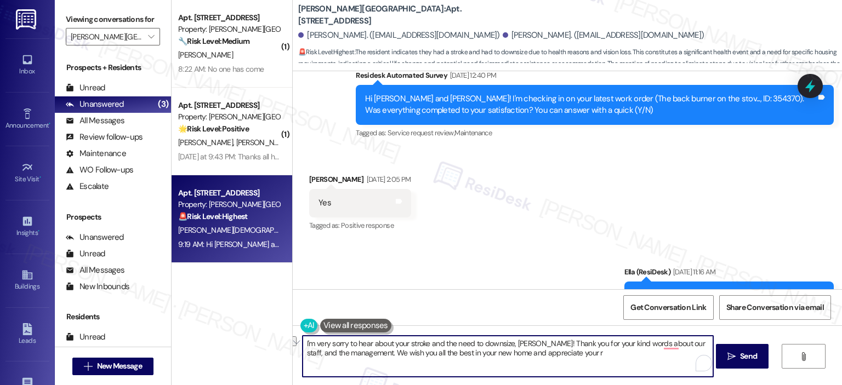
click at [359, 353] on textarea "I'm very sorry to hear about your stroke and the need to downsize, Ann! Thank y…" at bounding box center [507, 356] width 410 height 41
click at [572, 352] on textarea "I'm very sorry to hear about your stroke and the need to downsize, Ann! Thank y…" at bounding box center [507, 356] width 410 height 41
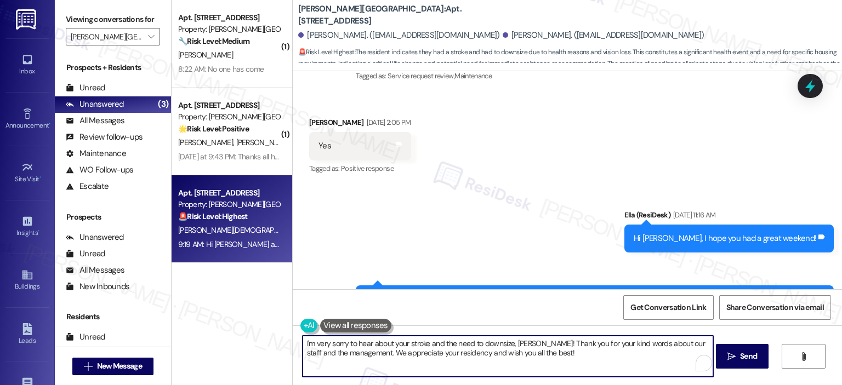
scroll to position [15214, 0]
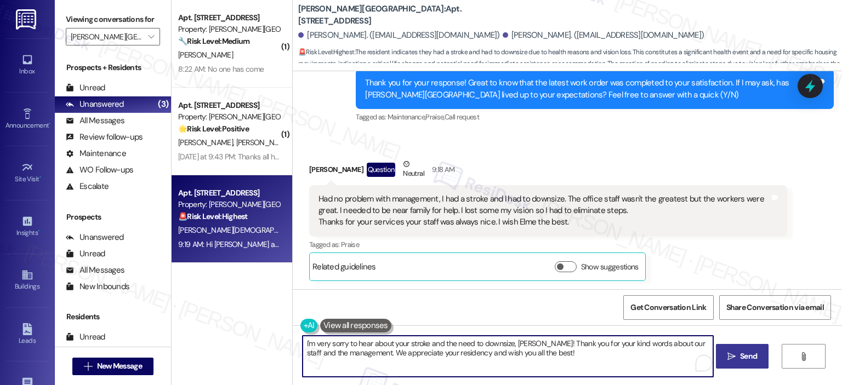
type textarea "I'm very sorry to hear about your stroke and the need to downsize, Ann! Thank y…"
click at [737, 353] on span "Send" at bounding box center [747, 357] width 21 height 12
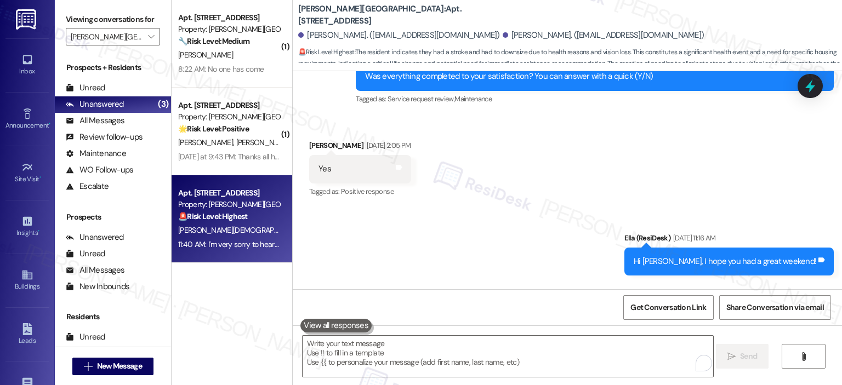
scroll to position [15302, 0]
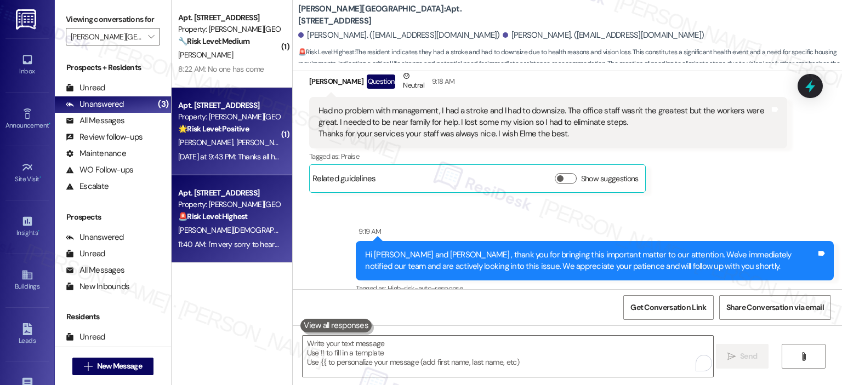
click at [244, 133] on strong "🌟 Risk Level: Positive" at bounding box center [213, 129] width 71 height 10
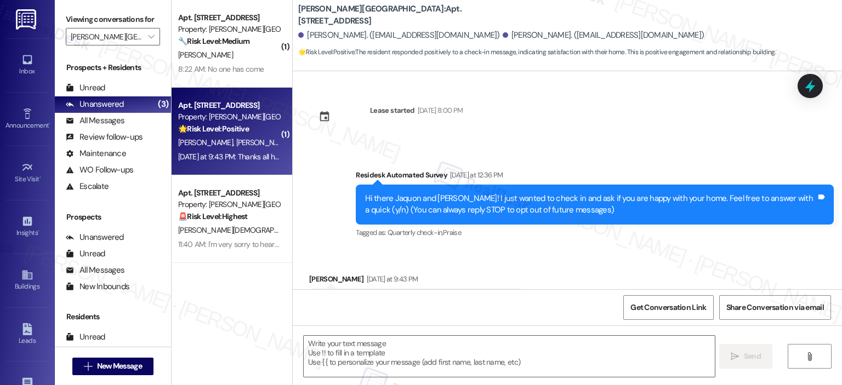
scroll to position [52, 0]
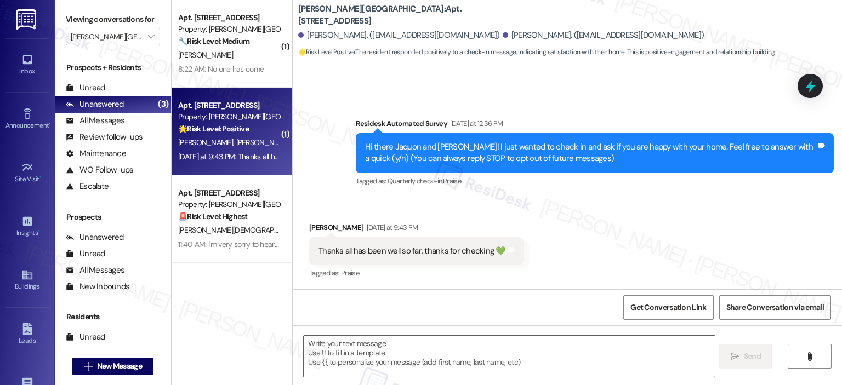
type textarea "Fetching suggested responses. Please feel free to read through the conversation…"
click at [419, 357] on textarea at bounding box center [509, 356] width 410 height 41
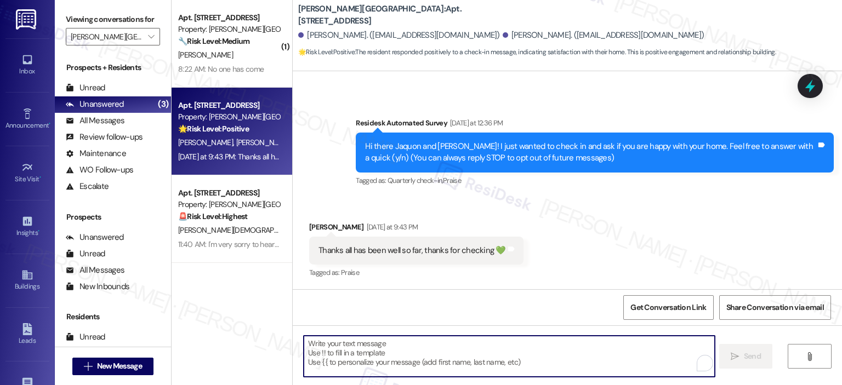
paste textarea "Thanks so much, {{first_name}}! It makes me really happy to hear you’re enjoyin…"
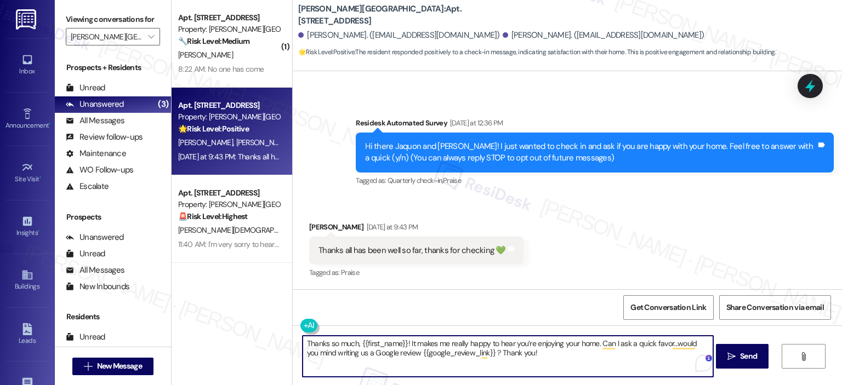
drag, startPoint x: 396, startPoint y: 343, endPoint x: 353, endPoint y: 344, distance: 43.3
click at [353, 344] on textarea "Thanks so much, {{first_name}}! It makes me really happy to hear you’re enjoyin…" at bounding box center [507, 356] width 410 height 41
click at [562, 343] on textarea "Thanks so much, Daryl! It makes me really happy to hear you’re enjoying your ho…" at bounding box center [507, 356] width 410 height 41
type textarea "Thanks so much, Daryl! It makes me really happy to hear you’re enjoying your ho…"
click at [753, 357] on span "Send" at bounding box center [748, 357] width 17 height 12
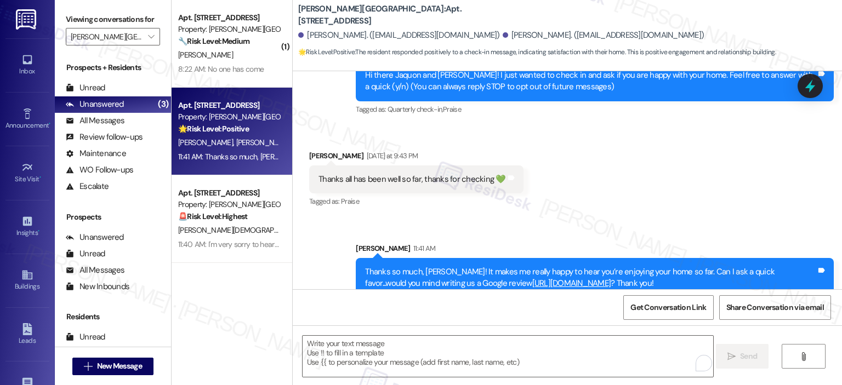
scroll to position [140, 0]
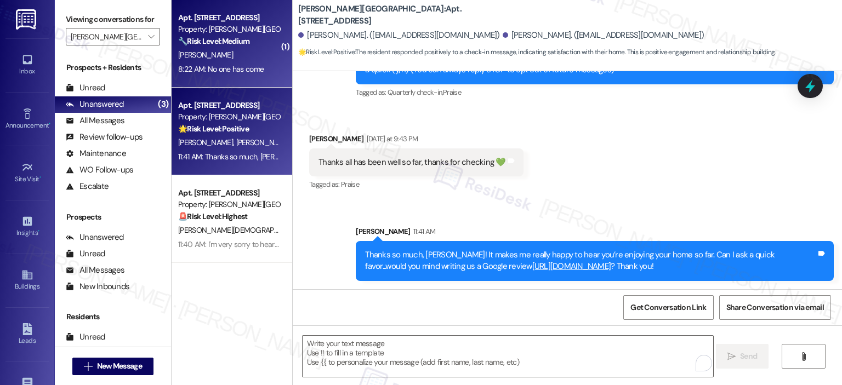
click at [213, 35] on div "Property: Elme Sandy Springs" at bounding box center [228, 30] width 101 height 12
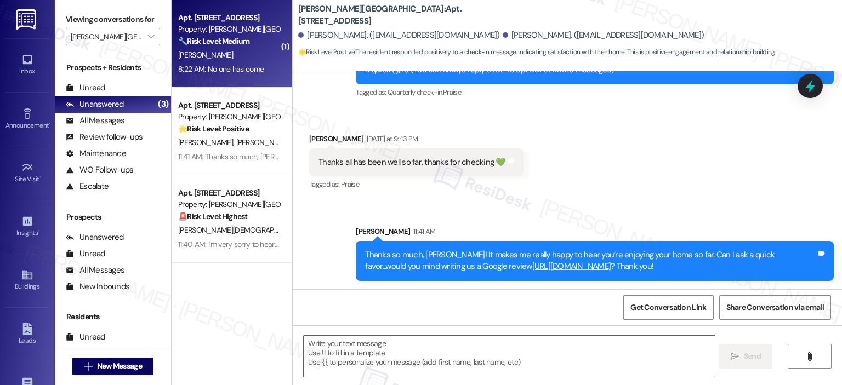
type textarea "Fetching suggested responses. Please feel free to read through the conversation…"
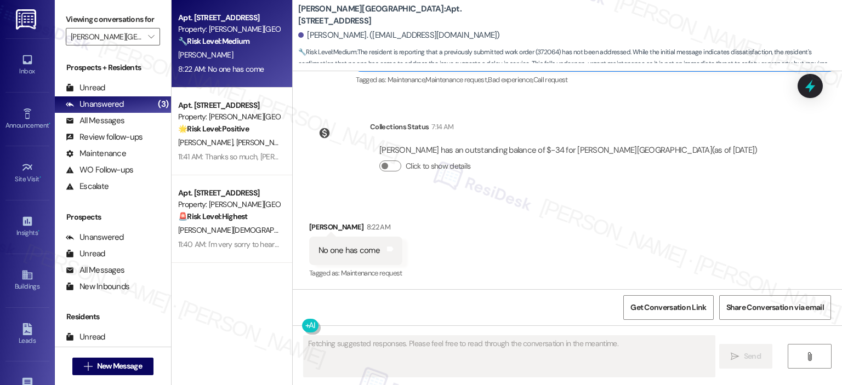
scroll to position [804, 0]
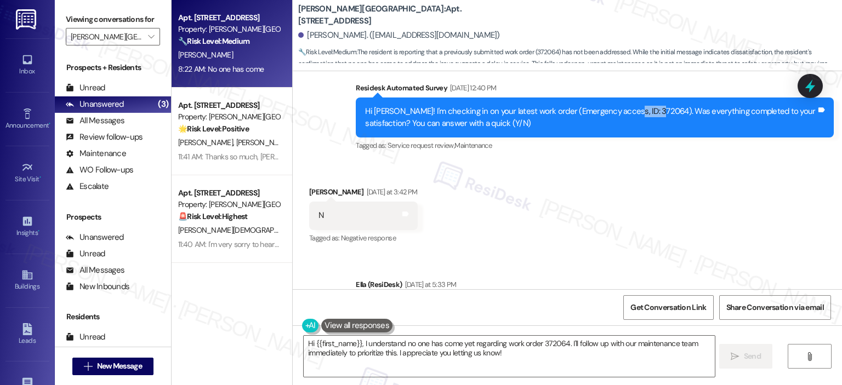
copy div "372064)"
drag, startPoint x: 611, startPoint y: 109, endPoint x: 642, endPoint y: 111, distance: 30.8
click at [642, 111] on div "Hi Pauline! I'm checking in on your latest work order (Emergency access, ID: 37…" at bounding box center [590, 118] width 451 height 24
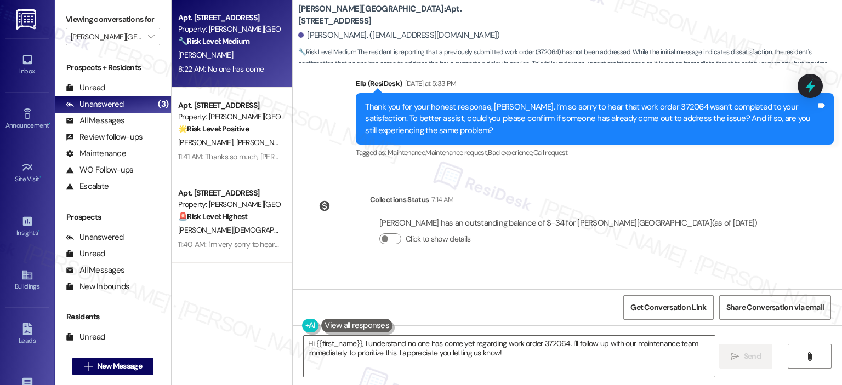
scroll to position [1078, 0]
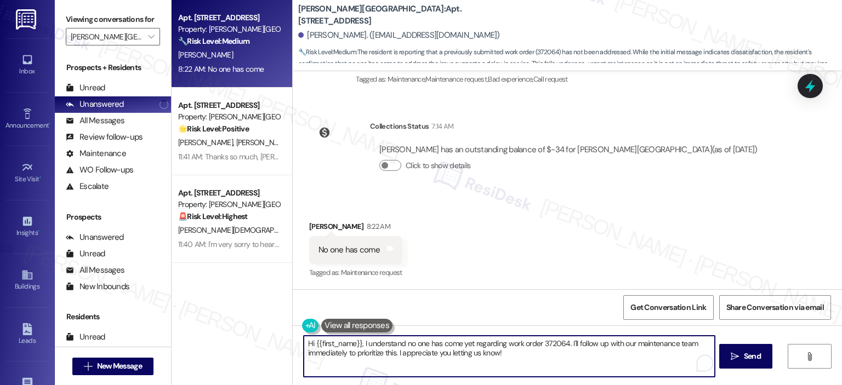
drag, startPoint x: 356, startPoint y: 344, endPoint x: 298, endPoint y: 346, distance: 58.1
click at [304, 346] on textarea "Hi {{first_name}}, I understand no one has come yet regarding work order 372064…" at bounding box center [509, 356] width 410 height 41
drag, startPoint x: 487, startPoint y: 358, endPoint x: 505, endPoint y: 344, distance: 23.8
click at [505, 344] on textarea "I understand no one has come yet regarding work order 372064. I'll follow up wi…" at bounding box center [507, 356] width 410 height 41
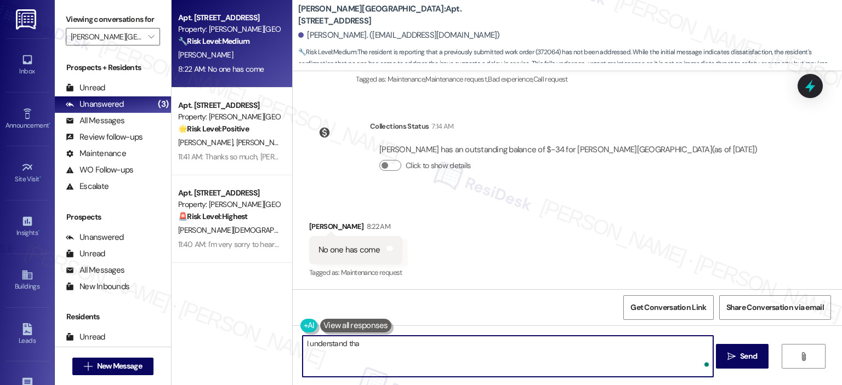
type textarea "I understand that"
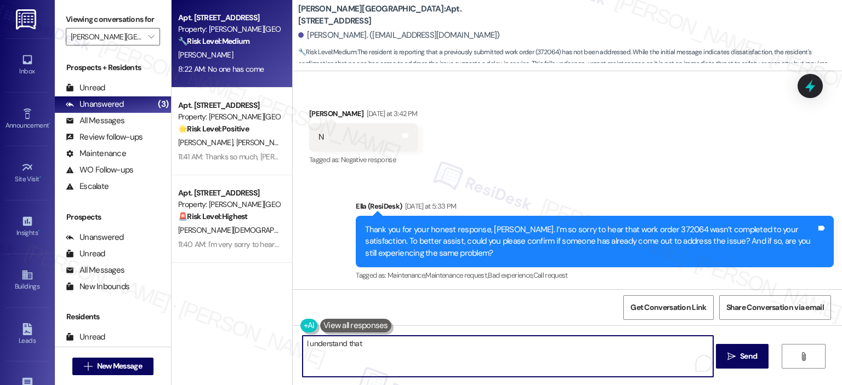
scroll to position [926, 0]
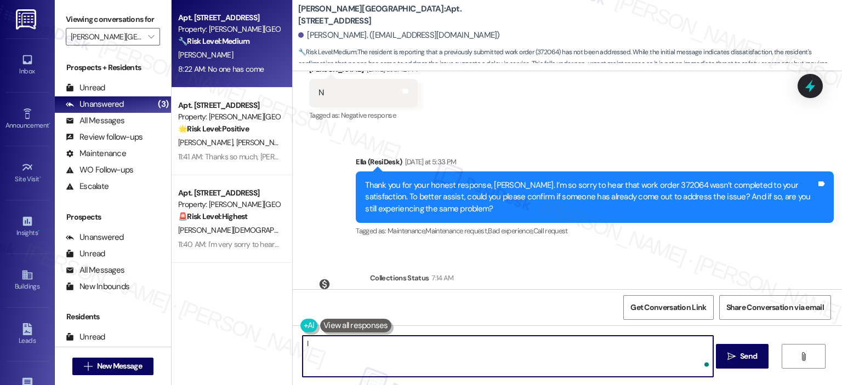
type textarea "I"
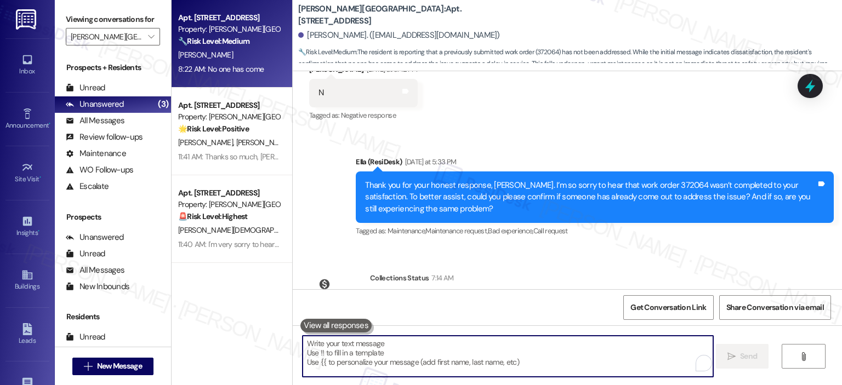
scroll to position [1078, 0]
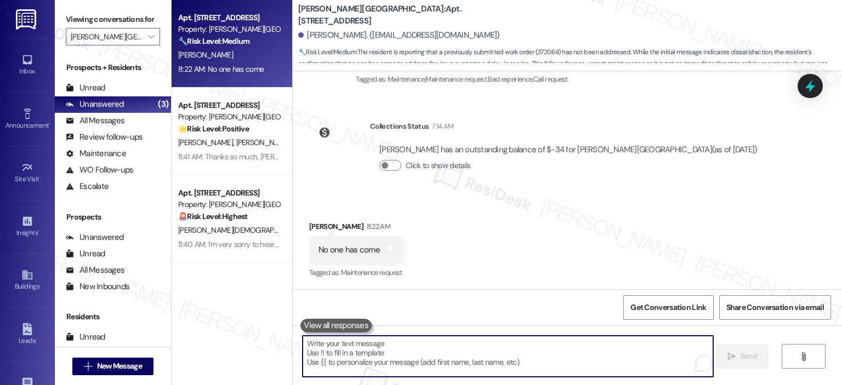
click at [447, 359] on textarea "To enrich screen reader interactions, please activate Accessibility in Grammarl…" at bounding box center [507, 356] width 410 height 41
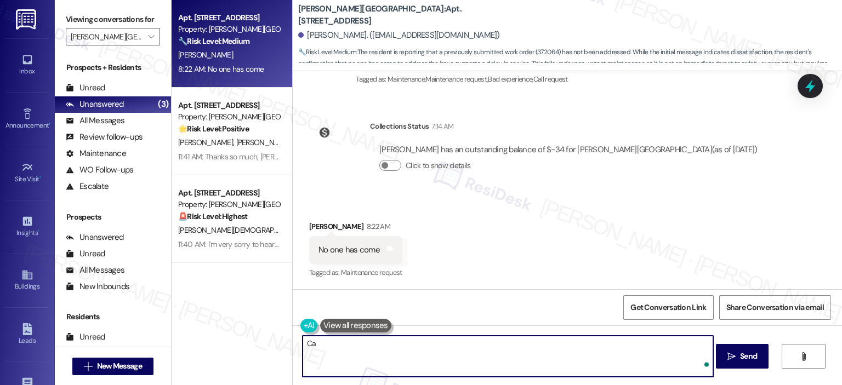
type textarea "C"
type textarea "c"
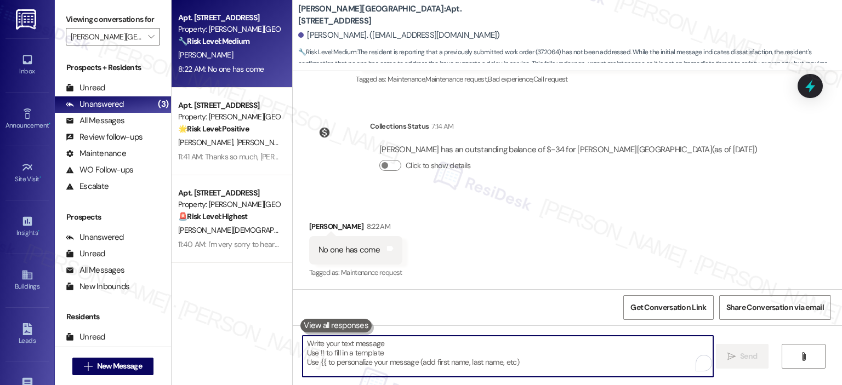
type textarea "I"
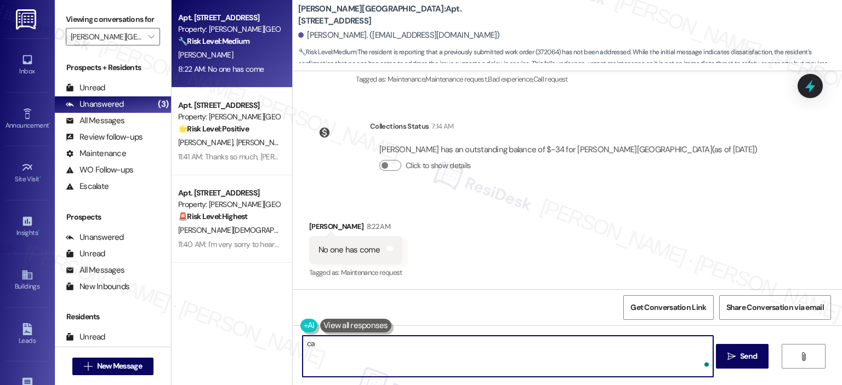
type textarea "c"
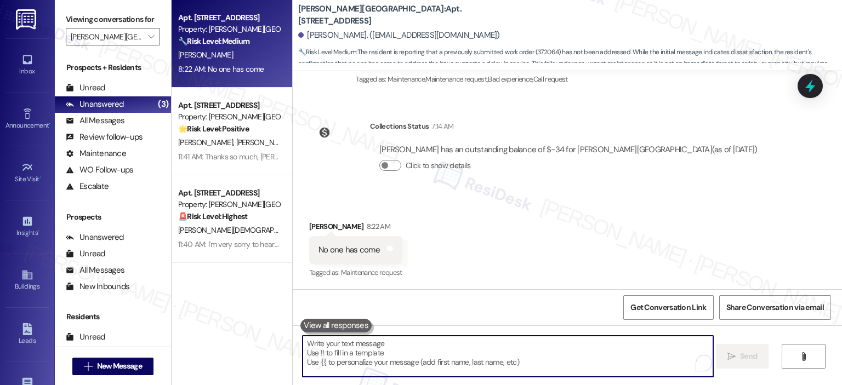
type textarea "I"
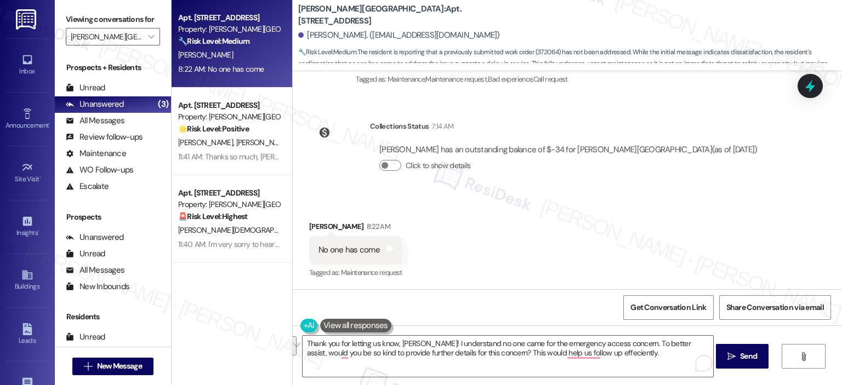
click at [356, 377] on div "Thank you for letting us know, Pauline! I understand no one came for the emerge…" at bounding box center [567, 366] width 549 height 82
click at [359, 373] on textarea "Thank you for letting us know, Pauline! I understand no one came for the emerge…" at bounding box center [507, 356] width 410 height 41
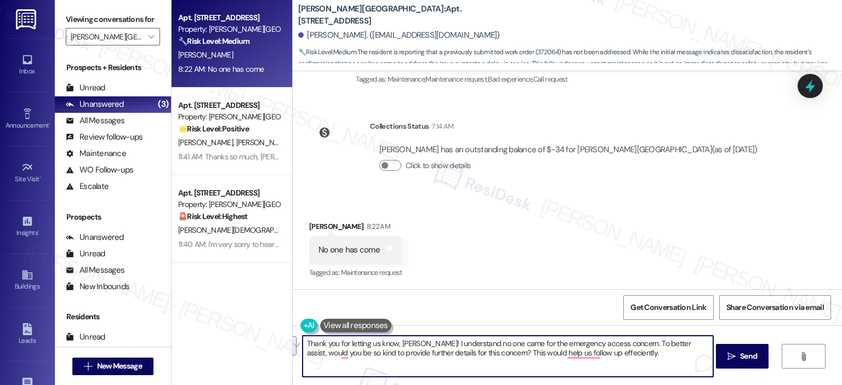
paste textarea ". I understand your concern that no one came out for the emergency access issue…"
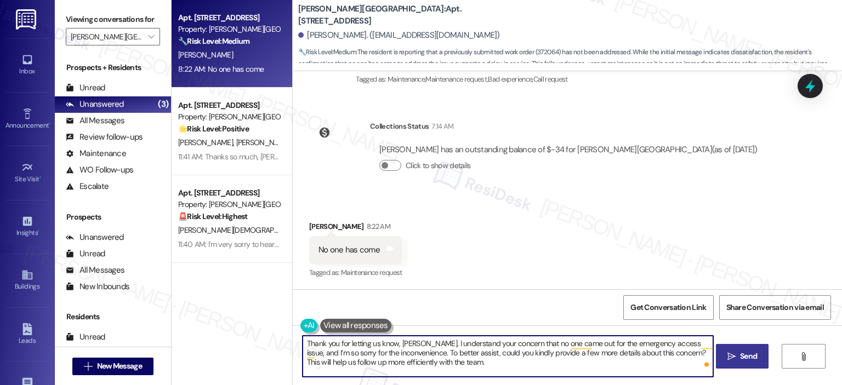
type textarea "Thank you for letting us know, Pauline. I understand your concern that no one c…"
click at [734, 357] on span " Send" at bounding box center [742, 357] width 35 height 12
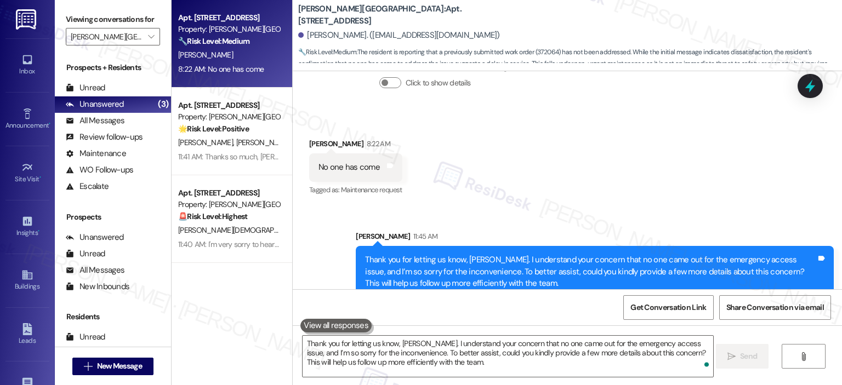
scroll to position [1178, 0]
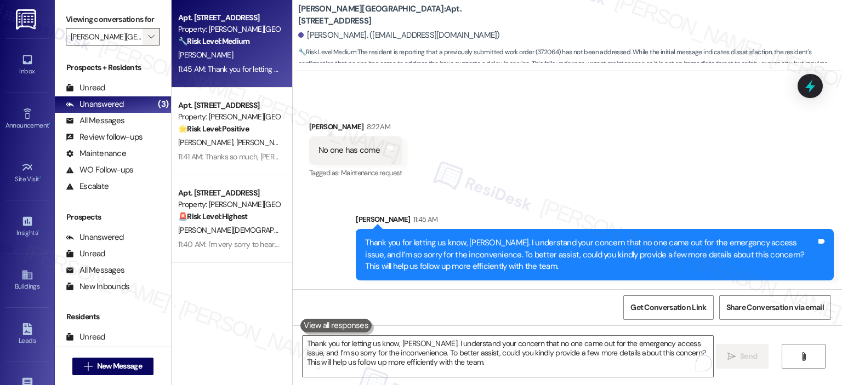
click at [149, 33] on span "" at bounding box center [151, 37] width 10 height 18
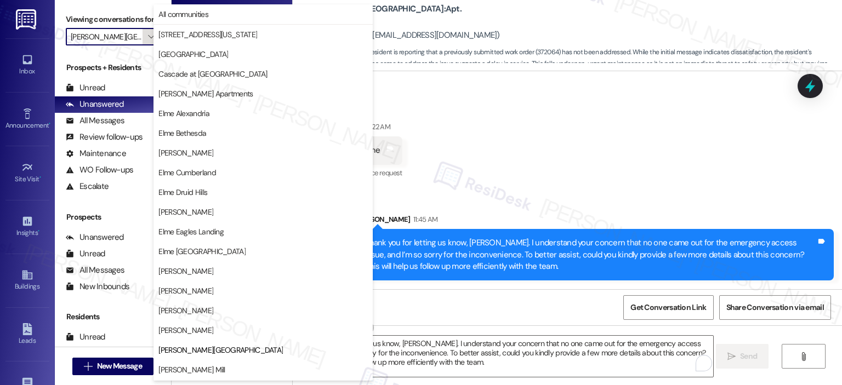
scroll to position [178, 0]
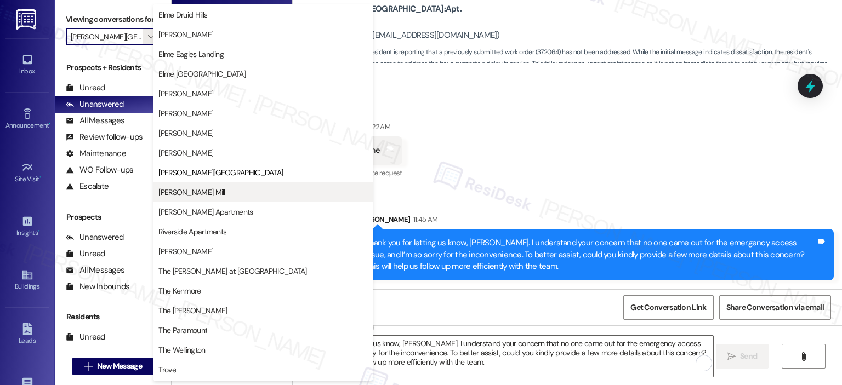
click at [237, 192] on span "[PERSON_NAME] Mill" at bounding box center [262, 192] width 209 height 11
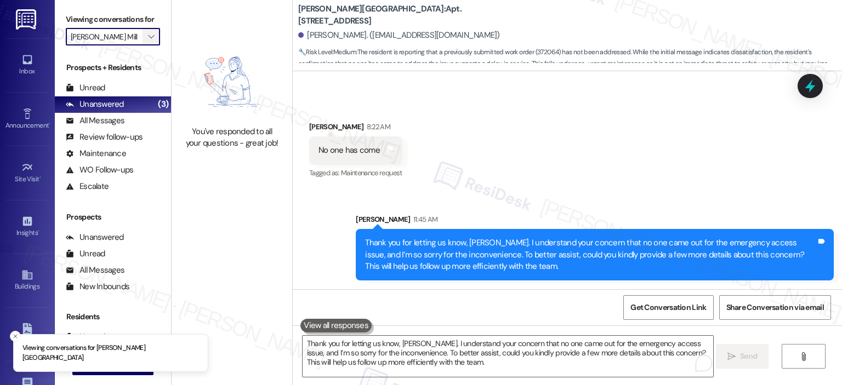
click at [150, 41] on span "" at bounding box center [151, 37] width 10 height 18
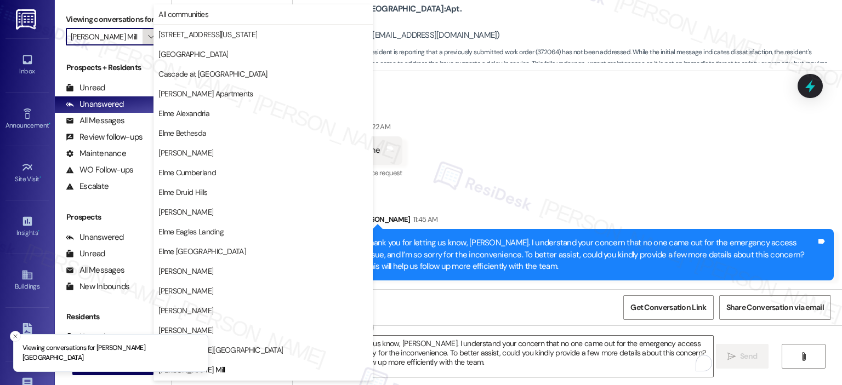
scroll to position [178, 0]
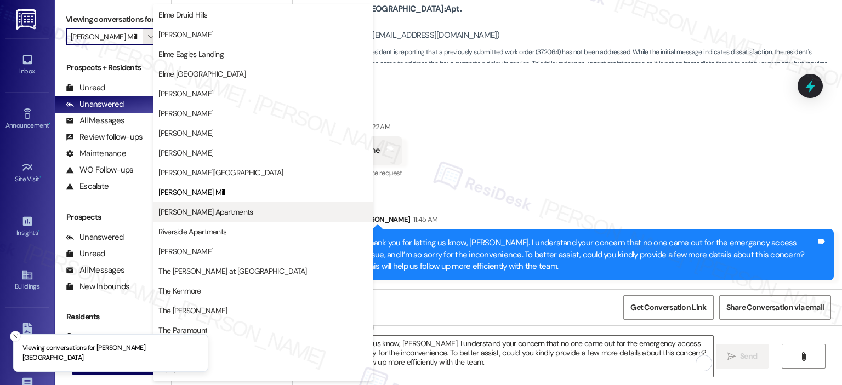
click at [259, 207] on span "Park Adams Apartments" at bounding box center [262, 212] width 209 height 11
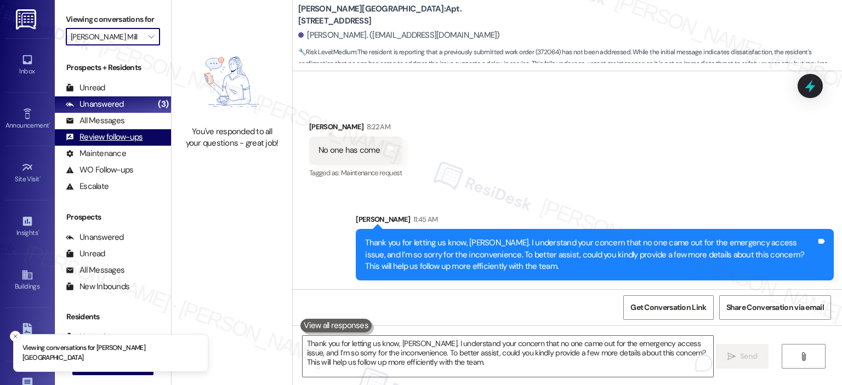
type input "Park Adams Apartments"
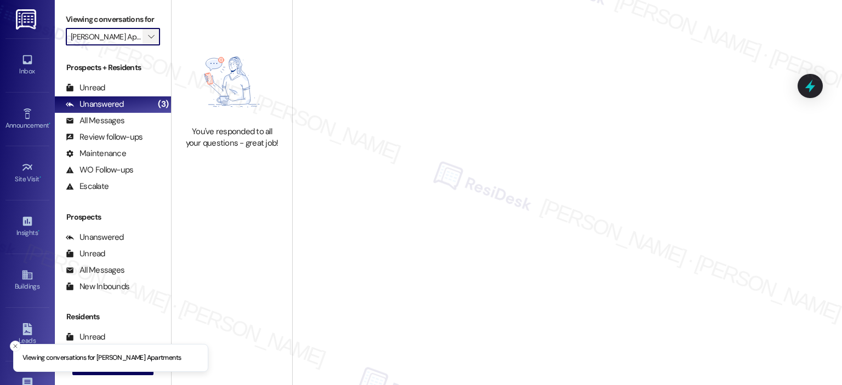
click at [148, 36] on icon "" at bounding box center [151, 36] width 6 height 9
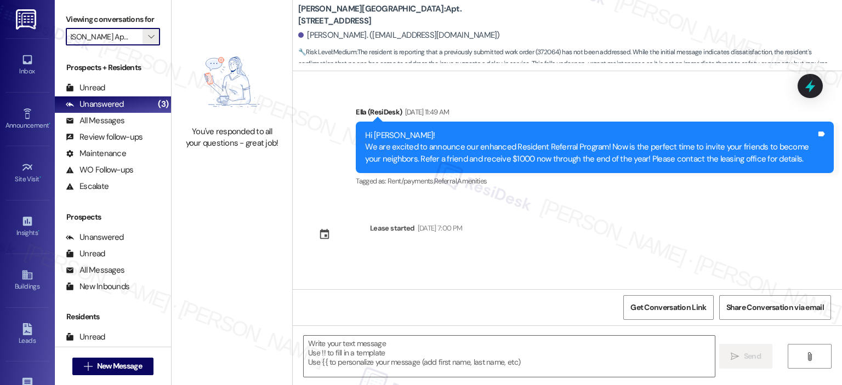
type textarea "Fetching suggested responses. Please feel free to read through the conversation…"
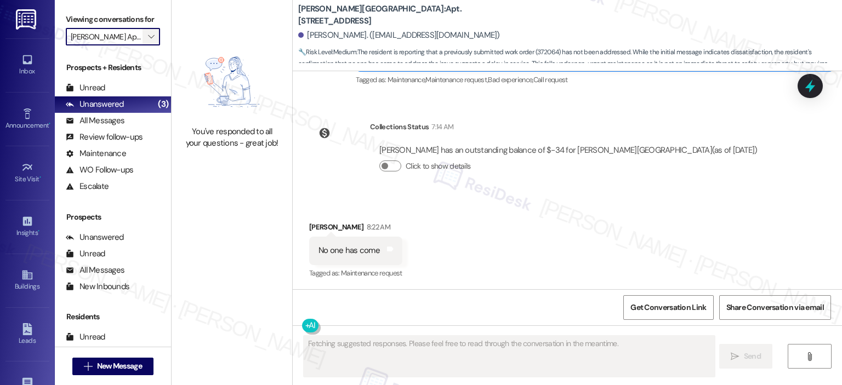
click at [149, 35] on button "" at bounding box center [151, 37] width 18 height 18
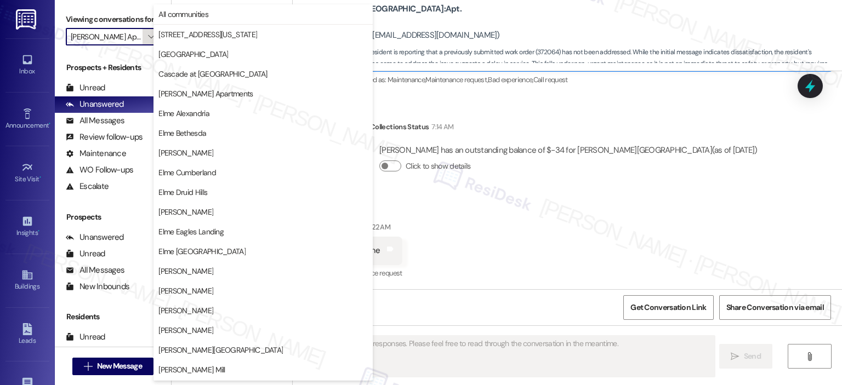
scroll to position [196, 0]
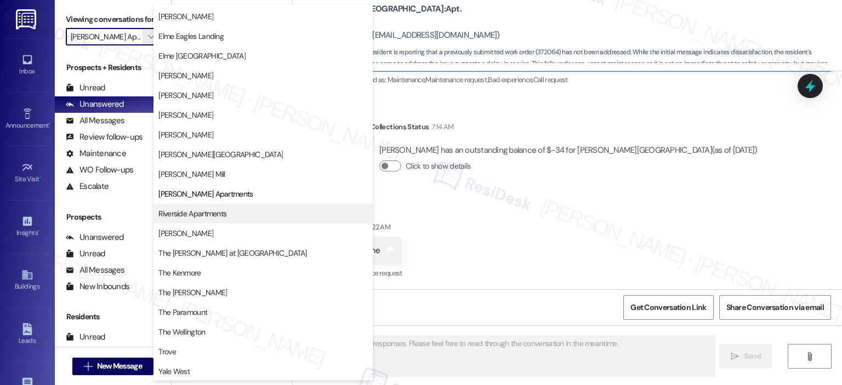
click at [217, 217] on span "Riverside Apartments" at bounding box center [192, 213] width 68 height 11
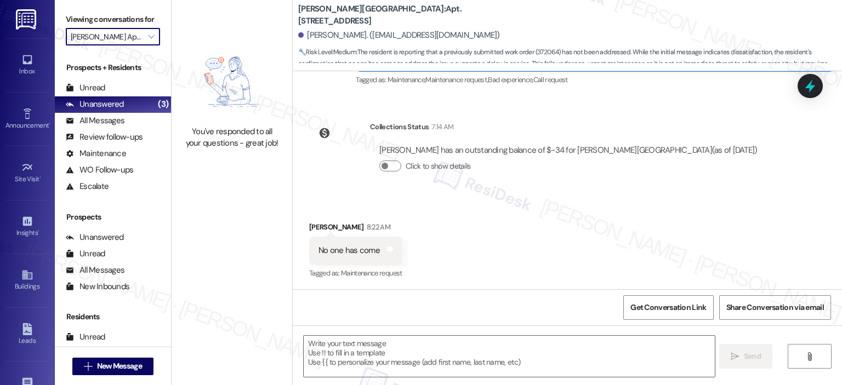
type input "Riverside Apartments"
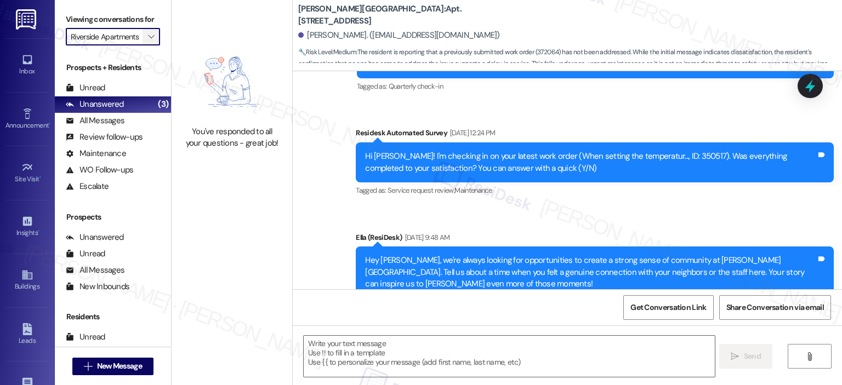
type textarea "Fetching suggested responses. Please feel free to read through the conversation…"
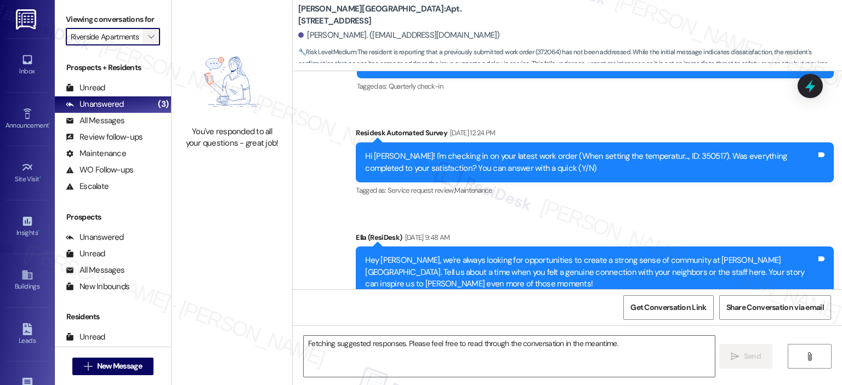
click at [148, 38] on icon "" at bounding box center [151, 36] width 6 height 9
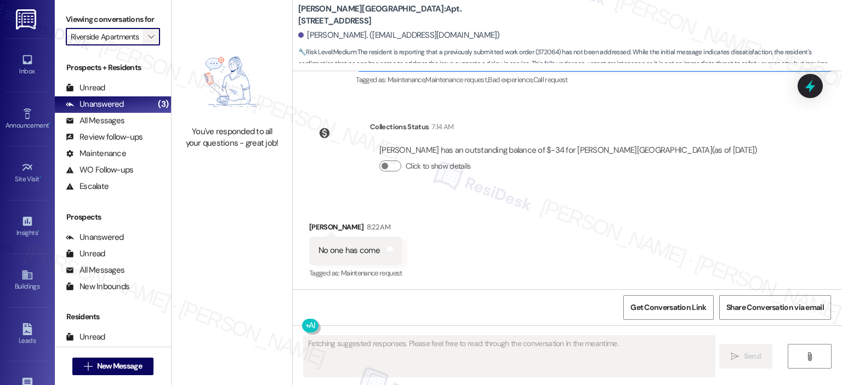
click at [146, 30] on span "" at bounding box center [151, 37] width 10 height 18
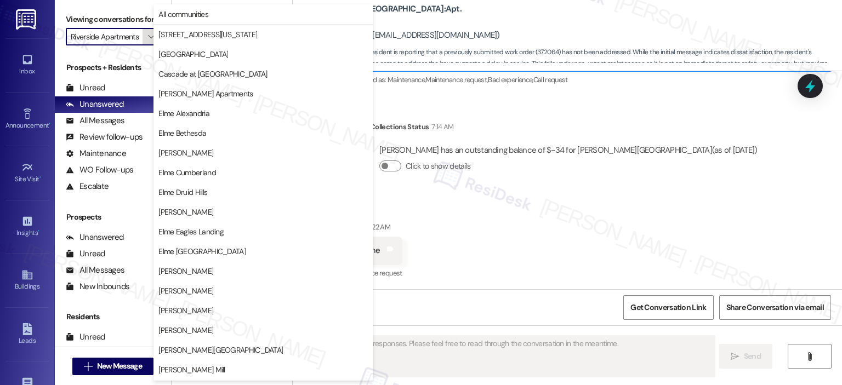
scroll to position [196, 0]
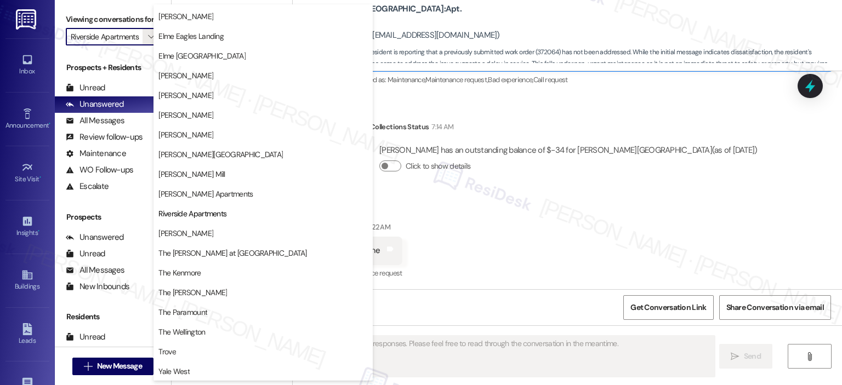
click at [202, 235] on span "[PERSON_NAME]" at bounding box center [185, 233] width 55 height 11
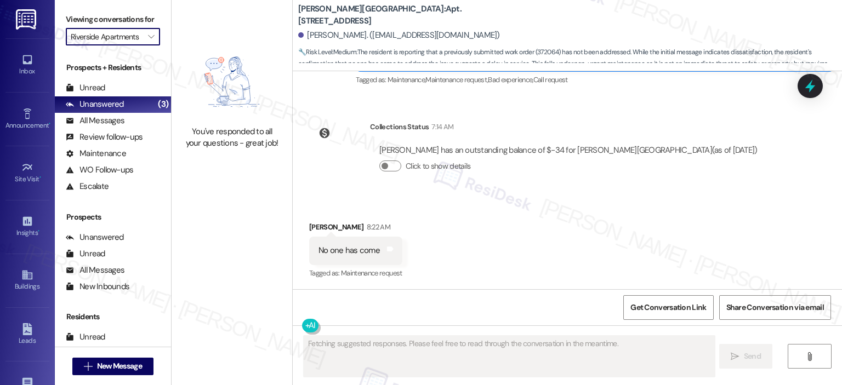
type input "[PERSON_NAME]"
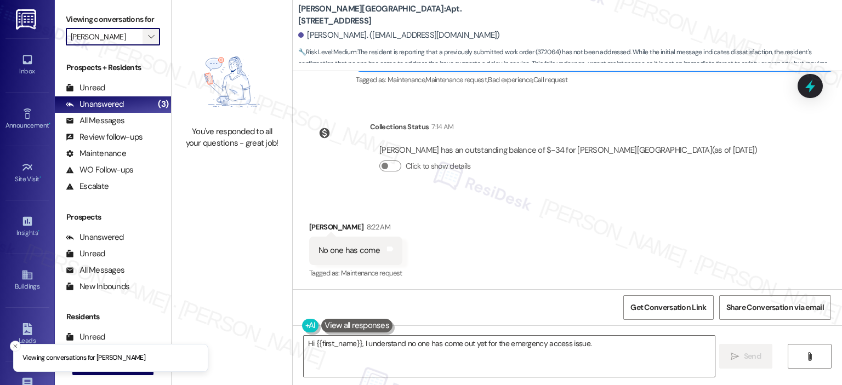
click at [148, 34] on icon "" at bounding box center [151, 36] width 6 height 9
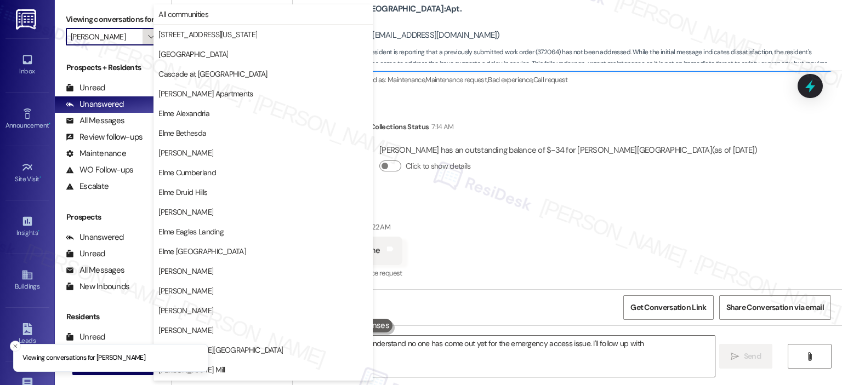
scroll to position [196, 0]
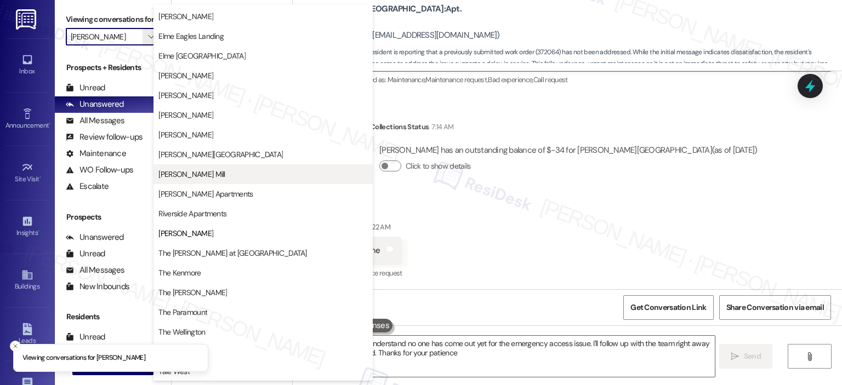
type textarea "Hi {{first_name}}, I understand no one has come out yet for the emergency acces…"
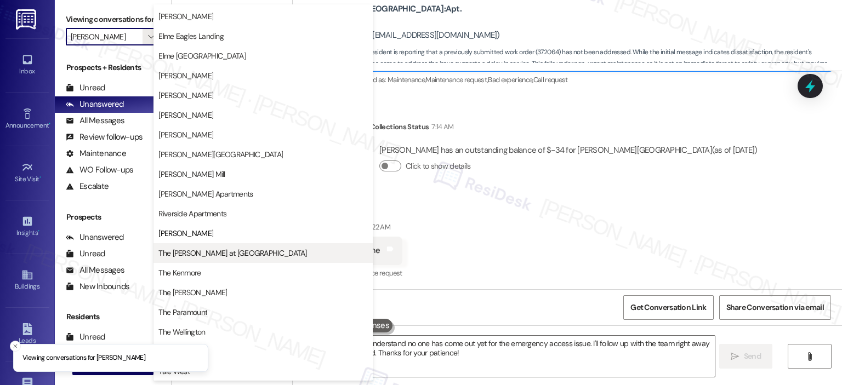
click at [220, 254] on span "The [PERSON_NAME] at [GEOGRAPHIC_DATA]" at bounding box center [232, 253] width 148 height 11
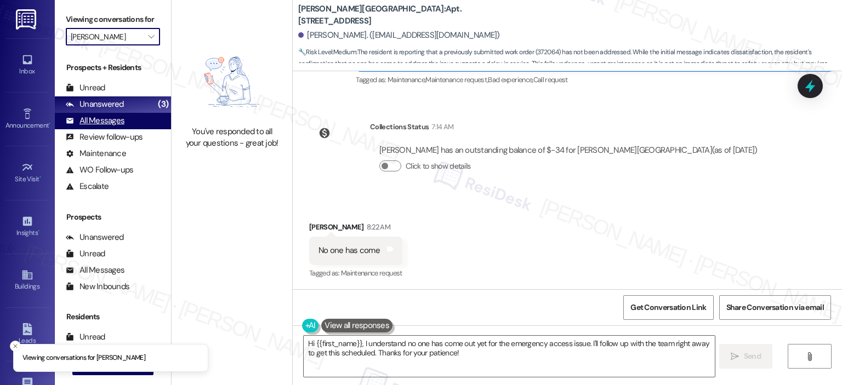
type input "The [PERSON_NAME] at [GEOGRAPHIC_DATA]"
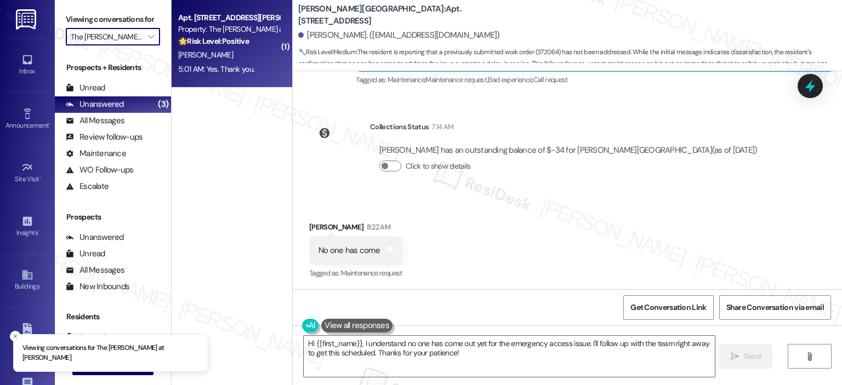
click at [208, 44] on strong "🌟 Risk Level: Positive" at bounding box center [213, 41] width 71 height 10
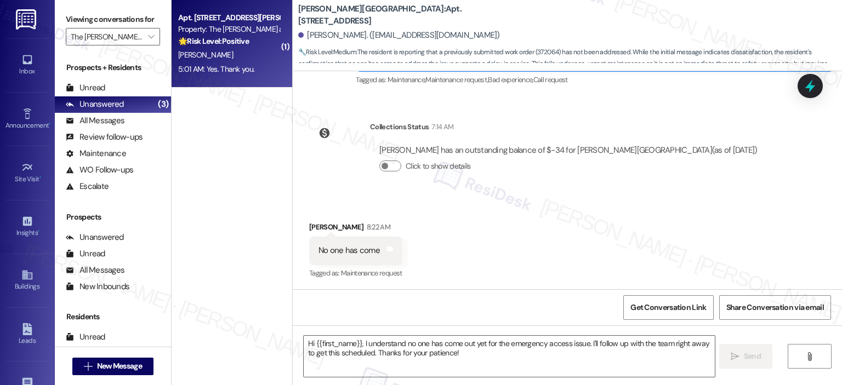
type textarea "Fetching suggested responses. Please feel free to read through the conversation…"
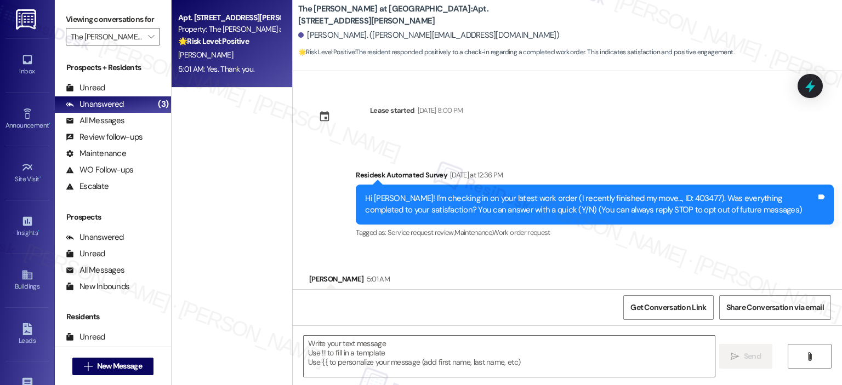
scroll to position [52, 0]
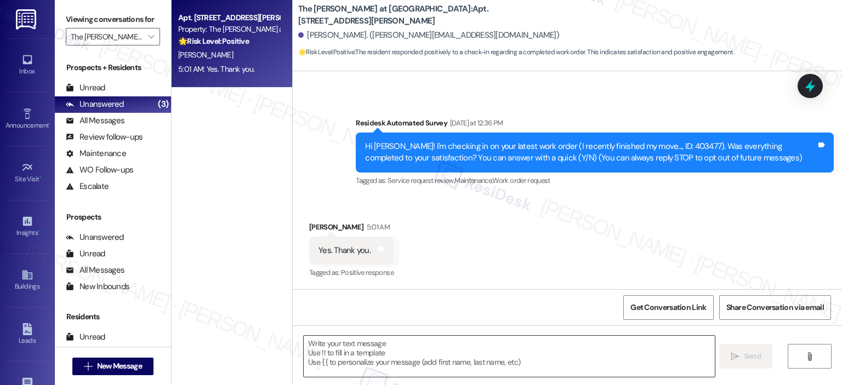
click at [409, 358] on textarea at bounding box center [509, 356] width 410 height 41
paste textarea "Thank you for your response! Great to know that the latest work order was compl…"
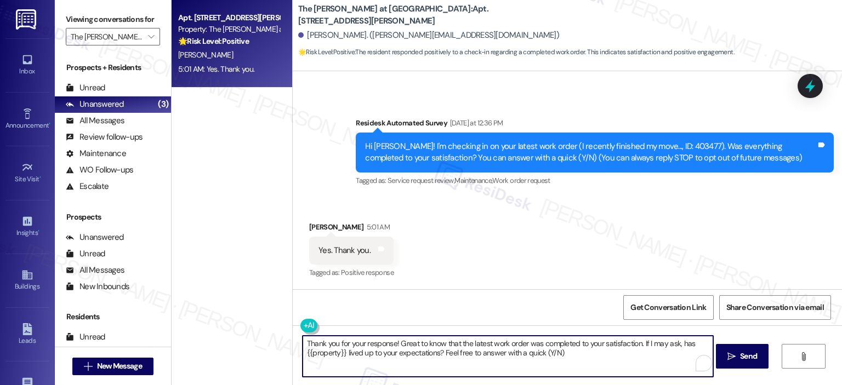
drag, startPoint x: 391, startPoint y: 342, endPoint x: 416, endPoint y: 343, distance: 25.2
click at [391, 342] on textarea "Thank you for your response! Great to know that the latest work order was compl…" at bounding box center [507, 356] width 410 height 41
type textarea "Thank you for your response, Tiffany! Great to know that the latest work order …"
click at [750, 353] on span "Send" at bounding box center [748, 357] width 17 height 12
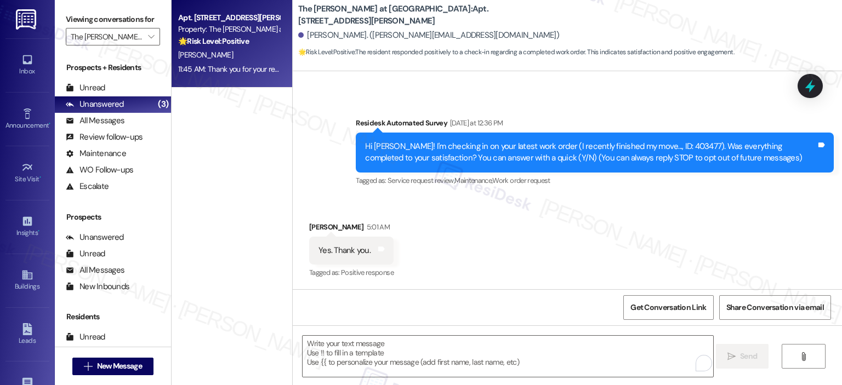
scroll to position [140, 0]
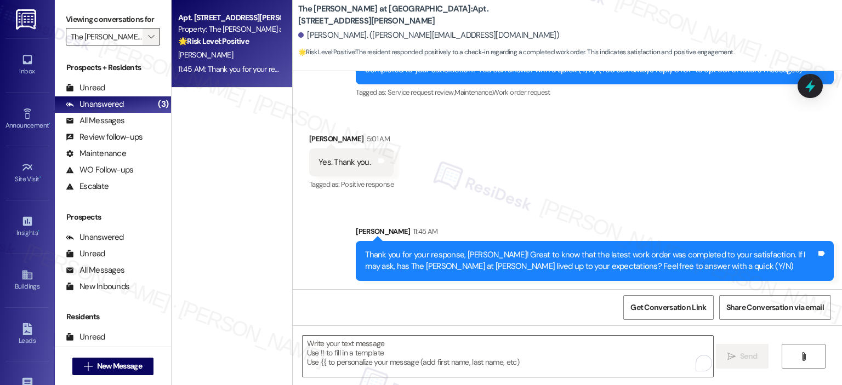
click at [150, 38] on span "" at bounding box center [151, 37] width 10 height 18
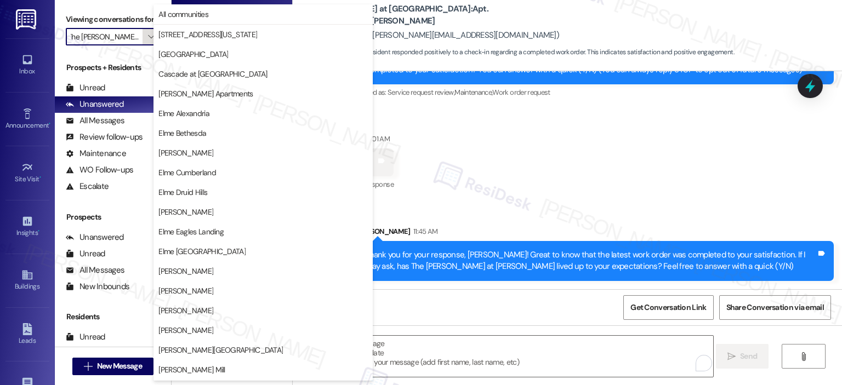
scroll to position [196, 0]
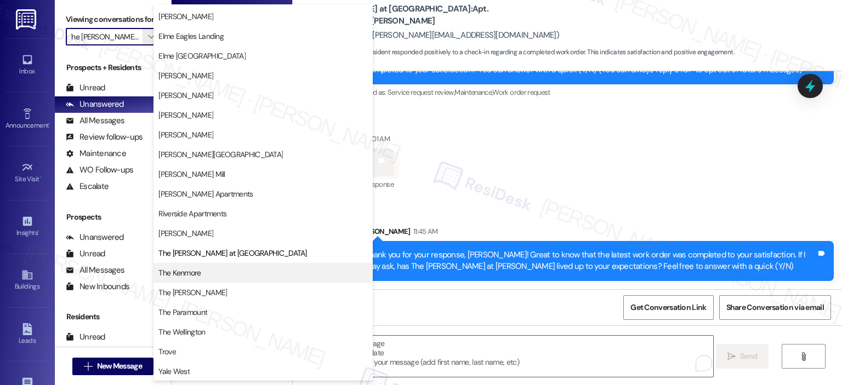
click at [218, 278] on button "The Kenmore" at bounding box center [262, 273] width 219 height 20
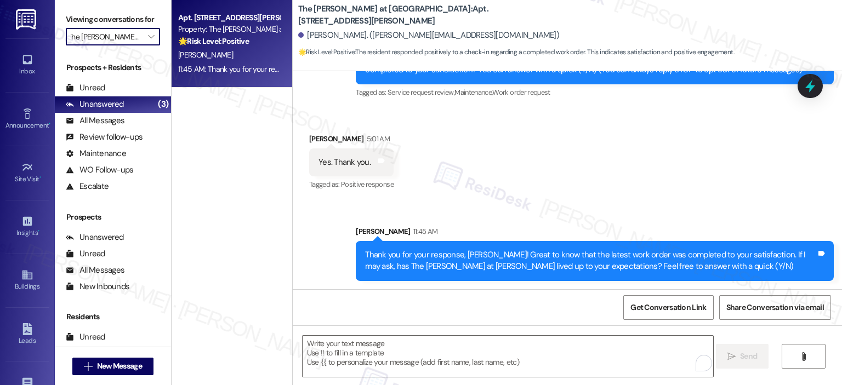
type input "The Kenmore"
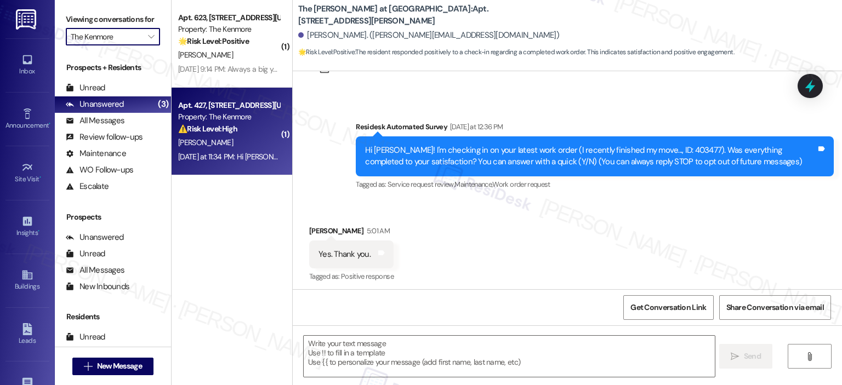
scroll to position [52, 0]
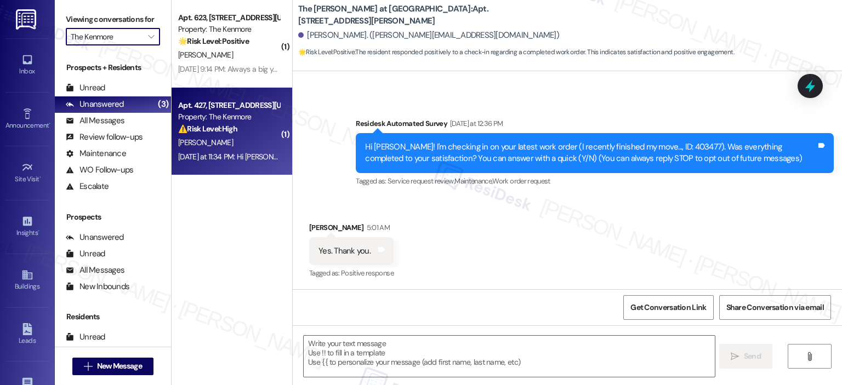
type textarea "Fetching suggested responses. Please feel free to read through the conversation…"
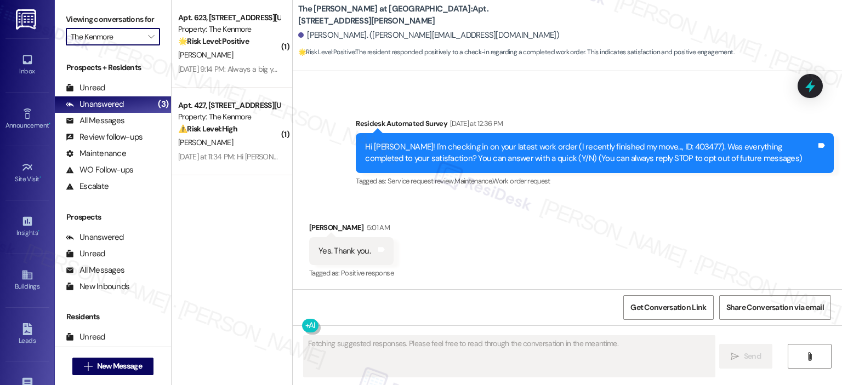
click at [242, 119] on div "Property: The Kenmore" at bounding box center [228, 117] width 101 height 12
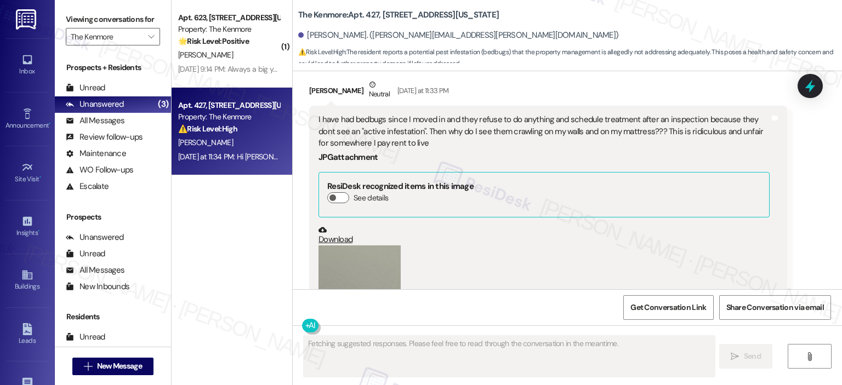
scroll to position [349, 0]
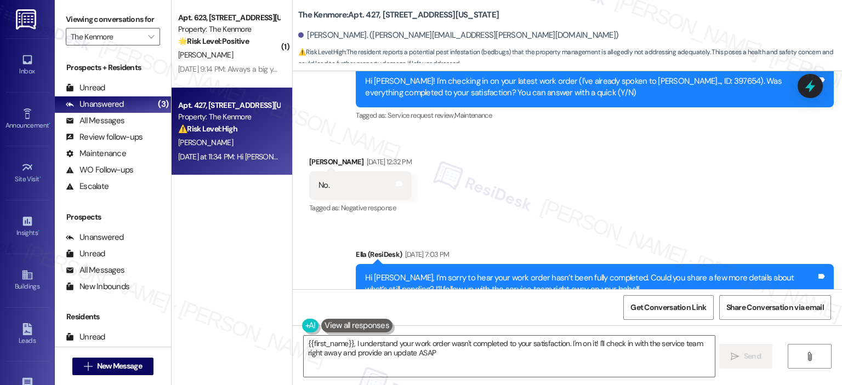
type textarea "{{first_name}}, I understand your work order wasn't completed to your satisfact…"
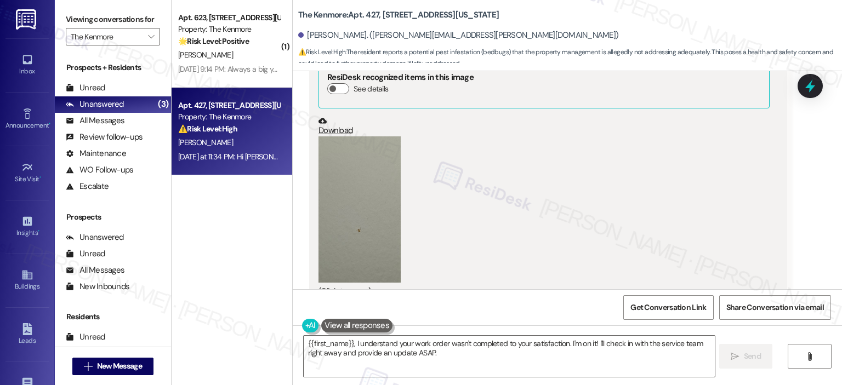
scroll to position [712, 0]
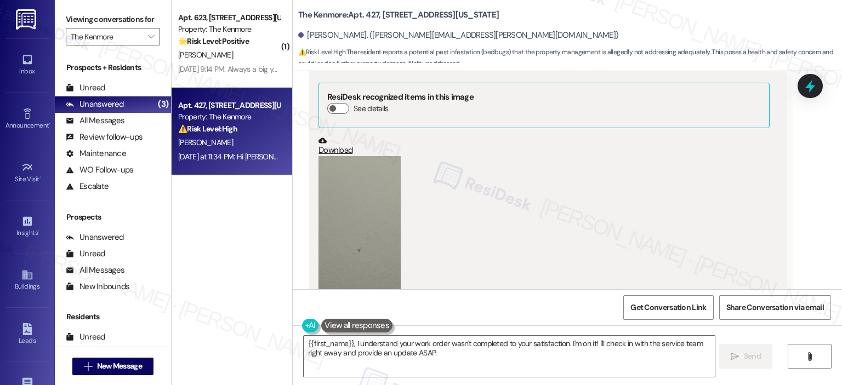
click at [377, 216] on button "Zoom image" at bounding box center [359, 229] width 82 height 146
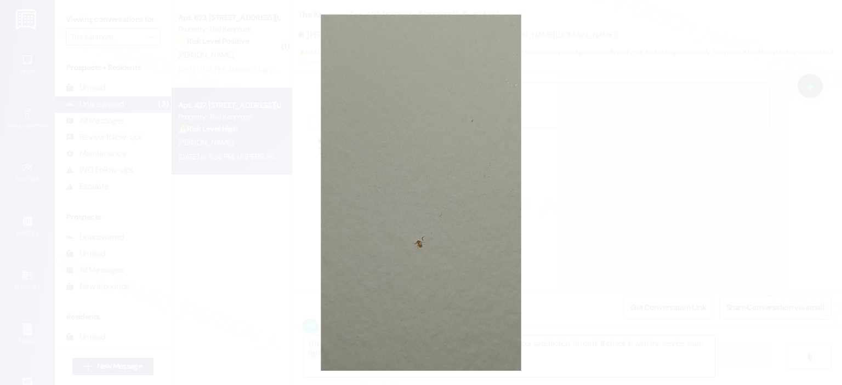
drag, startPoint x: 734, startPoint y: 84, endPoint x: 728, endPoint y: 85, distance: 5.6
click at [734, 84] on button "Unzoom image" at bounding box center [421, 192] width 842 height 385
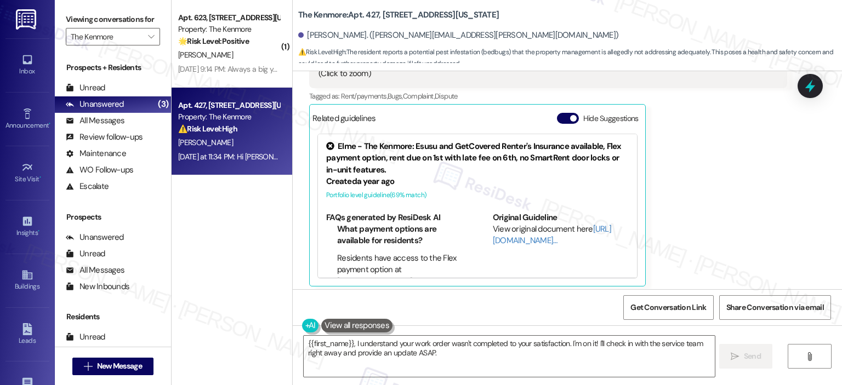
scroll to position [855, 0]
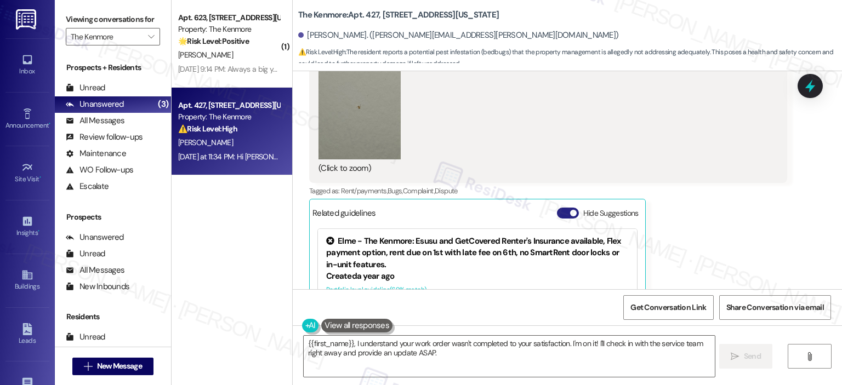
click at [558, 208] on button "Hide Suggestions" at bounding box center [568, 213] width 22 height 11
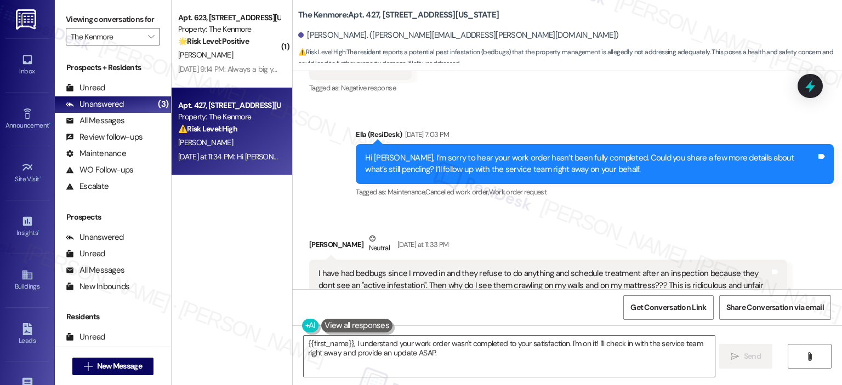
scroll to position [195, 0]
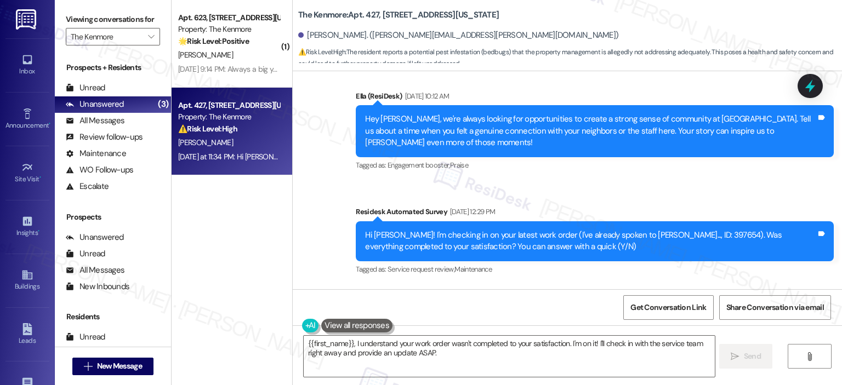
click at [652, 230] on div "Hi Ananya! I'm checking in on your latest work order (I've already spoken to Ja…" at bounding box center [590, 242] width 451 height 24
copy div "397654"
drag, startPoint x: 647, startPoint y: 210, endPoint x: 671, endPoint y: 212, distance: 24.2
click at [671, 230] on div "Hi Ananya! I'm checking in on your latest work order (I've already spoken to Ja…" at bounding box center [590, 242] width 451 height 24
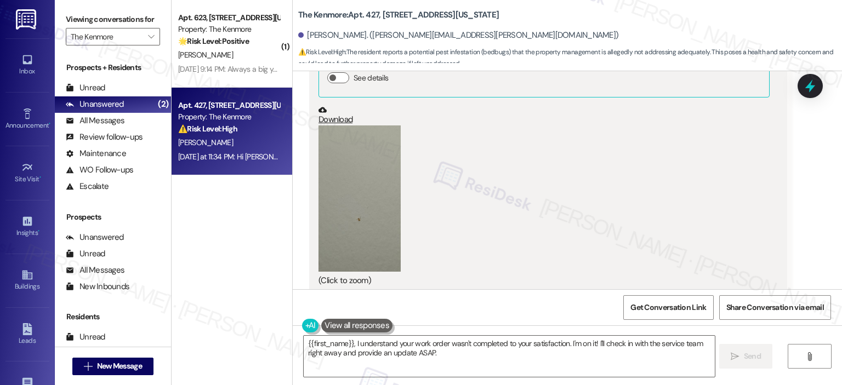
scroll to position [469, 0]
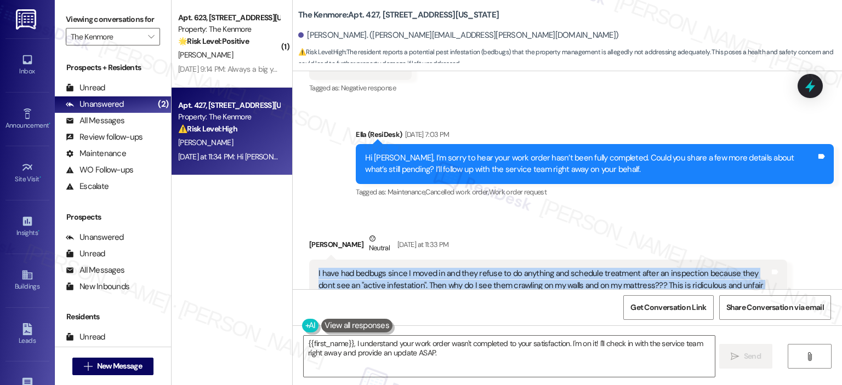
drag, startPoint x: 310, startPoint y: 243, endPoint x: 418, endPoint y: 273, distance: 112.1
copy div "I have had bedbugs since I moved in and they refuse to do anything and schedule…"
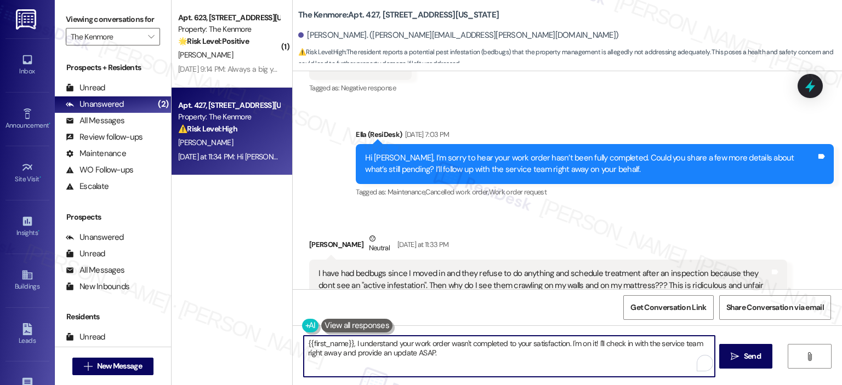
drag, startPoint x: 465, startPoint y: 354, endPoint x: 255, endPoint y: 347, distance: 209.4
click at [255, 347] on div "( 1 ) Apt. 623, 5415 Connecticut Avenue, NW Property: The Kenmore 🌟 Risk Level:…" at bounding box center [506, 192] width 670 height 385
click at [503, 362] on textarea "Thank you for letting us know and for the photo, Ananya! I have created another…" at bounding box center [507, 356] width 410 height 41
paste textarea "404284"
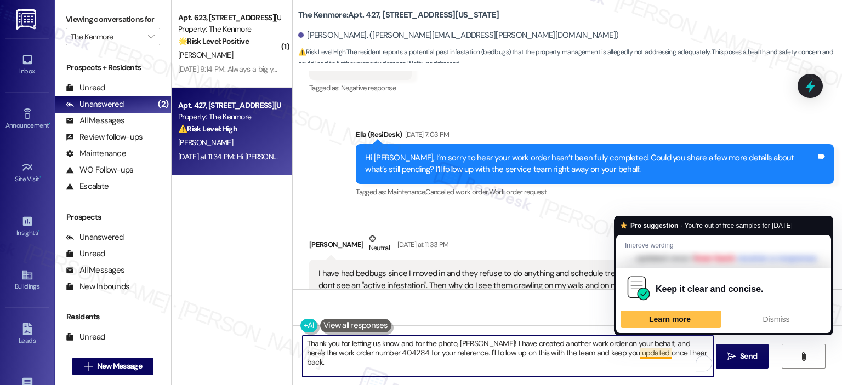
type textarea "Thank you for letting us know and for the photo, Ananya! I have created another…"
click at [596, 381] on div "Thank you for letting us know and for the photo, Ananya! I have created another…" at bounding box center [567, 366] width 549 height 82
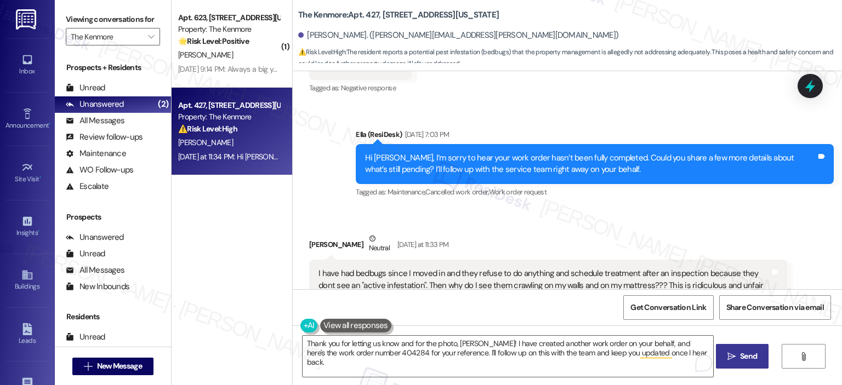
click at [750, 357] on span "Send" at bounding box center [748, 357] width 17 height 12
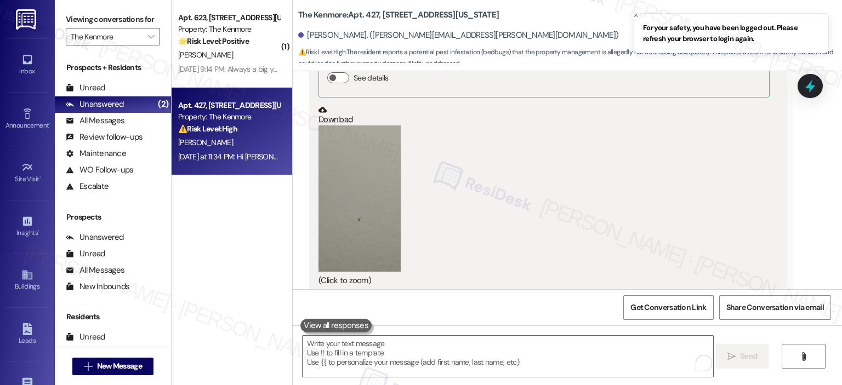
scroll to position [1017, 0]
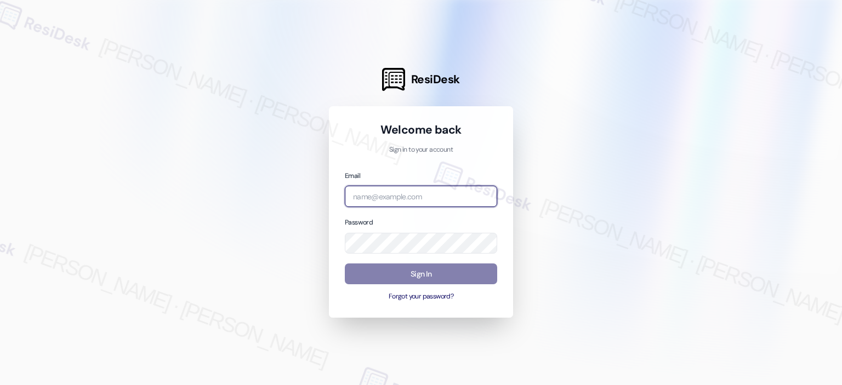
click at [396, 199] on input "email" at bounding box center [421, 196] width 152 height 21
click at [0, 385] on com-1password-button at bounding box center [0, 385] width 0 height 0
click at [499, 193] on div "Welcome back Sign in to your account Email Password Sign In Forgot your passwor…" at bounding box center [421, 211] width 184 height 211
click at [483, 197] on body "ResiDesk Welcome back Sign in to your account Email Password Sign In Forgot you…" at bounding box center [421, 192] width 842 height 385
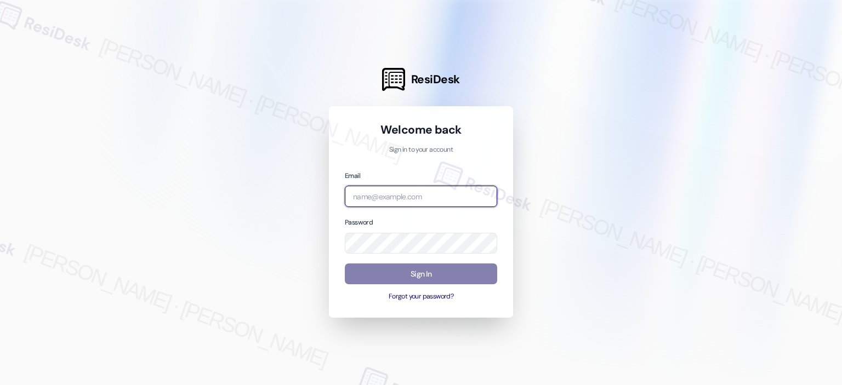
click at [0, 385] on com-1password-button at bounding box center [0, 385] width 0 height 0
click at [426, 197] on input "email" at bounding box center [421, 196] width 152 height 21
click at [0, 385] on com-1password-button at bounding box center [0, 385] width 0 height 0
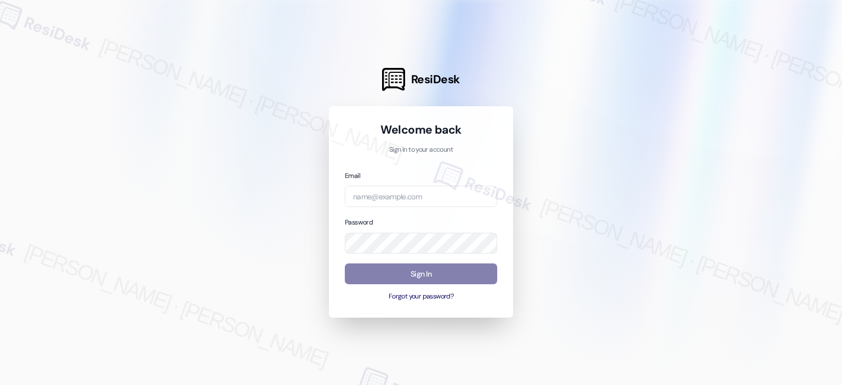
type input "[EMAIL_ADDRESS][PERSON_NAME][PERSON_NAME][DOMAIN_NAME]"
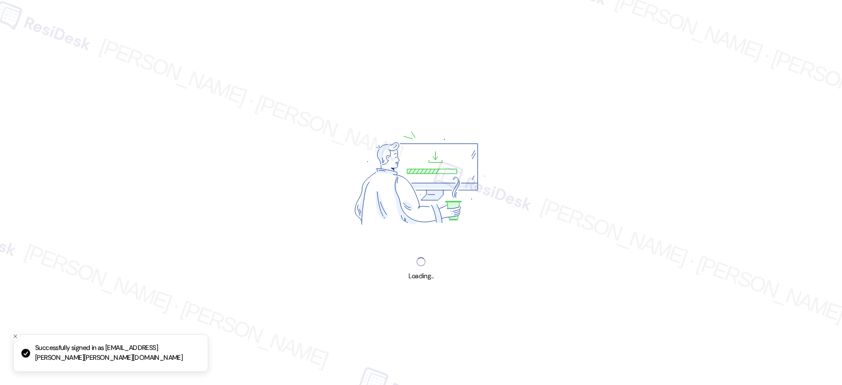
click at [443, 280] on div "Loading..." at bounding box center [421, 192] width 842 height 385
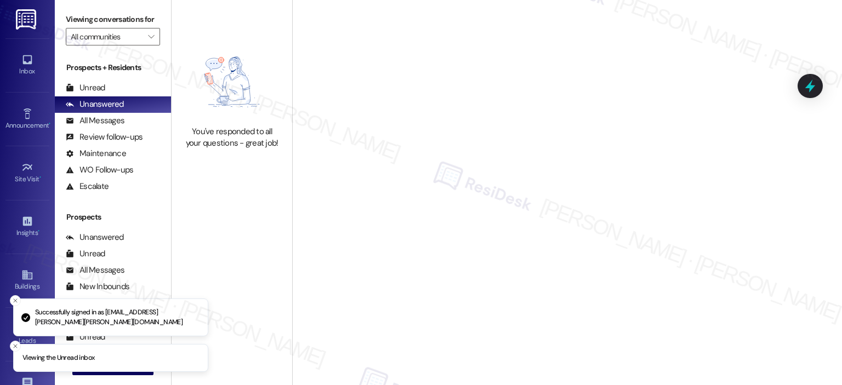
type input "The Kenmore"
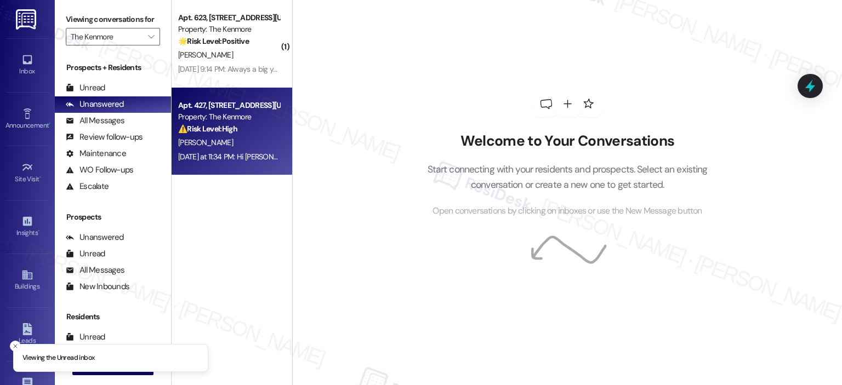
click at [259, 130] on div "⚠️ Risk Level: High The resident reports a potential pest infestation (bedbugs)…" at bounding box center [228, 129] width 101 height 12
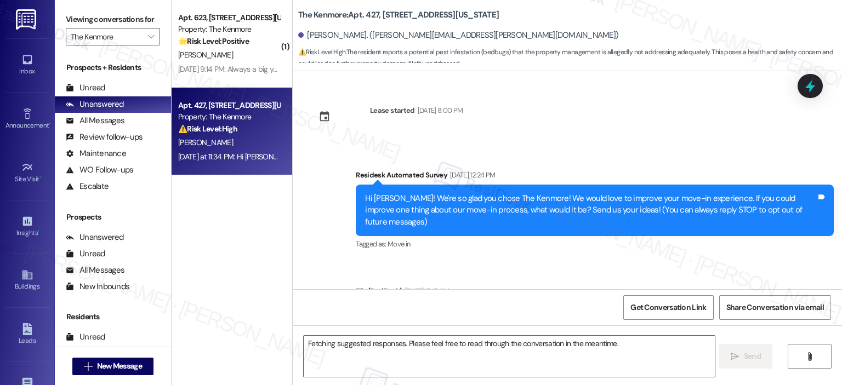
scroll to position [1171, 0]
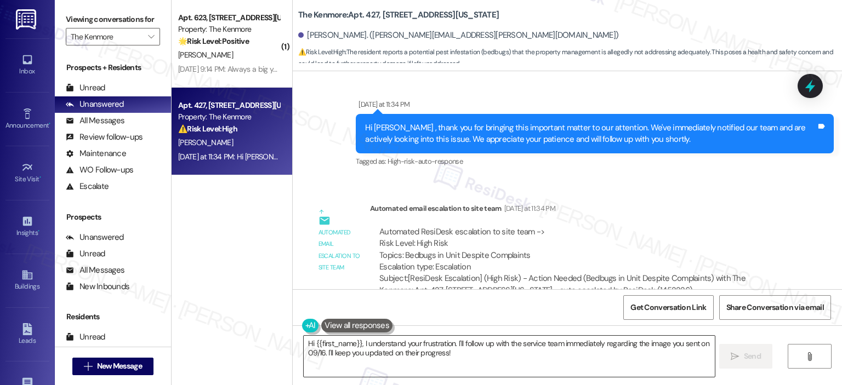
click at [427, 361] on textarea "Hi {{first_name}}, I understand your frustration. I'll follow up with the servi…" at bounding box center [509, 356] width 410 height 41
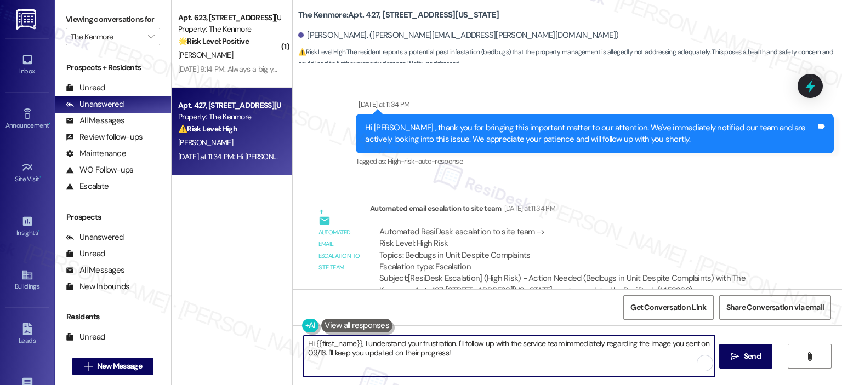
drag, startPoint x: 461, startPoint y: 353, endPoint x: 275, endPoint y: 337, distance: 186.5
click at [275, 337] on div "( 1 ) Apt. 623, [STREET_ADDRESS][US_STATE] Property: The Kenmore 🌟 Risk Level: …" at bounding box center [506, 192] width 670 height 385
paste textarea "404284"
click at [614, 352] on textarea "Thank you for letting us know, [PERSON_NAME]. I have created another work on yo…" at bounding box center [507, 356] width 410 height 41
type textarea "Thank you for letting us know, [PERSON_NAME]. I have created another work on yo…"
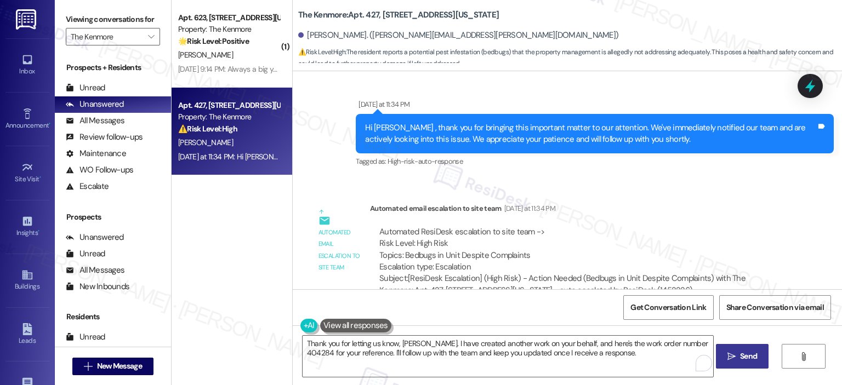
click at [753, 357] on span "Send" at bounding box center [748, 357] width 17 height 12
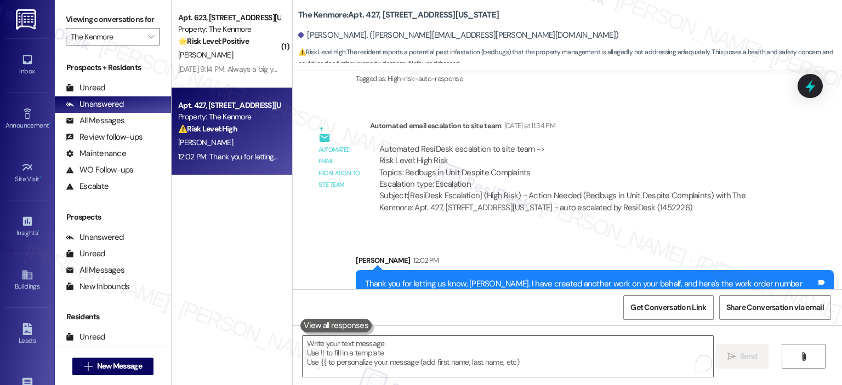
scroll to position [1259, 0]
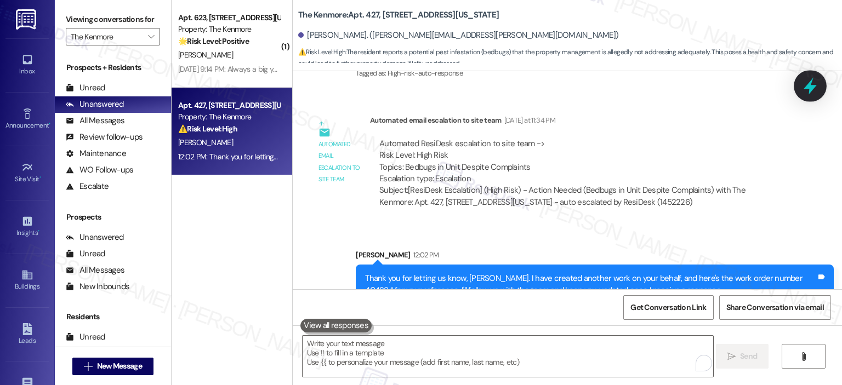
click at [813, 90] on icon at bounding box center [809, 86] width 19 height 19
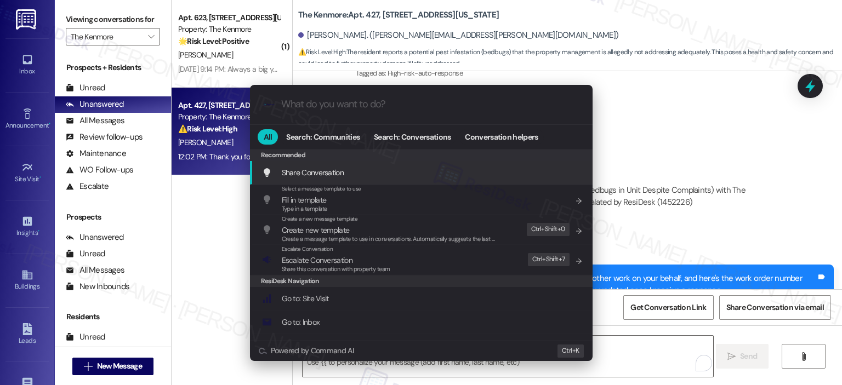
click at [369, 107] on input "What do you want to do?" at bounding box center [430, 105] width 298 height 12
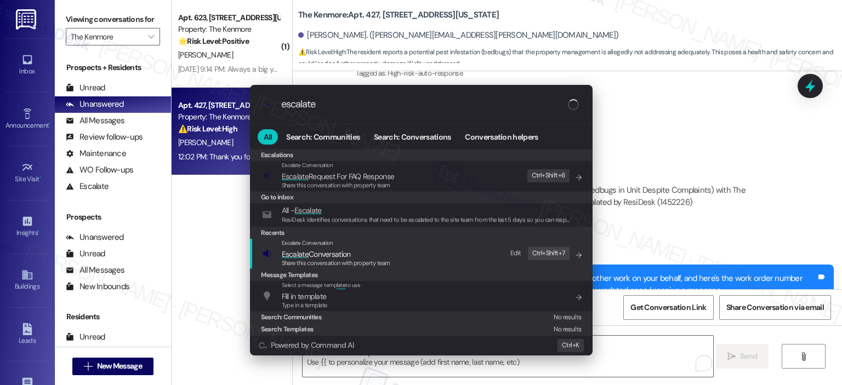
type input "escalate"
click at [381, 257] on span "Escalate Conversation" at bounding box center [336, 254] width 108 height 12
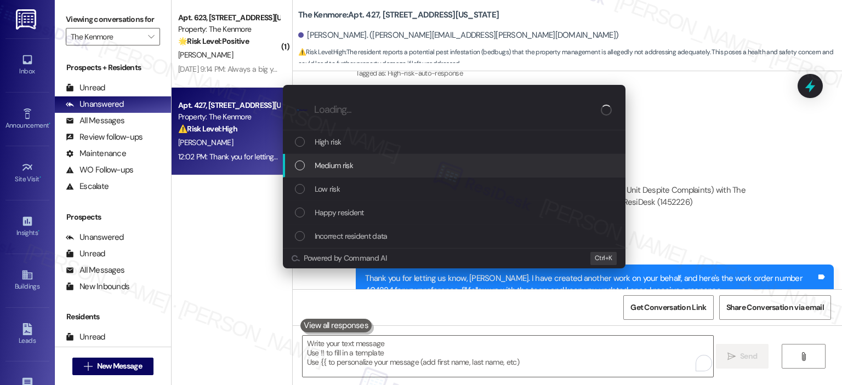
click at [351, 166] on span "Medium risk" at bounding box center [333, 165] width 38 height 12
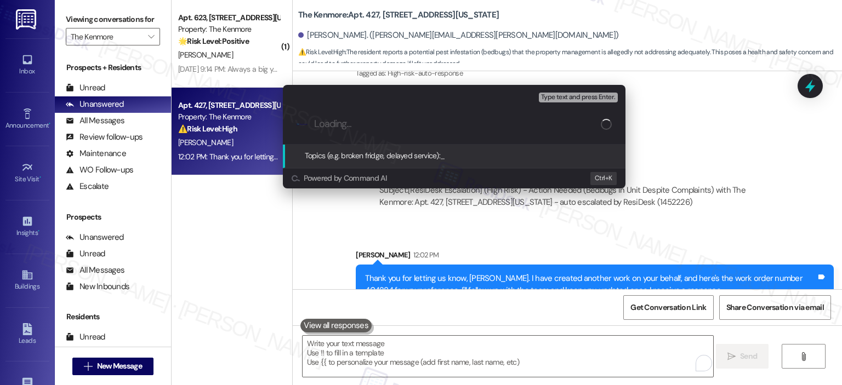
click at [366, 130] on div ".cls-1{fill:#0a055f;}.cls-2{fill:#0cc4c4;} resideskLogoBlueOrange" at bounding box center [454, 124] width 342 height 39
click at [367, 133] on div ".cls-1{fill:#0a055f;}.cls-2{fill:#0cc4c4;} resideskLogoBlueOrange" at bounding box center [454, 124] width 342 height 39
click at [363, 124] on input "Loading..." at bounding box center [457, 124] width 287 height 12
click at [417, 120] on input "Bedbug Infestation" at bounding box center [458, 124] width 289 height 12
paste input "404284"
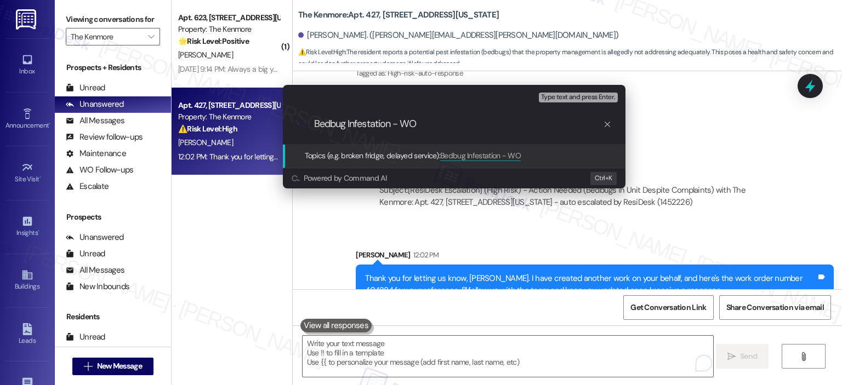
type input "Bedbug Infestation - WO 404284"
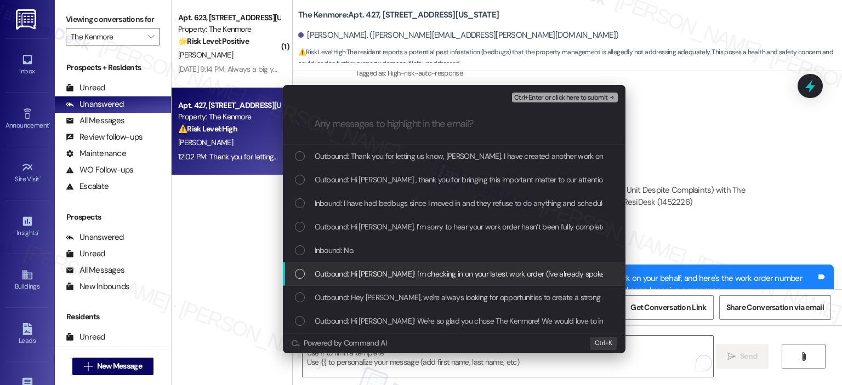
click at [456, 271] on span "Outbound: Hi [PERSON_NAME]! I'm checking in on your latest work order (I've alr…" at bounding box center [648, 274] width 668 height 12
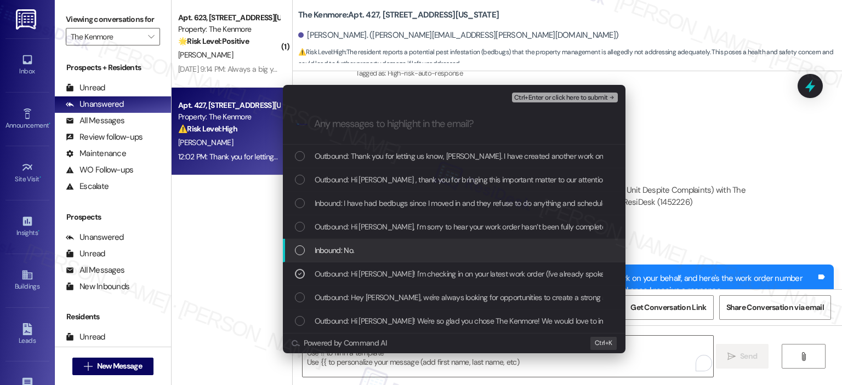
click at [409, 250] on div "Inbound: No." at bounding box center [455, 250] width 321 height 12
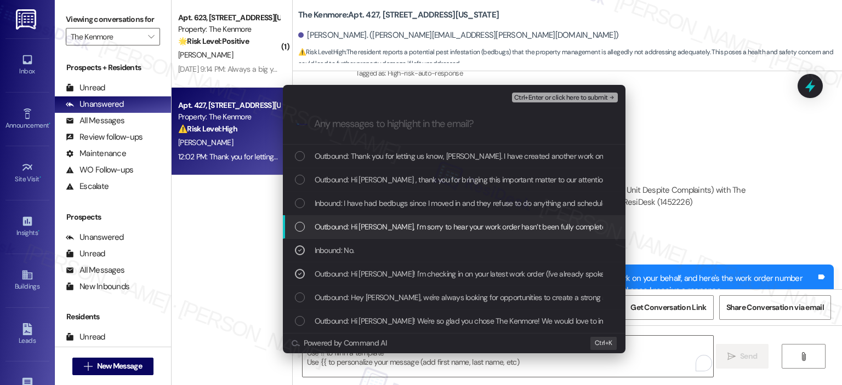
click at [414, 232] on span "Outbound: Hi [PERSON_NAME], I’m sorry to hear your work order hasn’t been fully…" at bounding box center [658, 227] width 688 height 12
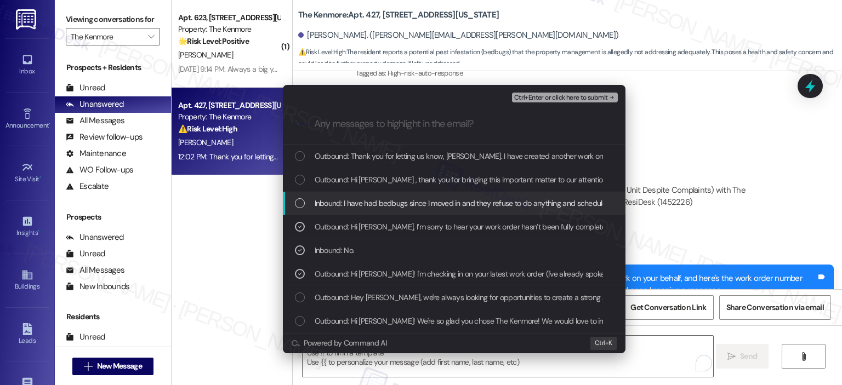
click at [416, 204] on span "Inbound: I have had bedbugs since I moved in and they refuse to do anything and…" at bounding box center [785, 203] width 943 height 12
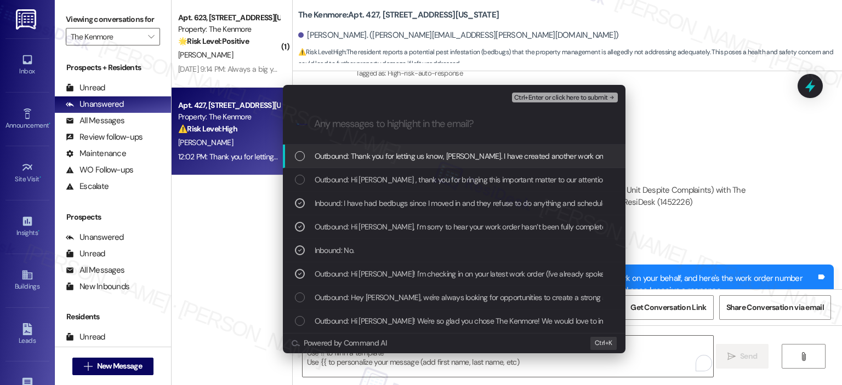
click at [411, 153] on span "Outbound: Thank you for letting us know, [PERSON_NAME]. I have created another …" at bounding box center [698, 156] width 768 height 12
click at [539, 94] on span "Ctrl+Enter or click here to submit" at bounding box center [561, 98] width 94 height 8
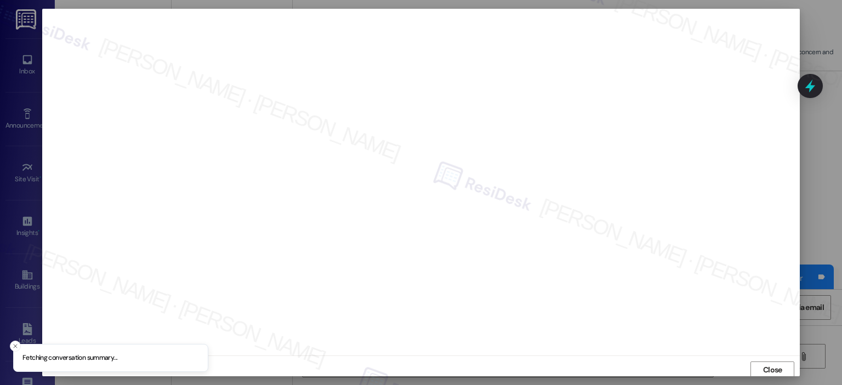
scroll to position [2, 0]
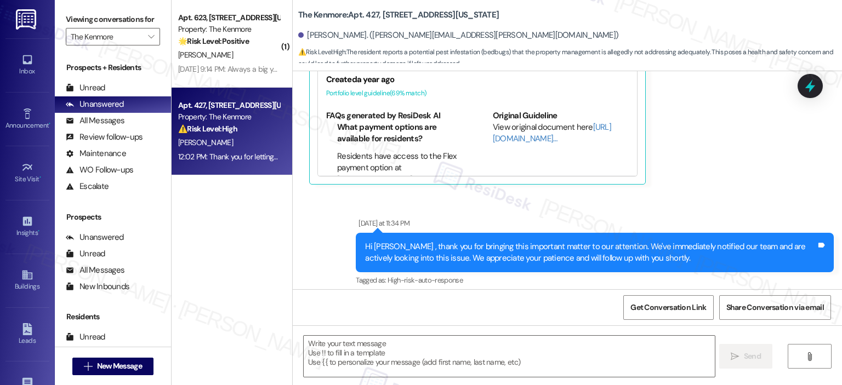
type textarea "Fetching suggested responses. Please feel free to read through the conversation…"
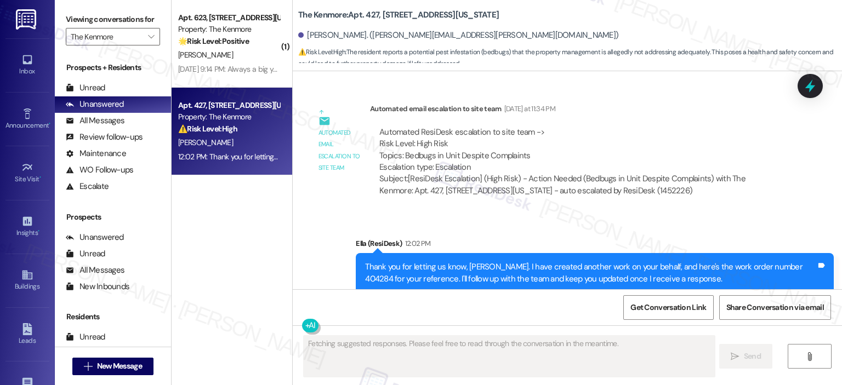
scroll to position [1275, 0]
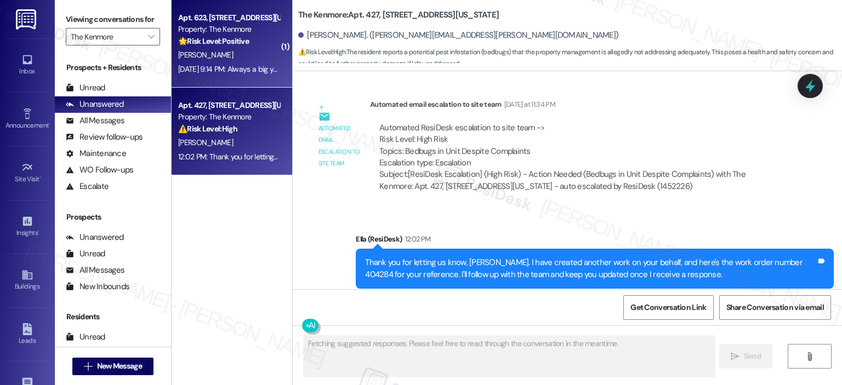
click at [210, 74] on div "[DATE] 9:14 PM: Always a big yes guys , you rock , thank you so much . I'll wai…" at bounding box center [422, 69] width 489 height 10
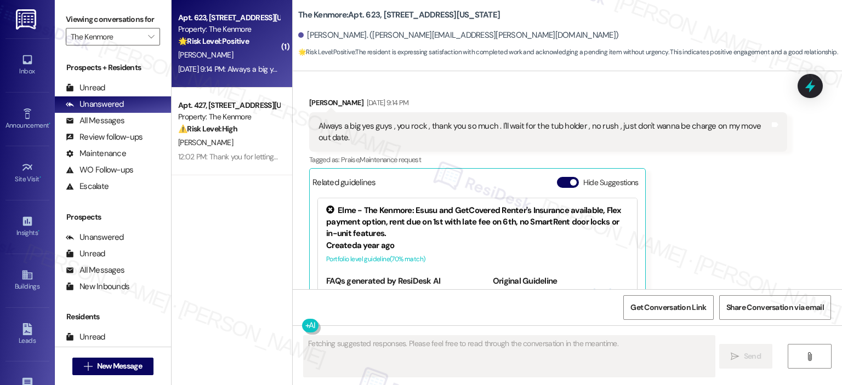
scroll to position [708, 0]
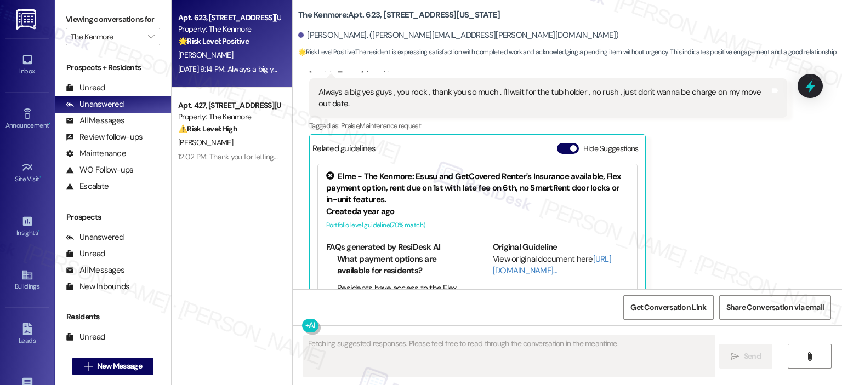
click at [552, 138] on div "Related guidelines Hide Suggestions" at bounding box center [477, 148] width 330 height 21
click at [570, 145] on span "button" at bounding box center [573, 148] width 7 height 7
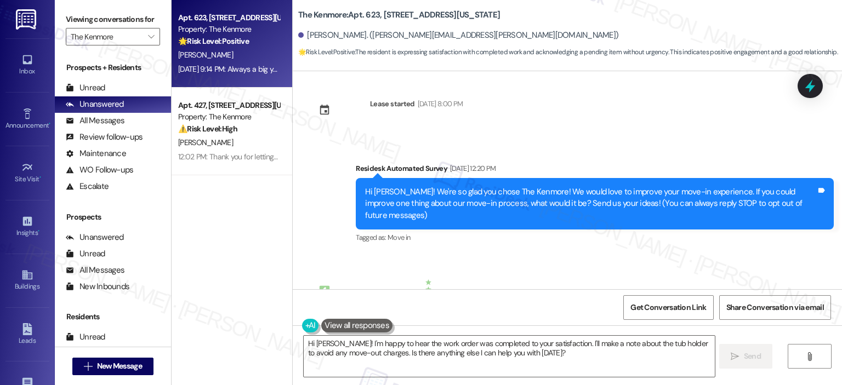
scroll to position [554, 0]
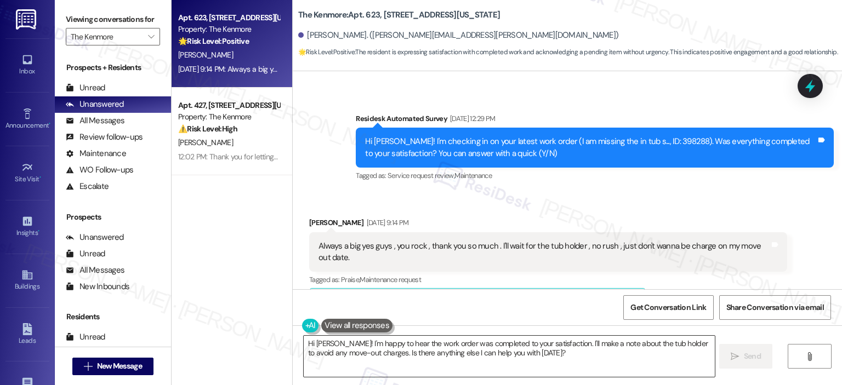
click at [336, 342] on textarea "Hi [PERSON_NAME]! I'm happy to hear the work order was completed to your satisf…" at bounding box center [509, 356] width 410 height 41
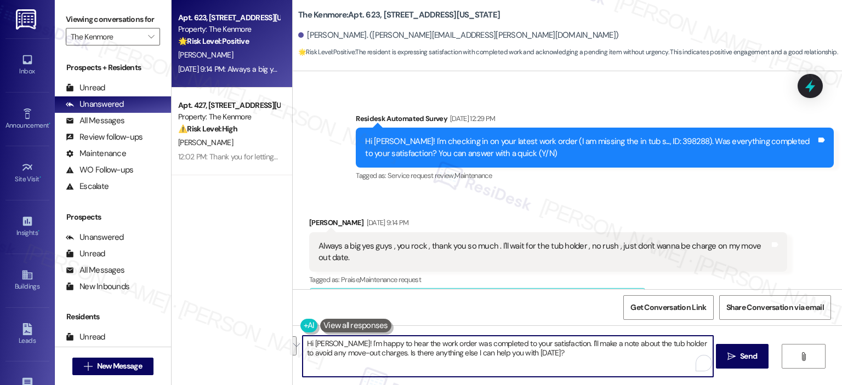
drag, startPoint x: 374, startPoint y: 357, endPoint x: 556, endPoint y: 340, distance: 182.1
click at [556, 340] on textarea "Hi [PERSON_NAME]! I'm happy to hear the work order was completed to your satisf…" at bounding box center [507, 356] width 410 height 41
click at [563, 350] on textarea "Hi [PERSON_NAME]! I'm happy to hear the work order was completed to your satisf…" at bounding box center [507, 356] width 410 height 41
drag, startPoint x: 373, startPoint y: 354, endPoint x: 555, endPoint y: 337, distance: 183.2
click at [555, 337] on textarea "Hi [PERSON_NAME]! I'm happy to hear the work order was completed to your satisf…" at bounding box center [507, 356] width 410 height 41
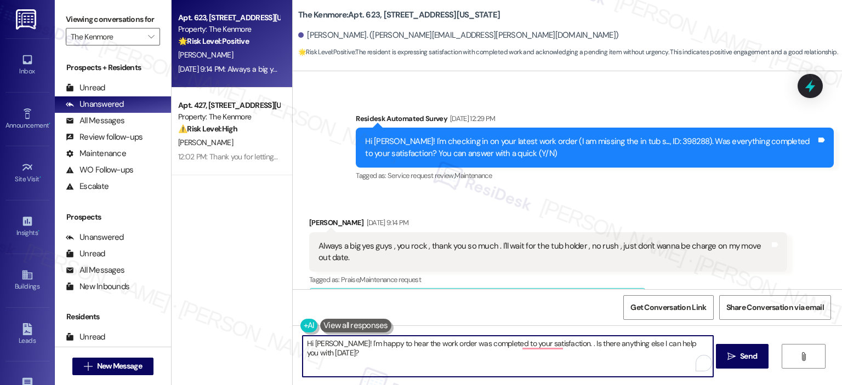
click at [376, 352] on textarea "Hi [PERSON_NAME]! I'm happy to hear the work order was completed to your satisf…" at bounding box center [507, 356] width 410 height 41
paste textarea "Thank you for your response! Great to know that the latest work order was compl…"
click at [302, 342] on textarea "Thank you for your response! Great to know that the latest work order was compl…" at bounding box center [507, 356] width 410 height 41
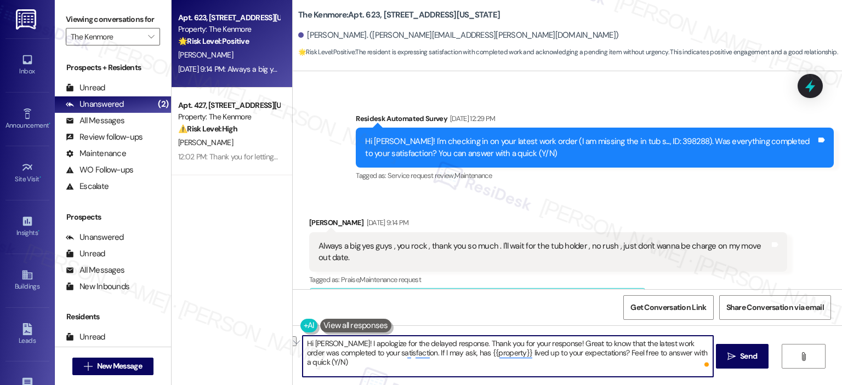
drag, startPoint x: 547, startPoint y: 344, endPoint x: 453, endPoint y: 344, distance: 94.2
click at [453, 344] on textarea "Hi [PERSON_NAME]! I apologize for the delayed response. Thank you for your resp…" at bounding box center [507, 356] width 410 height 41
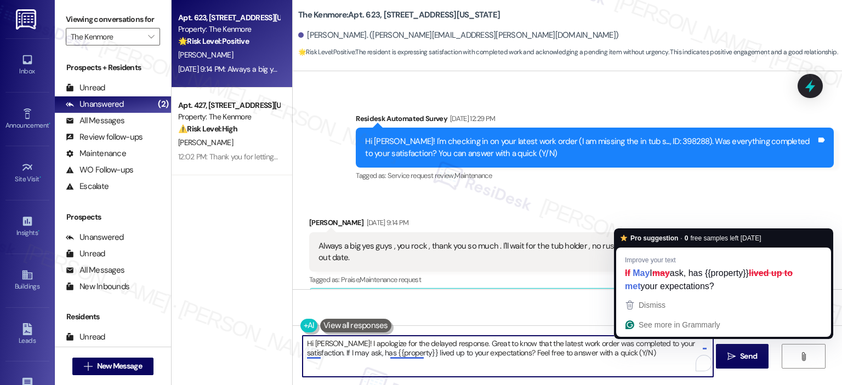
click at [695, 343] on textarea "Hi [PERSON_NAME]! I apologize for the delayed response. Great to know that the …" at bounding box center [507, 356] width 410 height 41
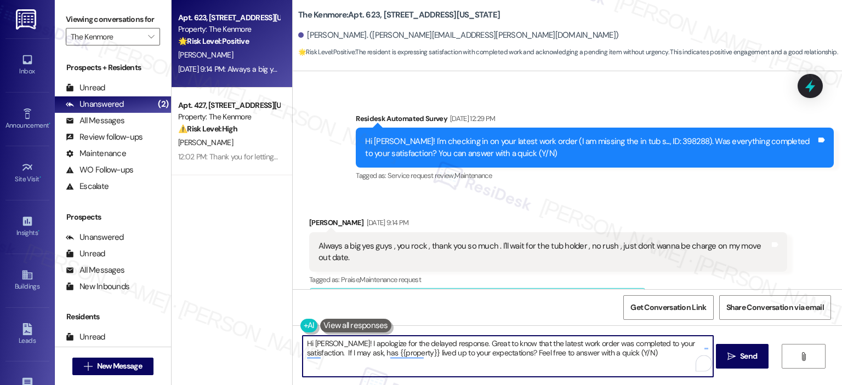
paste textarea "I'll make a note about the tub holder to avoid any move-out charges"
click at [250, 330] on div "Apt. 623, [STREET_ADDRESS][US_STATE] Property: The Kenmore 🌟 Risk Level: Positi…" at bounding box center [231, 192] width 121 height 385
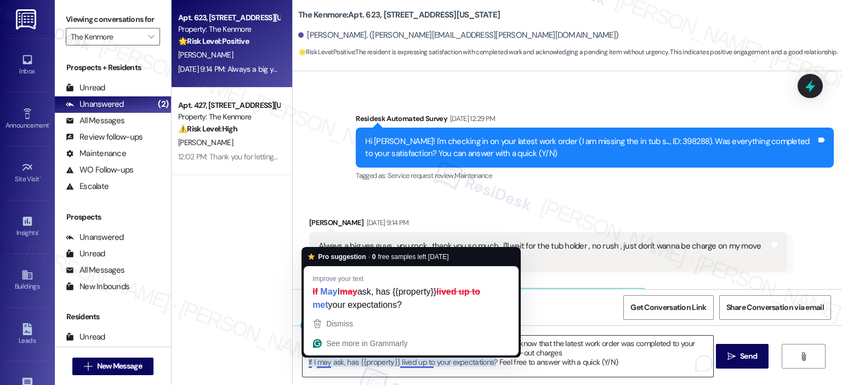
click at [302, 361] on textarea "Hi [PERSON_NAME]! I apologize for the delayed response. Great to know that the …" at bounding box center [507, 356] width 410 height 41
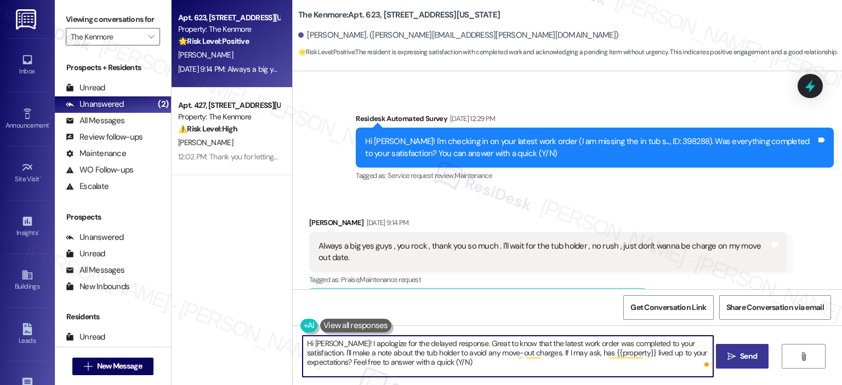
type textarea "Hi [PERSON_NAME]! I apologize for the delayed response. Great to know that the …"
click at [750, 358] on span "Send" at bounding box center [748, 357] width 17 height 12
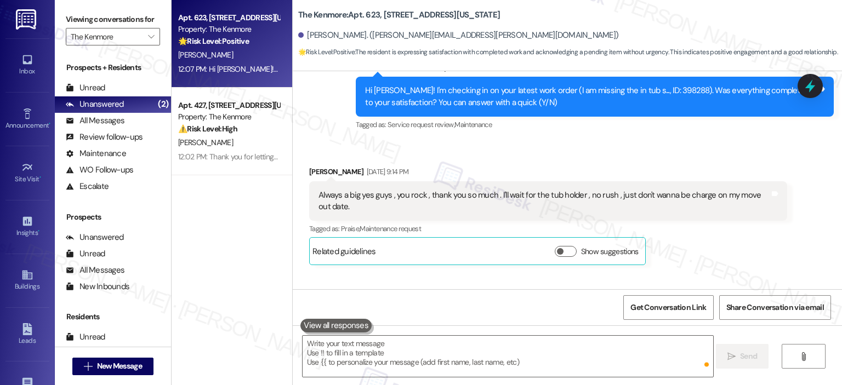
scroll to position [654, 0]
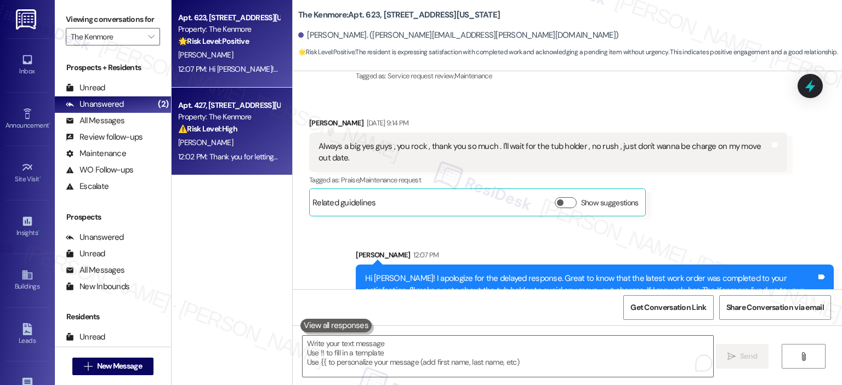
click at [237, 117] on div "Property: The Kenmore" at bounding box center [228, 117] width 101 height 12
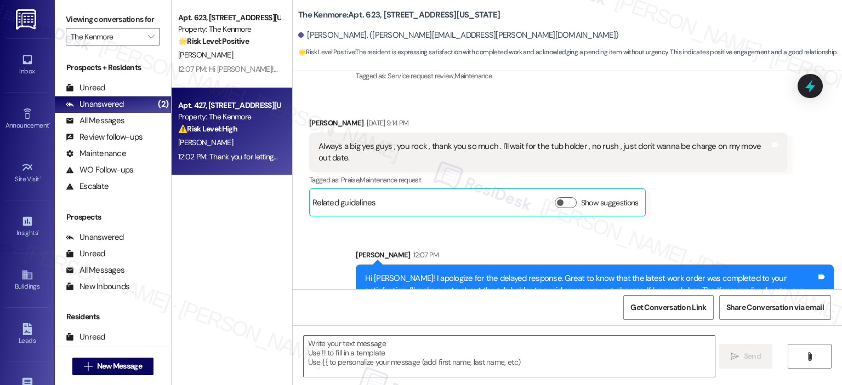
type textarea "Fetching suggested responses. Please feel free to read through the conversation…"
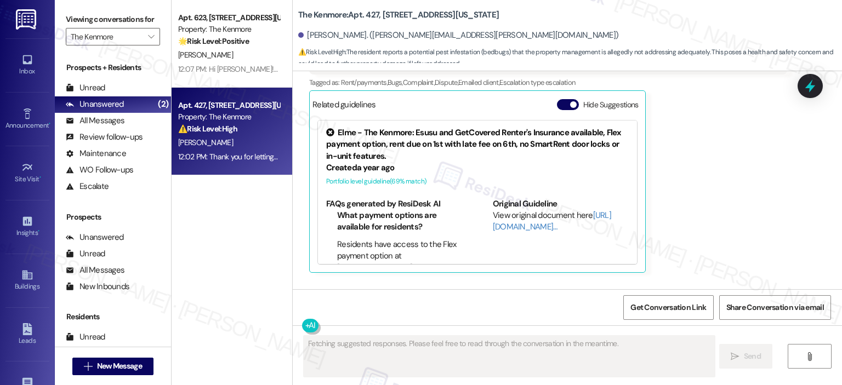
scroll to position [931, 0]
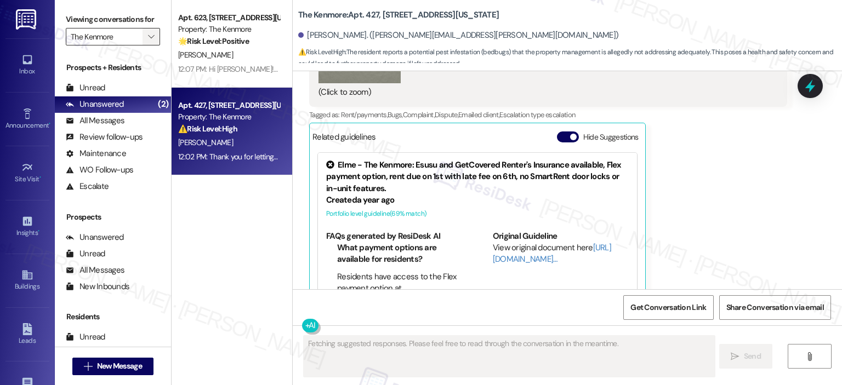
click at [146, 31] on span "" at bounding box center [151, 37] width 10 height 18
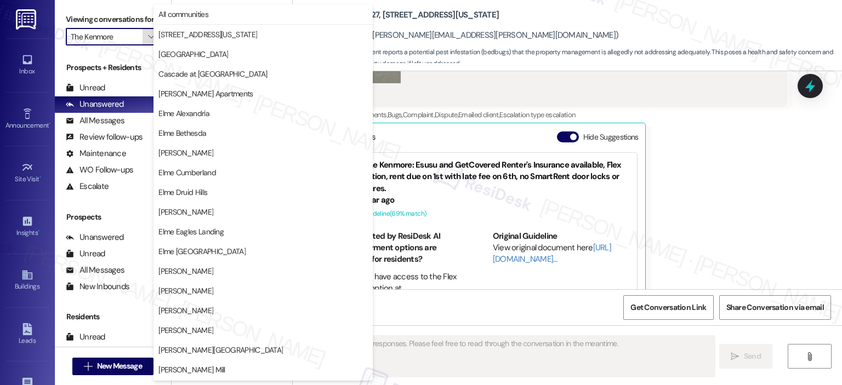
scroll to position [196, 0]
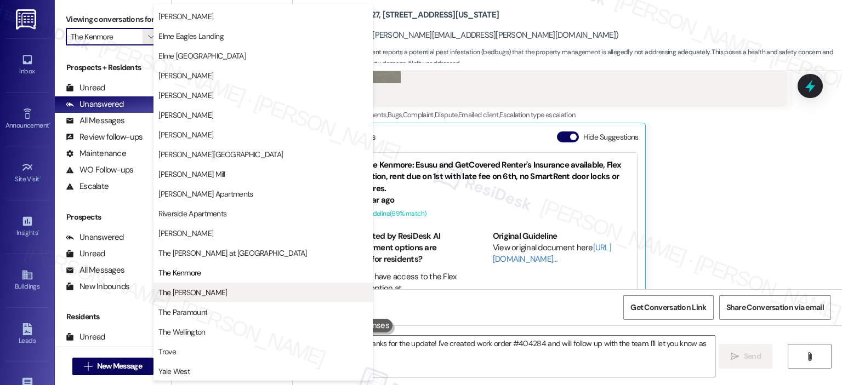
type textarea "Hi {{first_name}}, thanks for the update! I've created work order #404284 and w…"
click at [195, 293] on span "The [PERSON_NAME]" at bounding box center [192, 292] width 68 height 11
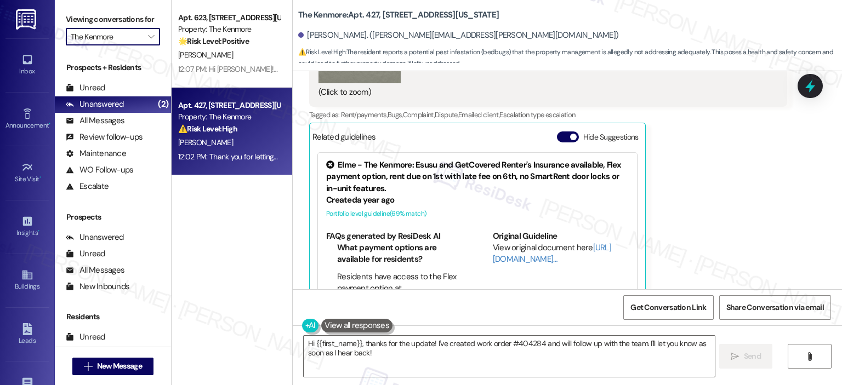
type input "The [PERSON_NAME]"
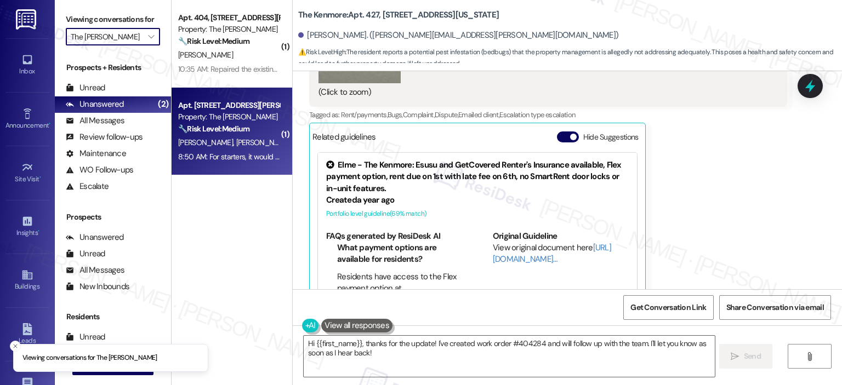
click at [233, 137] on div "[PERSON_NAME] [PERSON_NAME]" at bounding box center [229, 143] width 104 height 14
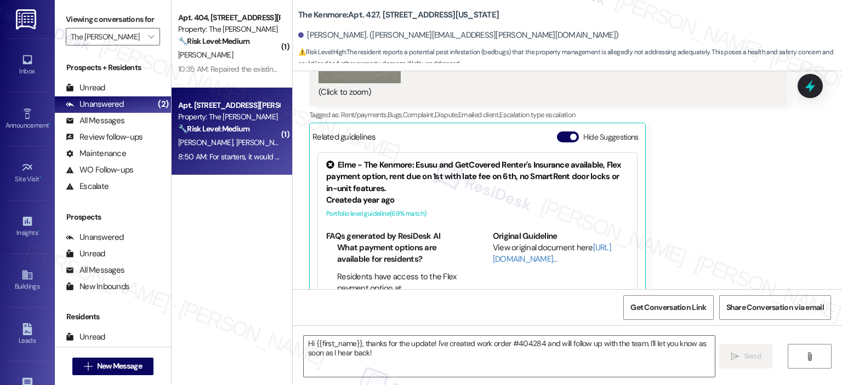
type textarea "Fetching suggested responses. Please feel free to read through the conversation…"
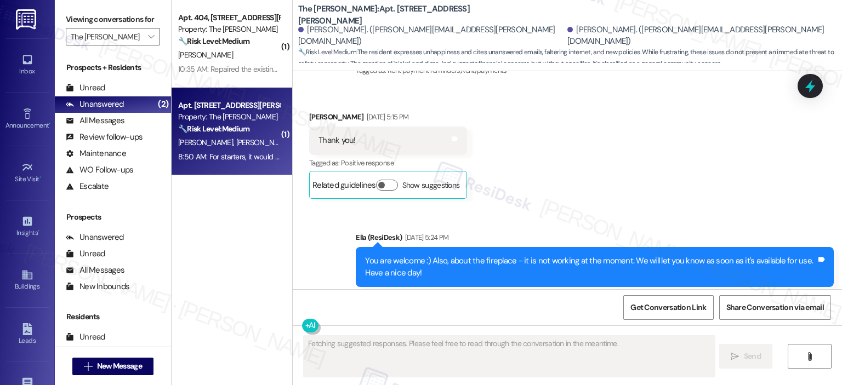
scroll to position [7775, 0]
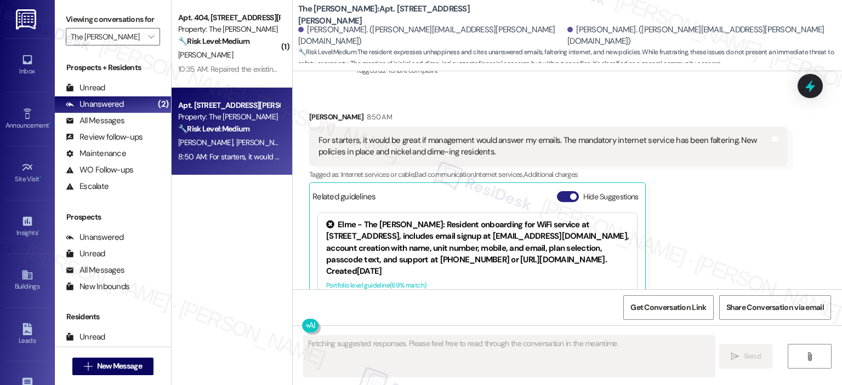
click at [569, 191] on button "Hide Suggestions" at bounding box center [568, 196] width 22 height 11
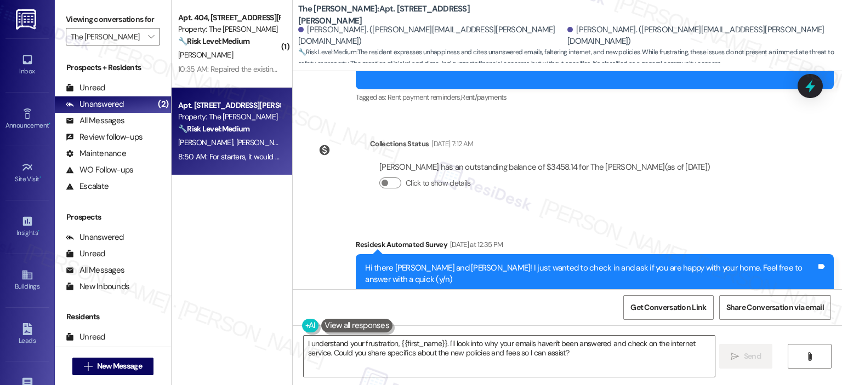
scroll to position [7620, 0]
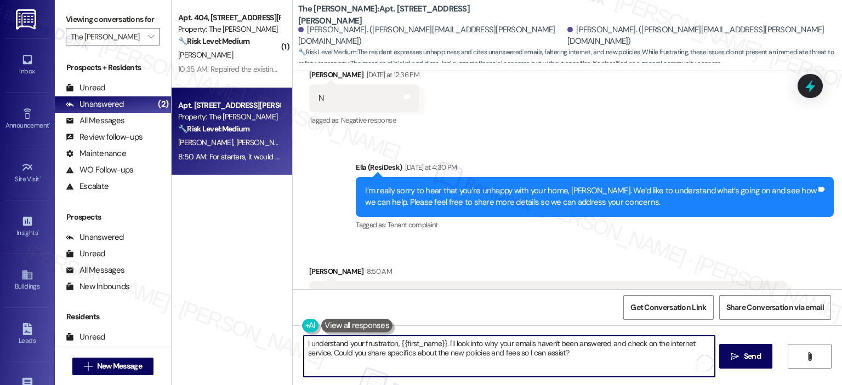
click at [439, 343] on textarea "I understand your frustration, {{first_name}}. I'll look into why your emails h…" at bounding box center [509, 356] width 410 height 41
drag, startPoint x: 444, startPoint y: 343, endPoint x: 297, endPoint y: 347, distance: 146.9
click at [302, 347] on textarea "I understand your frustration, {{first_name}}. I'll look into why your emails h…" at bounding box center [507, 356] width 410 height 41
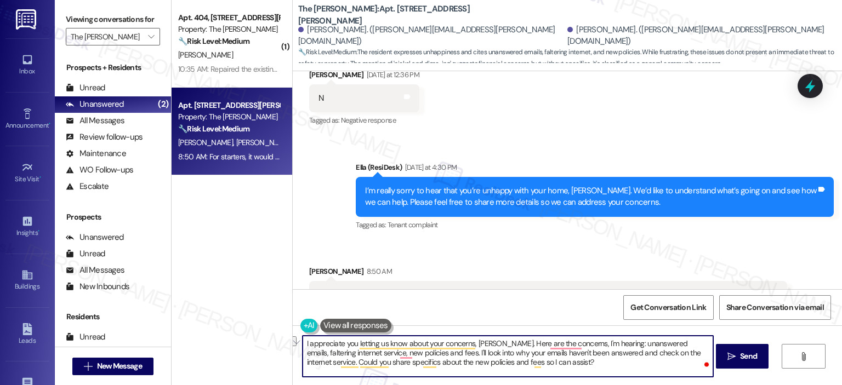
drag, startPoint x: 423, startPoint y: 353, endPoint x: 693, endPoint y: 354, distance: 269.6
click at [693, 354] on textarea "I appreciate you letting us know about your concerns, [PERSON_NAME]. Here are t…" at bounding box center [507, 356] width 410 height 41
click at [699, 355] on textarea "I appreciate you letting us know about your concerns, [PERSON_NAME]. Here are t…" at bounding box center [507, 356] width 410 height 41
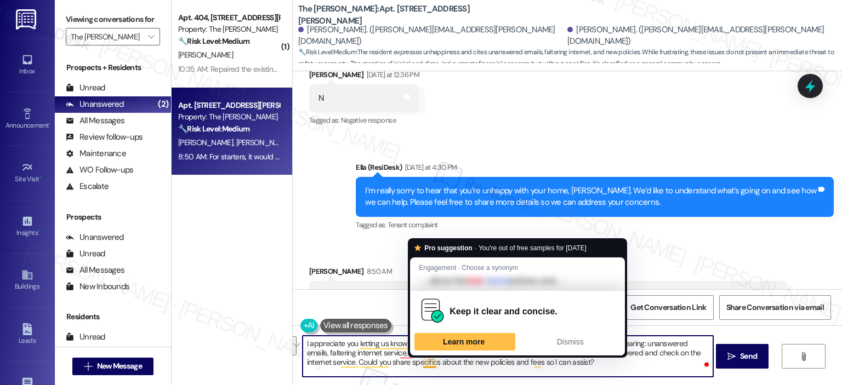
drag, startPoint x: 699, startPoint y: 355, endPoint x: 422, endPoint y: 354, distance: 276.1
click at [422, 354] on html "Inbox Go to Inbox Announcement • Send A Text Announcement Site Visit • Go to Si…" at bounding box center [421, 192] width 842 height 385
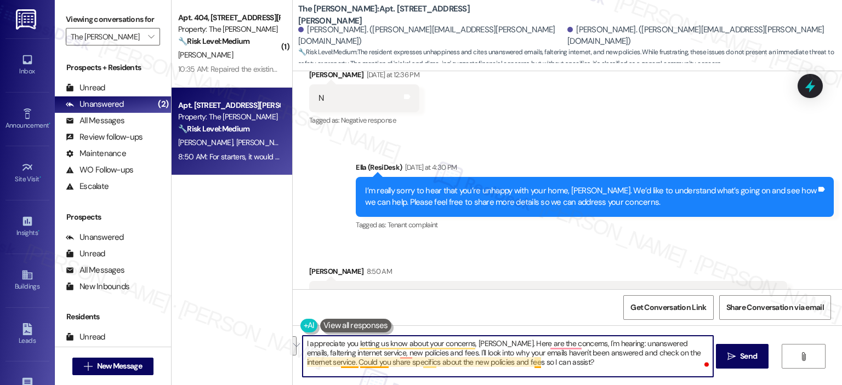
click at [531, 362] on textarea "I appreciate you letting us know about your concerns, [PERSON_NAME]. Here are t…" at bounding box center [507, 356] width 410 height 41
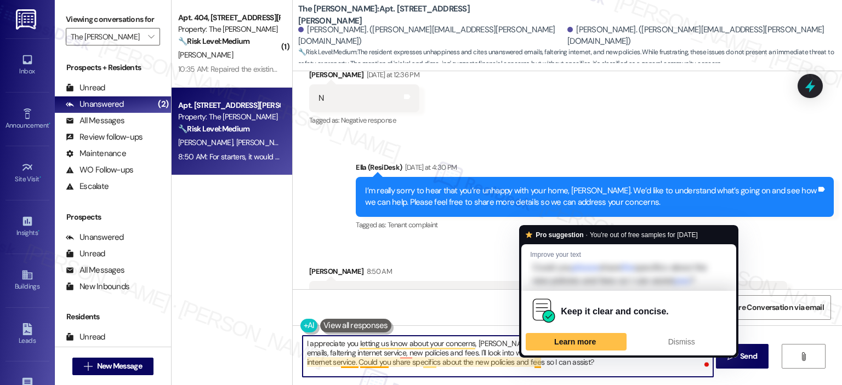
click at [656, 363] on textarea "I appreciate you letting us know about your concerns, [PERSON_NAME]. Here are t…" at bounding box center [507, 356] width 410 height 41
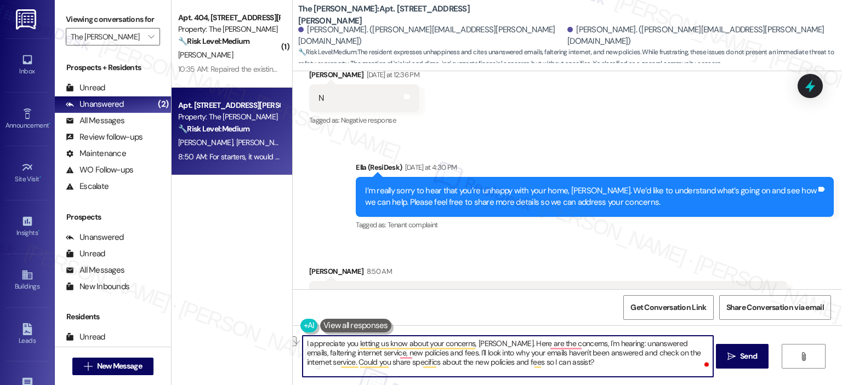
drag, startPoint x: 700, startPoint y: 350, endPoint x: 423, endPoint y: 352, distance: 276.7
click at [423, 352] on textarea "I appreciate you letting us know about your concerns, [PERSON_NAME]. Here are t…" at bounding box center [507, 356] width 410 height 41
click at [671, 352] on textarea "I appreciate you letting us know about your concerns, [PERSON_NAME]. Here are t…" at bounding box center [507, 356] width 410 height 41
type textarea "I appreciate you letting us know about your concerns, [PERSON_NAME]. Here are t…"
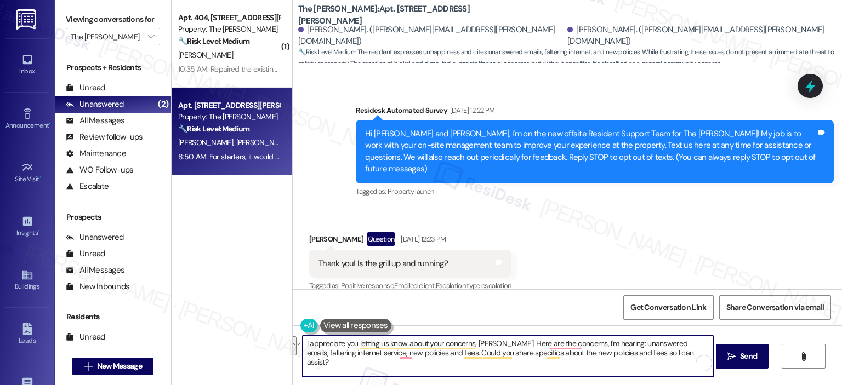
scroll to position [7620, 0]
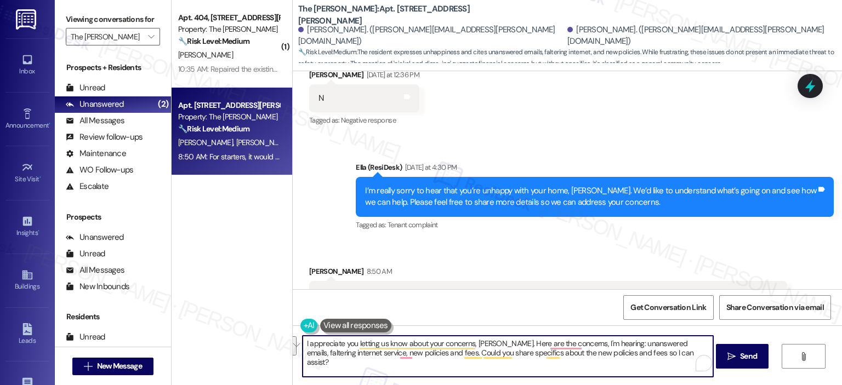
click at [422, 353] on textarea "I appreciate you letting us know about your concerns, [PERSON_NAME]. Here are t…" at bounding box center [507, 356] width 410 height 41
click at [467, 352] on textarea "I appreciate you letting us know about your concerns, [PERSON_NAME]. Here are t…" at bounding box center [507, 356] width 410 height 41
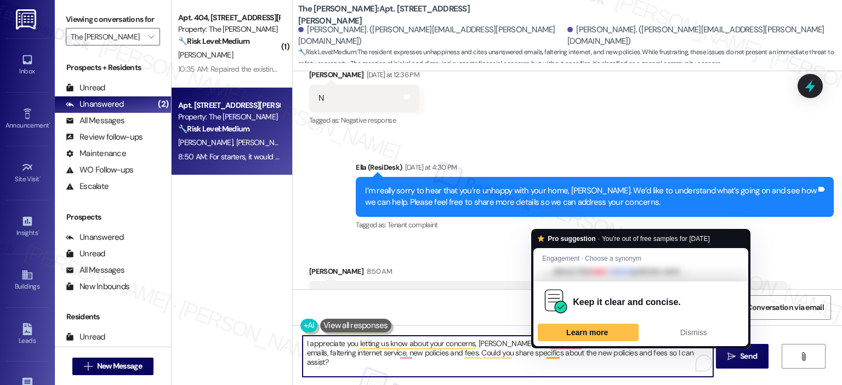
click at [576, 367] on textarea "I appreciate you letting us know about your concerns, [PERSON_NAME]. Here are t…" at bounding box center [507, 356] width 410 height 41
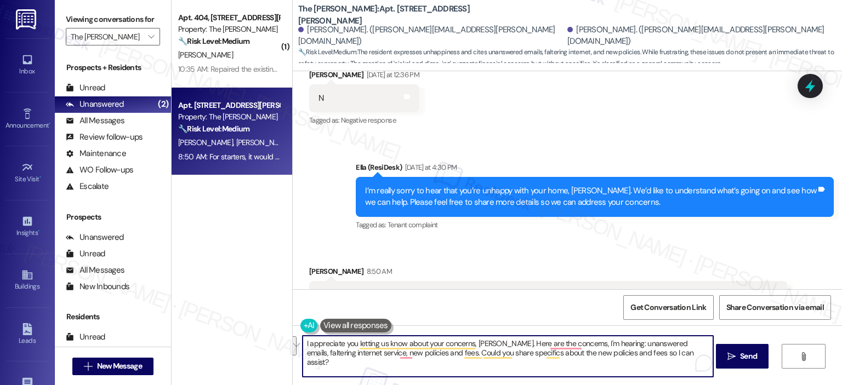
paste textarea "sharing your concerns with us, [PERSON_NAME]. From what I’m hearing, your main …"
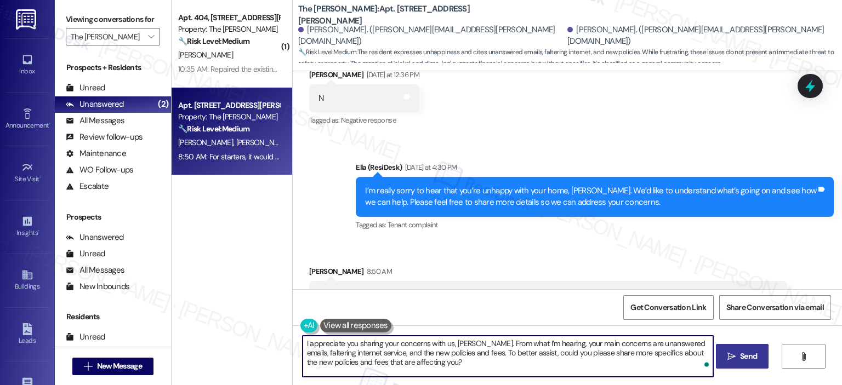
type textarea "I appreciate you sharing your concerns with us, [PERSON_NAME]. From what I’m he…"
click at [729, 353] on icon "" at bounding box center [731, 356] width 8 height 9
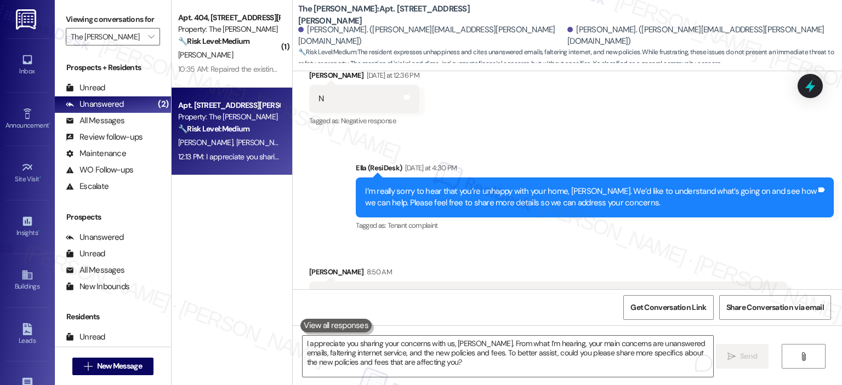
scroll to position [7720, 0]
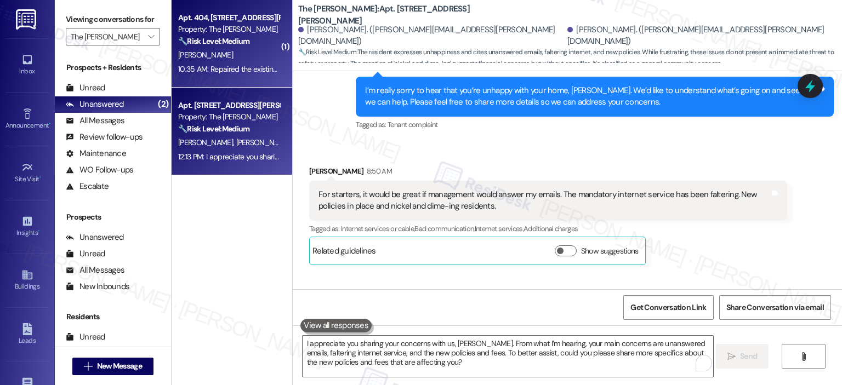
click at [199, 45] on strong "🔧 Risk Level: Medium" at bounding box center [213, 41] width 71 height 10
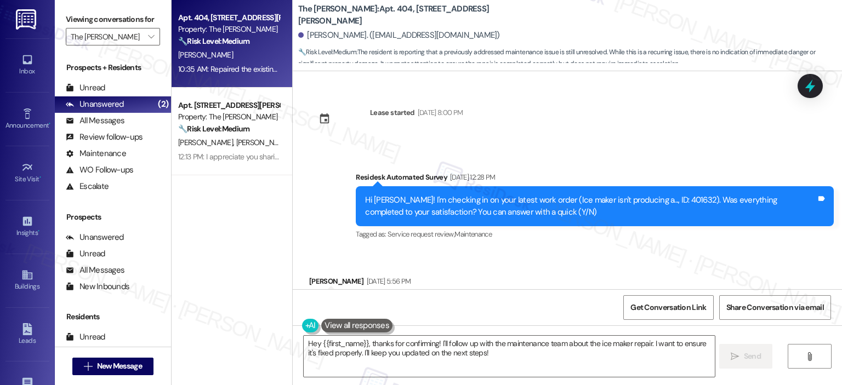
scroll to position [41, 0]
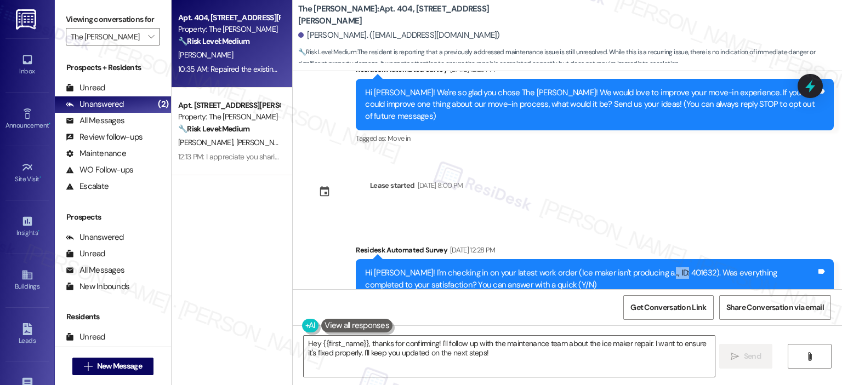
drag, startPoint x: 637, startPoint y: 260, endPoint x: 662, endPoint y: 262, distance: 25.8
click at [662, 267] on div "Hi Carly! I'm checking in on your latest work order (Ice maker isn't producing …" at bounding box center [590, 279] width 451 height 24
click at [660, 267] on div "Hi Carly! I'm checking in on your latest work order (Ice maker isn't producing …" at bounding box center [590, 279] width 451 height 24
copy div "401632"
drag, startPoint x: 660, startPoint y: 260, endPoint x: 634, endPoint y: 260, distance: 26.3
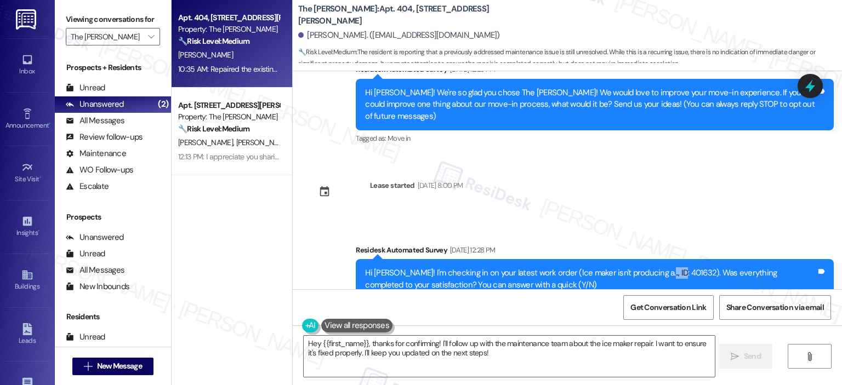
click at [635, 267] on div "Hi Carly! I'm checking in on your latest work order (Ice maker isn't producing …" at bounding box center [590, 279] width 451 height 24
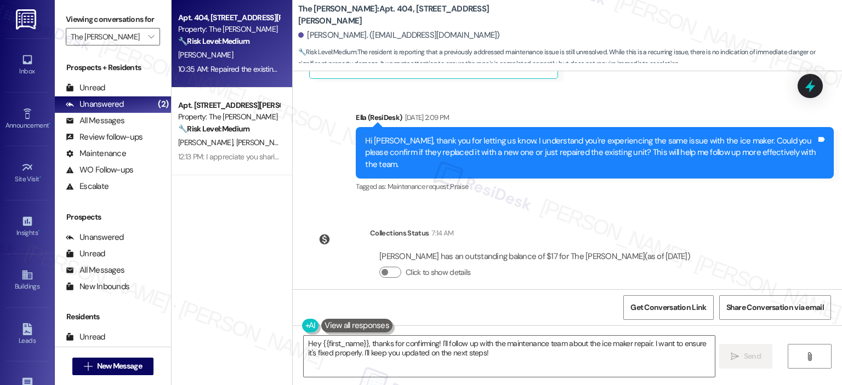
scroll to position [690, 0]
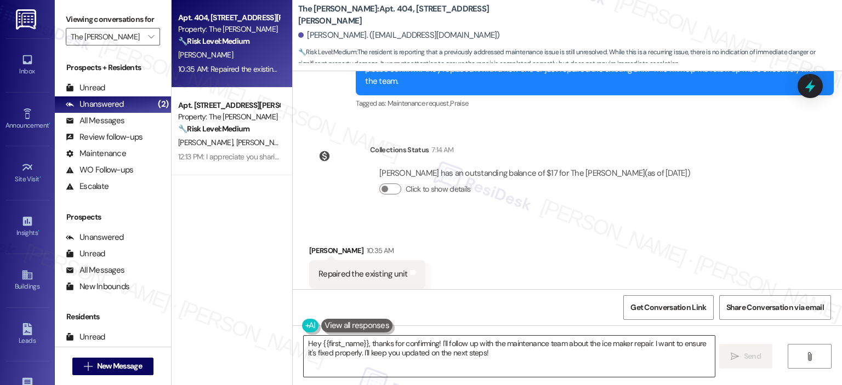
click at [484, 352] on textarea "Hey {{first_name}}, thanks for confirming! I'll follow up with the maintenance …" at bounding box center [509, 356] width 410 height 41
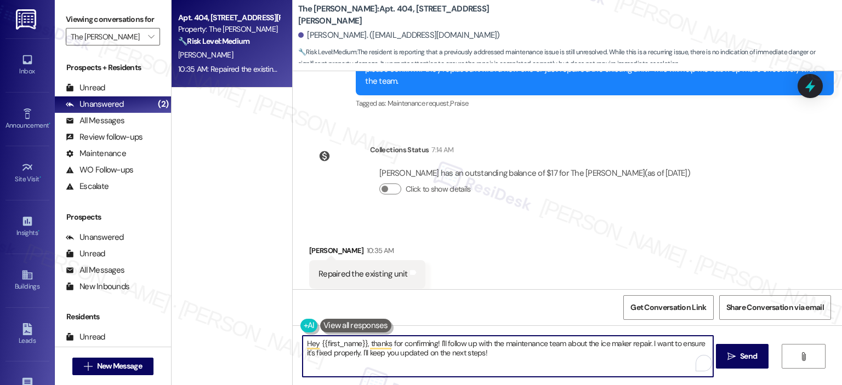
drag, startPoint x: 476, startPoint y: 359, endPoint x: 305, endPoint y: 339, distance: 172.1
click at [305, 339] on textarea "Hey {{first_name}}, thanks for confirming! I'll follow up with the maintenance …" at bounding box center [507, 356] width 410 height 41
click at [422, 346] on textarea "Hey {{first_name}}, thanks for confirming! I'll follow up with the maintenance …" at bounding box center [507, 356] width 410 height 41
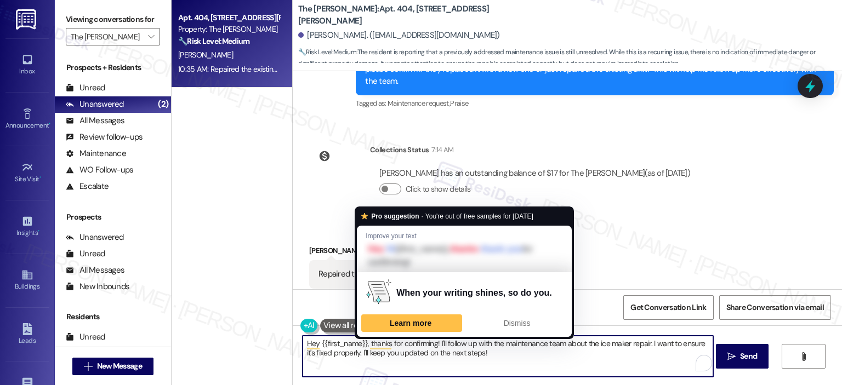
click at [362, 344] on textarea "Hey {{first_name}}, thanks for confirming! I'll follow up with the maintenance …" at bounding box center [507, 356] width 410 height 41
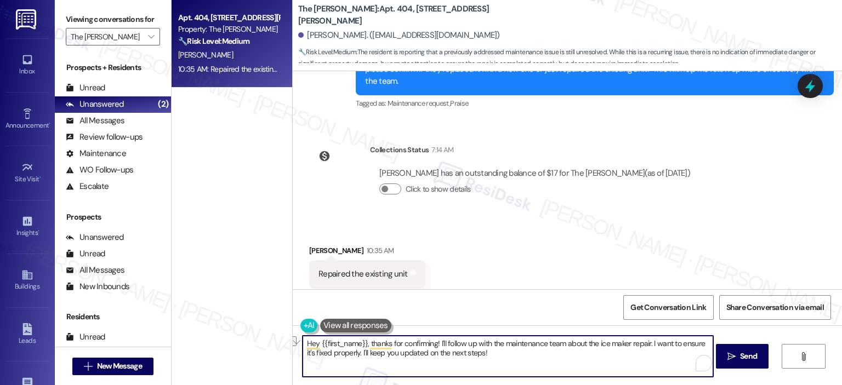
drag, startPoint x: 362, startPoint y: 345, endPoint x: 296, endPoint y: 340, distance: 65.9
click at [296, 340] on div "Hey {{first_name}}, thanks for confirming! I'll follow up with the maintenance …" at bounding box center [567, 366] width 549 height 82
drag, startPoint x: 421, startPoint y: 356, endPoint x: 367, endPoint y: 344, distance: 55.2
click at [367, 344] on textarea "Thanks for confirming! I'll follow up with the maintenance team about the ice m…" at bounding box center [507, 356] width 410 height 41
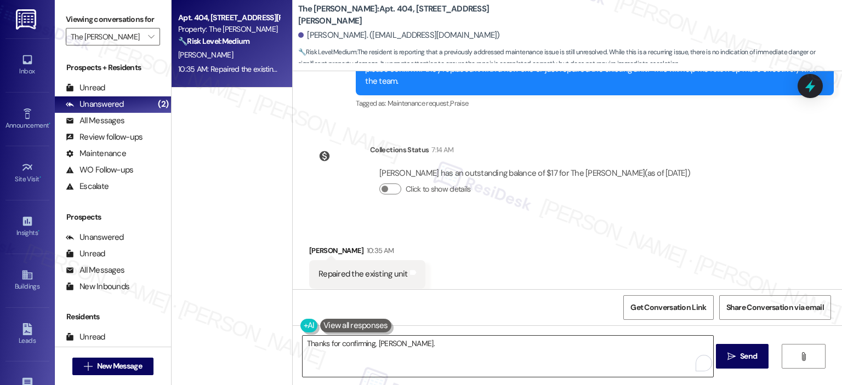
click at [414, 341] on textarea "Thanks for confirming, Carly." at bounding box center [507, 356] width 410 height 41
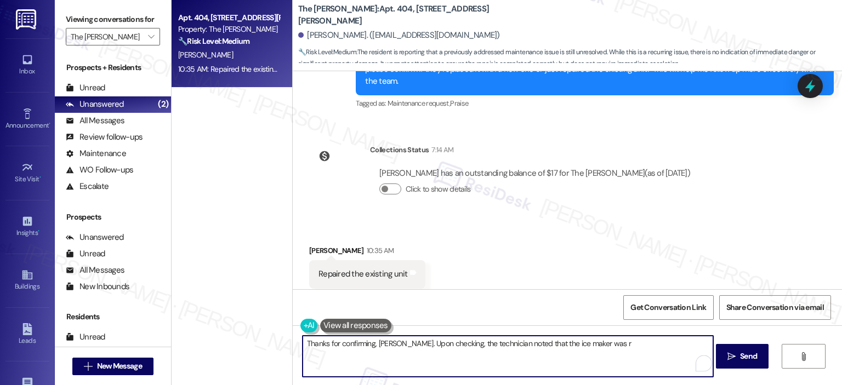
click at [603, 339] on textarea "Thanks for confirming, Carly. Upon checking, the technician noted that the ice …" at bounding box center [507, 356] width 410 height 41
click at [649, 347] on textarea "Thanks for confirming, Carly. Upon checking, the technician noted that the ice …" at bounding box center [507, 356] width 410 height 41
click at [648, 347] on textarea "Thanks for confirming, Carly. Upon checking, the technician noted that the ice …" at bounding box center [507, 356] width 410 height 41
click at [654, 341] on textarea "Thanks for confirming, Carly. Upon checking, the technician noted that the ice …" at bounding box center [507, 356] width 410 height 41
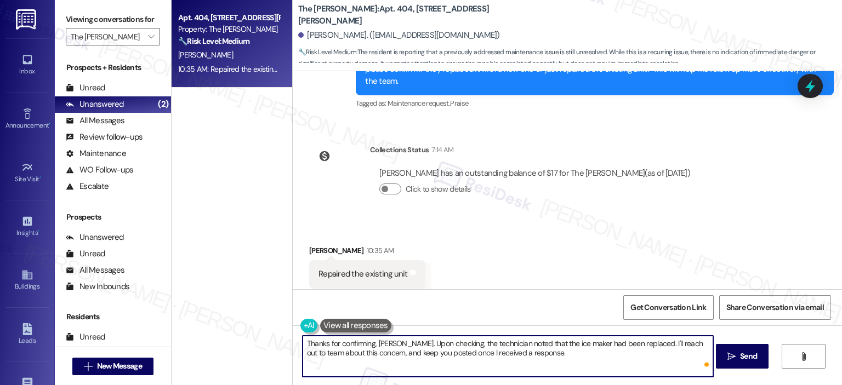
type textarea "Thanks for confirming, Carly. Upon checking, the technician noted that the ice …"
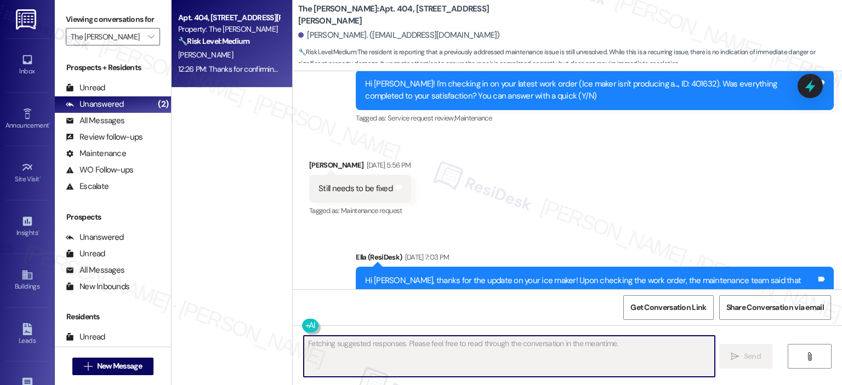
scroll to position [778, 0]
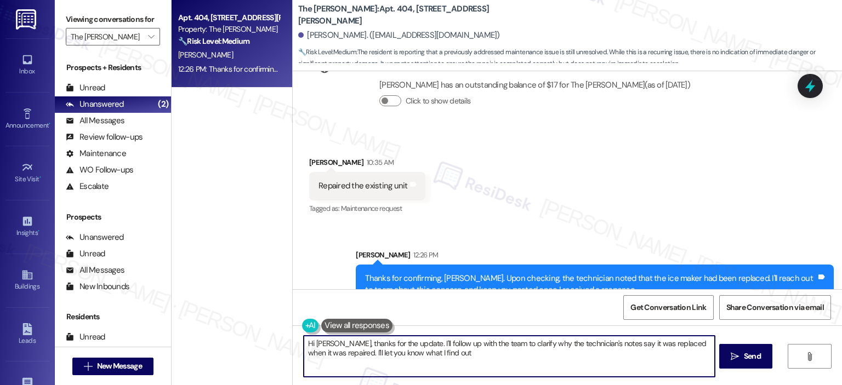
type textarea "Hi Carly, thanks for the update. I'll follow up with the team to clarify why th…"
click at [815, 85] on icon at bounding box center [809, 86] width 13 height 17
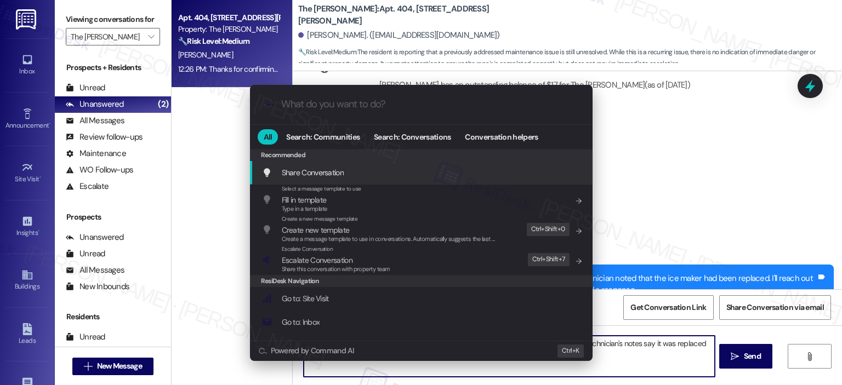
click at [357, 103] on input "What do you want to do?" at bounding box center [430, 105] width 298 height 12
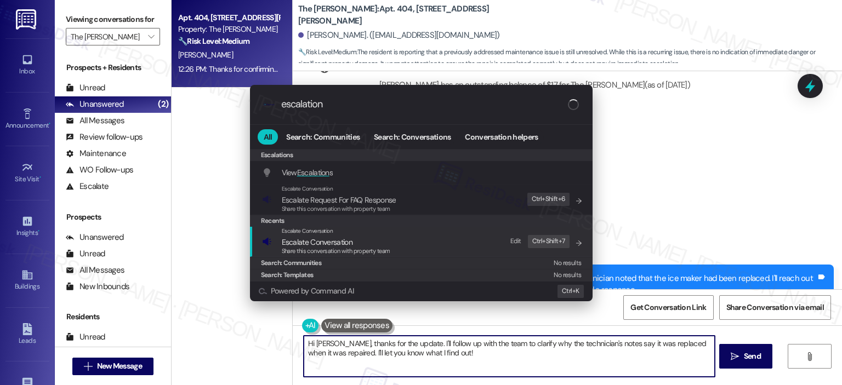
type input "escalation"
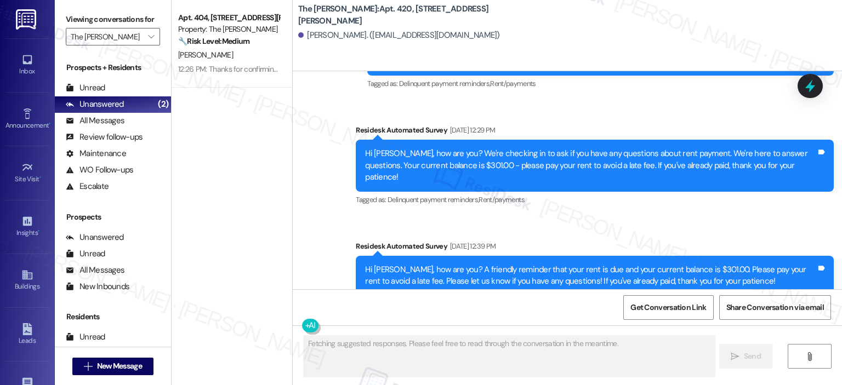
scroll to position [8591, 0]
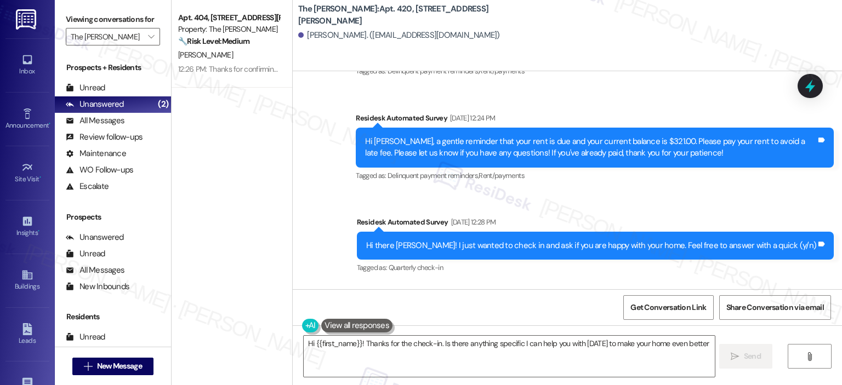
type textarea "Hi {{first_name}}! Thanks for the check-in. Is there anything specific I can he…"
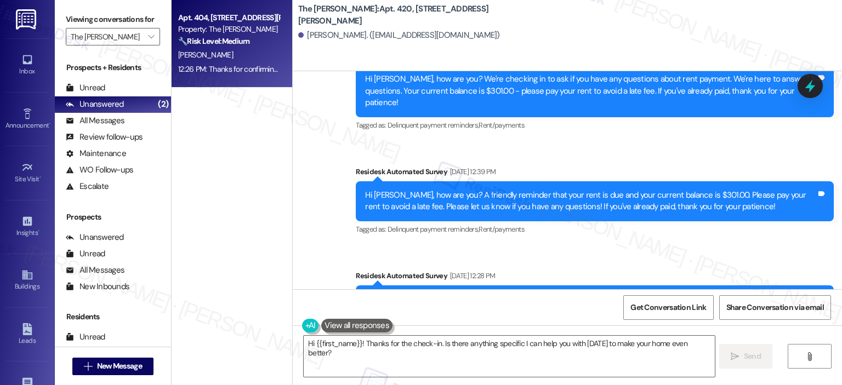
click at [191, 56] on span "[PERSON_NAME]" at bounding box center [205, 55] width 55 height 10
type textarea "Fetching suggested responses. Please feel free to read through the conversation…"
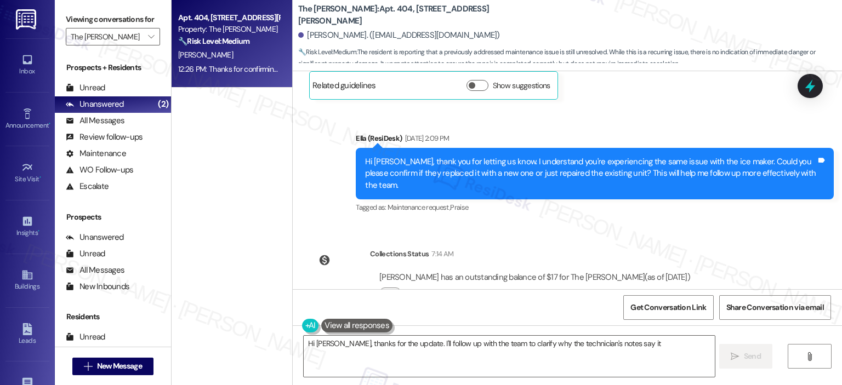
scroll to position [689, 0]
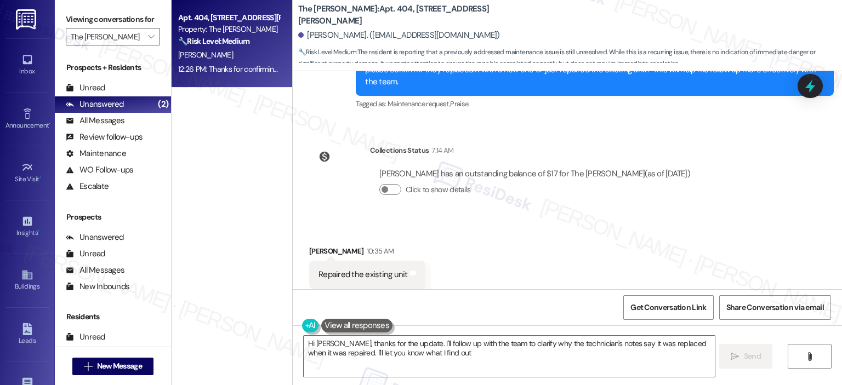
type textarea "Hi Carly, thanks for the update. I'll follow up with the team to clarify why th…"
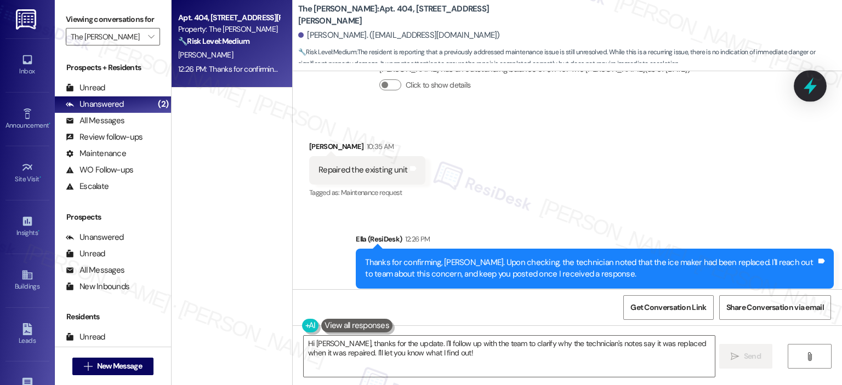
click at [811, 89] on icon at bounding box center [809, 86] width 13 height 17
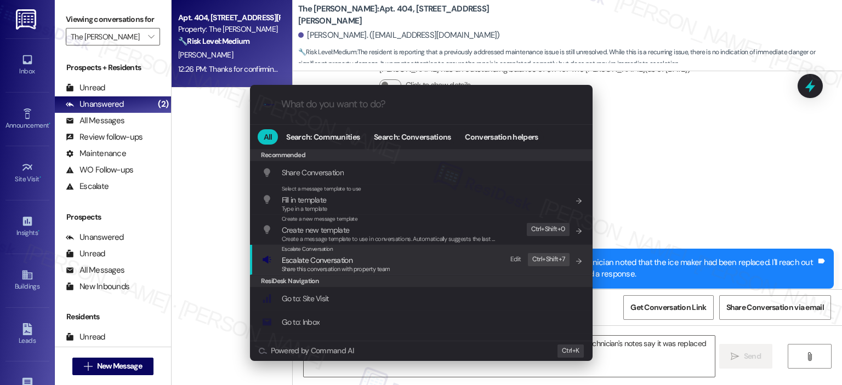
click at [374, 262] on span "Escalate Conversation" at bounding box center [336, 260] width 108 height 12
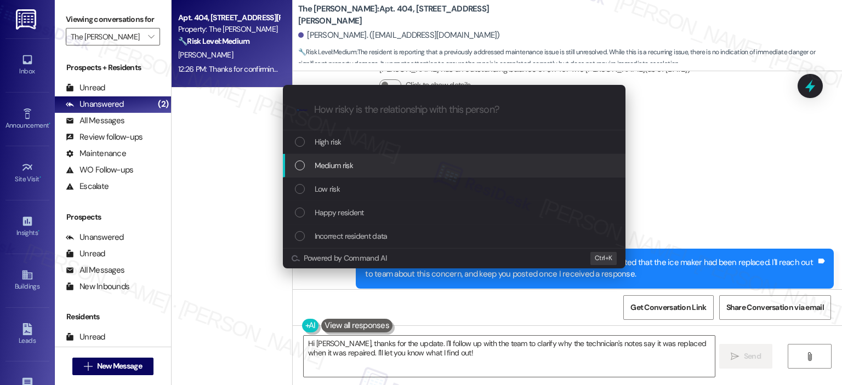
click at [350, 168] on span "Medium risk" at bounding box center [333, 165] width 38 height 12
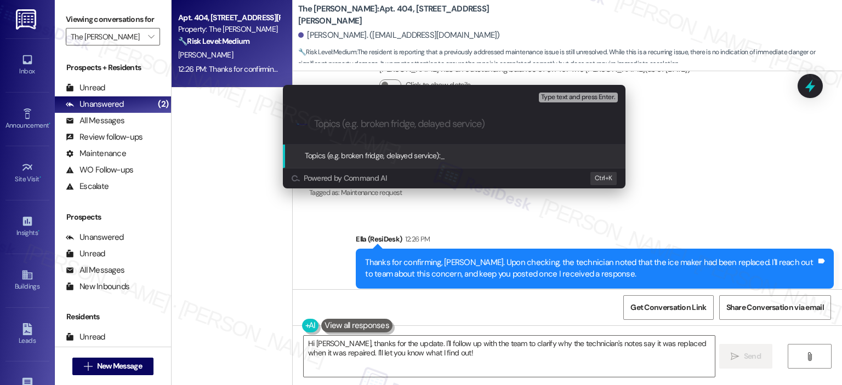
click at [349, 117] on div ".cls-1{fill:#0a055f;}.cls-2{fill:#0cc4c4;} resideskLogoBlueOrange" at bounding box center [454, 124] width 342 height 39
click at [349, 121] on input "Topics (e.g. broken fridge, delayed service)" at bounding box center [463, 124] width 298 height 12
type input "Ice Maker - WO Clarification"
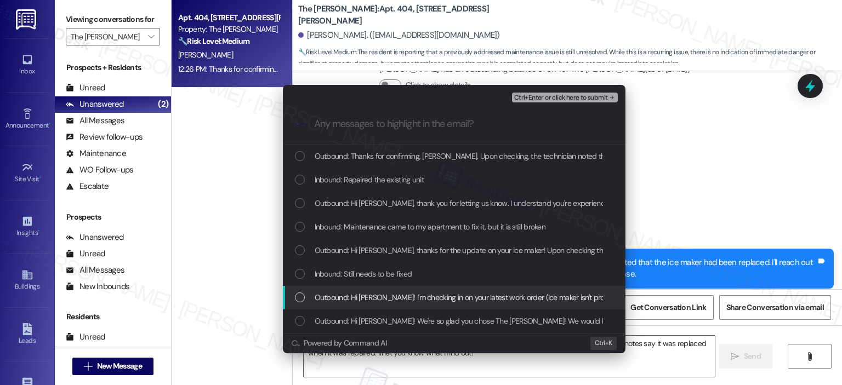
click at [427, 300] on span "Outbound: Hi Carly! I'm checking in on your latest work order (Ice maker isn't …" at bounding box center [626, 297] width 625 height 12
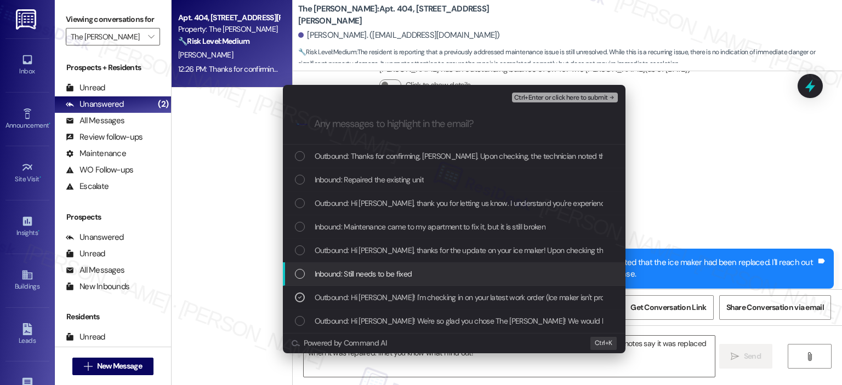
click at [414, 276] on div "Inbound: Still needs to be fixed" at bounding box center [455, 274] width 321 height 12
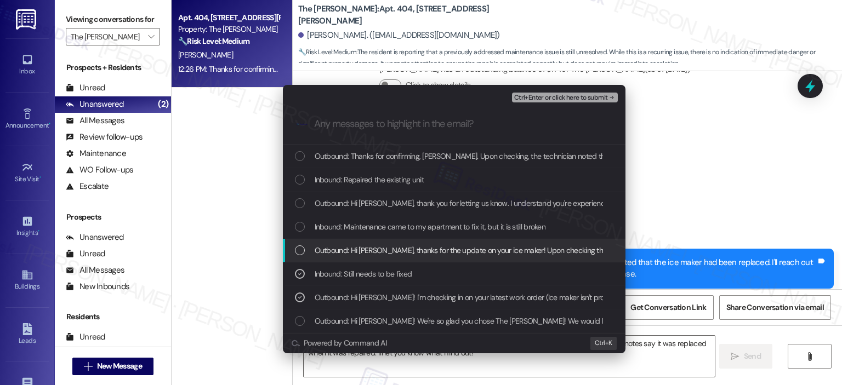
click at [490, 254] on span "Outbound: Hi Carly, thanks for the update on your ice maker! Upon checking the …" at bounding box center [615, 250] width 603 height 12
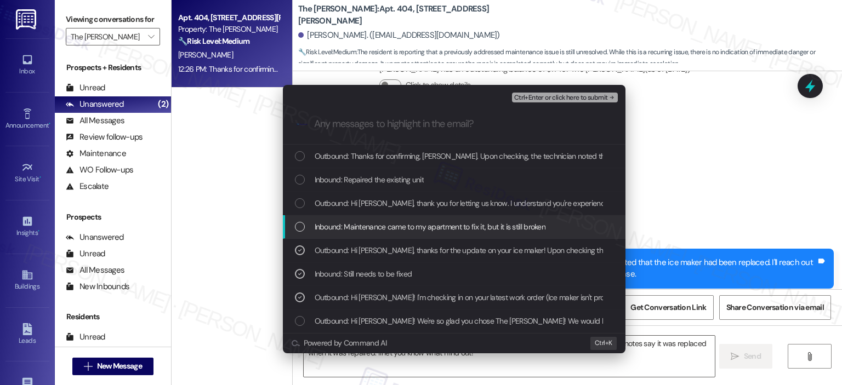
click at [460, 222] on span "Inbound: Maintenance came to my apartment to fix it, but it is still broken" at bounding box center [429, 227] width 231 height 12
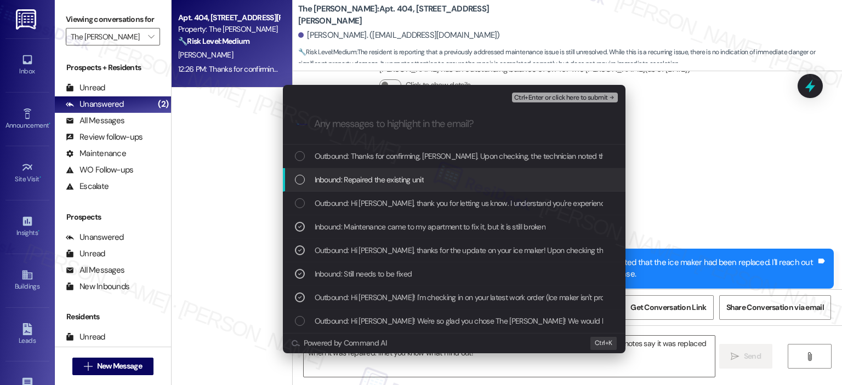
click at [403, 180] on span "Inbound: Repaired the existing unit" at bounding box center [369, 180] width 110 height 12
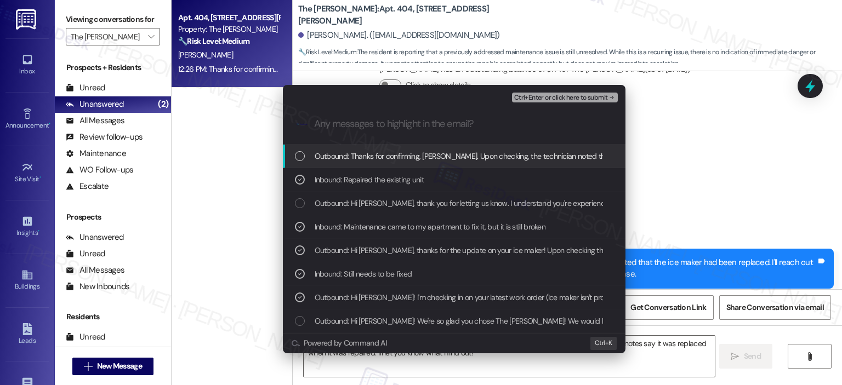
click at [407, 160] on span "Outbound: Thanks for confirming, Carly. Upon checking, the technician noted tha…" at bounding box center [660, 156] width 693 height 12
click at [551, 98] on span "Ctrl+Enter or click here to submit" at bounding box center [561, 98] width 94 height 8
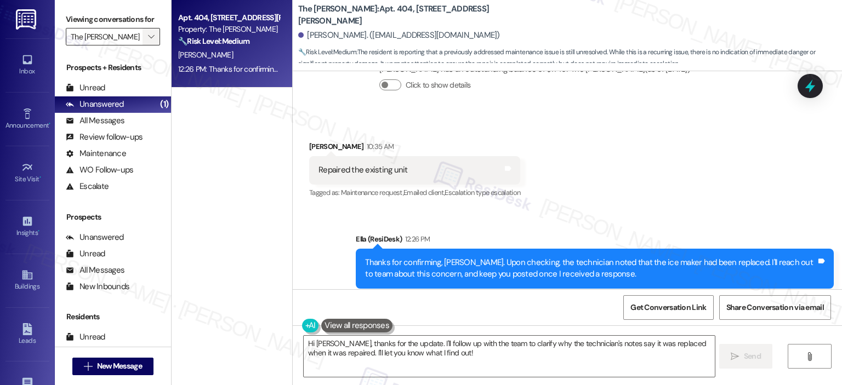
click at [150, 37] on button "" at bounding box center [151, 37] width 18 height 18
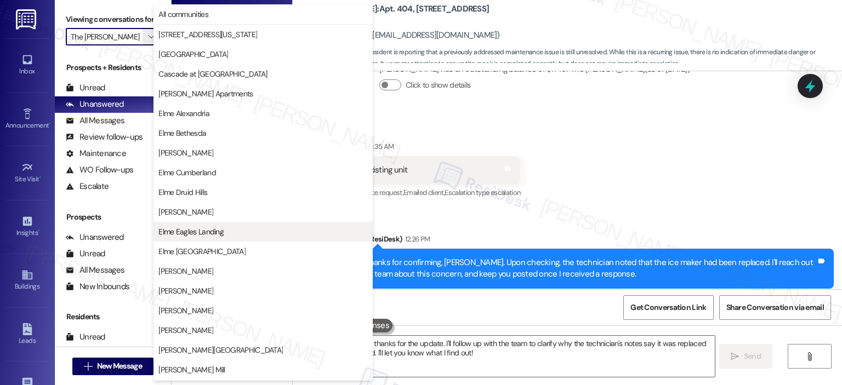
scroll to position [196, 0]
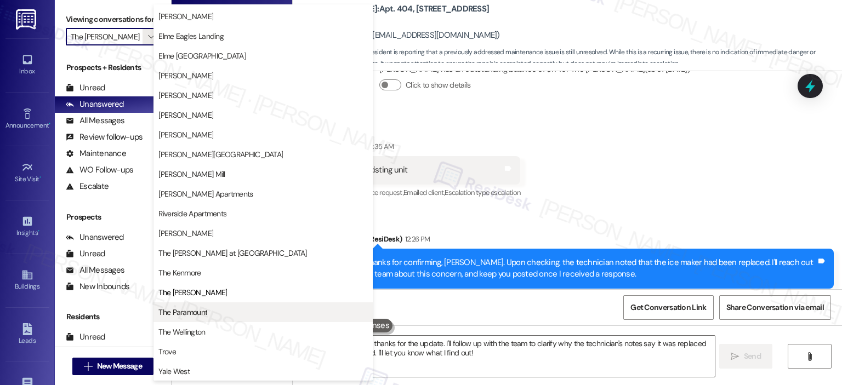
click at [242, 319] on button "The Paramount" at bounding box center [262, 312] width 219 height 20
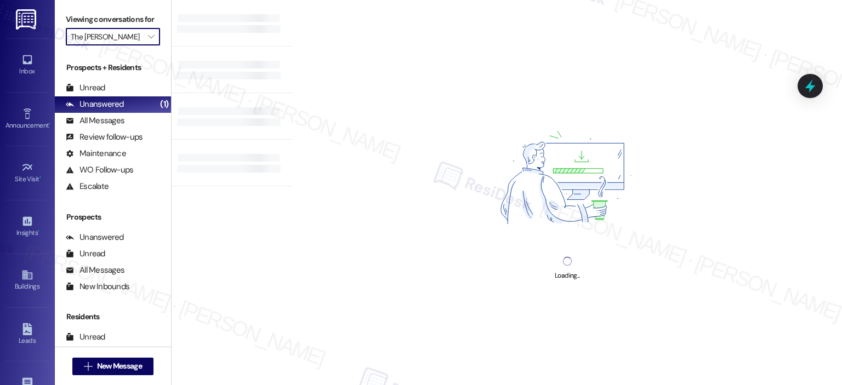
type input "The Paramount"
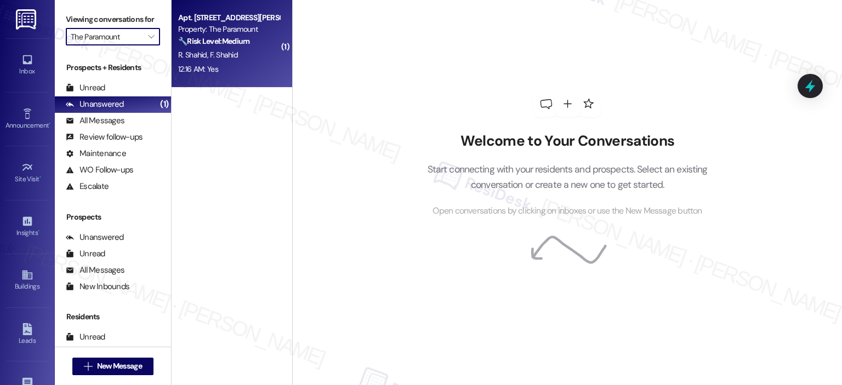
click at [219, 43] on strong "🔧 Risk Level: Medium" at bounding box center [213, 41] width 71 height 10
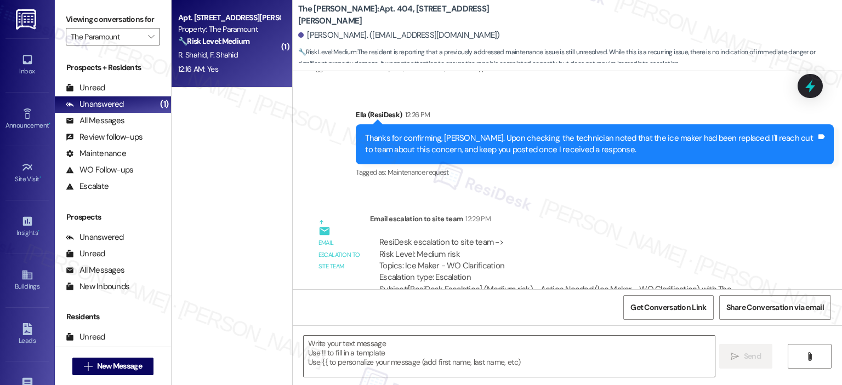
scroll to position [929, 0]
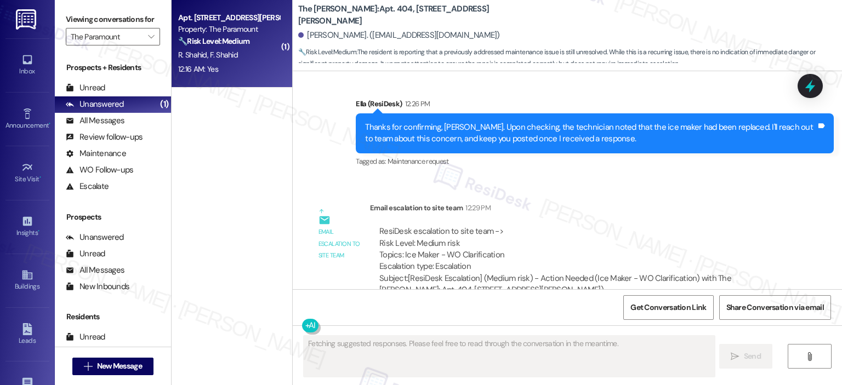
click at [256, 51] on div "R. Shahid F. Shahid" at bounding box center [229, 55] width 104 height 14
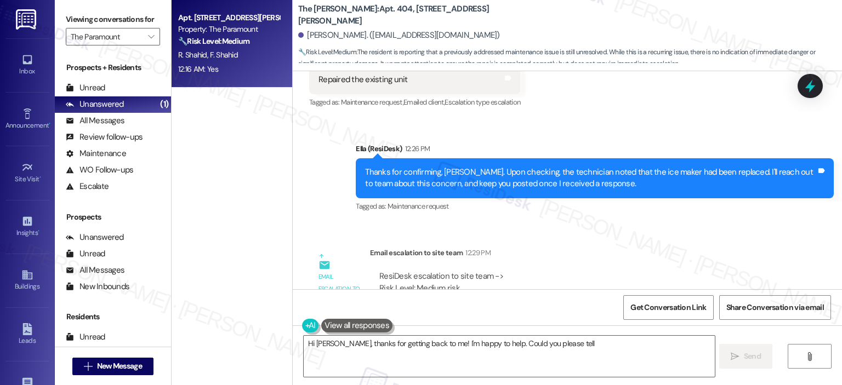
scroll to position [285, 0]
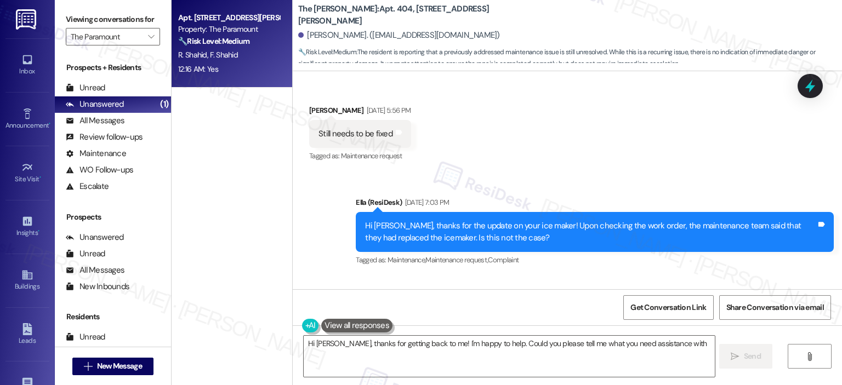
type textarea "Hi Farene, thanks for getting back to me! I'm happy to help. Could you please t…"
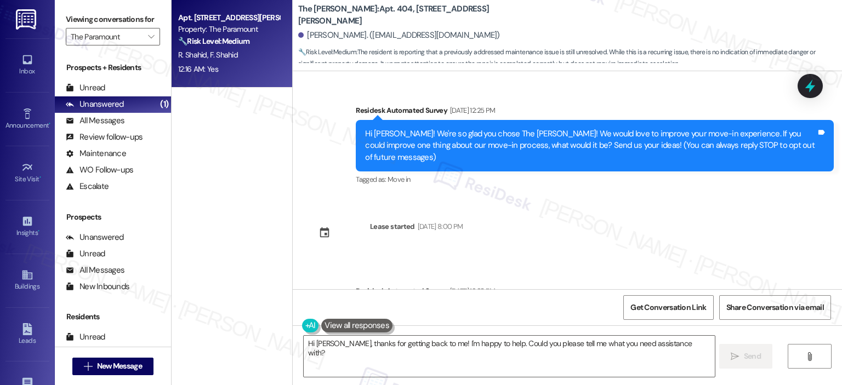
click at [212, 24] on div "Property: The Paramount" at bounding box center [228, 30] width 101 height 12
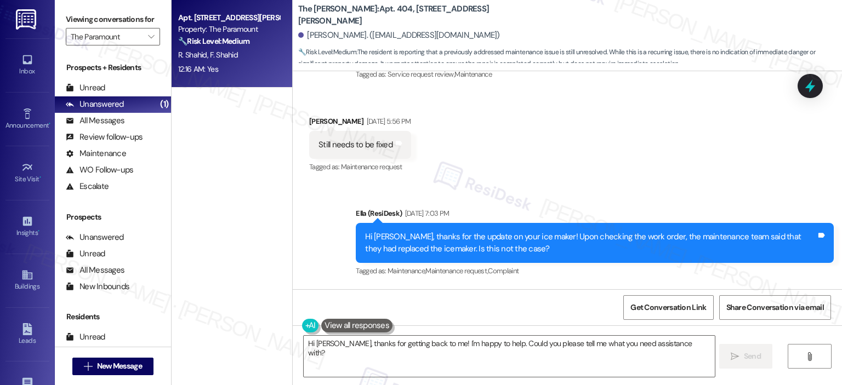
click at [220, 43] on strong "🔧 Risk Level: Medium" at bounding box center [213, 41] width 71 height 10
click at [203, 104] on div "Apt. 507, 1425 South Eads St Property: The Paramount 🔧 Risk Level: Medium The r…" at bounding box center [231, 153] width 121 height 307
click at [149, 35] on span "" at bounding box center [151, 37] width 10 height 18
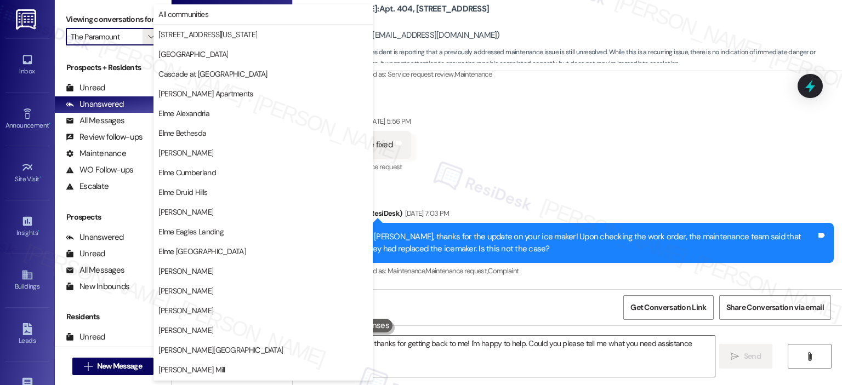
scroll to position [196, 0]
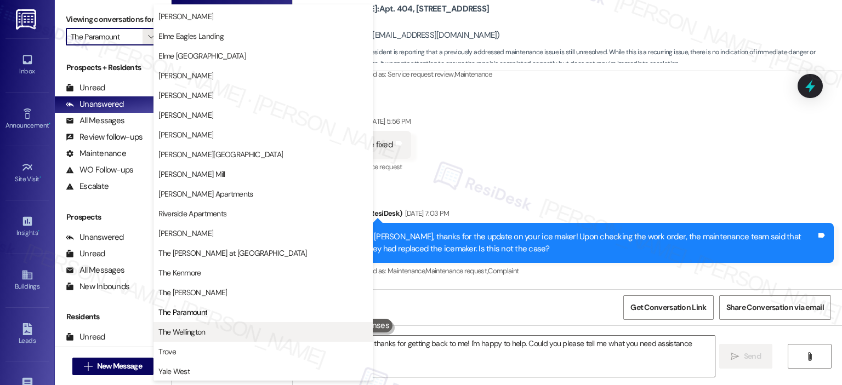
click at [201, 331] on span "The Wellington" at bounding box center [181, 332] width 47 height 11
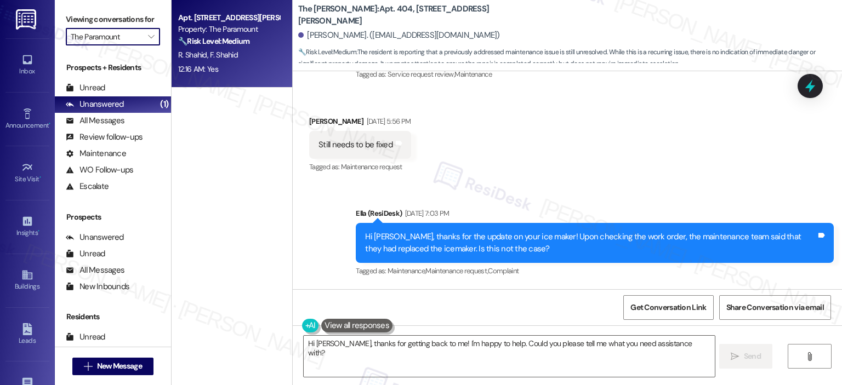
type input "The Wellington"
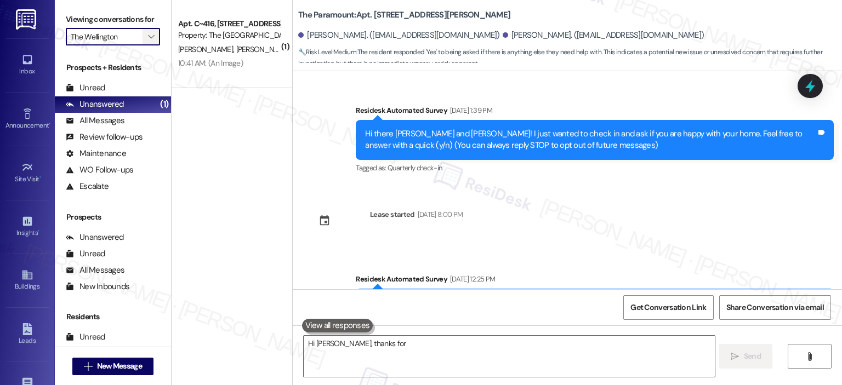
click at [146, 37] on span "" at bounding box center [151, 37] width 10 height 18
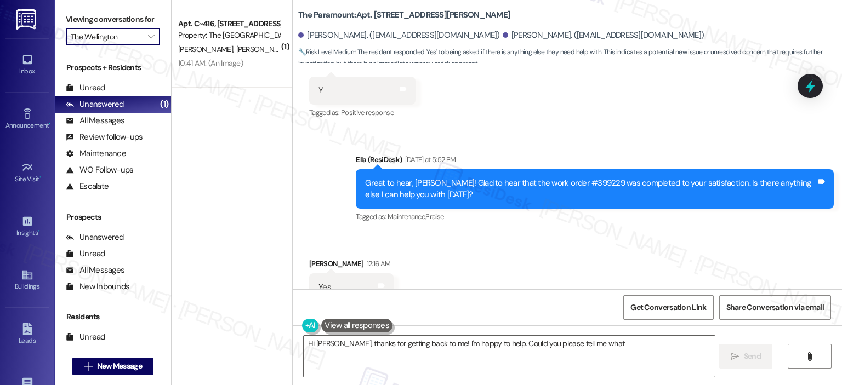
scroll to position [1136, 0]
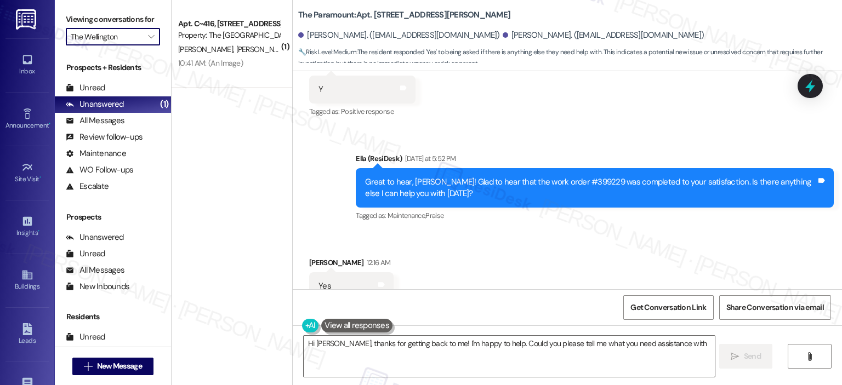
type textarea "Hi Farene, thanks for getting back to me! I'm happy to help. Could you please t…"
click at [148, 32] on icon "" at bounding box center [151, 36] width 6 height 9
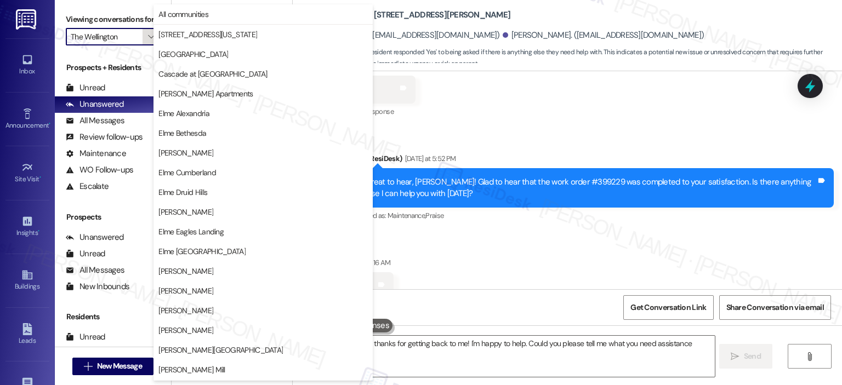
scroll to position [196, 0]
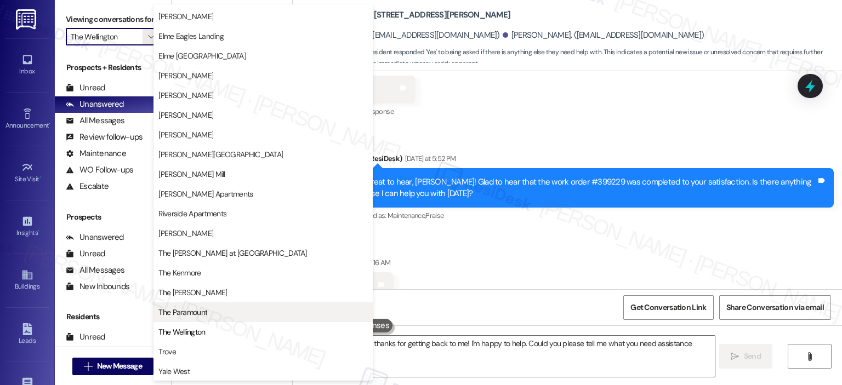
click at [216, 311] on span "The Paramount" at bounding box center [262, 312] width 209 height 11
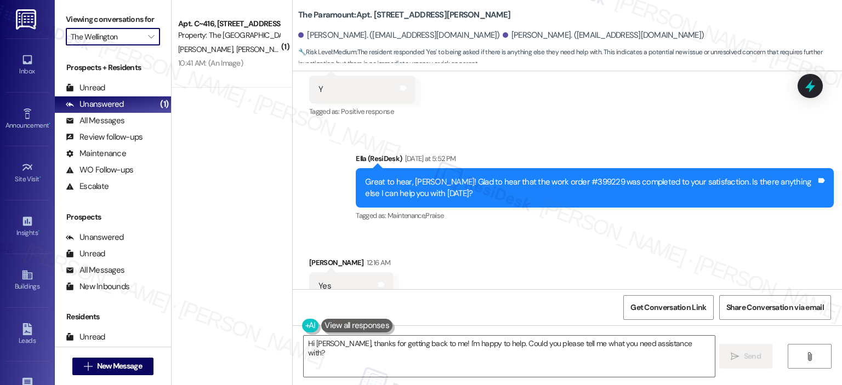
type input "The Paramount"
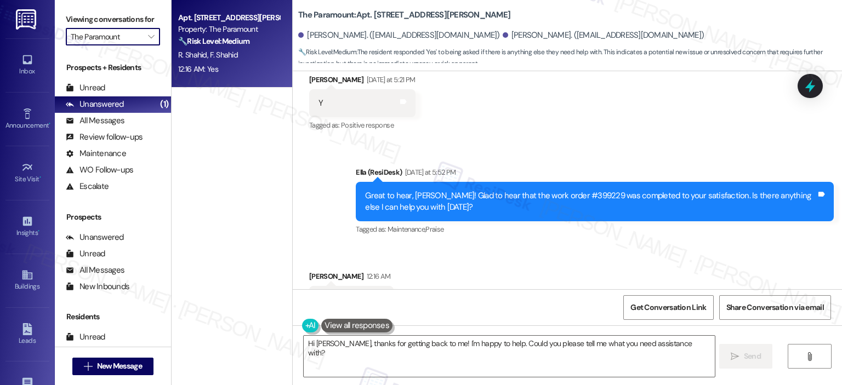
scroll to position [1136, 0]
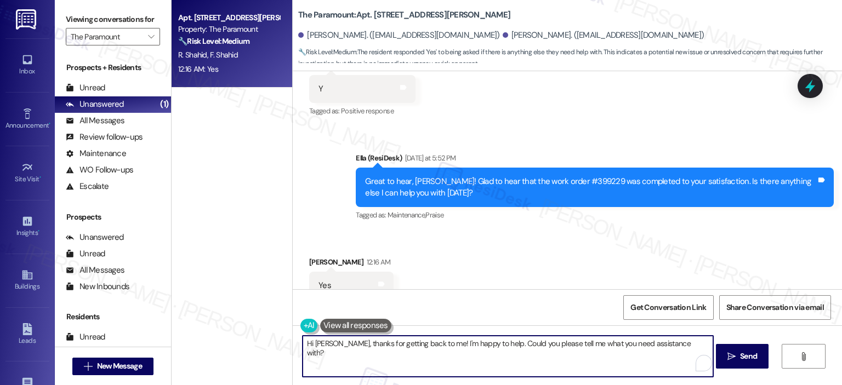
drag, startPoint x: 334, startPoint y: 337, endPoint x: 298, endPoint y: 345, distance: 37.0
click at [302, 345] on textarea "Hi Farene, thanks for getting back to me! I'm happy to help. Could you please t…" at bounding box center [507, 356] width 410 height 41
click at [397, 341] on textarea "Thanks for getting back to me! I'm happy to help. Could you please tell me what…" at bounding box center [507, 356] width 410 height 41
type textarea "Thanks for getting back to me, Farene! I'm happy to help. Could you please tell…"
click at [729, 359] on icon "" at bounding box center [731, 356] width 8 height 9
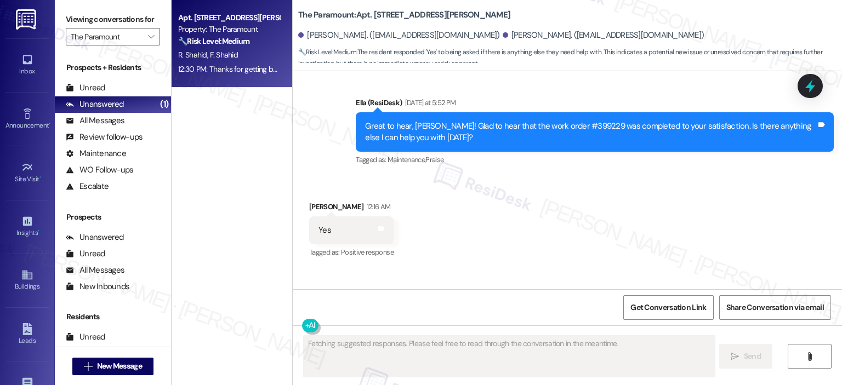
scroll to position [1212, 0]
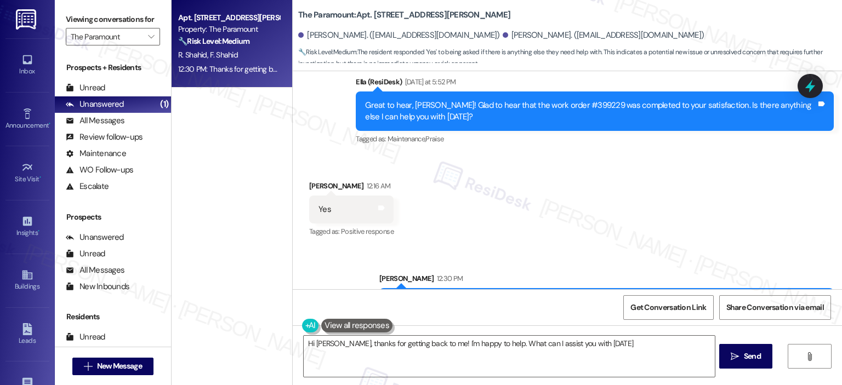
type textarea "Hi Farene, thanks for getting back to me! I'm happy to help. What can I assist …"
click at [148, 37] on icon "" at bounding box center [151, 36] width 6 height 9
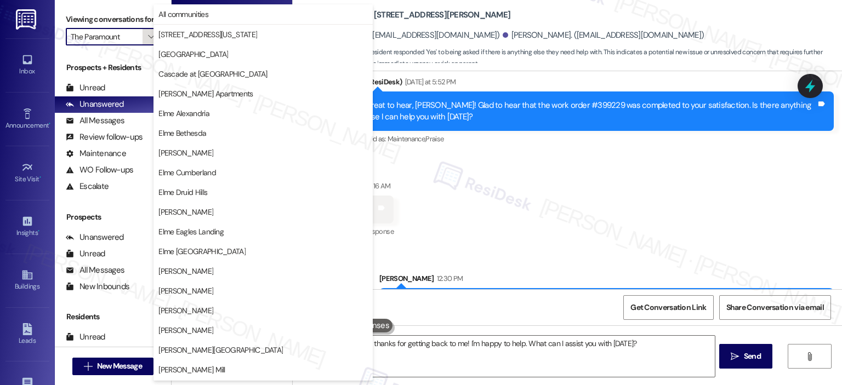
scroll to position [196, 0]
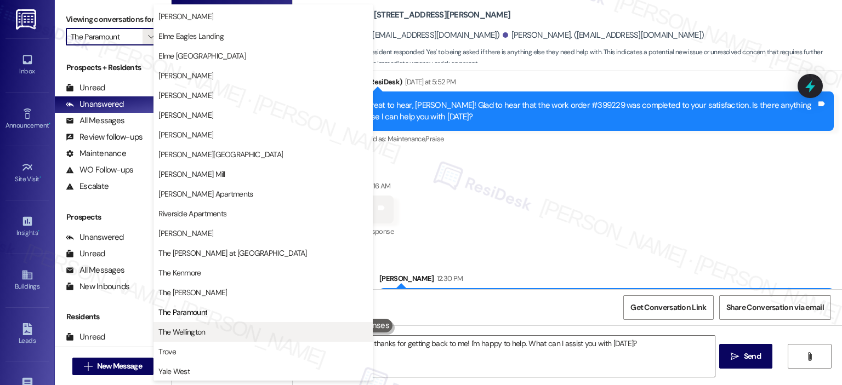
click at [211, 324] on button "The Wellington" at bounding box center [262, 332] width 219 height 20
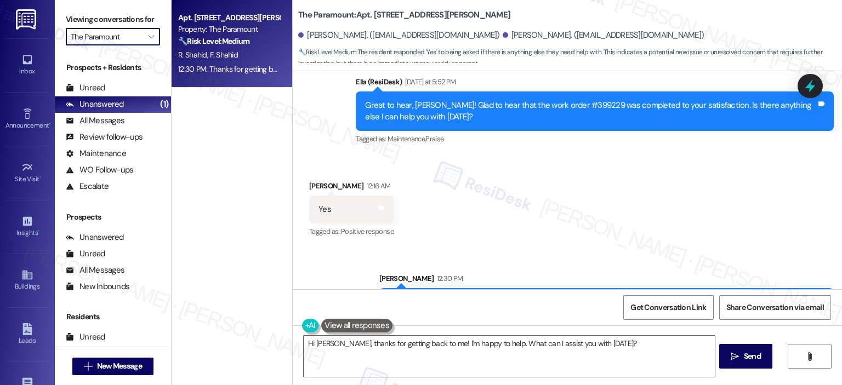
type input "The Wellington"
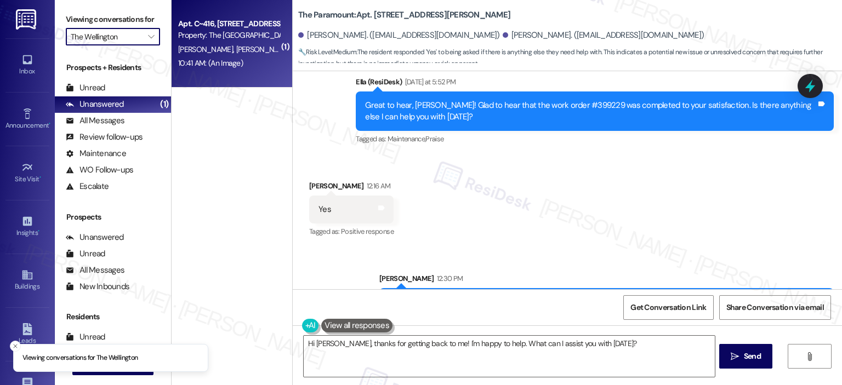
click at [220, 52] on div "J. Nogar J. Alim" at bounding box center [229, 50] width 104 height 14
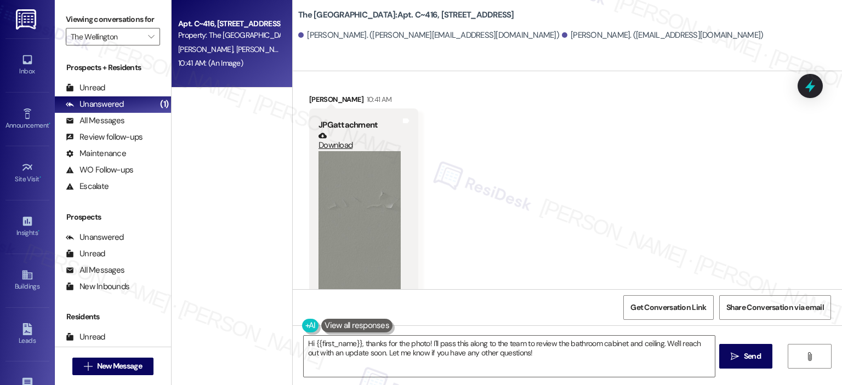
scroll to position [807, 0]
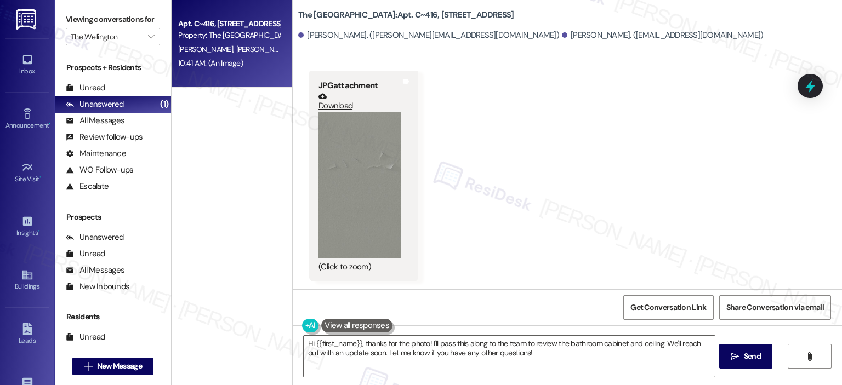
click at [361, 195] on button "Zoom image" at bounding box center [359, 185] width 82 height 146
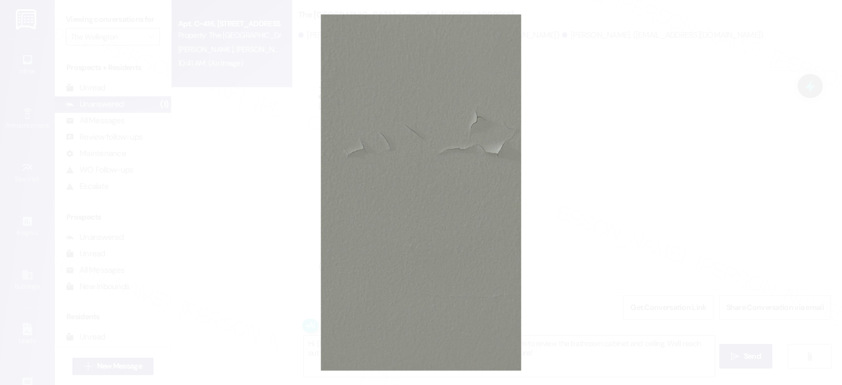
click at [649, 184] on button "Unzoom image" at bounding box center [421, 192] width 842 height 385
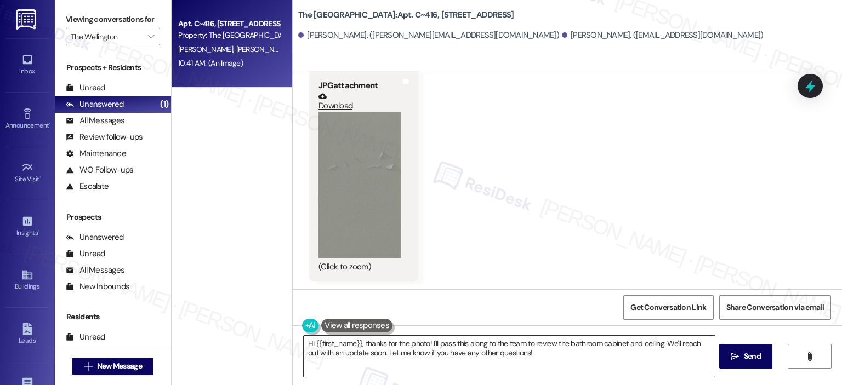
click at [471, 347] on textarea "Hi {{first_name}}, thanks for the photo! I'll pass this along to the team to re…" at bounding box center [509, 356] width 410 height 41
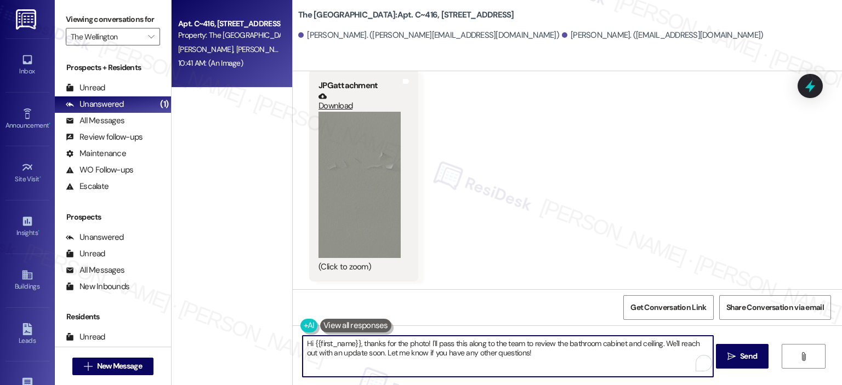
click at [476, 356] on textarea "Hi {{first_name}}, thanks for the photo! I'll pass this along to the team to re…" at bounding box center [507, 356] width 410 height 41
drag, startPoint x: 545, startPoint y: 354, endPoint x: 274, endPoint y: 347, distance: 270.8
click at [274, 347] on div "Apt. C~416, 1850 Columbia Pike Property: The Wellington J. Nogar J. Alim 10:41 …" at bounding box center [506, 192] width 670 height 385
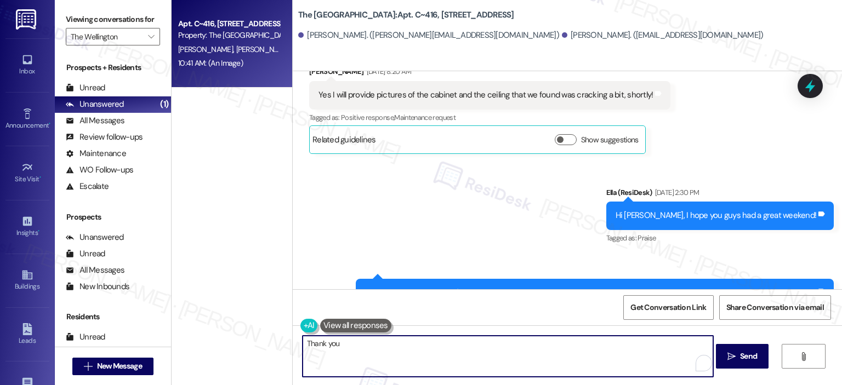
scroll to position [430, 0]
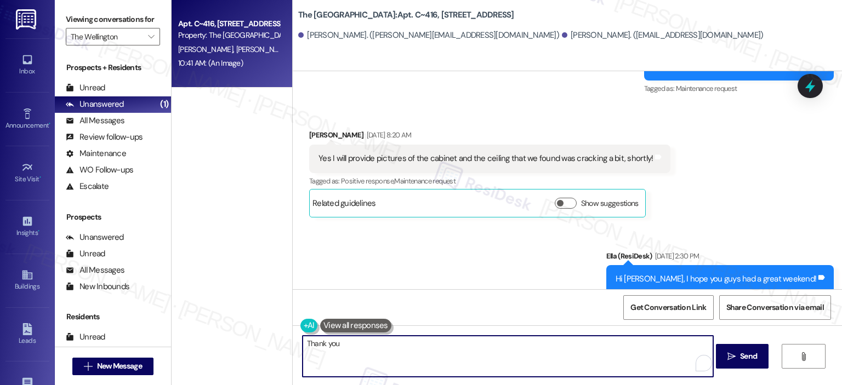
click at [430, 359] on textarea "Thank you" at bounding box center [507, 356] width 410 height 41
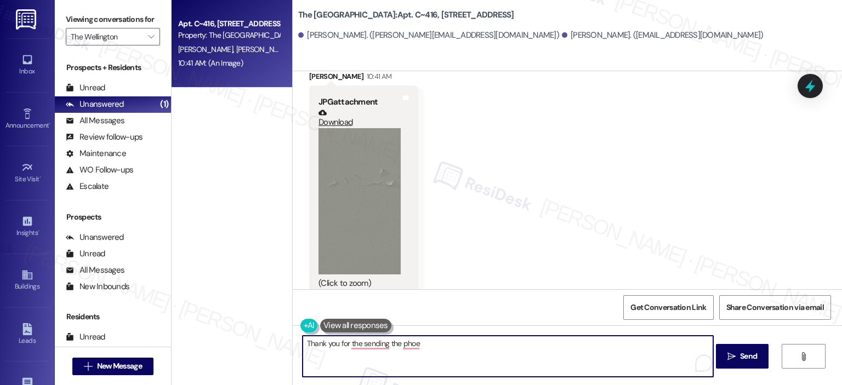
scroll to position [807, 0]
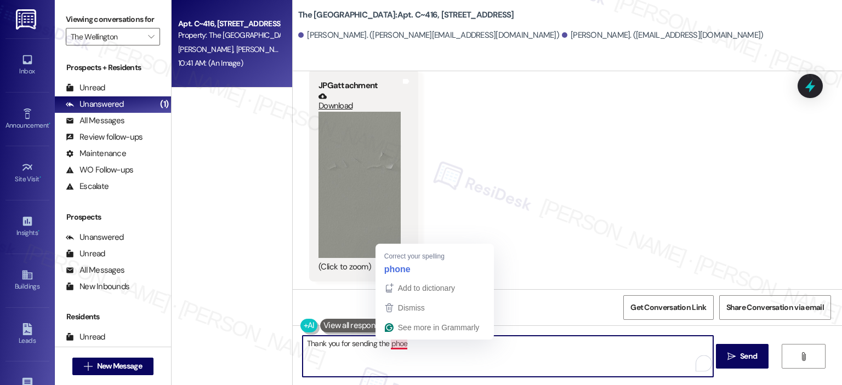
click at [427, 338] on div "Add to dictionary Dismiss See more in Grammarly" at bounding box center [434, 308] width 118 height 61
click at [427, 350] on textarea "Thank you for sending the phoe" at bounding box center [507, 356] width 410 height 41
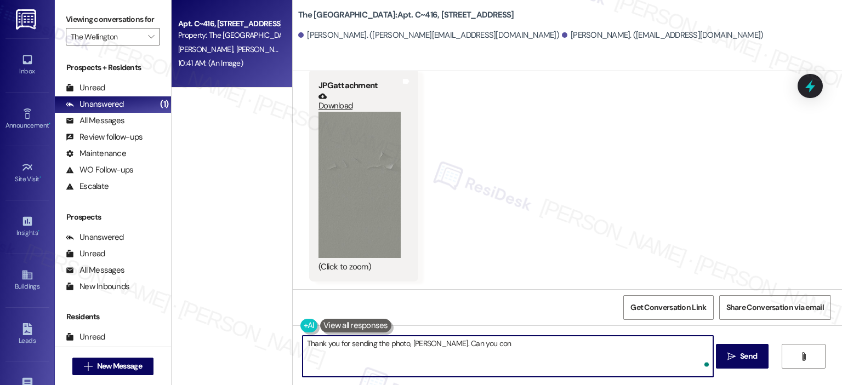
type textarea "Thank you for sending the photo, Jess. Can you co"
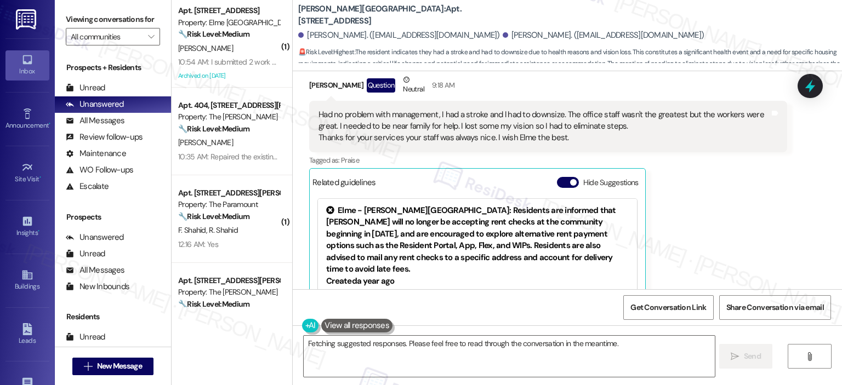
scroll to position [15024, 0]
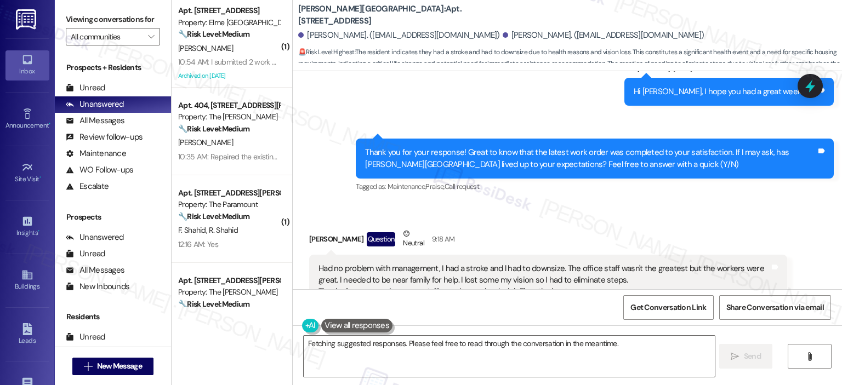
scroll to position [15418, 0]
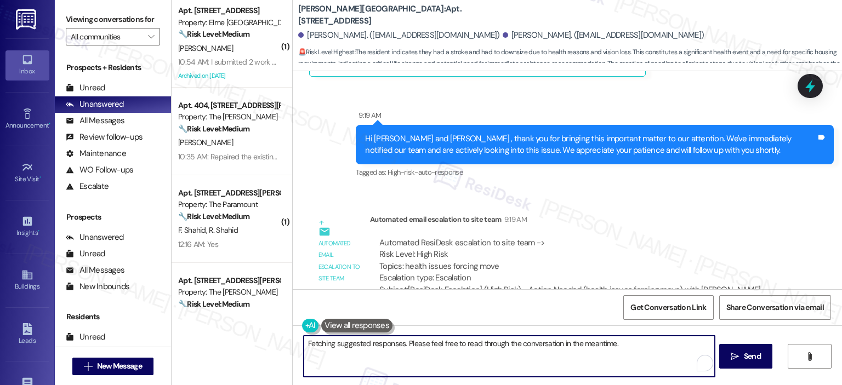
drag, startPoint x: 586, startPoint y: 348, endPoint x: 316, endPoint y: 337, distance: 269.8
click at [316, 337] on textarea "[PERSON_NAME] and [PERSON_NAME], I'm so sorry to hear about your stroke and the…" at bounding box center [509, 356] width 410 height 41
click at [487, 339] on textarea "[PERSON_NAME] and [PERSON_NAME], I'm so sorry to hear about your stroke and the…" at bounding box center [509, 356] width 410 height 41
drag, startPoint x: 581, startPoint y: 362, endPoint x: 267, endPoint y: 348, distance: 314.3
click at [267, 348] on div "( 1 ) Apt. 4310, [STREET_ADDRESS] Property: [GEOGRAPHIC_DATA] 🔧 Risk Level: Med…" at bounding box center [506, 192] width 670 height 385
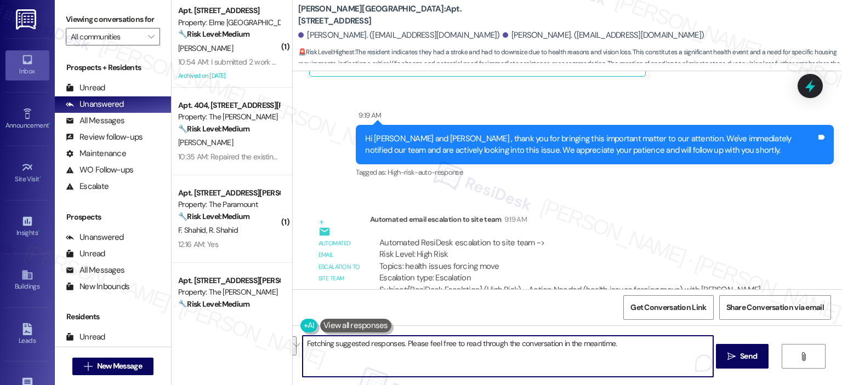
type textarea "[PERSON_NAME] and [PERSON_NAME], I'm so sorry to hear about your stroke and the…"
click at [433, 356] on textarea "We jo" at bounding box center [507, 356] width 410 height 41
click at [670, 341] on textarea "We hope you get better, [PERSON_NAME]. The team notified that you're on NTW unt…" at bounding box center [507, 356] width 410 height 41
click at [489, 353] on textarea "We hope you get better, [PERSON_NAME]. The team notified that you're on NTW unt…" at bounding box center [507, 356] width 410 height 41
click at [632, 352] on textarea "We hope you get better, [PERSON_NAME]. The team notified that you're on NTW unt…" at bounding box center [507, 356] width 410 height 41
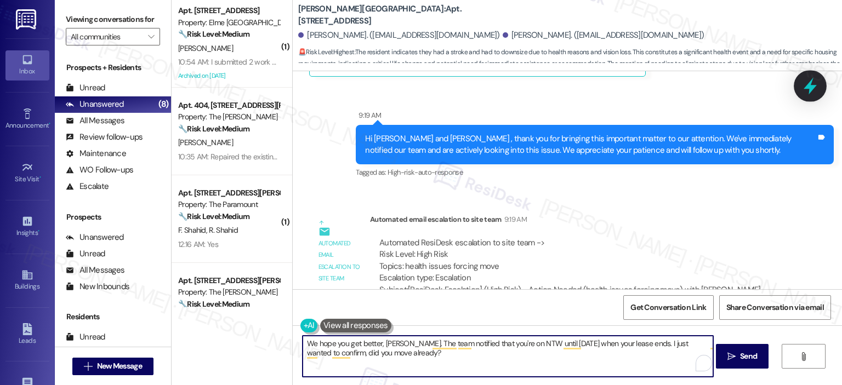
type textarea "We hope you get better, [PERSON_NAME]. The team notified that you're on NTW unt…"
click at [809, 72] on div at bounding box center [809, 85] width 33 height 31
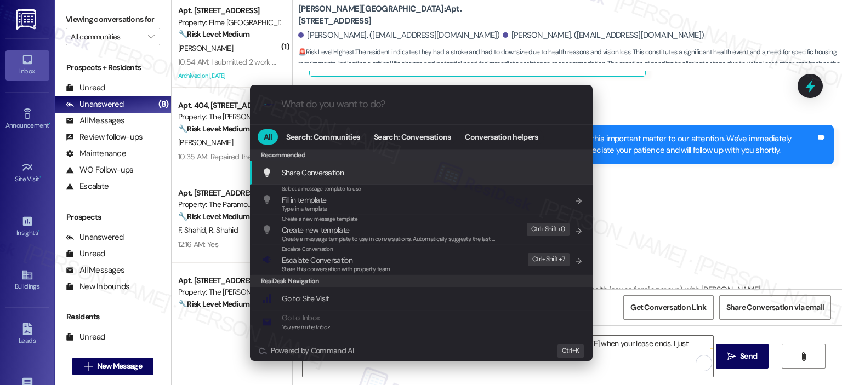
click at [324, 115] on div ".cls-1{fill:#0a055f;}.cls-2{fill:#0cc4c4;} resideskLogoBlueOrange" at bounding box center [421, 104] width 342 height 39
click at [330, 102] on input "What do you want to do?" at bounding box center [430, 105] width 298 height 12
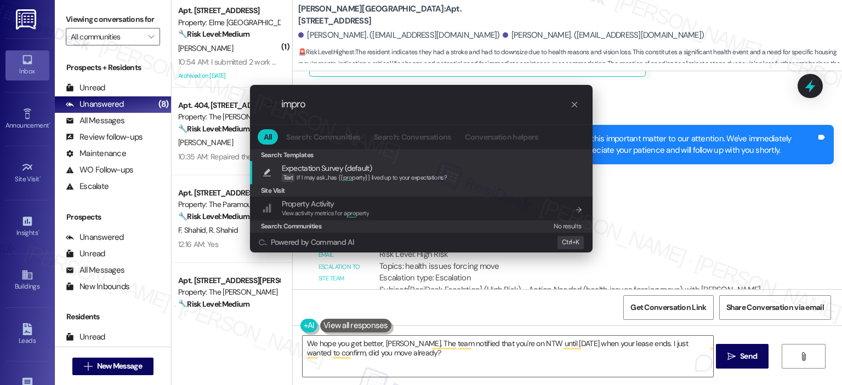
type input "impro"
click at [570, 104] on icon "progress bar" at bounding box center [574, 104] width 9 height 9
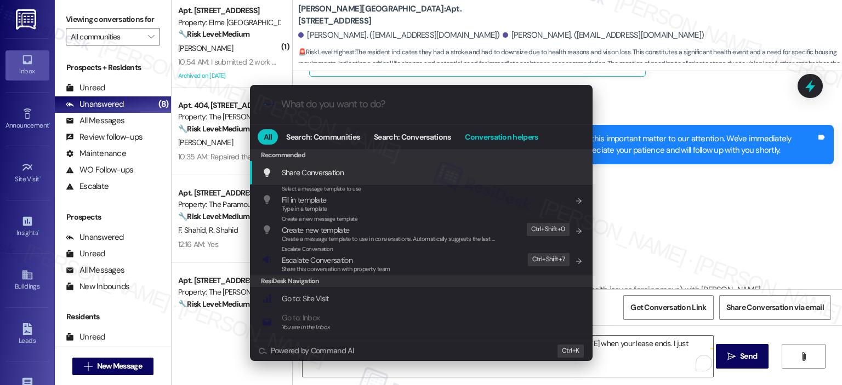
click at [491, 136] on span "Conversation helpers" at bounding box center [501, 137] width 73 height 8
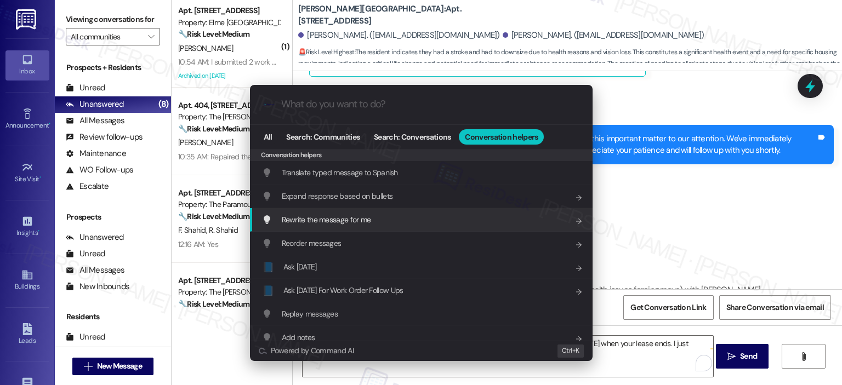
click at [318, 215] on span "Rewrite the message for me" at bounding box center [326, 220] width 89 height 10
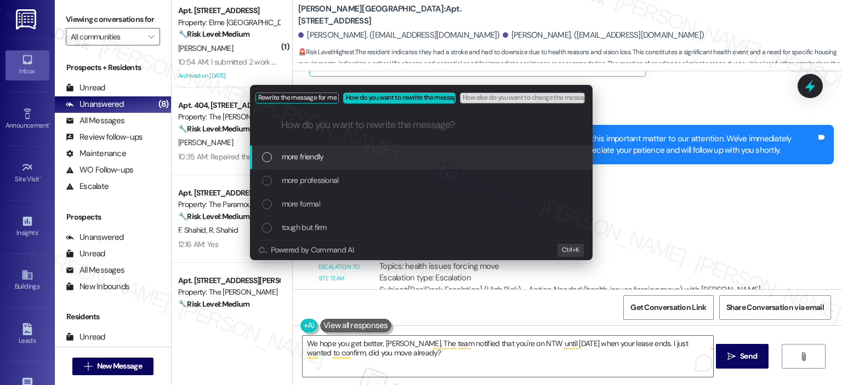
click at [322, 159] on span "more friendly" at bounding box center [303, 157] width 42 height 12
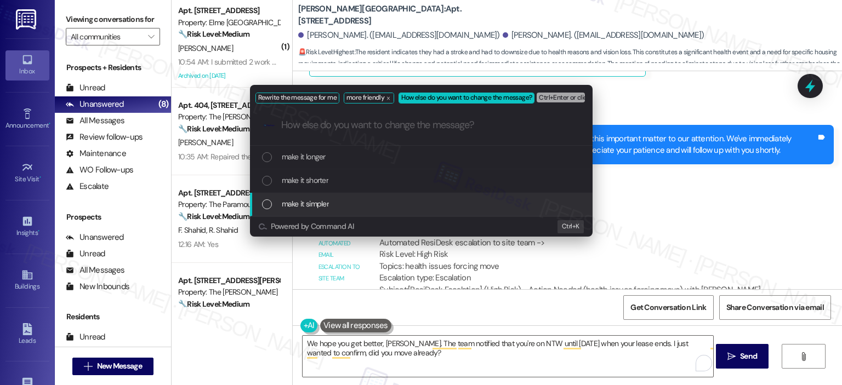
click at [333, 203] on div "make it simpler" at bounding box center [422, 204] width 321 height 12
click at [483, 205] on div "make it simpler" at bounding box center [422, 204] width 321 height 12
click at [364, 202] on div "make it simpler" at bounding box center [422, 204] width 321 height 12
click at [407, 352] on div "Rewrite the message for me more friendly make it simpler Ctrl+Enter or click he…" at bounding box center [421, 192] width 842 height 385
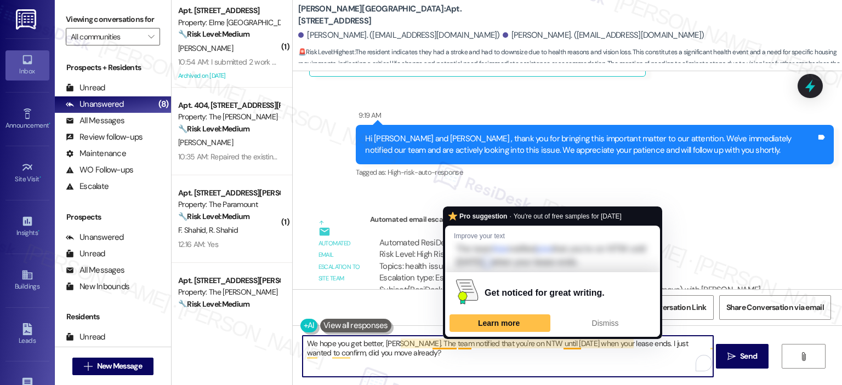
drag, startPoint x: 433, startPoint y: 343, endPoint x: 296, endPoint y: 338, distance: 137.1
click at [302, 338] on textarea "We hope you get better, [PERSON_NAME]. The team notified that you're on NTW unt…" at bounding box center [507, 356] width 410 height 41
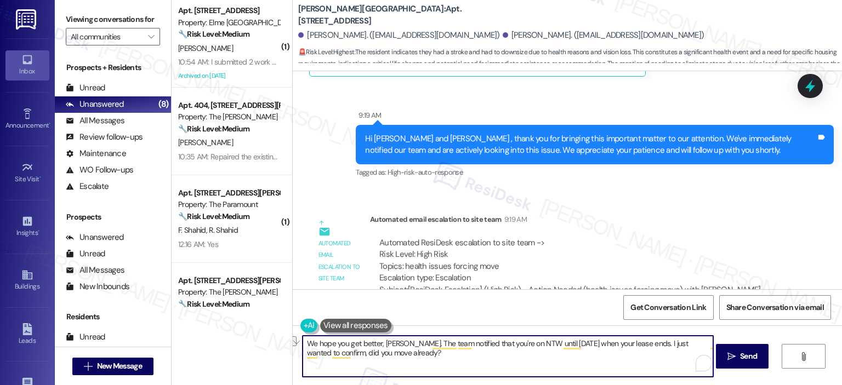
click at [410, 364] on textarea "We hope you get better, [PERSON_NAME]. The team notified that you're on NTW unt…" at bounding box center [507, 356] width 410 height 41
drag, startPoint x: 370, startPoint y: 350, endPoint x: 280, endPoint y: 346, distance: 89.9
click at [280, 346] on div "( 1 ) Apt. 4310, [STREET_ADDRESS] Property: [GEOGRAPHIC_DATA] 🔧 Risk Level: Med…" at bounding box center [506, 192] width 670 height 385
click at [810, 84] on icon at bounding box center [809, 86] width 13 height 17
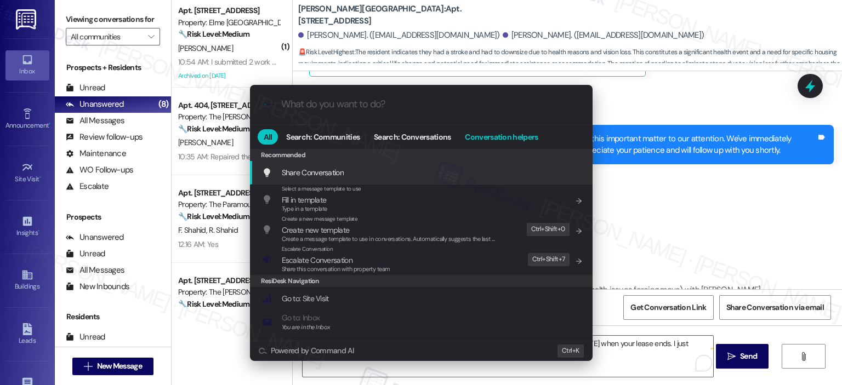
click at [480, 137] on span "Conversation helpers" at bounding box center [501, 137] width 73 height 8
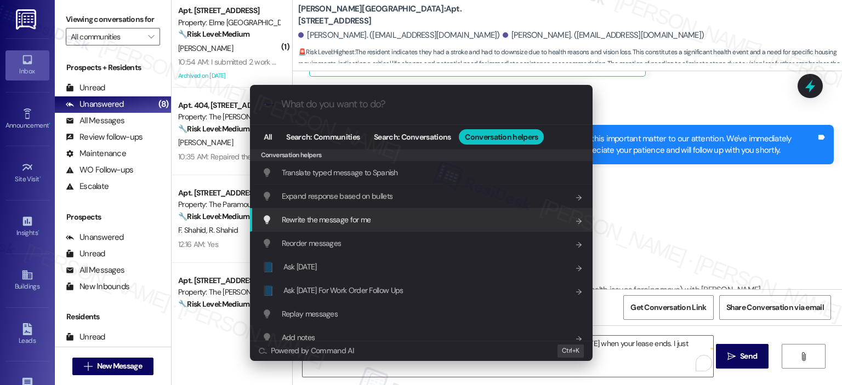
click at [300, 220] on span "Rewrite the message for me" at bounding box center [326, 220] width 89 height 10
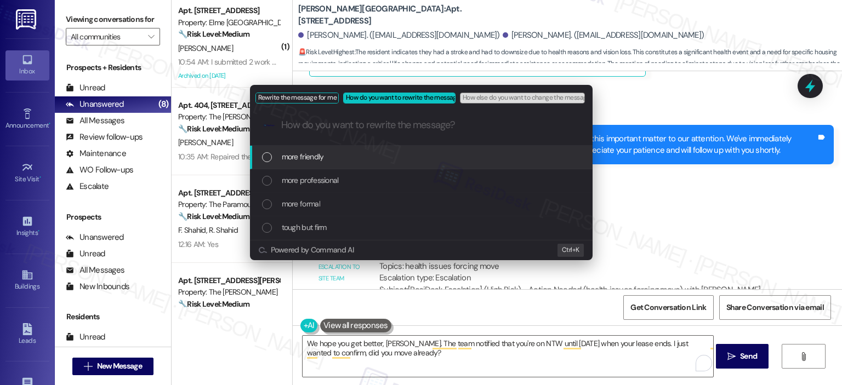
click at [342, 157] on div "more friendly" at bounding box center [422, 157] width 321 height 12
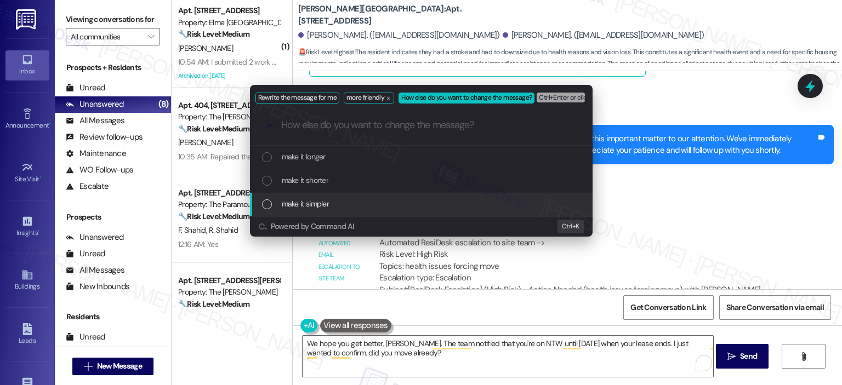
click at [355, 202] on div "make it simpler" at bounding box center [422, 204] width 321 height 12
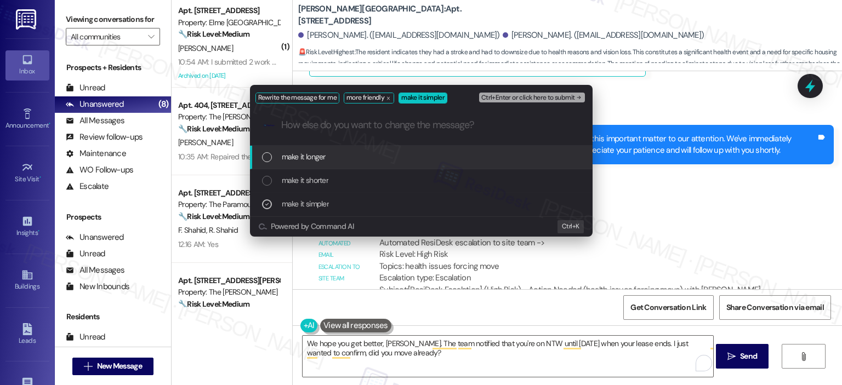
click at [533, 100] on span "Ctrl+Enter or click here to submit" at bounding box center [528, 98] width 94 height 8
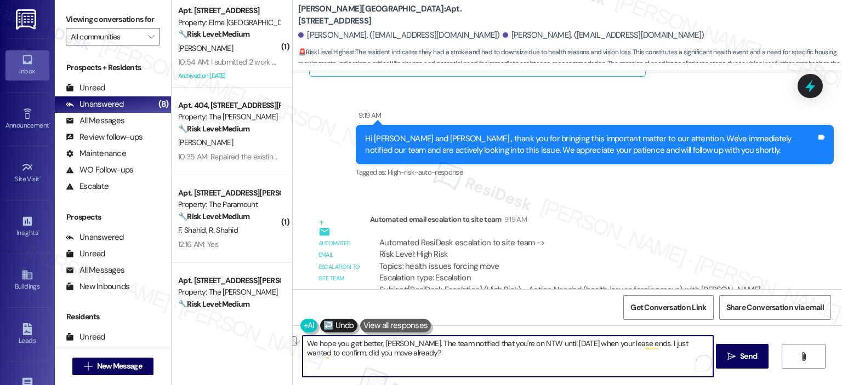
drag, startPoint x: 425, startPoint y: 341, endPoint x: 285, endPoint y: 341, distance: 139.2
click at [293, 341] on div "Hi [PERSON_NAME], I hope you're feeling better! 😊 The team let me know you're N…" at bounding box center [567, 366] width 549 height 82
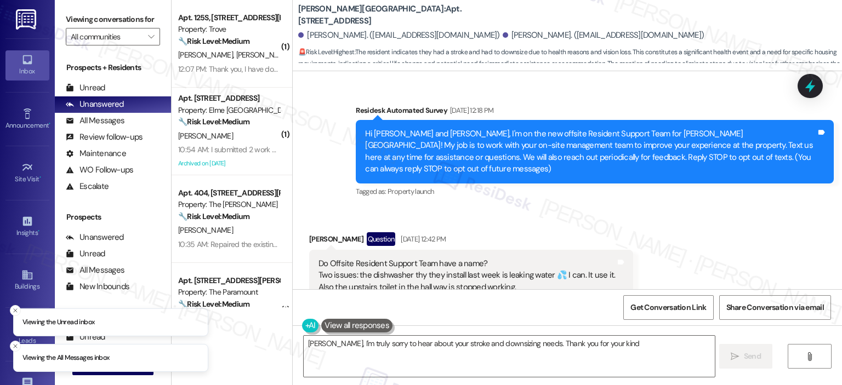
scroll to position [15572, 0]
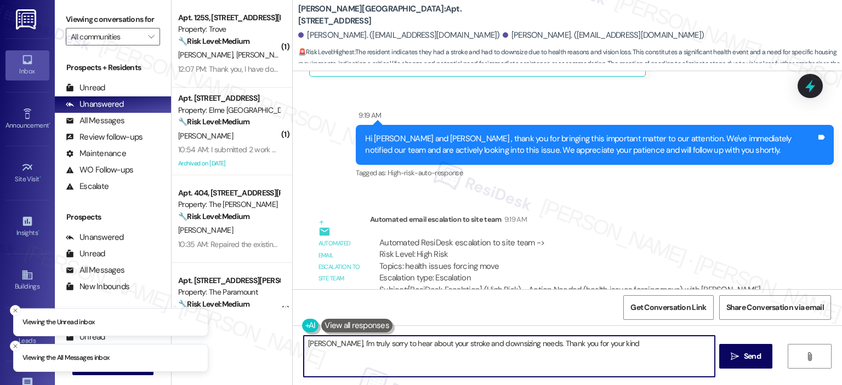
drag, startPoint x: 549, startPoint y: 358, endPoint x: 245, endPoint y: 339, distance: 304.1
click at [245, 339] on div "( 1 ) Apt. 125S, [STREET_ADDRESS][PERSON_NAME] Property: Trove 🔧 Risk Level: Me…" at bounding box center [506, 192] width 670 height 385
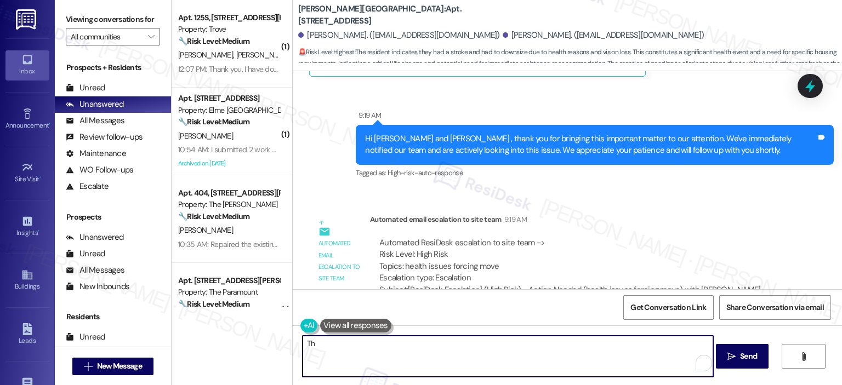
type textarea "T"
type textarea "I"
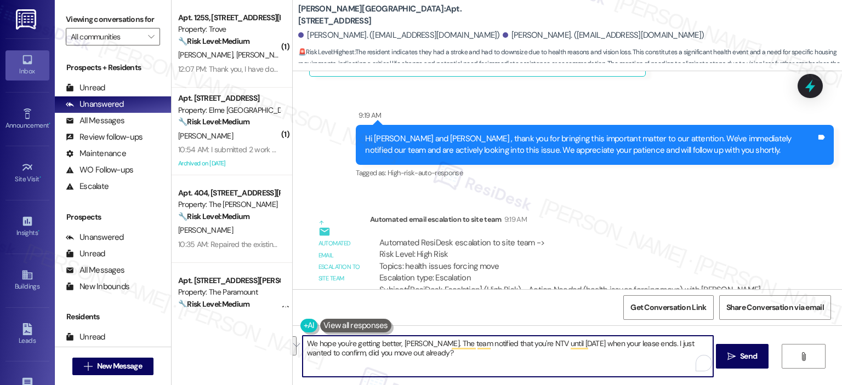
click at [425, 352] on textarea "We hope you're getting better, Ann. The team notified that you're NTV until 10/…" at bounding box center [507, 356] width 410 height 41
drag, startPoint x: 447, startPoint y: 351, endPoint x: 636, endPoint y: 340, distance: 188.8
click at [636, 340] on textarea "We hope you're getting better, Ann. The team notified that you're NTV until 10/…" at bounding box center [507, 356] width 410 height 41
paste textarea "—have you already moved out"
drag, startPoint x: 376, startPoint y: 347, endPoint x: 351, endPoint y: 341, distance: 25.8
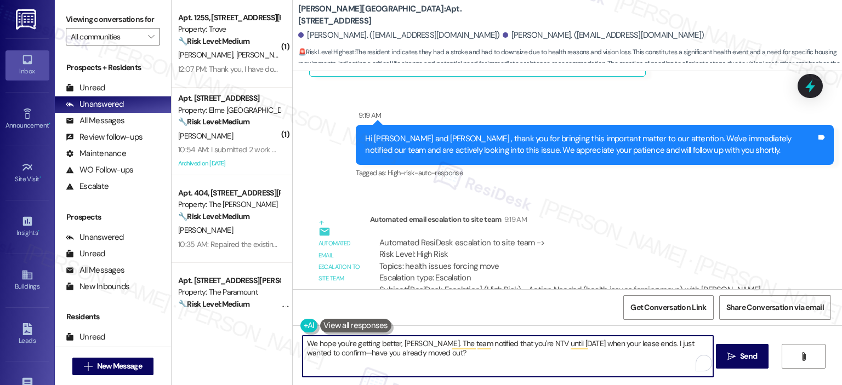
click at [351, 341] on textarea "We hope you're getting better, Ann. The team notified that you're NTV until 10/…" at bounding box center [507, 356] width 410 height 41
type textarea "We hope you're feeling better, Ann. The team notified that you're NTV until 10/…"
click at [745, 359] on span "Send" at bounding box center [748, 357] width 17 height 12
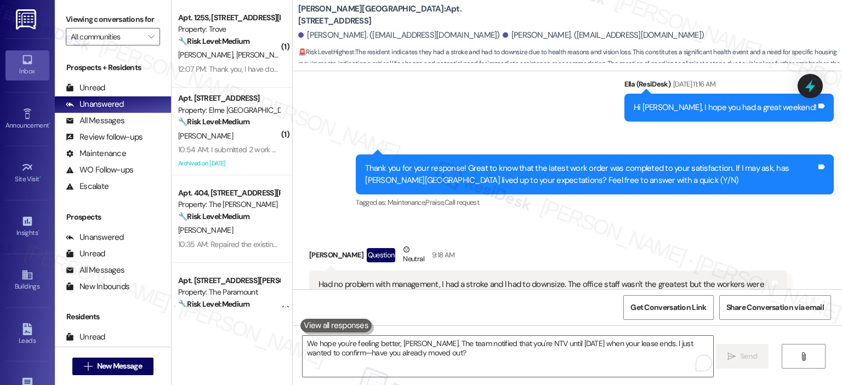
scroll to position [15660, 0]
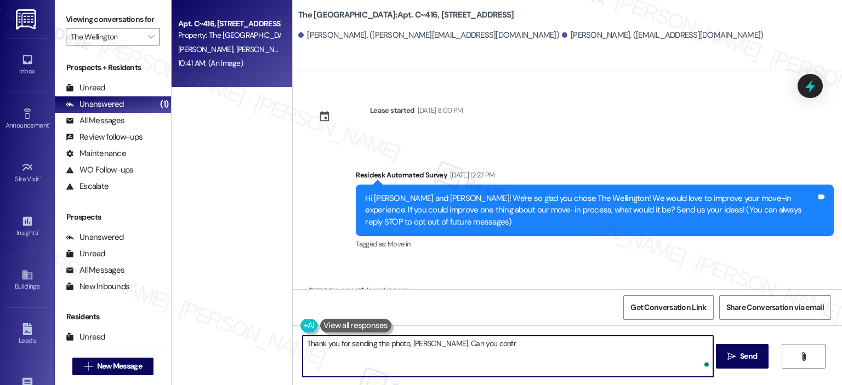
scroll to position [807, 0]
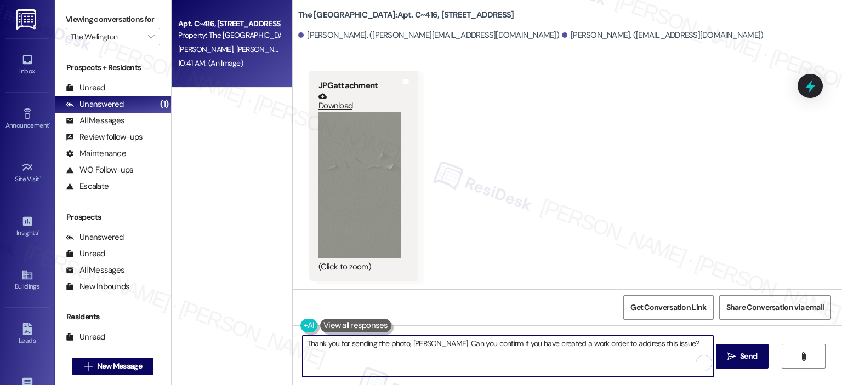
drag, startPoint x: 438, startPoint y: 344, endPoint x: 424, endPoint y: 344, distance: 14.2
click at [424, 344] on textarea "Thank you for sending the photo, [PERSON_NAME]. Can you confirm if you have cre…" at bounding box center [507, 356] width 410 height 41
click at [457, 344] on textarea "Thank you for sending the photo, Jess. Could you confirm if you have created a …" at bounding box center [507, 356] width 410 height 41
type textarea "Thank you for sending the photo, Jess. Could you please confirm if you have cre…"
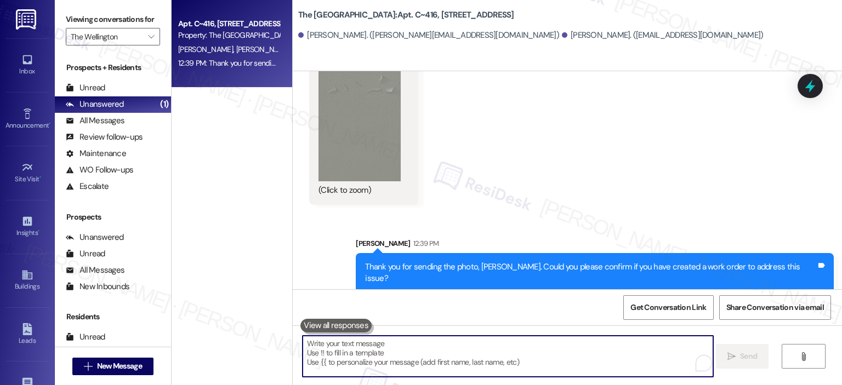
click at [161, 32] on div "Viewing conversations for The Wellington " at bounding box center [113, 28] width 116 height 56
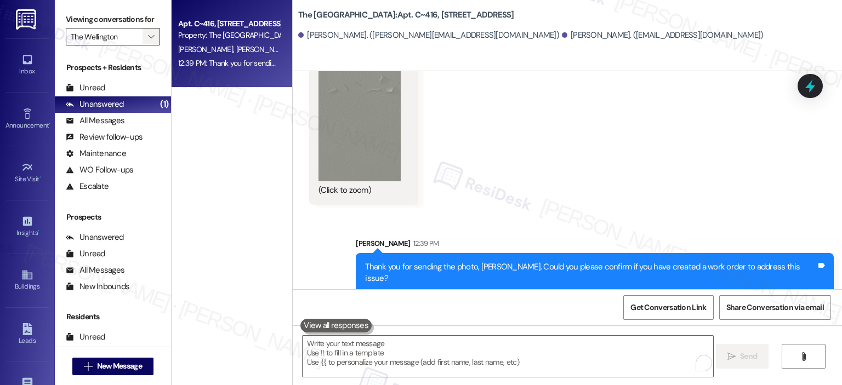
click at [148, 33] on icon "" at bounding box center [151, 36] width 6 height 9
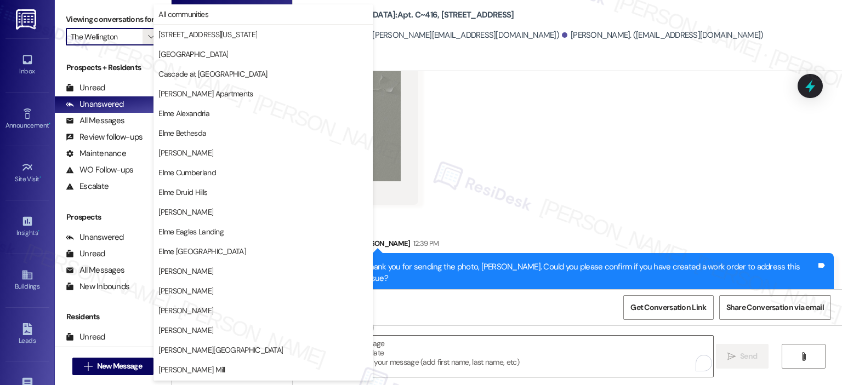
scroll to position [196, 0]
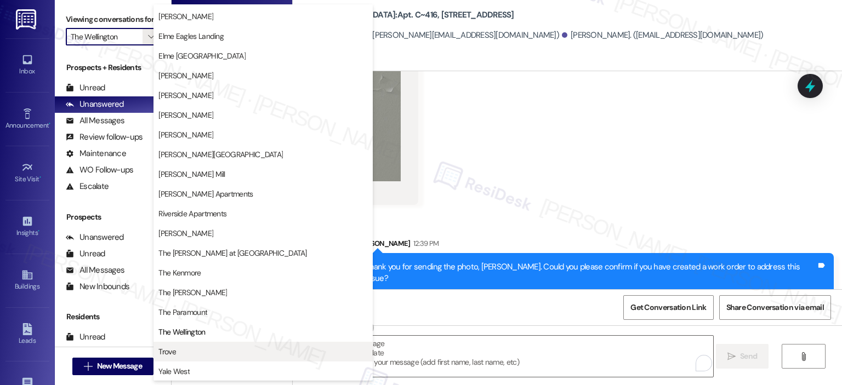
click at [224, 347] on span "Trove" at bounding box center [262, 351] width 209 height 11
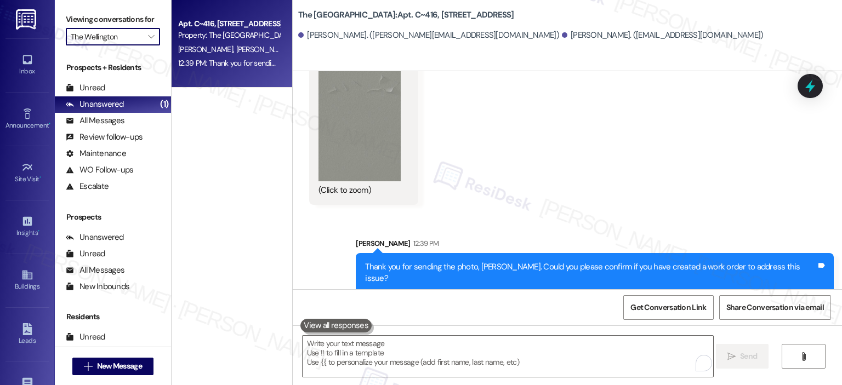
type input "Trove"
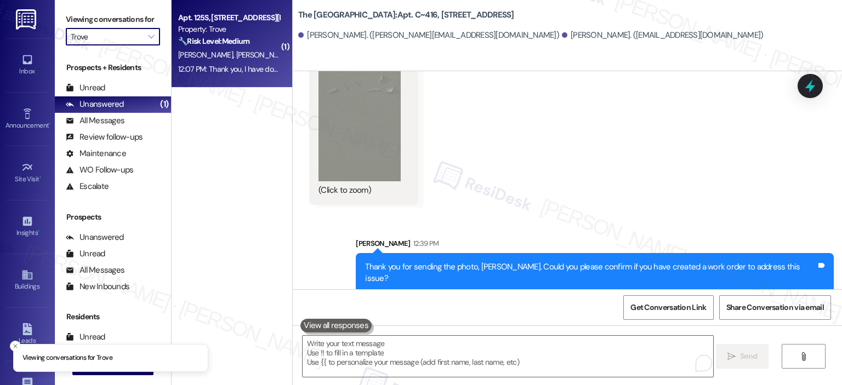
click at [208, 48] on div "M. Ismail B. Ismail" at bounding box center [229, 55] width 104 height 14
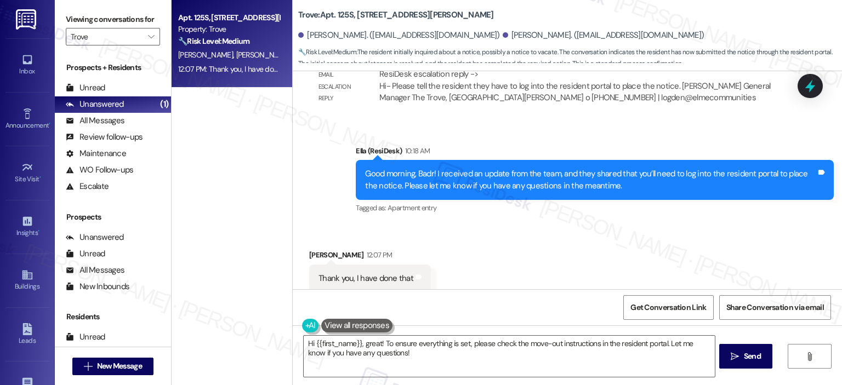
scroll to position [2282, 0]
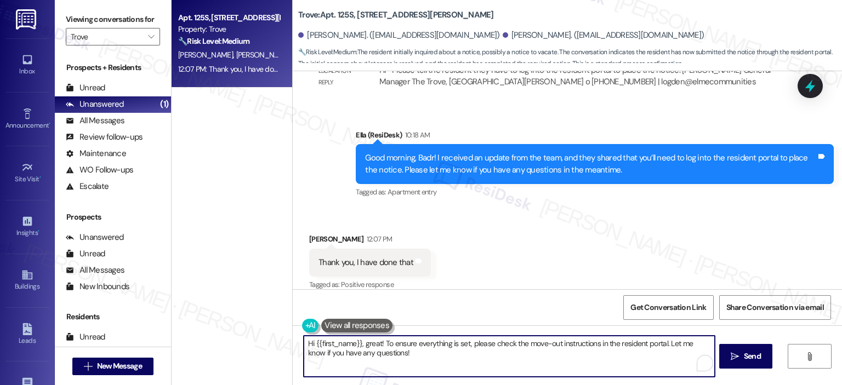
drag, startPoint x: 436, startPoint y: 361, endPoint x: 287, endPoint y: 344, distance: 150.1
click at [293, 344] on div "Hi {{first_name}}, great! To ensure everything is set, please check the move-ou…" at bounding box center [567, 366] width 549 height 82
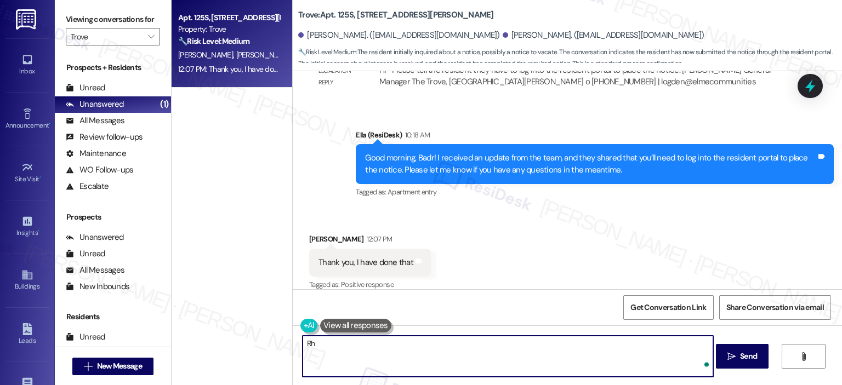
type textarea "R"
type textarea "T"
type textarea "A"
drag, startPoint x: 580, startPoint y: 344, endPoint x: 528, endPoint y: 340, distance: 51.6
click at [528, 340] on textarea "I appreciate your confirmation, Badr. Can you please let me know when you submit" at bounding box center [507, 356] width 410 height 41
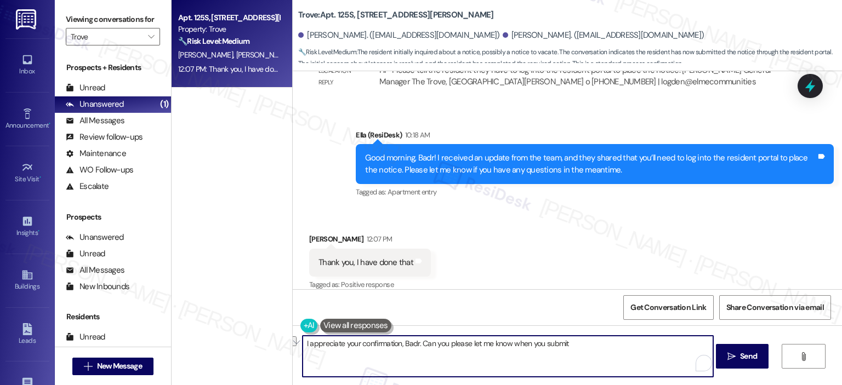
click at [574, 353] on textarea "I appreciate your confirmation, Badr. Can you please let me know when you submit" at bounding box center [507, 356] width 410 height 41
drag, startPoint x: 578, startPoint y: 350, endPoint x: 527, endPoint y: 340, distance: 52.0
click at [527, 340] on textarea "I appreciate your confirmation, Badr. Can you please let me know when you submit" at bounding box center [507, 356] width 410 height 41
click at [557, 344] on textarea "I appreciate your confirmation, Badr. Can you please let me know when you place…" at bounding box center [507, 356] width 410 height 41
click at [621, 347] on textarea "I appreciate your confirmation, Badr. Can you please let me know when you place…" at bounding box center [507, 356] width 410 height 41
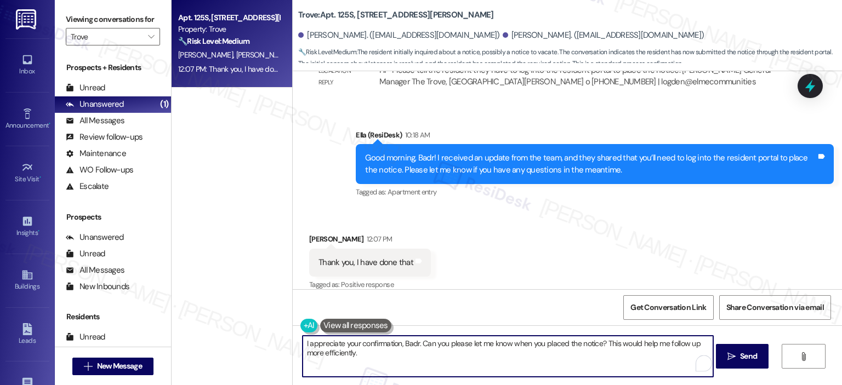
click at [505, 351] on textarea "I appreciate your confirmation, Badr. Can you please let me know when you place…" at bounding box center [507, 356] width 410 height 41
type textarea "I appreciate your confirmation, Badr. Can you please let me know when you place…"
click at [736, 350] on button " Send" at bounding box center [742, 356] width 53 height 25
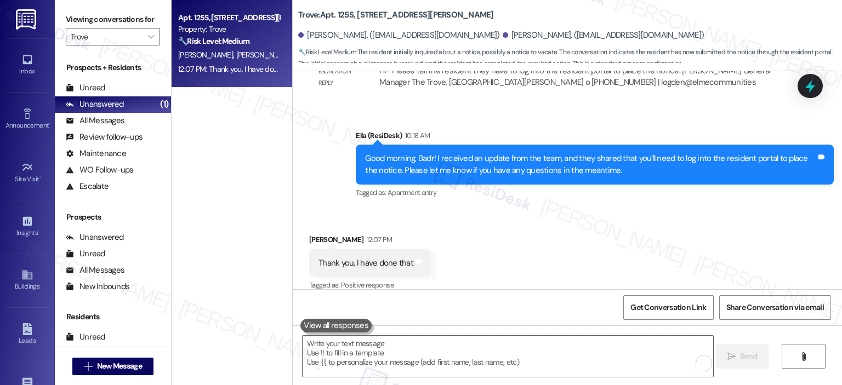
scroll to position [2371, 0]
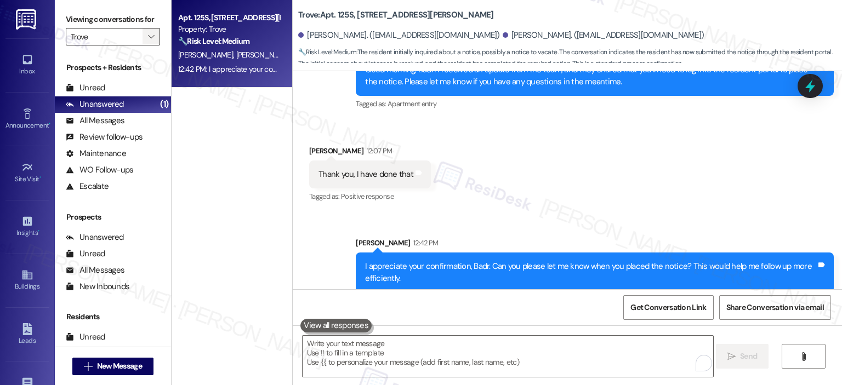
click at [142, 36] on button "" at bounding box center [151, 37] width 18 height 18
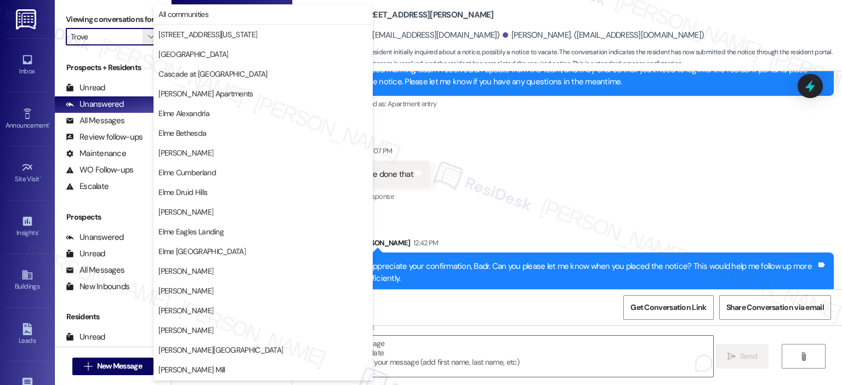
scroll to position [196, 0]
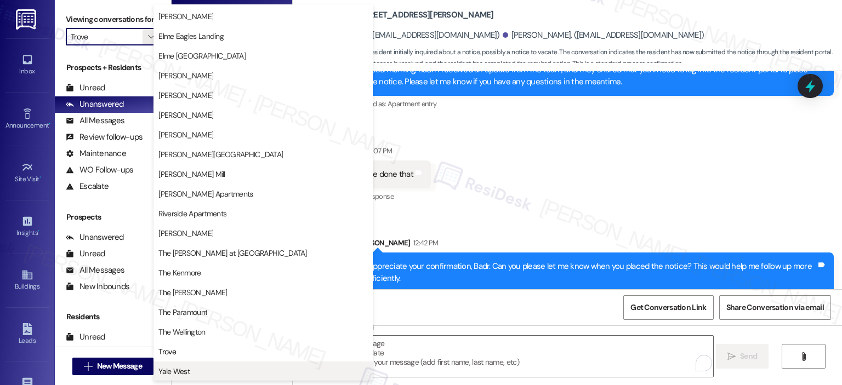
click at [197, 375] on span "Yale West" at bounding box center [262, 371] width 209 height 11
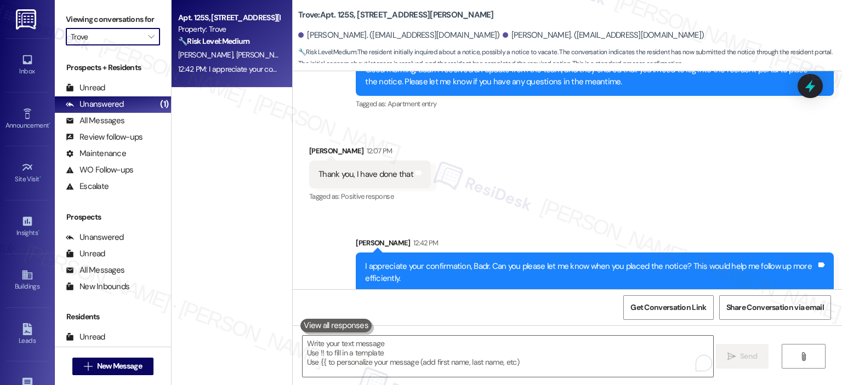
type input "Yale West"
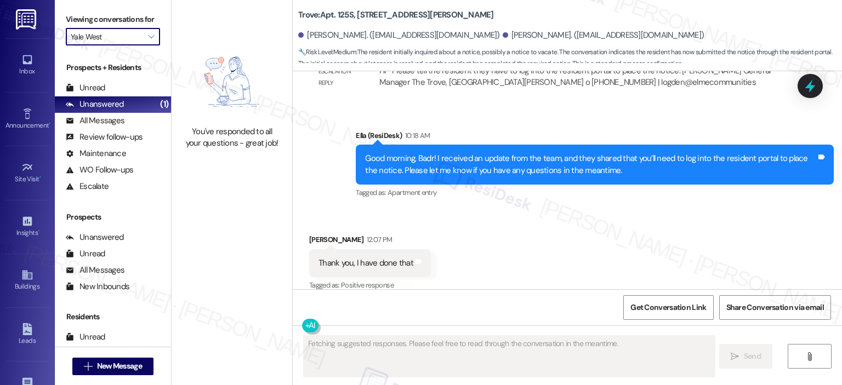
scroll to position [2387, 0]
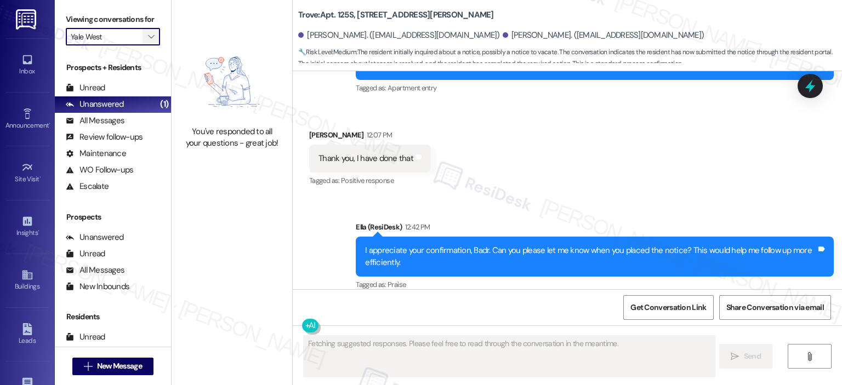
click at [148, 38] on icon "" at bounding box center [151, 36] width 6 height 9
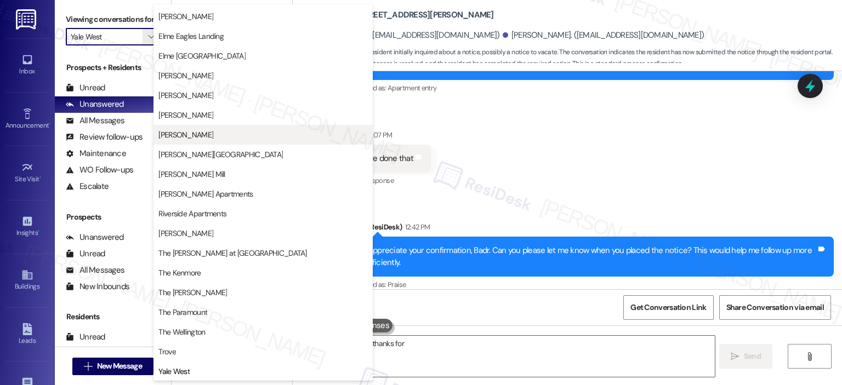
scroll to position [0, 0]
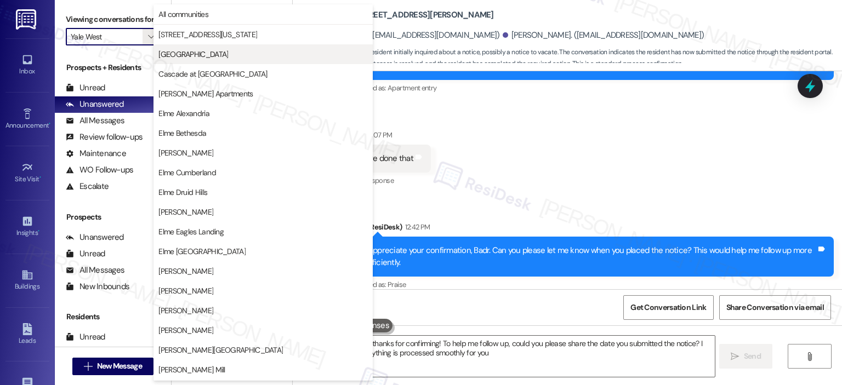
type textarea "Hey {{first_name}}, thanks for confirming! To help me follow up, could you plea…"
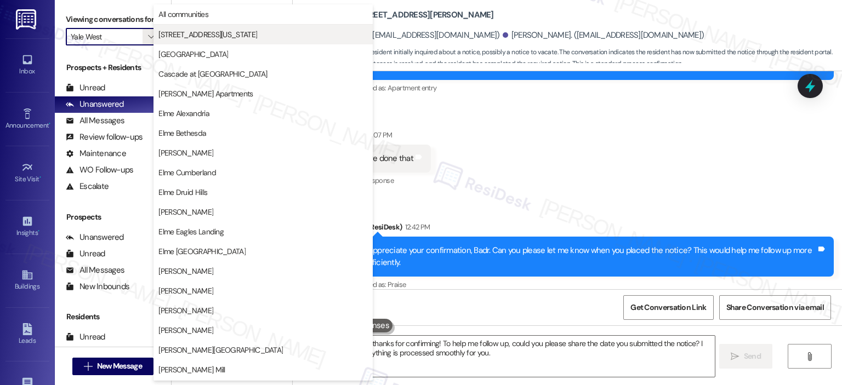
click at [234, 37] on span "[STREET_ADDRESS][US_STATE]" at bounding box center [207, 34] width 99 height 11
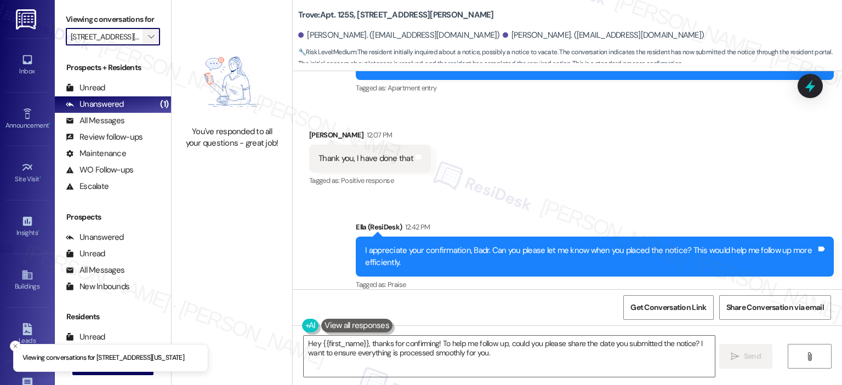
click at [146, 33] on span "" at bounding box center [151, 37] width 10 height 18
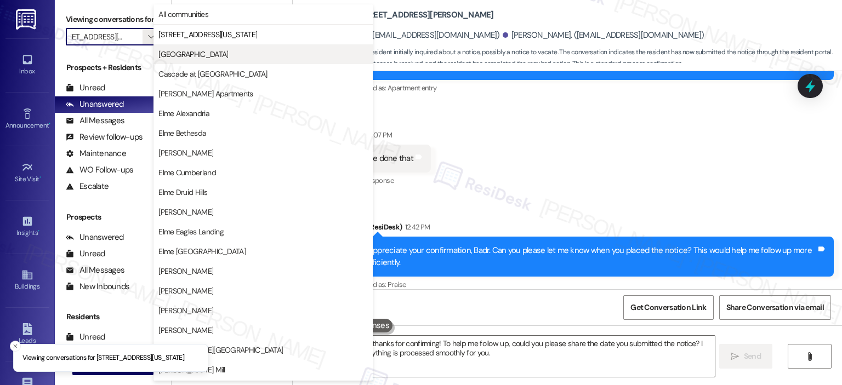
click at [178, 56] on span "[GEOGRAPHIC_DATA]" at bounding box center [193, 54] width 70 height 11
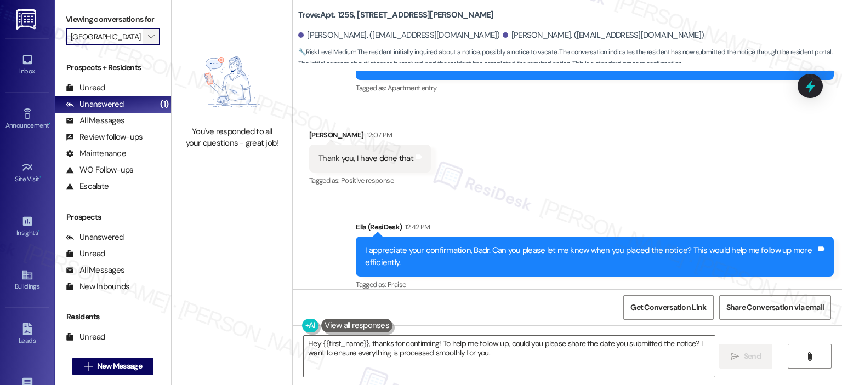
click at [147, 43] on span "" at bounding box center [151, 37] width 10 height 18
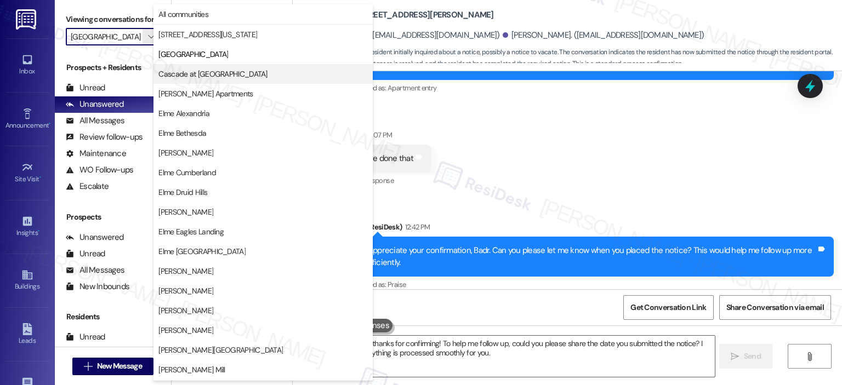
click at [171, 74] on span "Cascade at [GEOGRAPHIC_DATA]" at bounding box center [212, 73] width 108 height 11
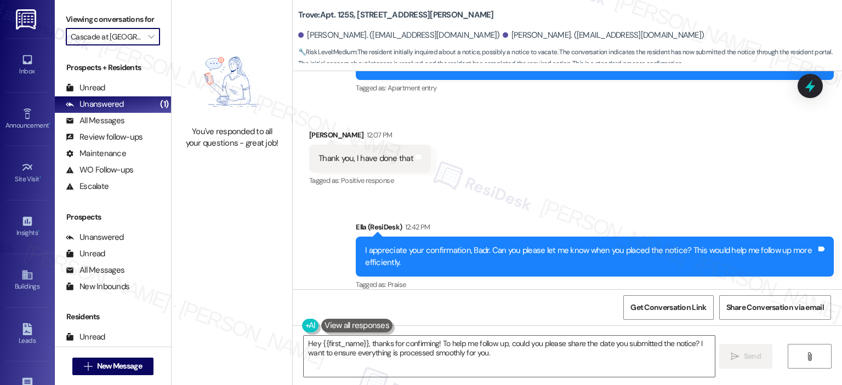
click at [148, 45] on span "" at bounding box center [151, 37] width 10 height 18
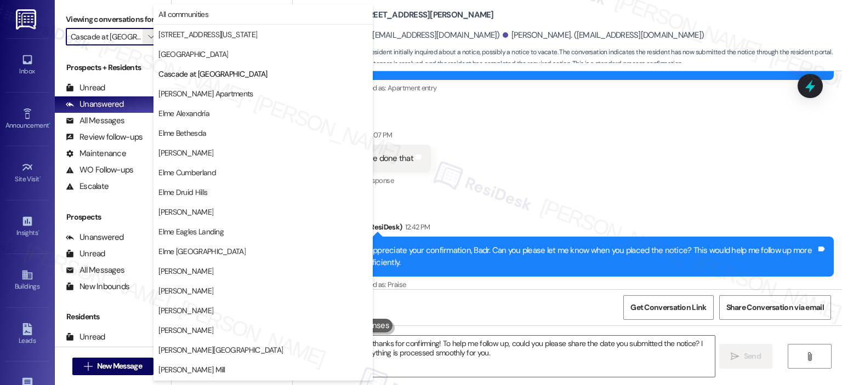
scroll to position [0, 4]
click at [186, 94] on span "[PERSON_NAME] Apartments" at bounding box center [205, 93] width 94 height 11
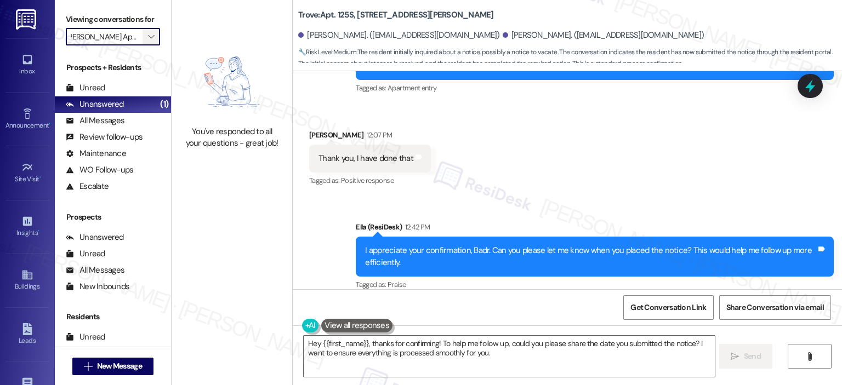
click at [148, 38] on icon "" at bounding box center [151, 36] width 6 height 9
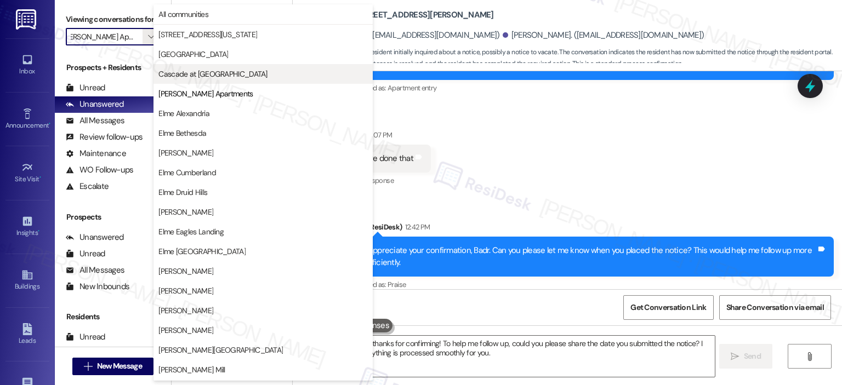
scroll to position [0, 8]
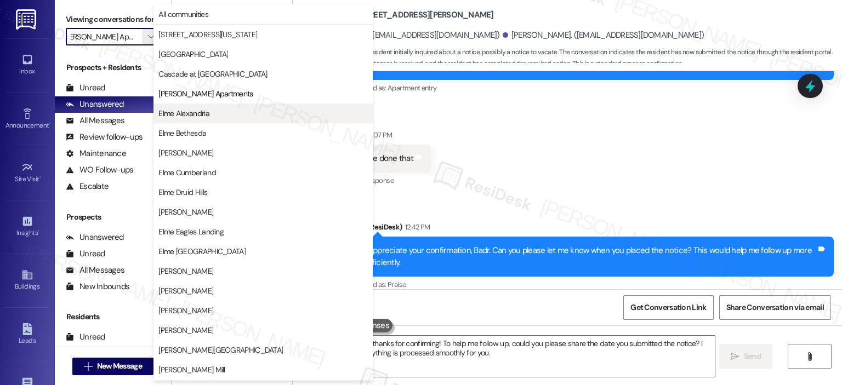
click at [204, 109] on span "Elme Alexandria" at bounding box center [183, 113] width 51 height 11
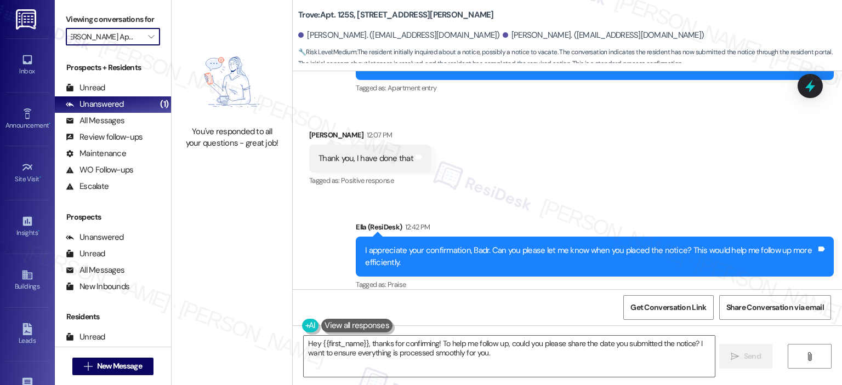
type input "Elme Alexandria"
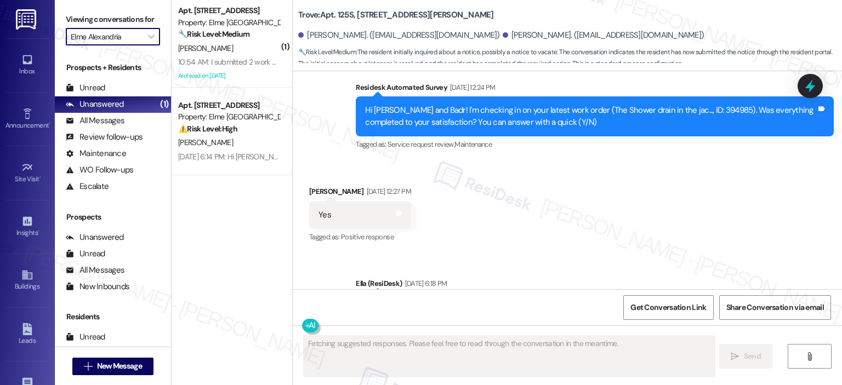
type textarea "Fetching suggested responses. Please feel free to read through the conversation…"
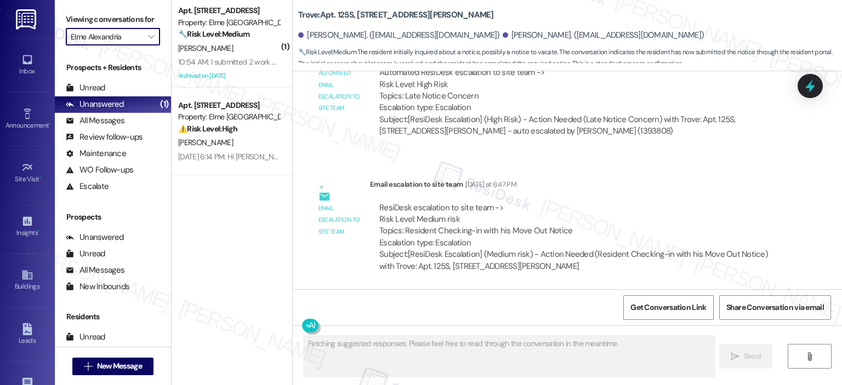
scroll to position [2282, 0]
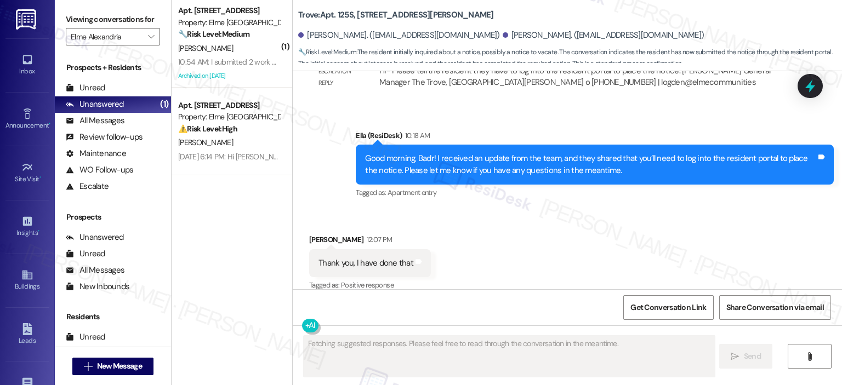
click at [224, 140] on div "I. Longmire" at bounding box center [229, 143] width 104 height 14
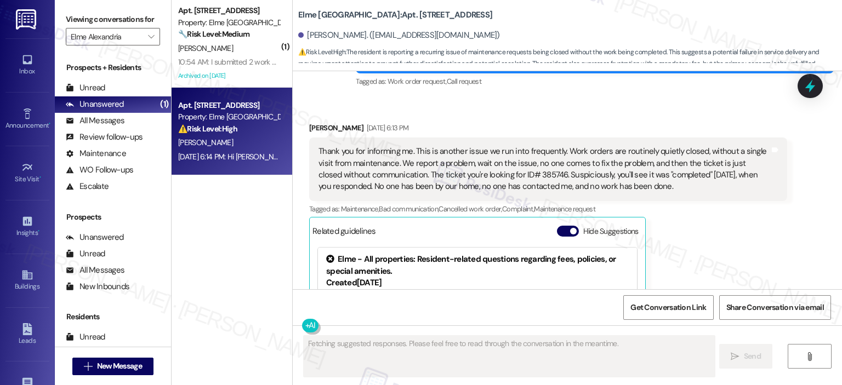
scroll to position [15727, 0]
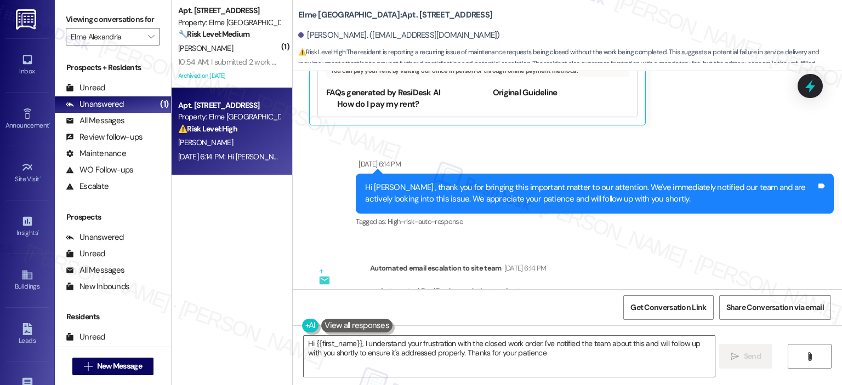
type textarea "Hi {{first_name}}, I understand your frustration with the closed work order. I'…"
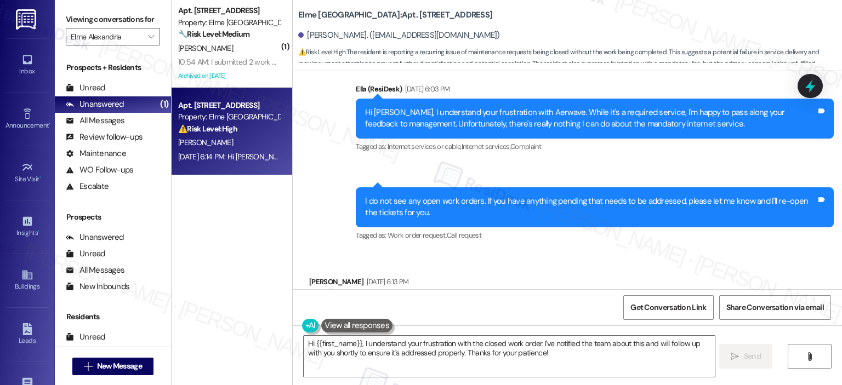
scroll to position [15332, 0]
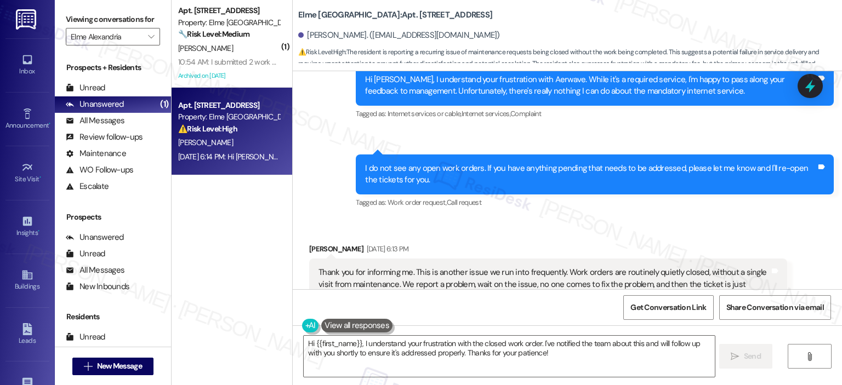
click at [559, 347] on button "Hide Suggestions" at bounding box center [568, 352] width 22 height 11
copy div "385746"
drag, startPoint x: 503, startPoint y: 214, endPoint x: 480, endPoint y: 211, distance: 23.2
click at [480, 267] on div "Thank you for informing me. This is another issue we run into frequently. Work …" at bounding box center [543, 290] width 451 height 47
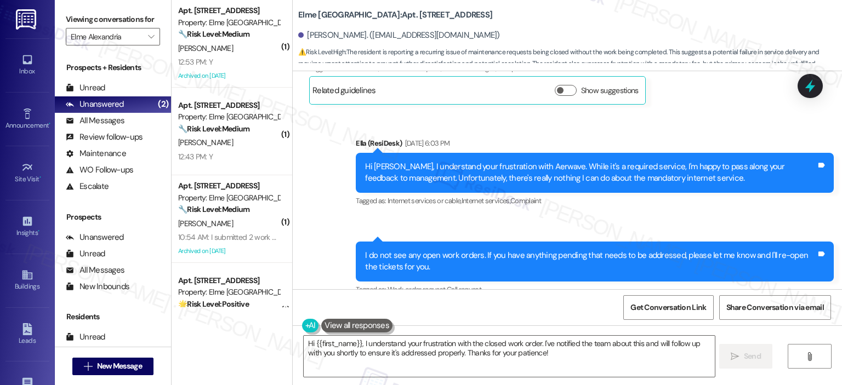
scroll to position [15298, 0]
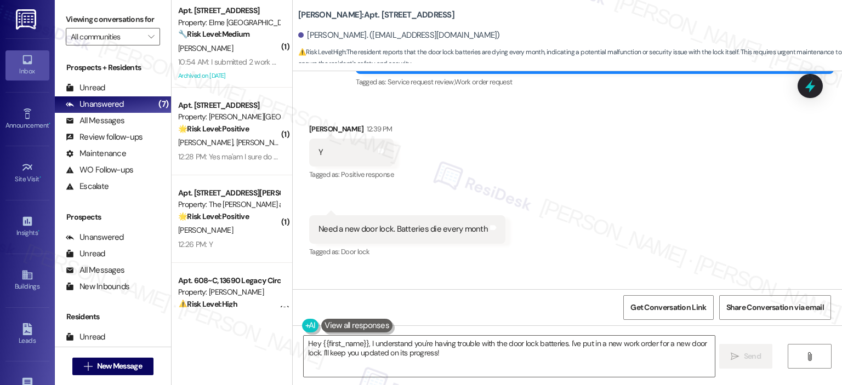
scroll to position [5321, 0]
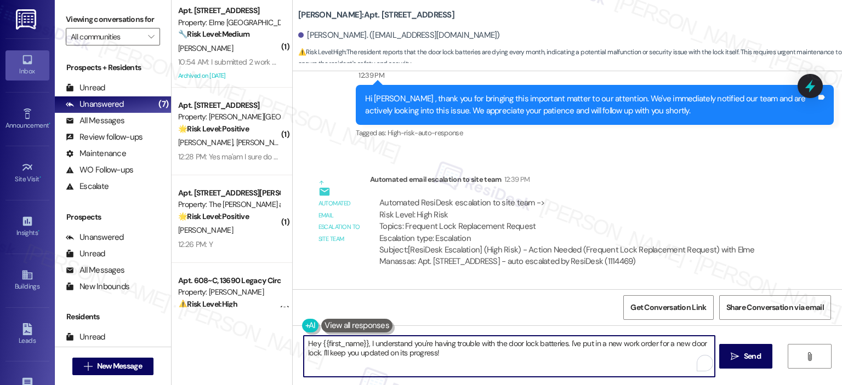
drag, startPoint x: 363, startPoint y: 344, endPoint x: 298, endPoint y: 344, distance: 65.7
click at [304, 344] on textarea "Hey {{first_name}}, I understand you're having trouble with the door lock batte…" at bounding box center [509, 356] width 410 height 41
drag, startPoint x: 550, startPoint y: 361, endPoint x: 617, endPoint y: 346, distance: 69.1
click at [617, 346] on textarea "Thank you for letting us know, [PERSON_NAME]. I understand you're having troubl…" at bounding box center [507, 356] width 410 height 41
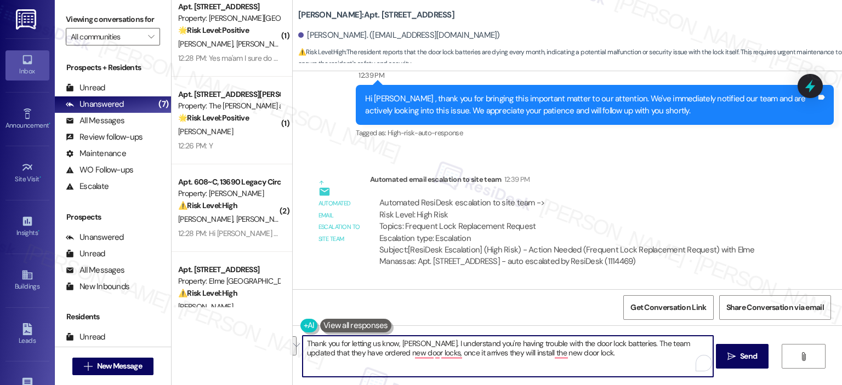
scroll to position [0, 0]
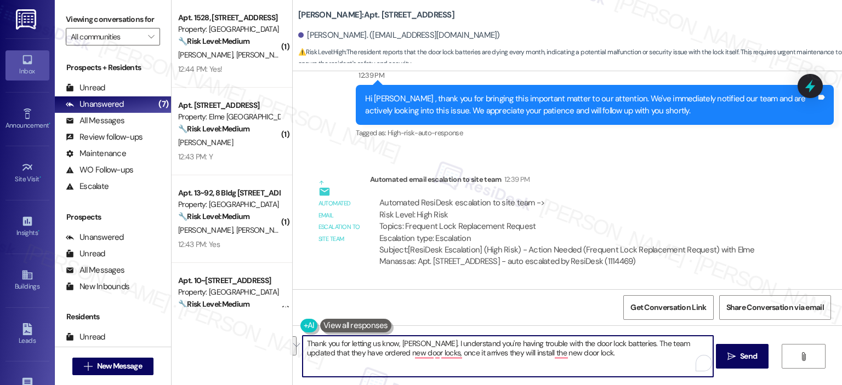
click at [404, 355] on textarea "Thank you for letting us know, [PERSON_NAME]. I understand you're having troubl…" at bounding box center [507, 356] width 410 height 41
paste textarea "the frustration of having trouble with the door lock batteries. The team shared…"
drag, startPoint x: 513, startPoint y: 344, endPoint x: 464, endPoint y: 341, distance: 49.4
click at [464, 341] on textarea "Thank you for letting us know, [PERSON_NAME]. I understand the frustration of h…" at bounding box center [507, 356] width 410 height 41
click at [398, 353] on textarea "Thank you for letting us know, [PERSON_NAME]. I understand you are having troub…" at bounding box center [507, 356] width 410 height 41
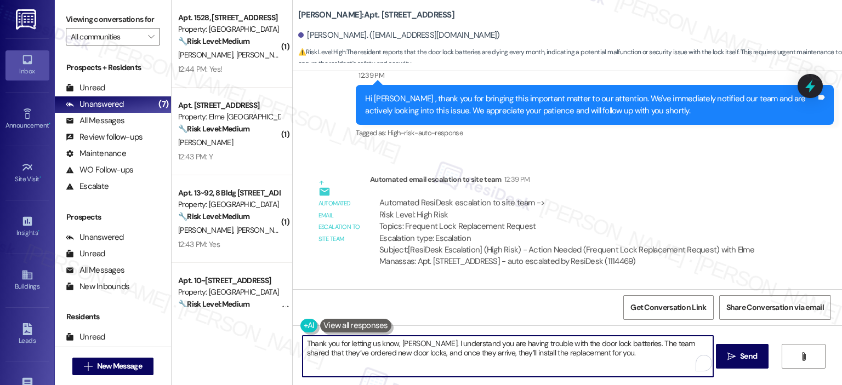
click at [627, 357] on textarea "Thank you for letting us know, [PERSON_NAME]. I understand you are having troub…" at bounding box center [507, 356] width 410 height 41
type textarea "Thank you for letting us know, [PERSON_NAME]. I understand you are having troub…"
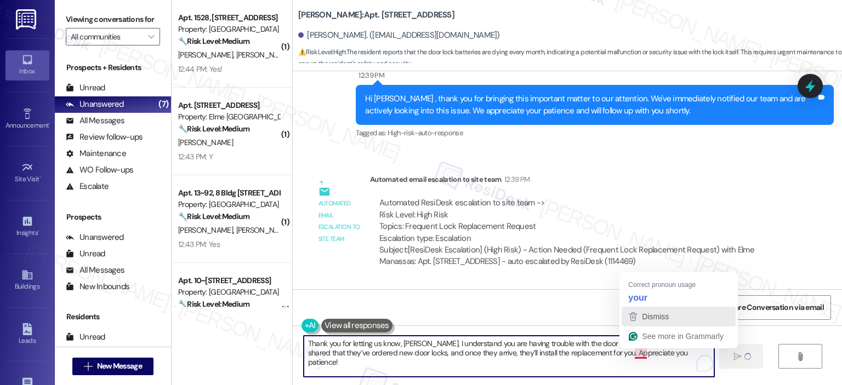
click at [636, 307] on button "Dismiss" at bounding box center [678, 317] width 114 height 20
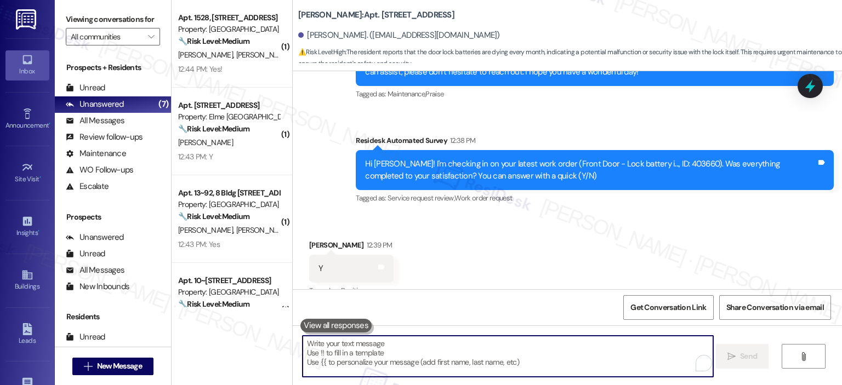
scroll to position [5409, 0]
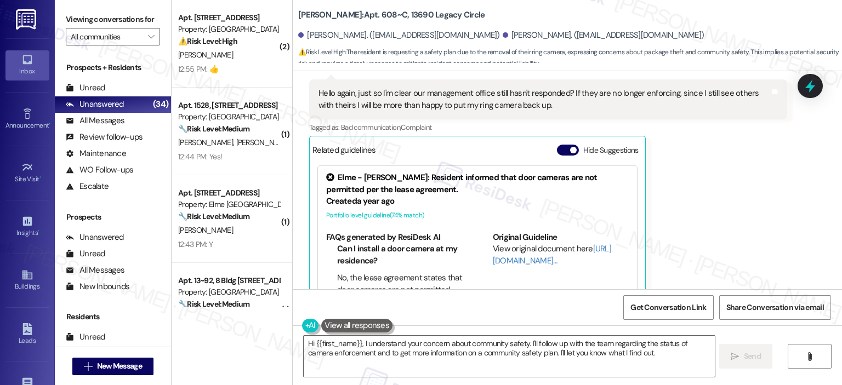
scroll to position [16834, 0]
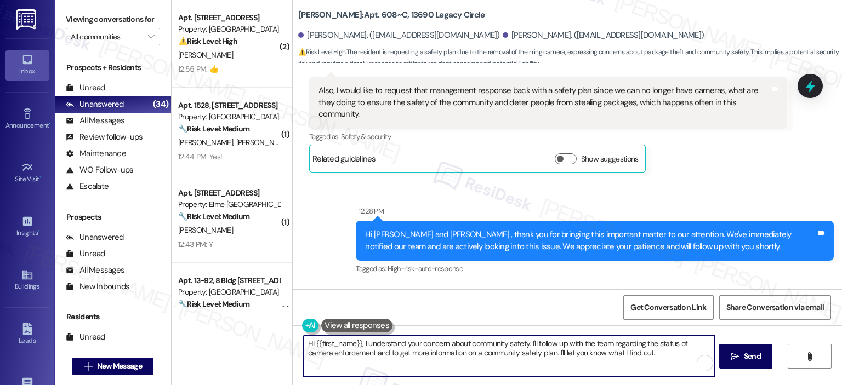
drag, startPoint x: 359, startPoint y: 345, endPoint x: 296, endPoint y: 342, distance: 63.6
click at [298, 342] on div "Hi {{first_name}}, I understand your concern about community safety. I'll follo…" at bounding box center [503, 356] width 411 height 42
click at [465, 343] on textarea "understand your concern about community safety. I'll follow up with the team re…" at bounding box center [507, 356] width 410 height 41
click at [304, 342] on textarea "Understand your concern about community safety. I'll follow up with the team re…" at bounding box center [507, 356] width 410 height 41
click at [467, 339] on textarea "I understand your concern about community safety. I'll follow up with the team …" at bounding box center [507, 356] width 410 height 41
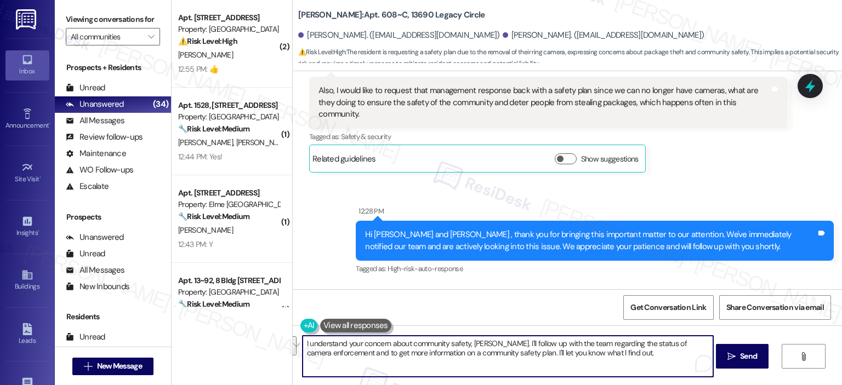
drag, startPoint x: 636, startPoint y: 357, endPoint x: 495, endPoint y: 340, distance: 141.8
click at [495, 340] on textarea "I understand your concern about community safety, [PERSON_NAME]. I'll follow up…" at bounding box center [507, 356] width 410 height 41
drag, startPoint x: 627, startPoint y: 358, endPoint x: 495, endPoint y: 345, distance: 133.2
click at [495, 345] on textarea "I understand your concern about community safety, [PERSON_NAME].'ll follow up w…" at bounding box center [507, 356] width 410 height 41
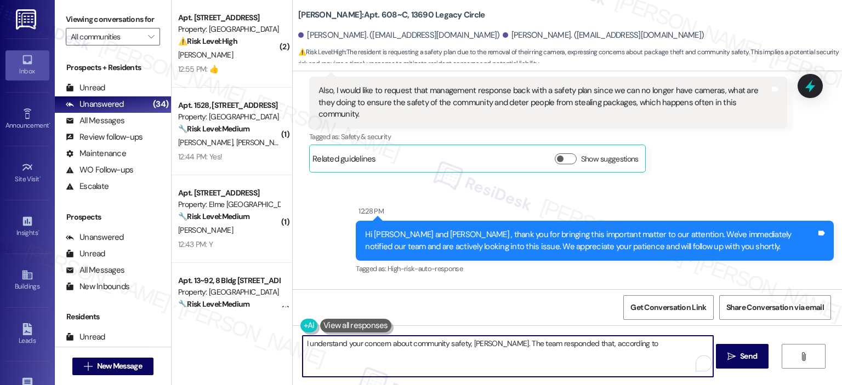
click at [625, 344] on textarea "I understand your concern about community safety, [PERSON_NAME]. The team respo…" at bounding box center [507, 356] width 410 height 41
paste textarea "Management cannot guarantee anyone's safety and suggest you put delivery notes …"
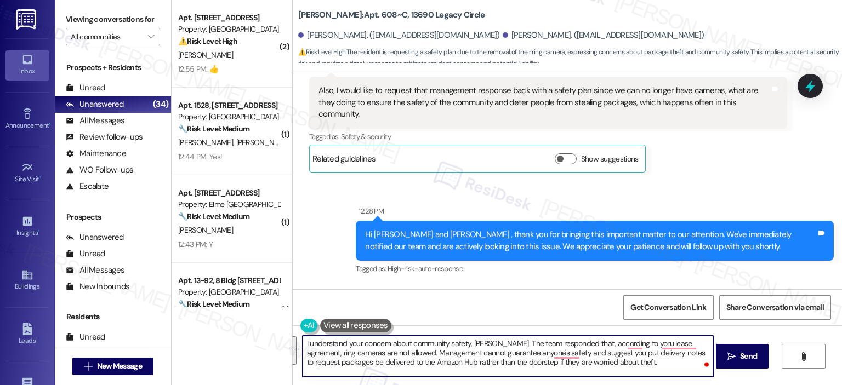
click at [611, 360] on textarea "I understand your concern about community safety, [PERSON_NAME]. The team respo…" at bounding box center [507, 356] width 410 height 41
click at [523, 358] on textarea "I understand your concern about community safety, [PERSON_NAME]. The team respo…" at bounding box center [507, 356] width 410 height 41
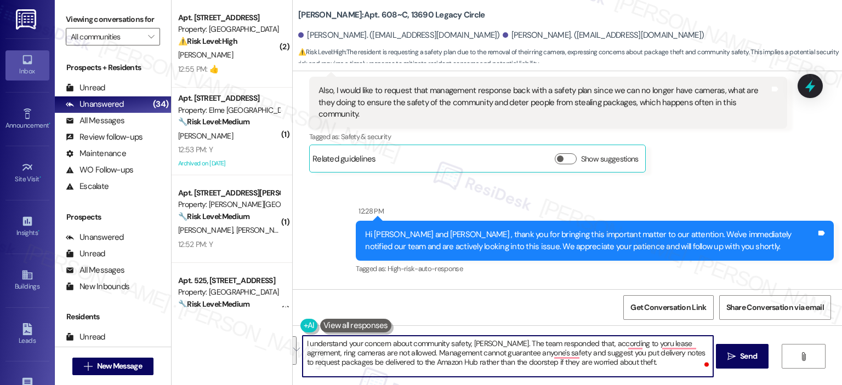
drag, startPoint x: 579, startPoint y: 341, endPoint x: 619, endPoint y: 365, distance: 45.9
click at [619, 365] on textarea "I understand your concern about community safety, [PERSON_NAME]. The team respo…" at bounding box center [507, 356] width 410 height 41
drag, startPoint x: 636, startPoint y: 367, endPoint x: 587, endPoint y: 352, distance: 50.4
click at [587, 352] on textarea "I understand your concern about community safety, [PERSON_NAME]. The team respo…" at bounding box center [507, 356] width 410 height 41
click at [614, 359] on textarea "I understand your concern about community safety, [PERSON_NAME]. The team respo…" at bounding box center [507, 356] width 410 height 41
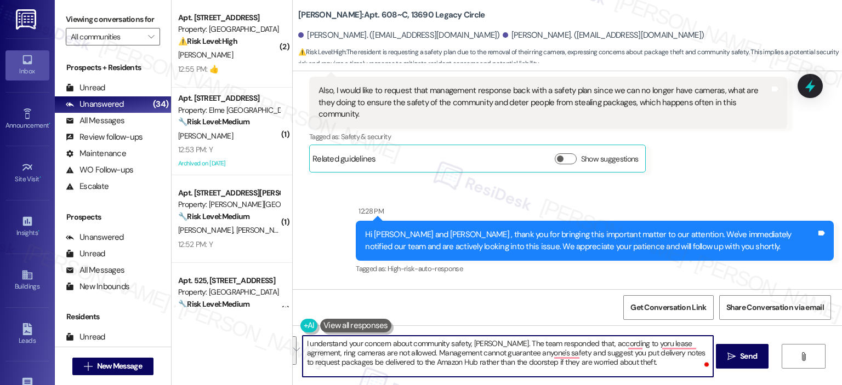
drag, startPoint x: 625, startPoint y: 363, endPoint x: 577, endPoint y: 339, distance: 53.2
click at [577, 339] on textarea "I understand your concern about community safety, [PERSON_NAME]. The team respo…" at bounding box center [507, 356] width 410 height 41
paste textarea "per your lease agreement, Ring cameras are not permitted. While management cann…"
click at [579, 342] on textarea "I understand your concern about community safety, [PERSON_NAME]. The team respo…" at bounding box center [507, 356] width 410 height 41
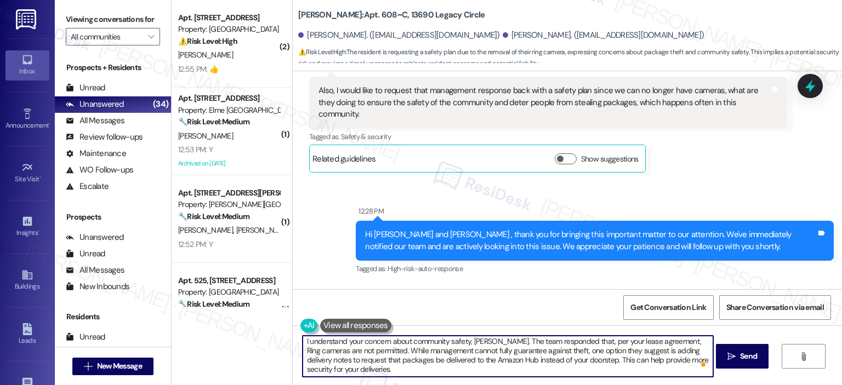
scroll to position [2, 0]
type textarea "I understand your concern about community safety, [PERSON_NAME]. The team respo…"
click at [747, 352] on span "Send" at bounding box center [748, 357] width 17 height 12
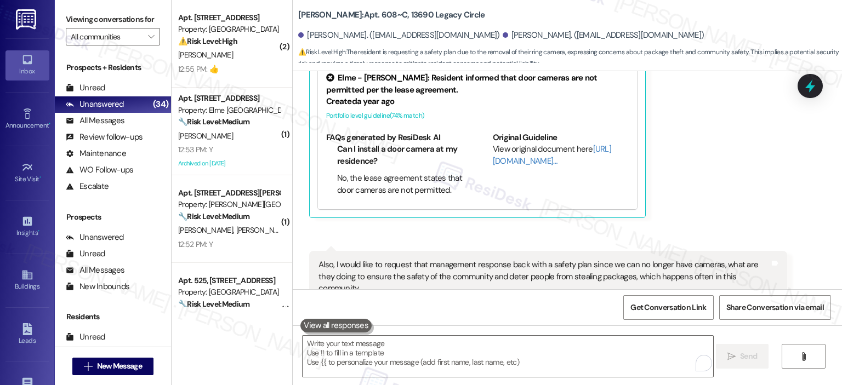
scroll to position [16934, 0]
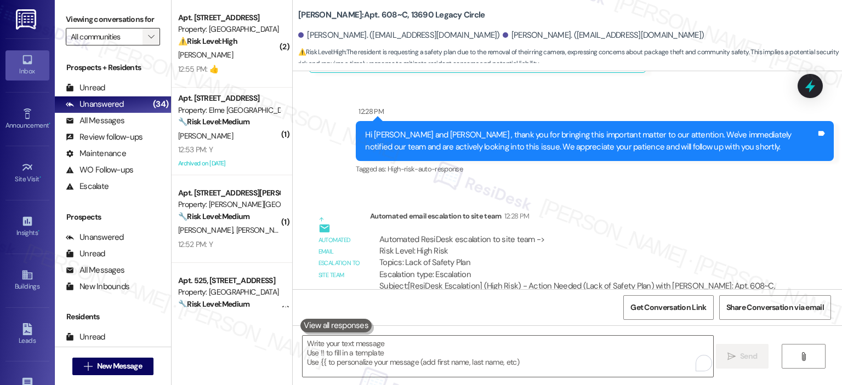
click at [152, 39] on button "" at bounding box center [151, 37] width 18 height 18
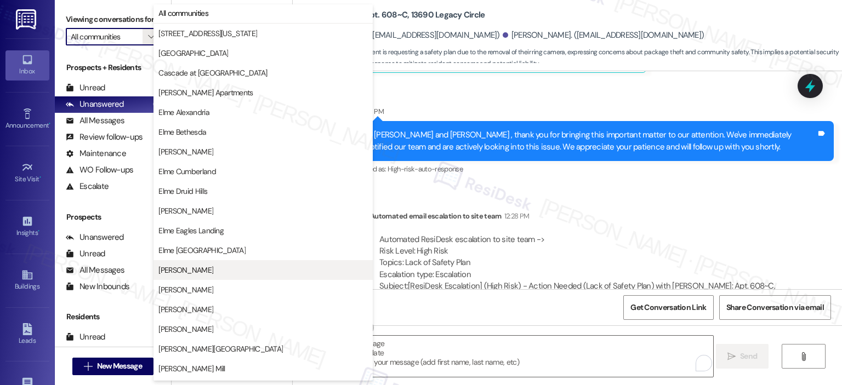
scroll to position [0, 0]
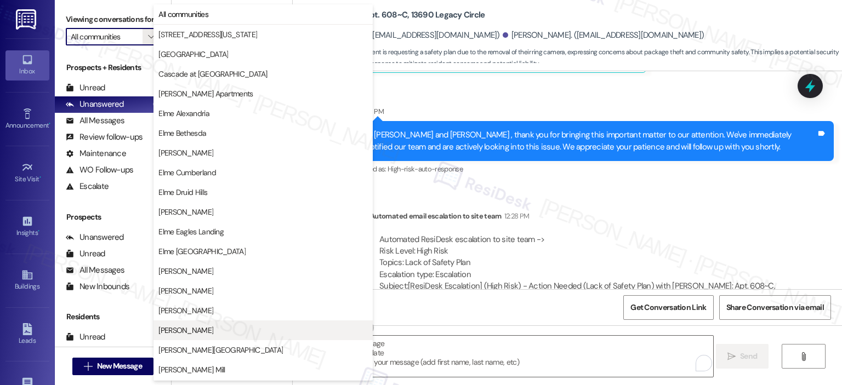
click at [219, 327] on span "[PERSON_NAME]" at bounding box center [262, 330] width 209 height 11
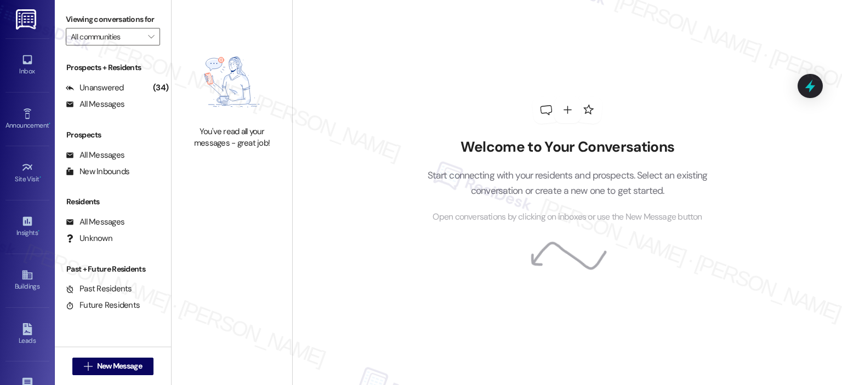
type input "[PERSON_NAME]"
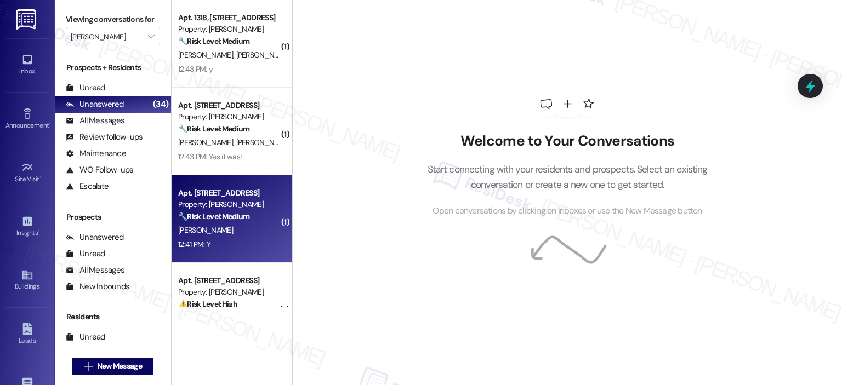
scroll to position [43, 0]
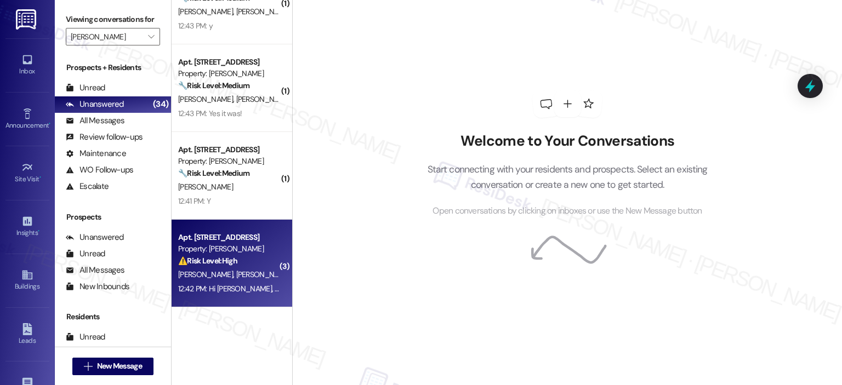
click at [294, 278] on span "H. Vemana" at bounding box center [311, 275] width 35 height 10
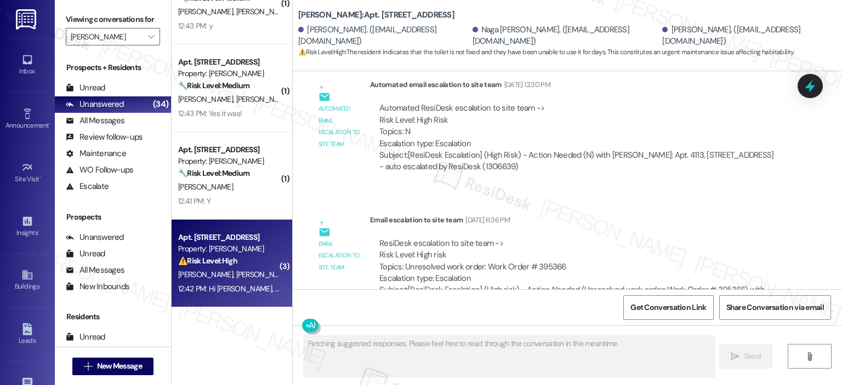
scroll to position [6694, 0]
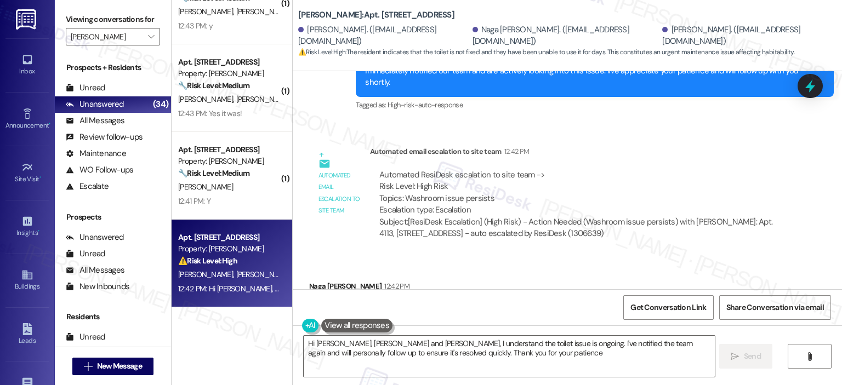
type textarea "Hi [PERSON_NAME], [PERSON_NAME] and [PERSON_NAME], I understand the toilet issu…"
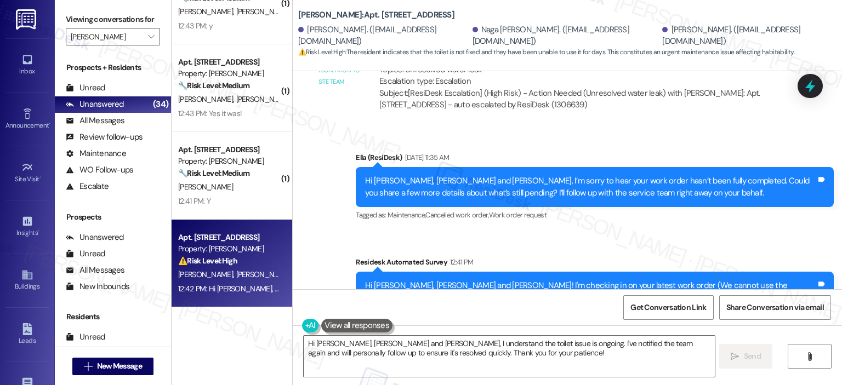
scroll to position [6237, 0]
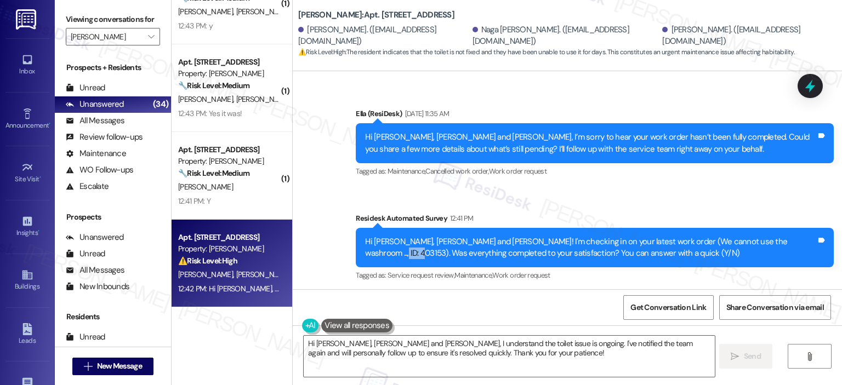
drag, startPoint x: 783, startPoint y: 197, endPoint x: 808, endPoint y: 196, distance: 25.2
click at [808, 236] on div "Hi [PERSON_NAME], [PERSON_NAME] and [PERSON_NAME]! I'm checking in on your late…" at bounding box center [590, 248] width 451 height 24
copy div "403153"
